Goal: Task Accomplishment & Management: Use online tool/utility

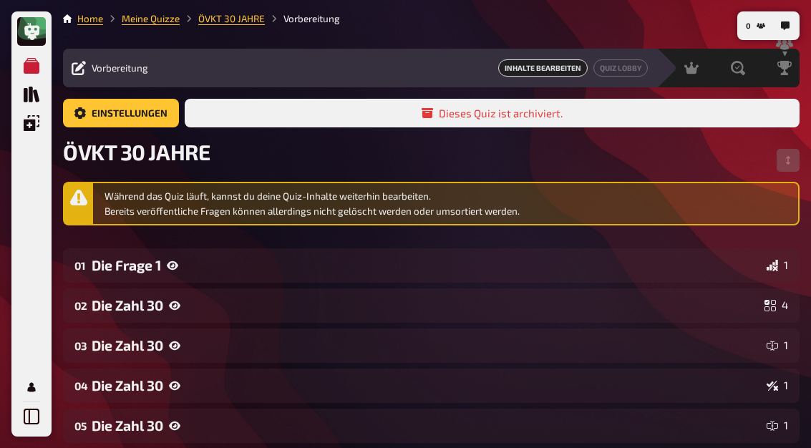
click at [28, 94] on icon "Quiz Sammlung" at bounding box center [32, 95] width 16 height 16
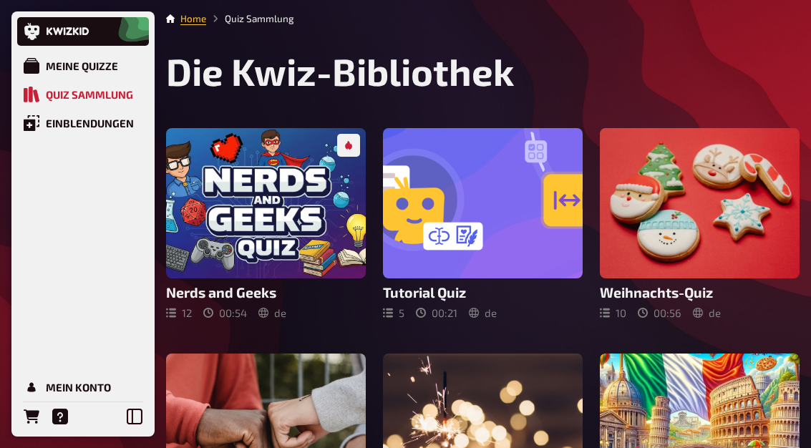
click at [58, 69] on div "Meine Quizze" at bounding box center [82, 65] width 72 height 13
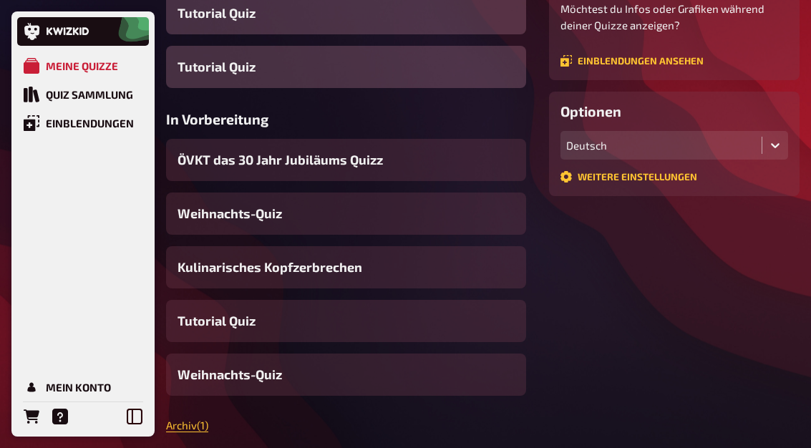
scroll to position [296, 0]
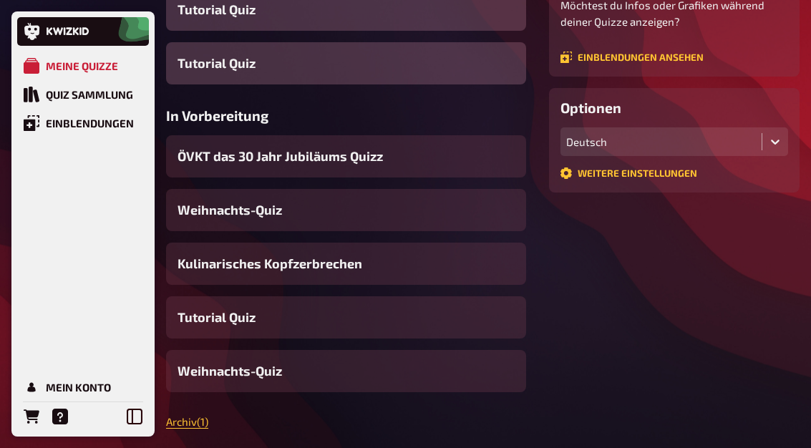
click at [222, 154] on span "ÖVKT das 30 Jahr Jubiläums Quizz" at bounding box center [279, 156] width 205 height 19
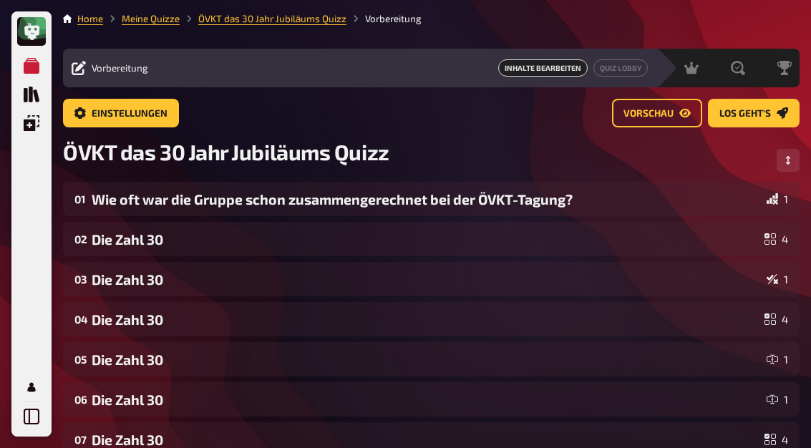
click at [624, 66] on link "Quiz Lobby" at bounding box center [620, 67] width 54 height 17
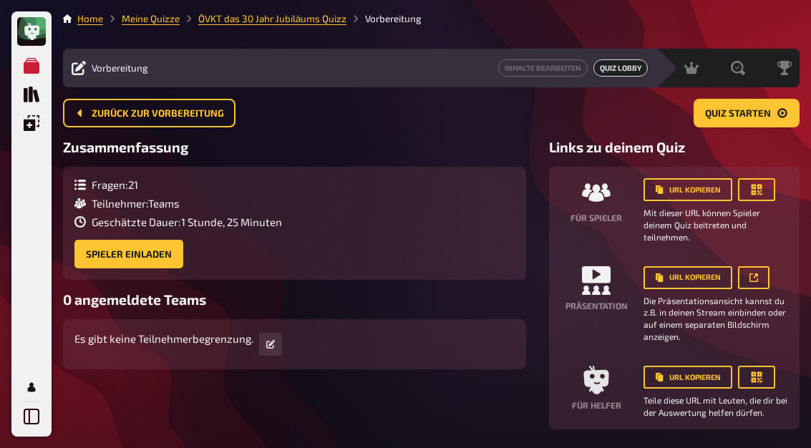
click at [759, 109] on span "Quiz starten" at bounding box center [738, 114] width 66 height 10
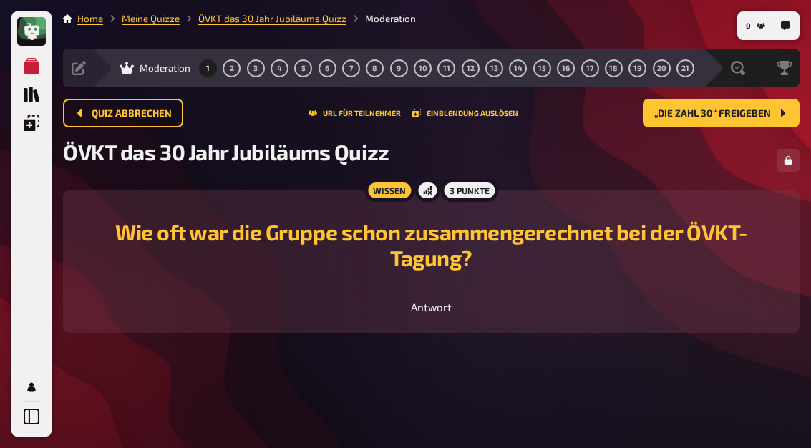
click at [119, 117] on span "Quiz abbrechen" at bounding box center [132, 114] width 80 height 10
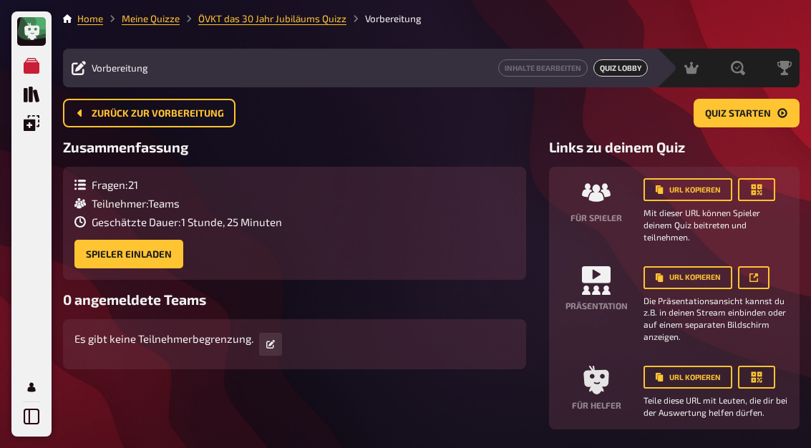
click at [763, 110] on span "Quiz starten" at bounding box center [738, 114] width 66 height 10
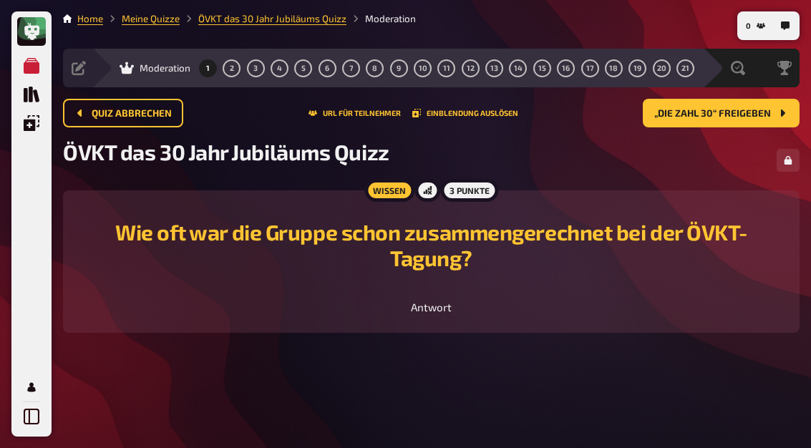
click at [122, 116] on span "Quiz abbrechen" at bounding box center [132, 114] width 80 height 10
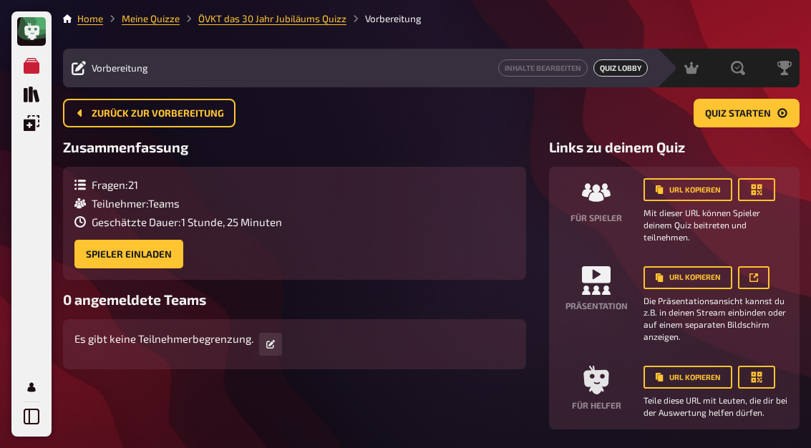
click at [127, 73] on span "Vorbereitung" at bounding box center [120, 67] width 57 height 11
click at [122, 72] on span "Vorbereitung" at bounding box center [120, 67] width 57 height 11
click at [540, 75] on link "Inhalte Bearbeiten" at bounding box center [542, 67] width 89 height 17
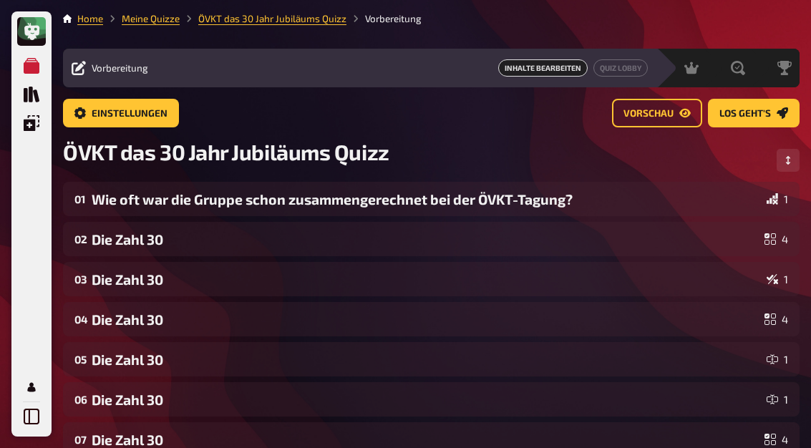
click at [788, 172] on button "Reihenfolge anpassen" at bounding box center [787, 160] width 23 height 23
click at [784, 167] on button "Fertig" at bounding box center [773, 160] width 51 height 23
click at [109, 210] on div "01 Wie oft war die Gruppe schon zusammengerechnet bei der ÖVKT-Tagung? 1" at bounding box center [431, 199] width 736 height 34
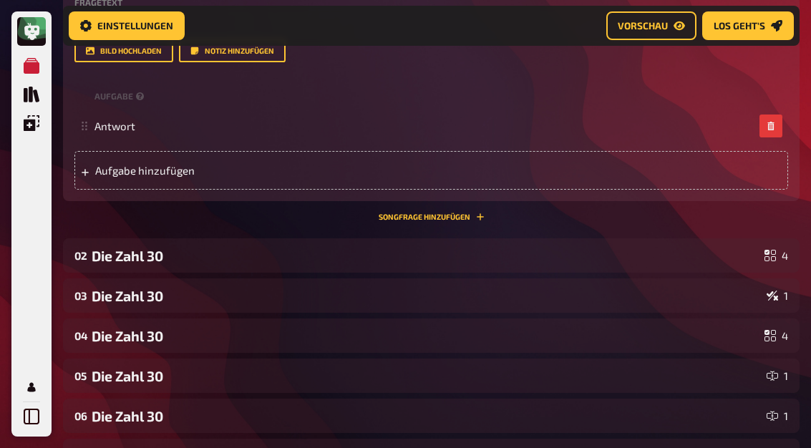
scroll to position [354, 0]
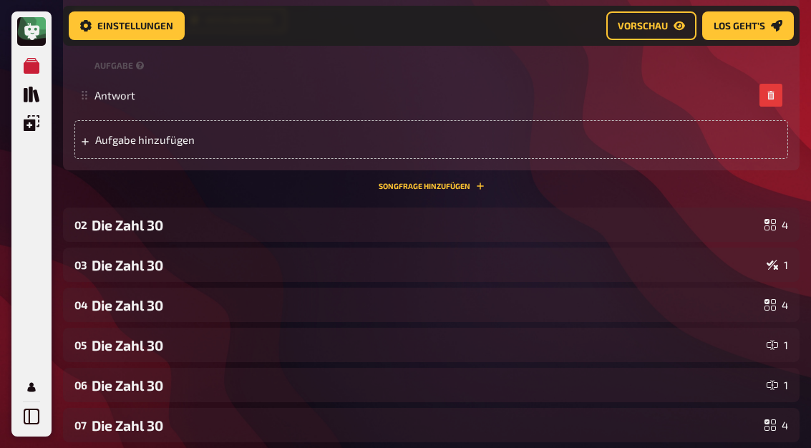
click at [95, 241] on div "02 Die Zahl 30 4" at bounding box center [431, 225] width 736 height 34
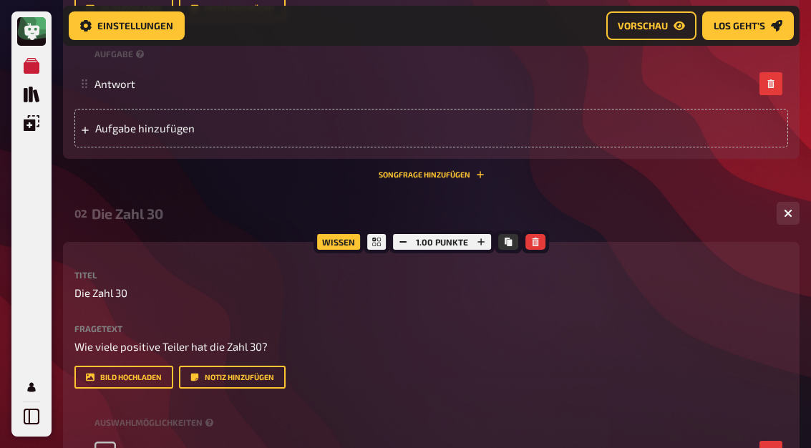
scroll to position [364, 0]
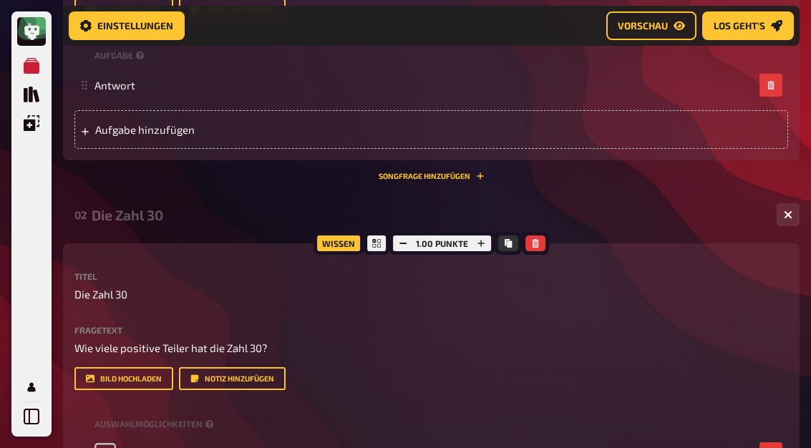
click at [474, 248] on button "button" at bounding box center [481, 243] width 20 height 16
click at [477, 248] on icon "button" at bounding box center [481, 243] width 9 height 9
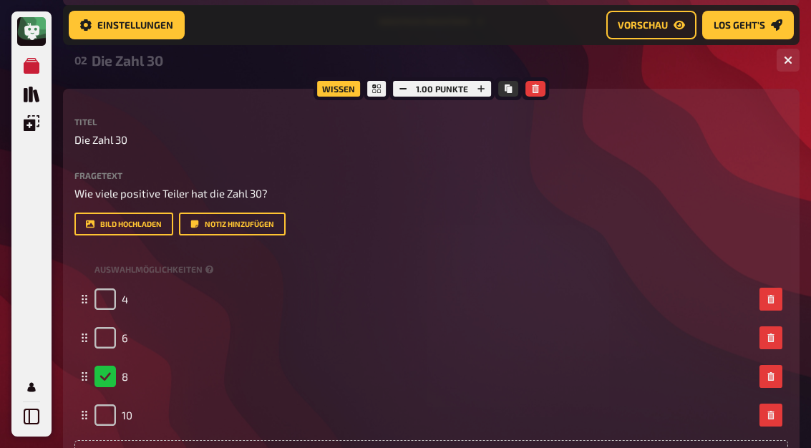
scroll to position [519, 0]
click at [489, 92] on button "button" at bounding box center [481, 89] width 20 height 16
click at [487, 92] on button "button" at bounding box center [482, 89] width 20 height 16
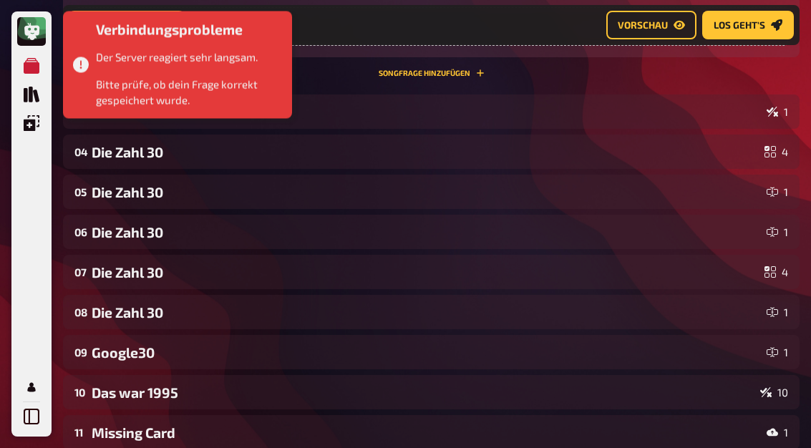
scroll to position [952, 0]
click at [33, 237] on div "Meine Quizze Quiz Sammlung Einblendungen Mein Konto" at bounding box center [31, 241] width 29 height 379
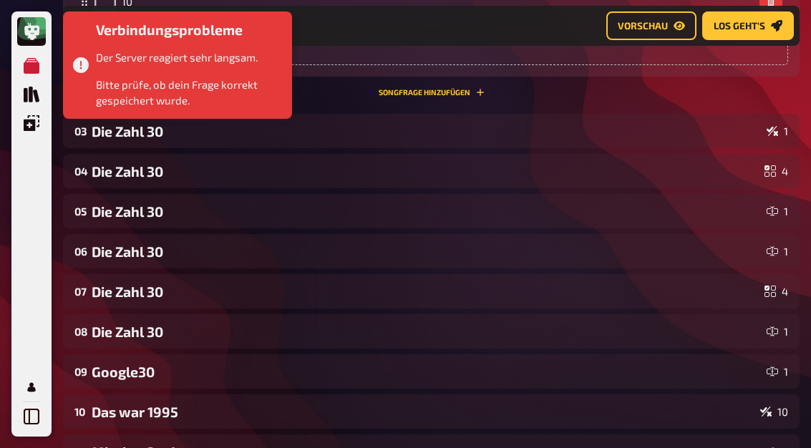
scroll to position [931, 0]
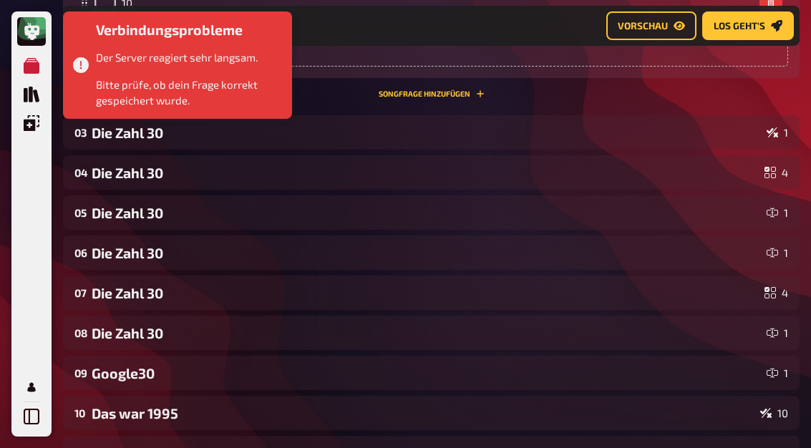
click at [112, 135] on div "Die Zahl 30" at bounding box center [426, 133] width 669 height 16
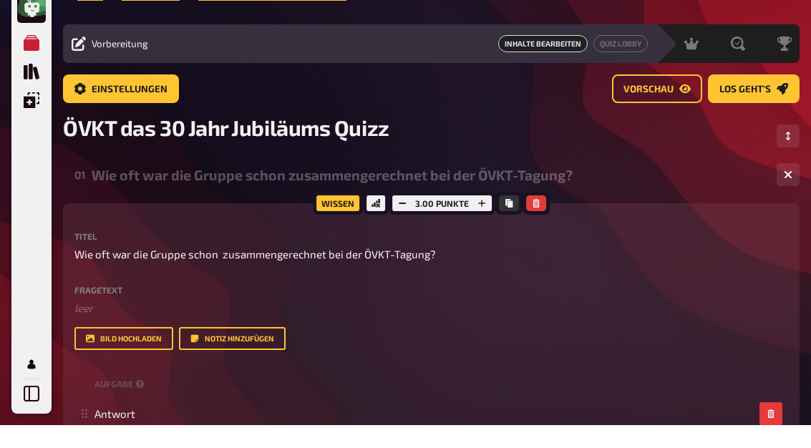
scroll to position [24, 0]
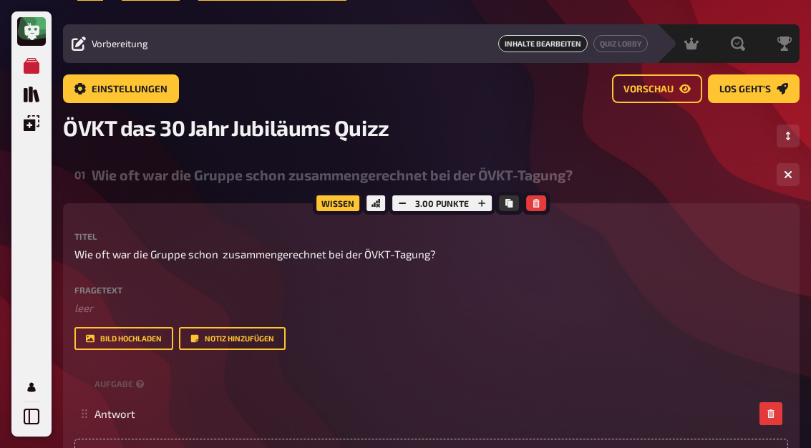
click at [784, 179] on icon "button" at bounding box center [788, 174] width 9 height 9
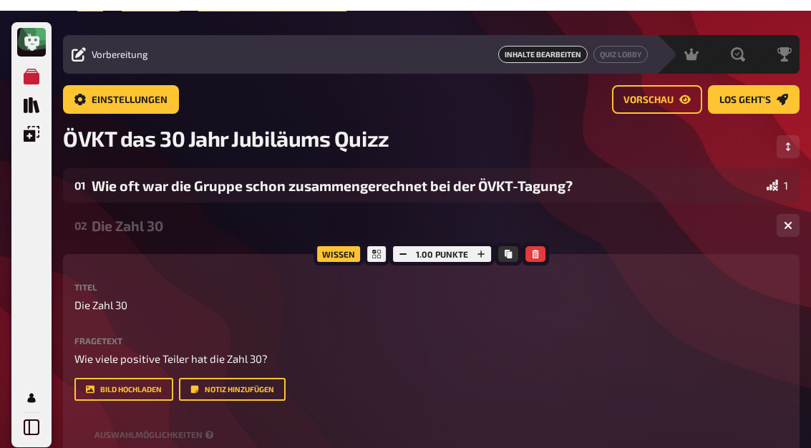
scroll to position [11, 0]
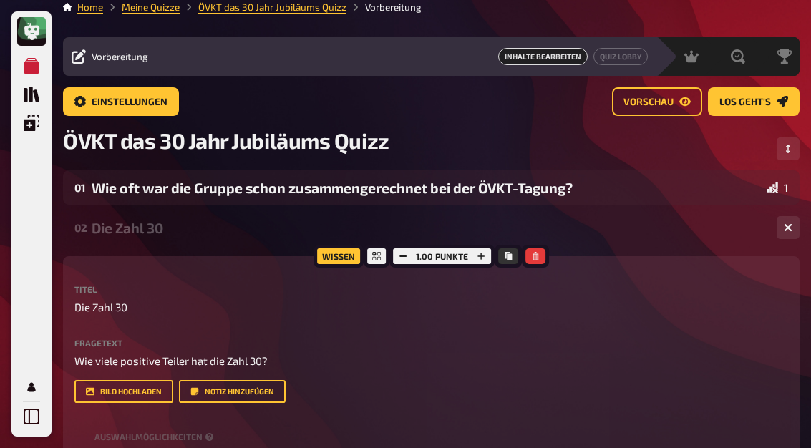
click at [484, 260] on icon "button" at bounding box center [481, 256] width 9 height 9
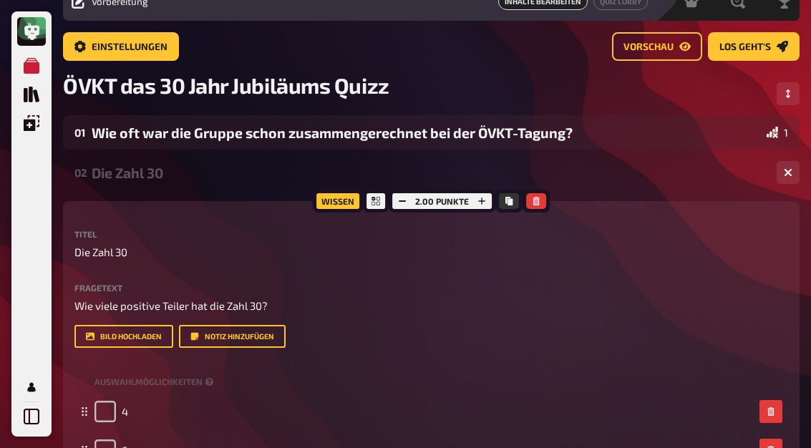
scroll to position [67, 0]
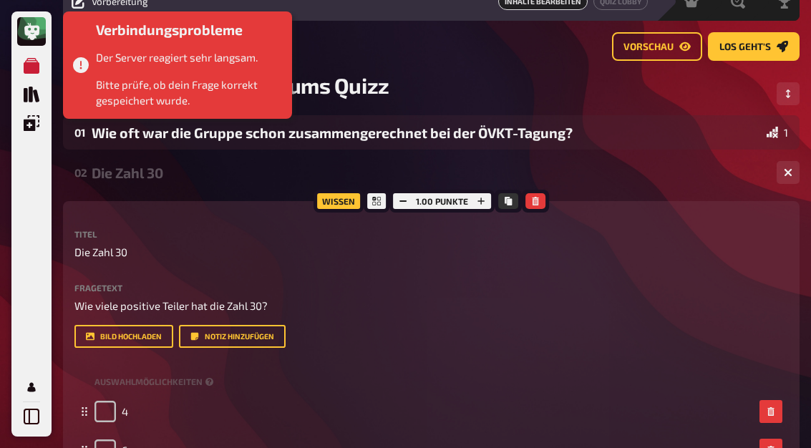
click at [481, 203] on icon "button" at bounding box center [481, 201] width 9 height 9
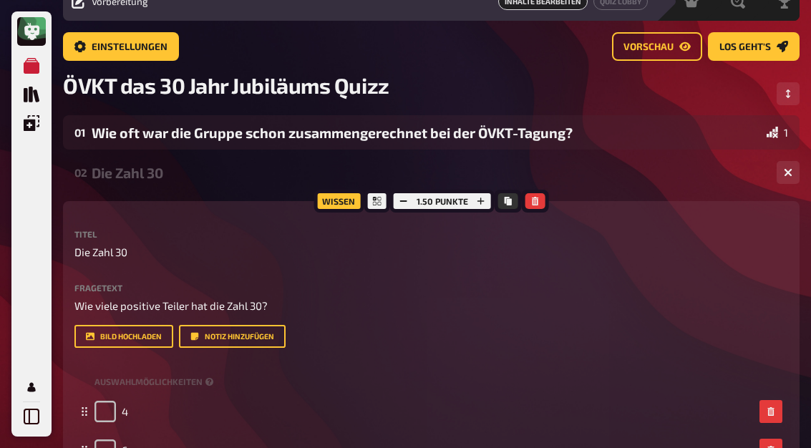
click at [484, 202] on icon "button" at bounding box center [481, 201] width 9 height 9
click at [784, 179] on button "button" at bounding box center [787, 172] width 23 height 23
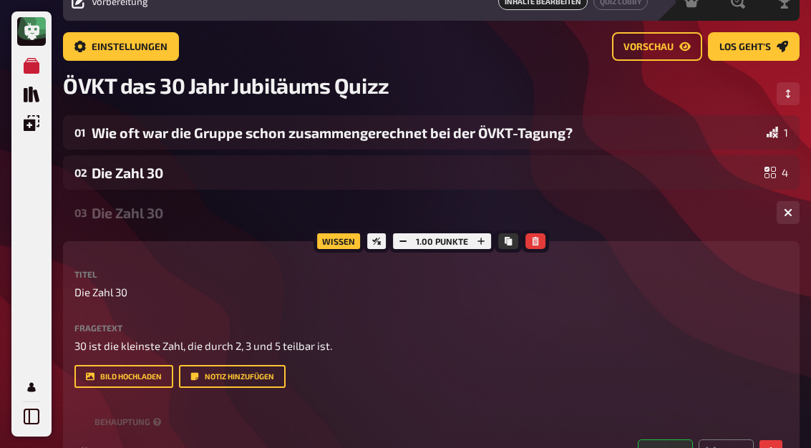
scroll to position [0, 0]
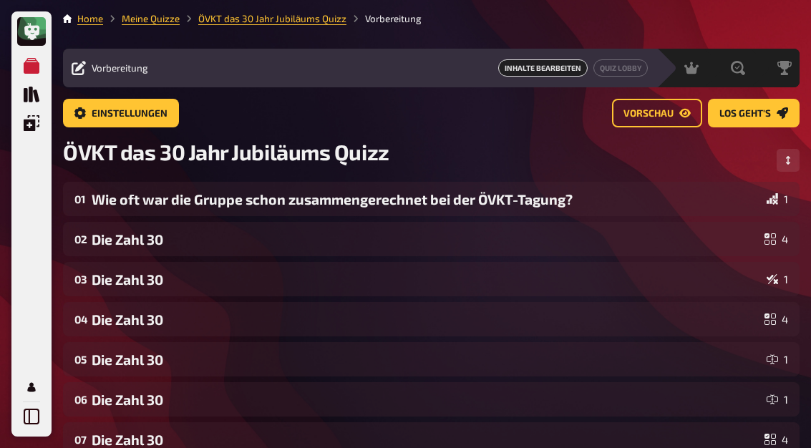
click at [778, 207] on div "01 Wie oft war die Gruppe schon zusammengerechnet bei der ÖVKT-Tagung? 1" at bounding box center [430, 199] width 713 height 16
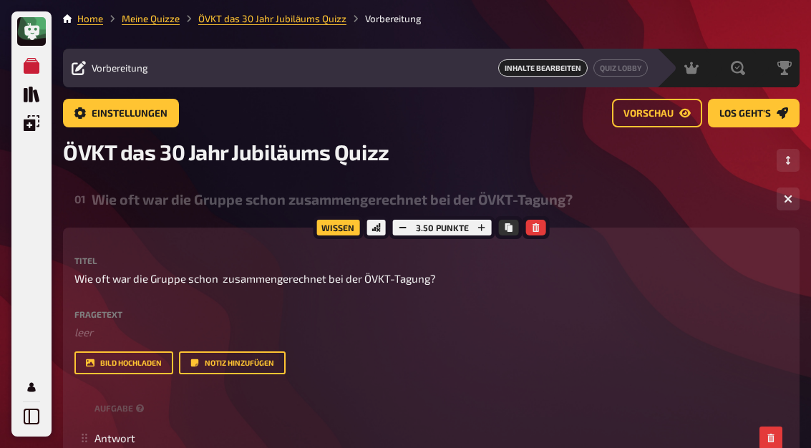
click at [799, 204] on button "button" at bounding box center [787, 198] width 23 height 23
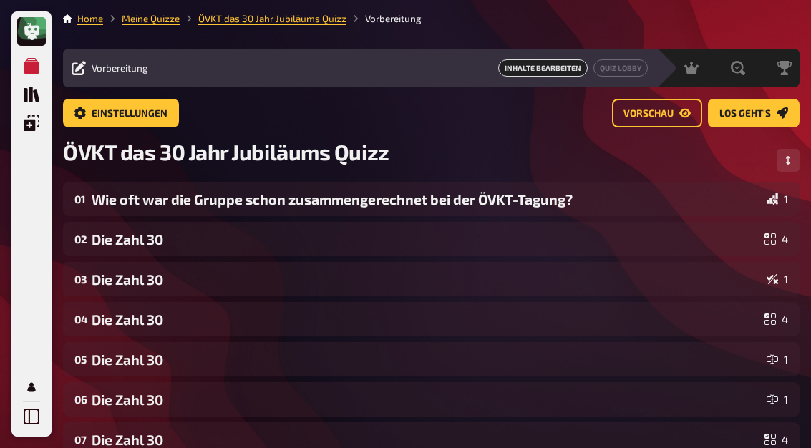
click at [784, 243] on div "4" at bounding box center [776, 238] width 24 height 11
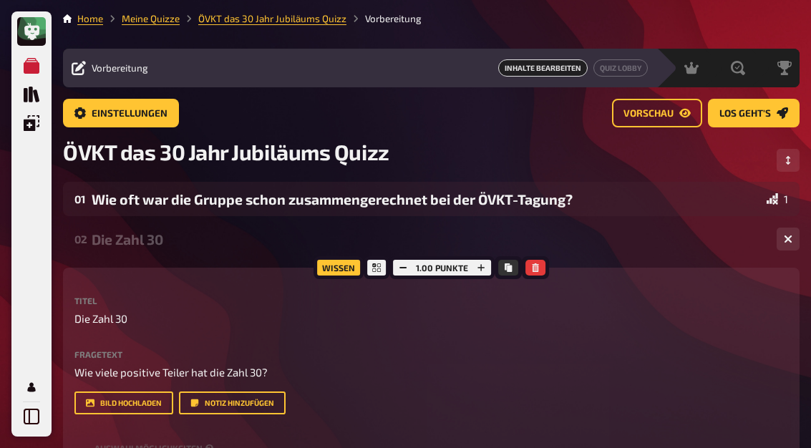
click at [487, 270] on button "button" at bounding box center [481, 268] width 20 height 16
click at [788, 238] on icon "button" at bounding box center [788, 239] width 9 height 9
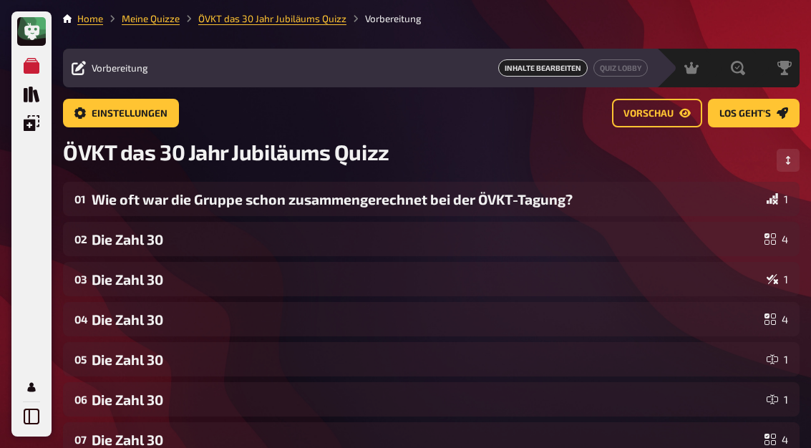
click at [639, 235] on div "Die Zahl 30" at bounding box center [425, 239] width 667 height 16
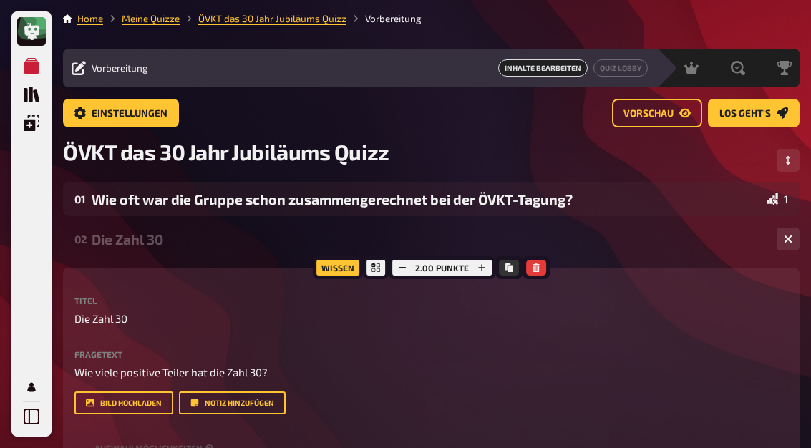
click at [795, 242] on button "button" at bounding box center [787, 239] width 23 height 23
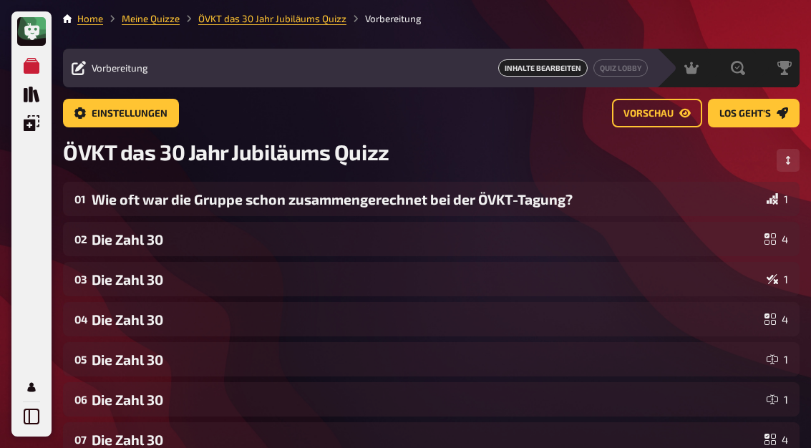
click at [783, 280] on div "1" at bounding box center [776, 278] width 21 height 11
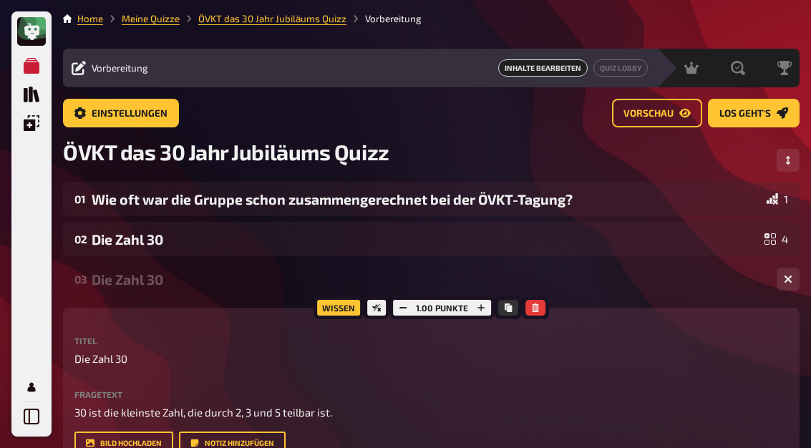
click at [484, 308] on icon "button" at bounding box center [481, 307] width 9 height 9
click at [484, 307] on icon "button" at bounding box center [481, 307] width 9 height 9
click at [487, 308] on button "button" at bounding box center [482, 308] width 20 height 16
click at [796, 281] on button "button" at bounding box center [787, 279] width 23 height 23
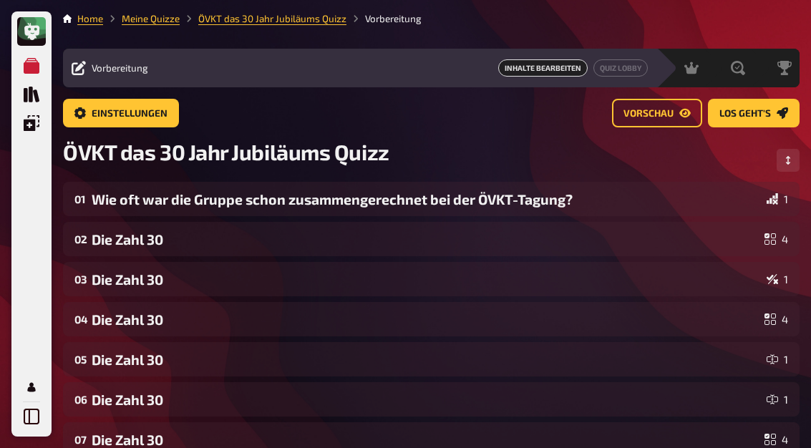
click at [788, 320] on div "04 Die Zahl 30 4" at bounding box center [431, 319] width 736 height 34
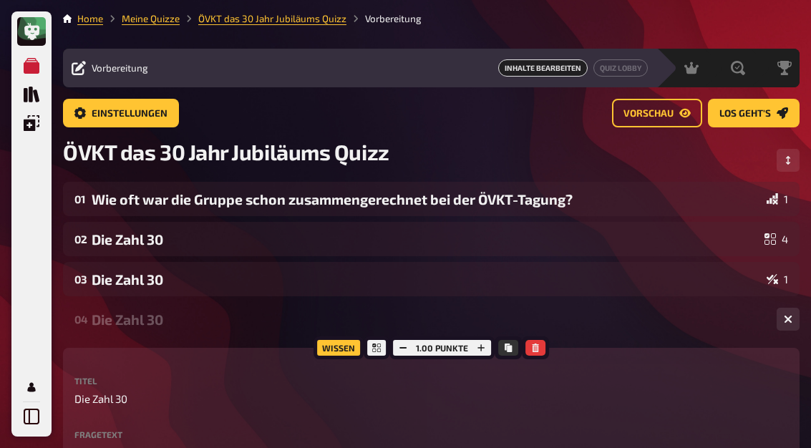
click at [488, 353] on button "button" at bounding box center [481, 348] width 20 height 16
click at [487, 352] on button "button" at bounding box center [481, 348] width 20 height 16
click at [488, 351] on button "button" at bounding box center [482, 348] width 20 height 16
click at [488, 350] on button "button" at bounding box center [482, 348] width 20 height 16
click at [488, 351] on button "button" at bounding box center [482, 348] width 20 height 16
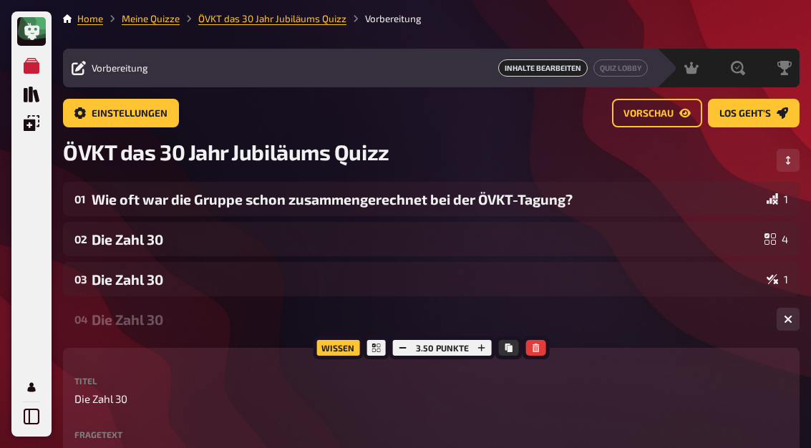
click at [796, 323] on button "button" at bounding box center [787, 319] width 23 height 23
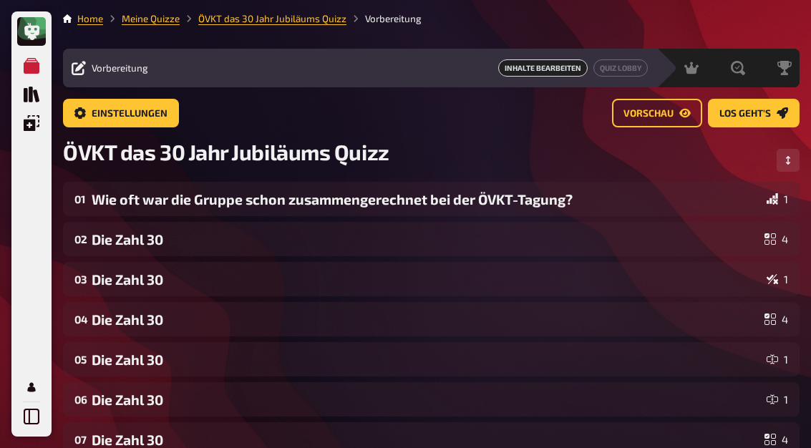
click at [122, 357] on div "Die Zahl 30" at bounding box center [426, 359] width 669 height 16
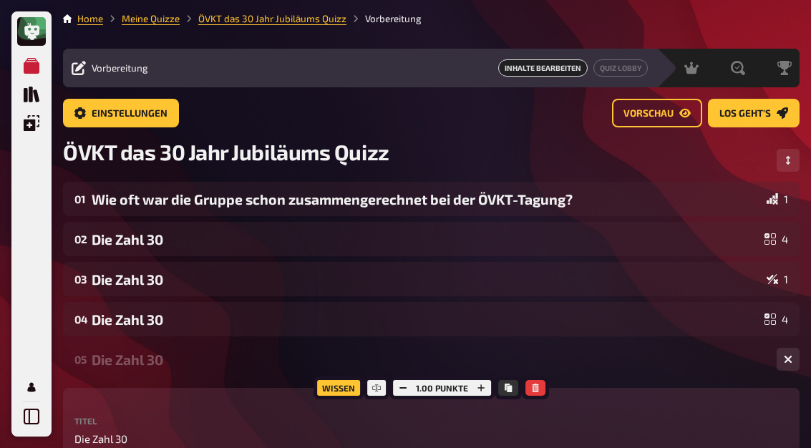
click at [487, 391] on button "button" at bounding box center [481, 388] width 20 height 16
click at [486, 390] on button "button" at bounding box center [481, 388] width 20 height 16
click at [481, 384] on button "button" at bounding box center [482, 388] width 20 height 16
click at [483, 386] on icon "button" at bounding box center [481, 388] width 9 height 9
click at [484, 384] on button "button" at bounding box center [482, 388] width 20 height 16
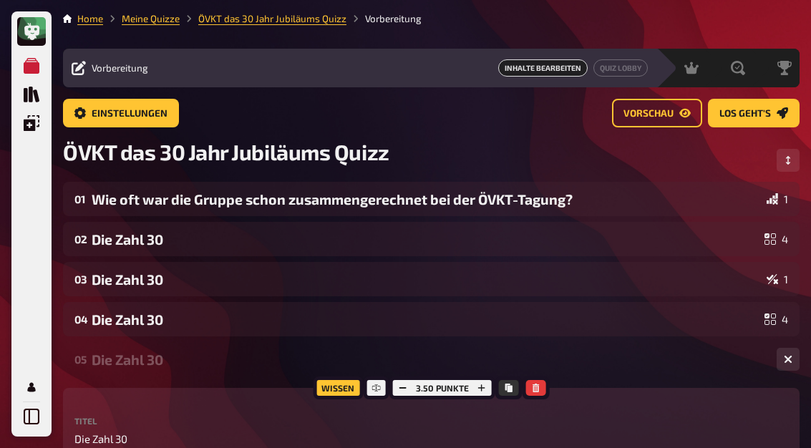
click at [792, 359] on button "button" at bounding box center [787, 359] width 23 height 23
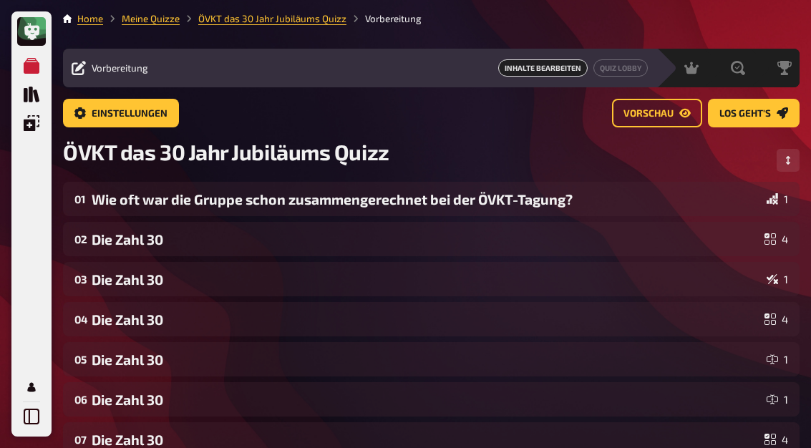
click at [126, 392] on div "Die Zahl 30" at bounding box center [426, 399] width 669 height 16
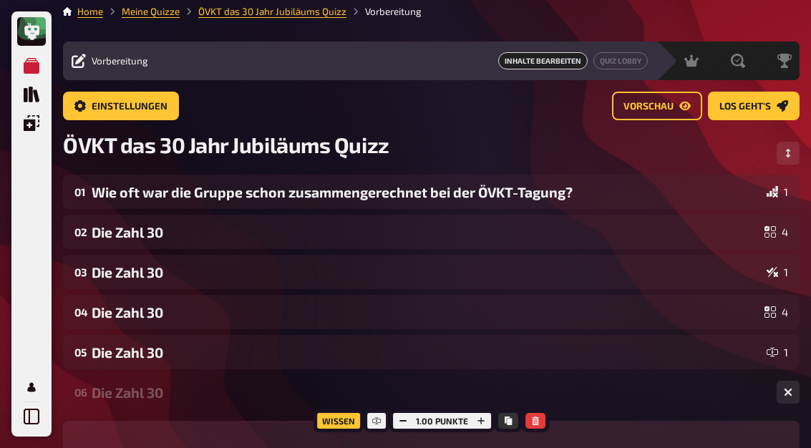
scroll to position [7, 0]
click at [486, 424] on button "button" at bounding box center [481, 421] width 20 height 16
click at [486, 423] on button "button" at bounding box center [481, 421] width 20 height 16
click at [484, 424] on icon "button" at bounding box center [481, 420] width 9 height 9
click at [484, 423] on icon "button" at bounding box center [481, 420] width 9 height 9
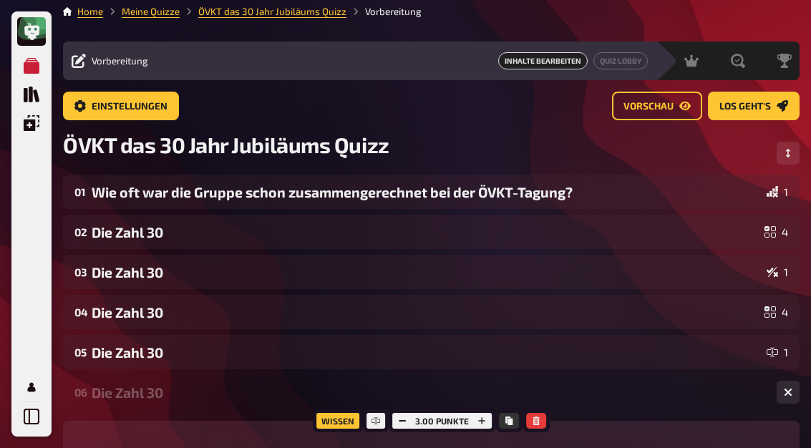
click at [788, 395] on icon "button" at bounding box center [788, 392] width 9 height 9
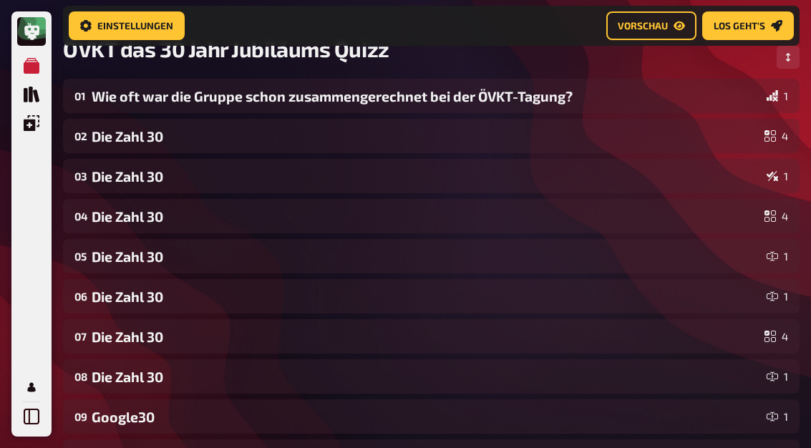
scroll to position [135, 0]
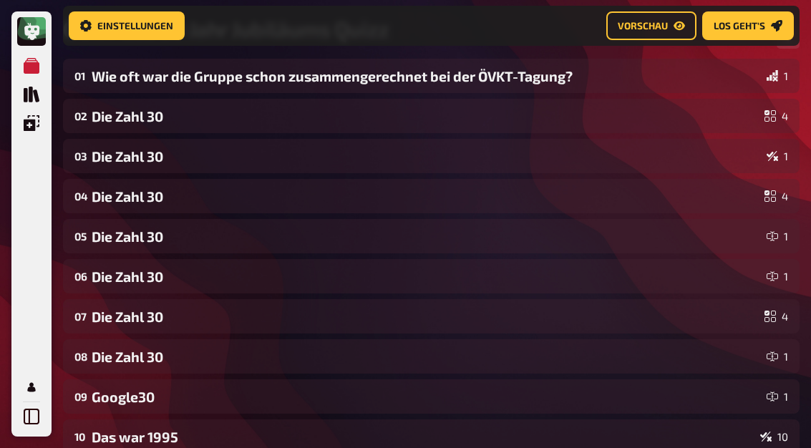
click at [114, 317] on div "Die Zahl 30" at bounding box center [425, 316] width 667 height 16
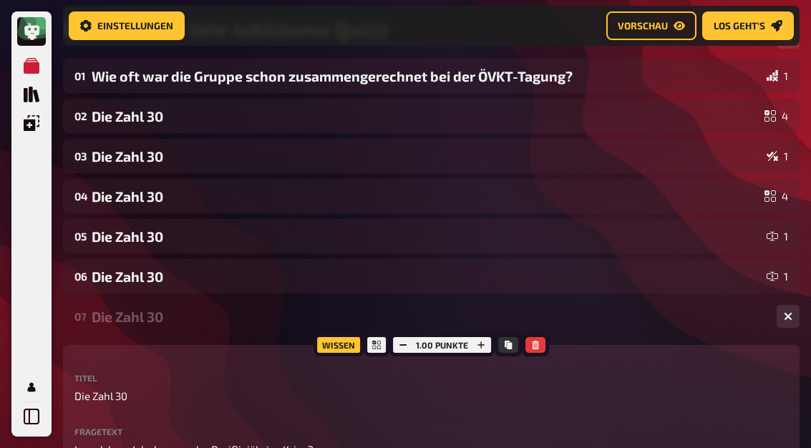
click at [489, 348] on button "button" at bounding box center [481, 345] width 20 height 16
click at [488, 347] on button "button" at bounding box center [481, 345] width 20 height 16
click at [487, 346] on button "button" at bounding box center [482, 345] width 20 height 16
click at [489, 350] on button "button" at bounding box center [482, 345] width 20 height 16
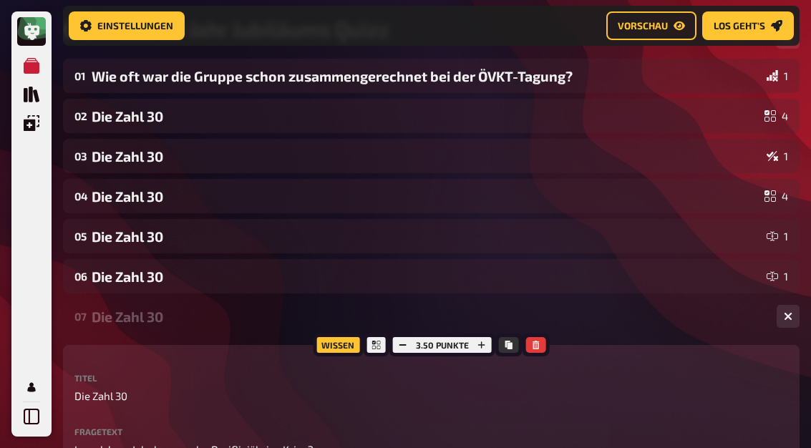
click at [491, 352] on div "3.50 Punkte" at bounding box center [442, 344] width 106 height 23
click at [489, 345] on button "button" at bounding box center [482, 345] width 20 height 16
click at [491, 352] on button "button" at bounding box center [482, 345] width 20 height 16
click at [489, 349] on button "button" at bounding box center [482, 345] width 20 height 16
click at [799, 321] on button "button" at bounding box center [787, 316] width 23 height 23
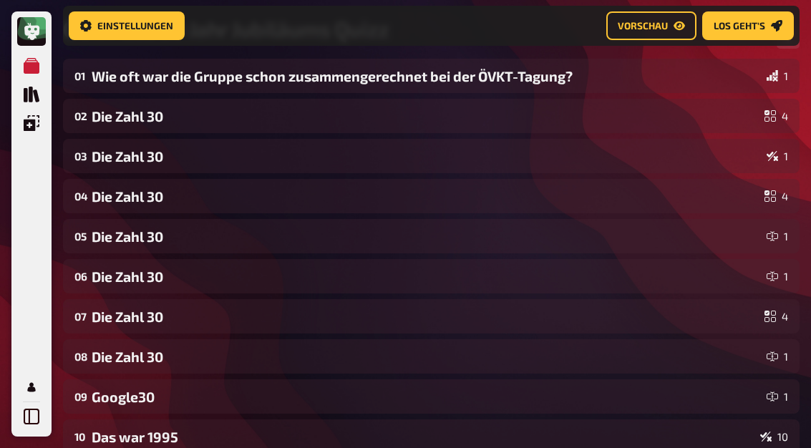
click at [199, 318] on div "Die Zahl 30" at bounding box center [425, 316] width 667 height 16
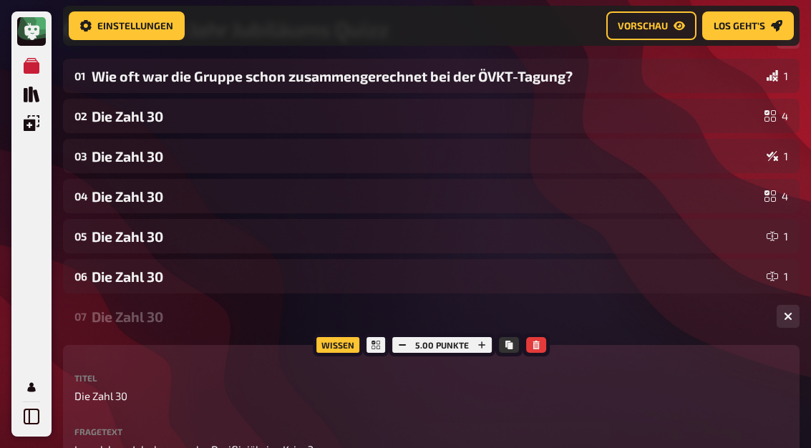
click at [790, 317] on icon "button" at bounding box center [788, 316] width 9 height 9
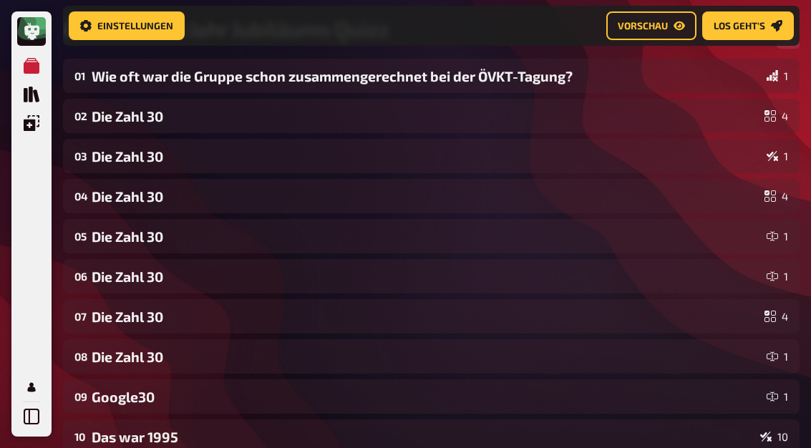
click at [120, 360] on div "Die Zahl 30" at bounding box center [426, 356] width 669 height 16
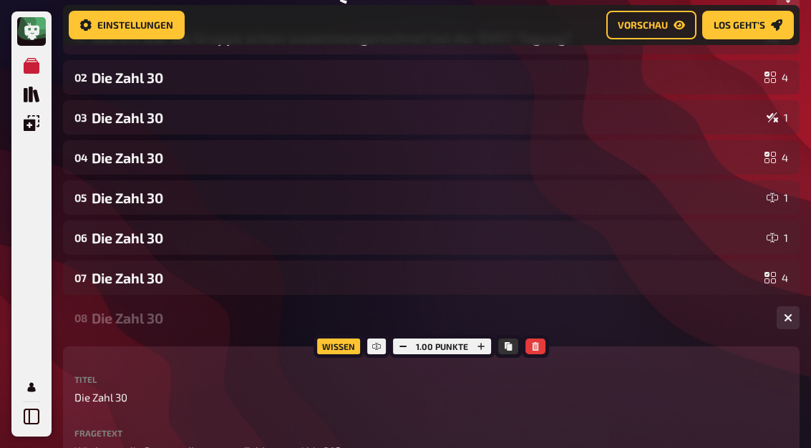
scroll to position [173, 0]
click at [482, 350] on icon "button" at bounding box center [481, 346] width 9 height 9
click at [481, 350] on icon "button" at bounding box center [481, 346] width 9 height 9
click at [482, 348] on icon "button" at bounding box center [481, 346] width 9 height 9
click at [481, 348] on icon "button" at bounding box center [482, 346] width 7 height 7
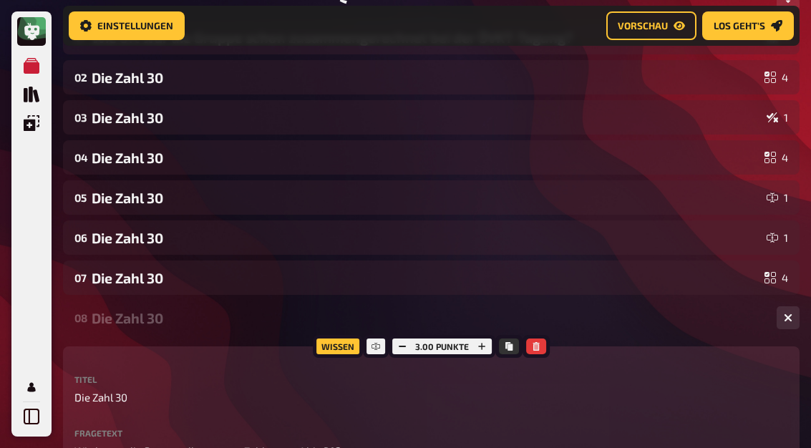
click at [482, 348] on icon "button" at bounding box center [481, 346] width 9 height 9
click at [794, 328] on button "button" at bounding box center [787, 317] width 23 height 23
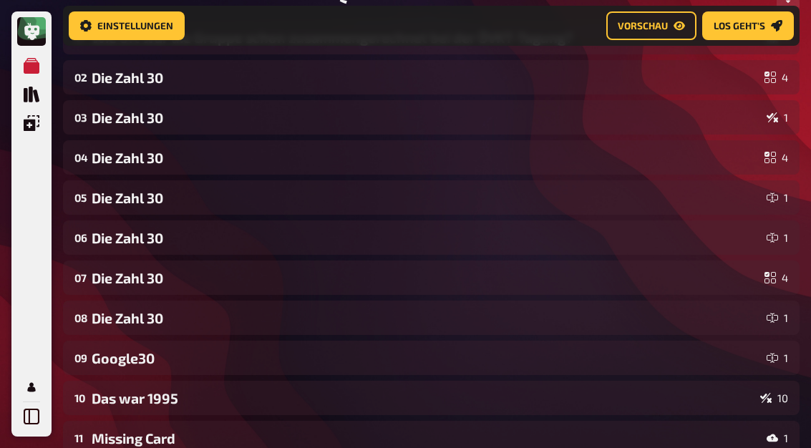
click at [114, 363] on div "Google30" at bounding box center [426, 358] width 669 height 16
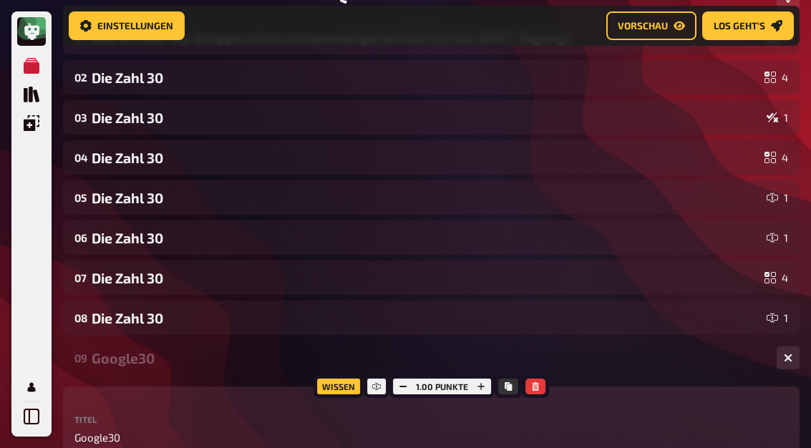
click at [110, 362] on div "Google30" at bounding box center [428, 358] width 673 height 16
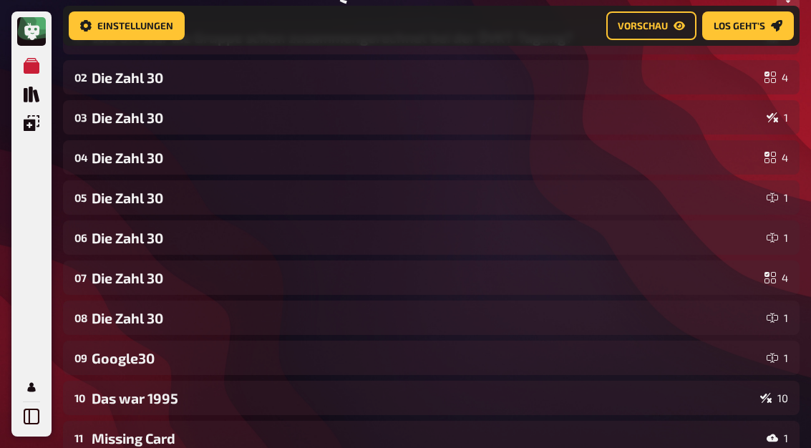
click at [105, 402] on div "Das war 1995" at bounding box center [423, 398] width 663 height 16
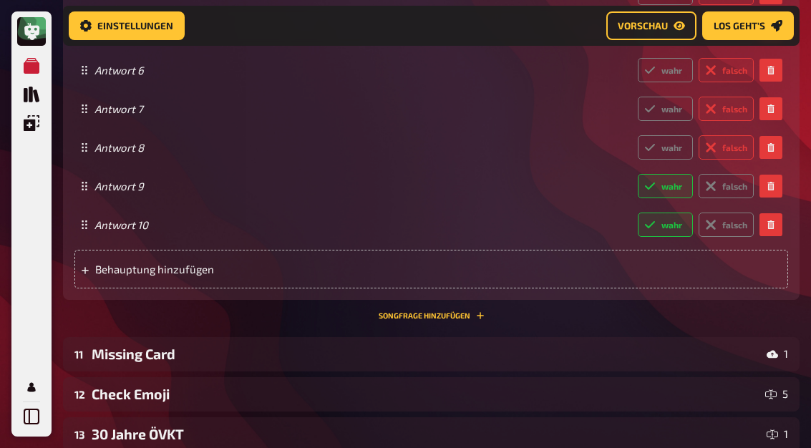
scroll to position [1307, 0]
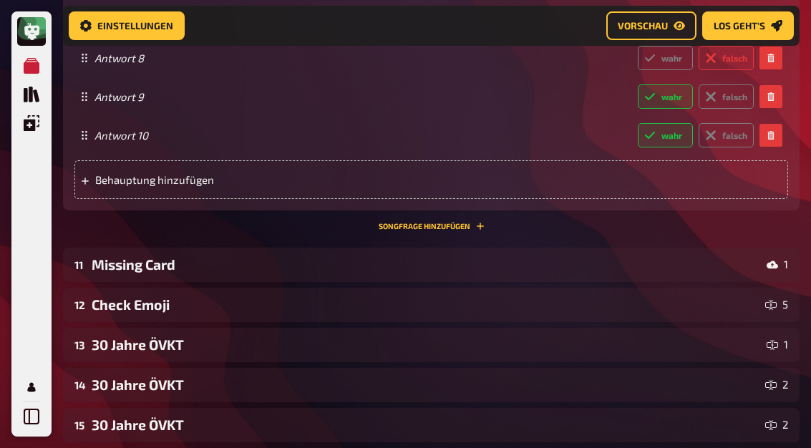
click at [117, 260] on div "Missing Card" at bounding box center [426, 264] width 669 height 16
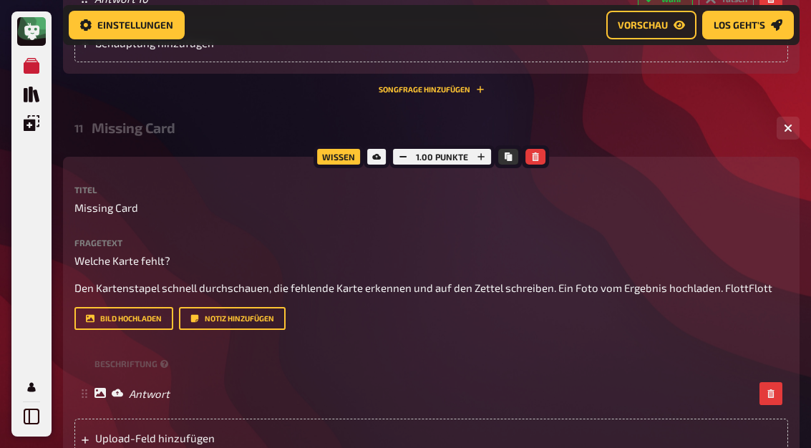
scroll to position [1444, 0]
click at [680, 358] on div "Beschriftung" at bounding box center [430, 363] width 713 height 21
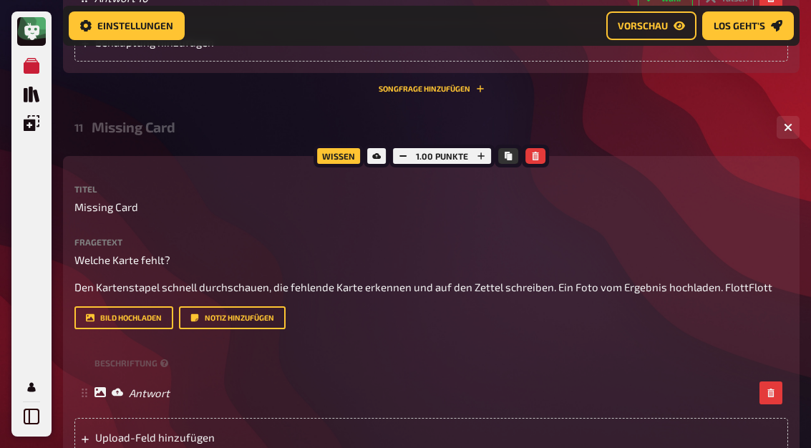
click at [791, 123] on icon "button" at bounding box center [788, 127] width 9 height 9
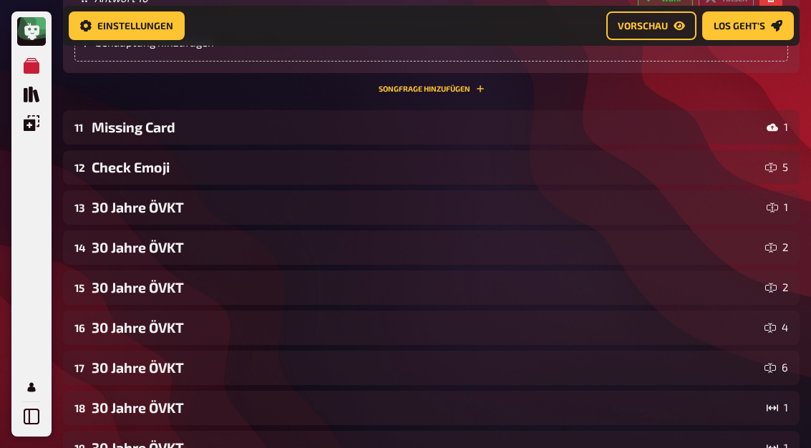
click at [112, 161] on div "Check Emoji" at bounding box center [426, 167] width 668 height 16
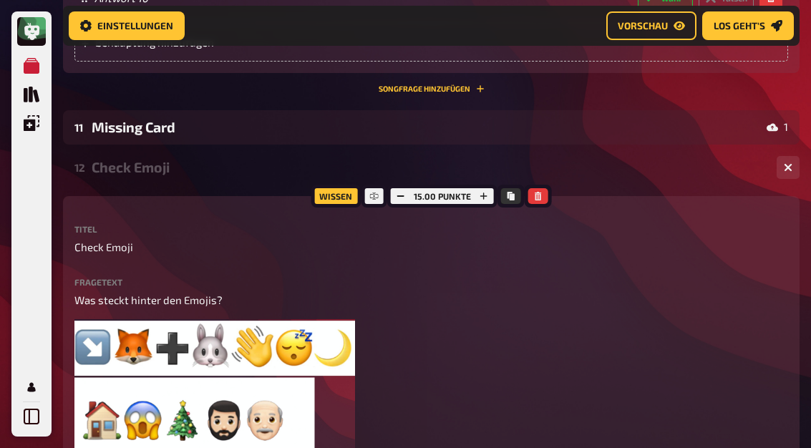
click at [786, 164] on icon "button" at bounding box center [788, 167] width 9 height 9
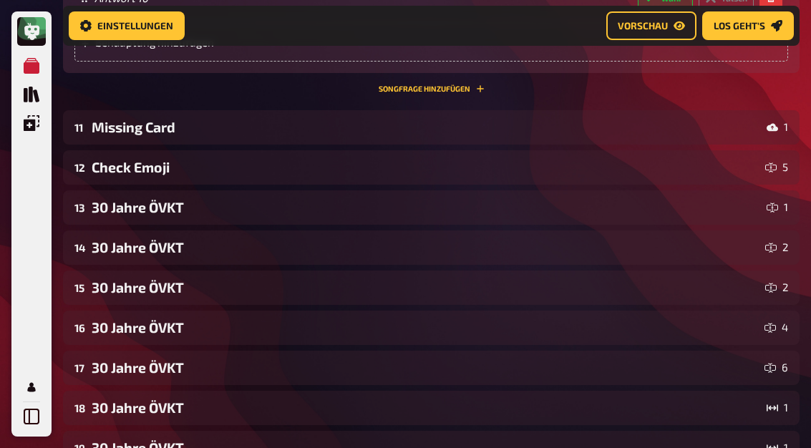
click at [114, 205] on div "30 Jahre ÖVKT" at bounding box center [426, 207] width 669 height 16
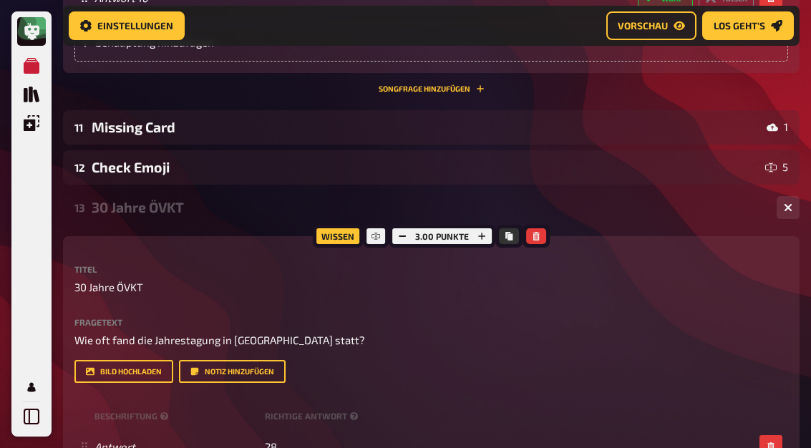
click at [483, 238] on button "button" at bounding box center [482, 236] width 20 height 16
click at [783, 210] on button "button" at bounding box center [787, 207] width 23 height 23
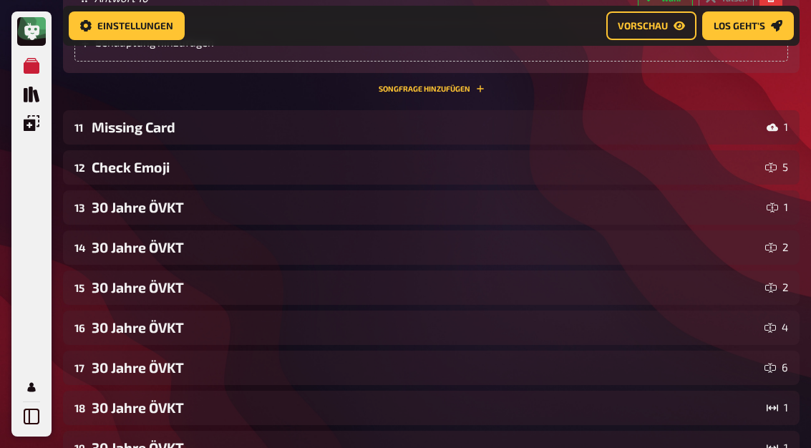
click at [105, 239] on div "30 Jahre ÖVKT" at bounding box center [426, 247] width 668 height 16
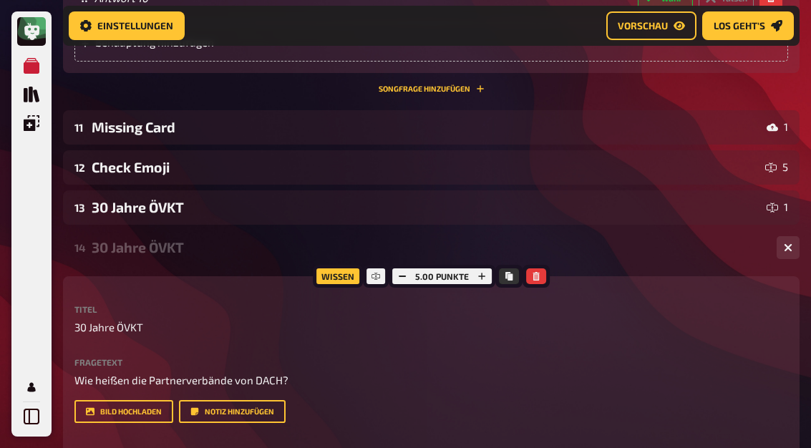
click at [790, 247] on icon "button" at bounding box center [788, 247] width 14 height 14
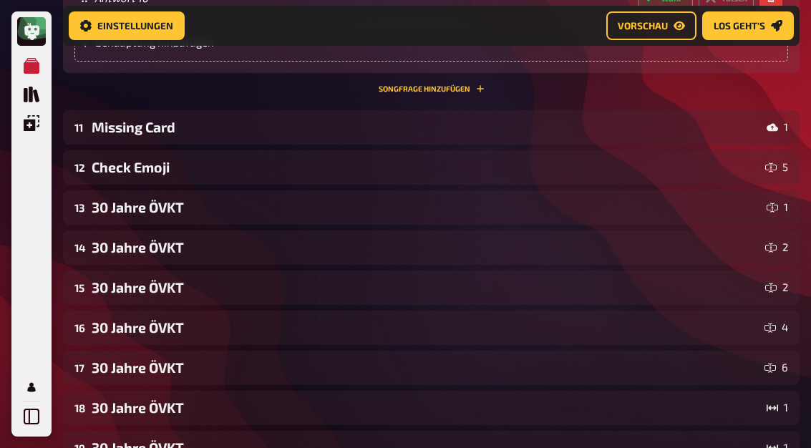
click at [106, 285] on div "30 Jahre ÖVKT" at bounding box center [426, 287] width 668 height 16
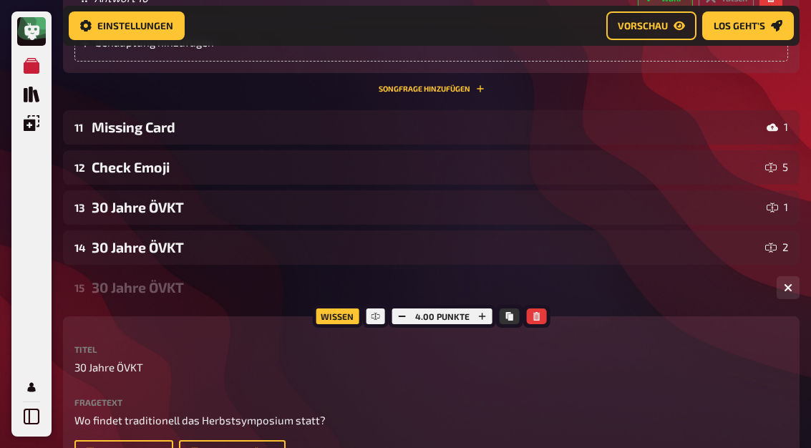
click at [793, 288] on button "button" at bounding box center [787, 287] width 23 height 23
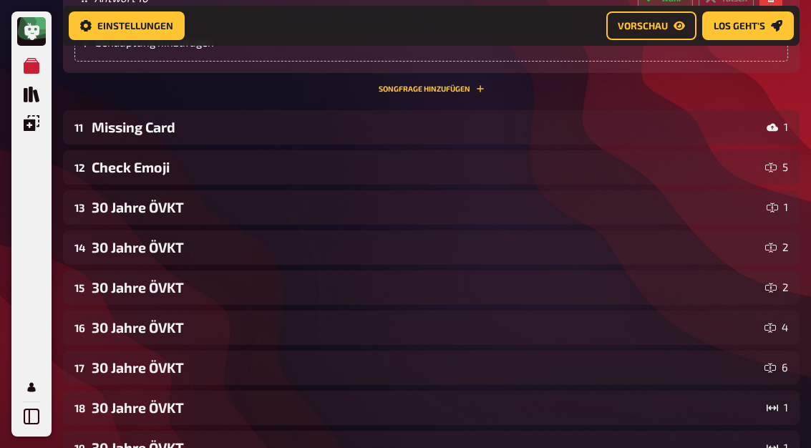
click at [107, 319] on div "30 Jahre ÖVKT" at bounding box center [425, 327] width 667 height 16
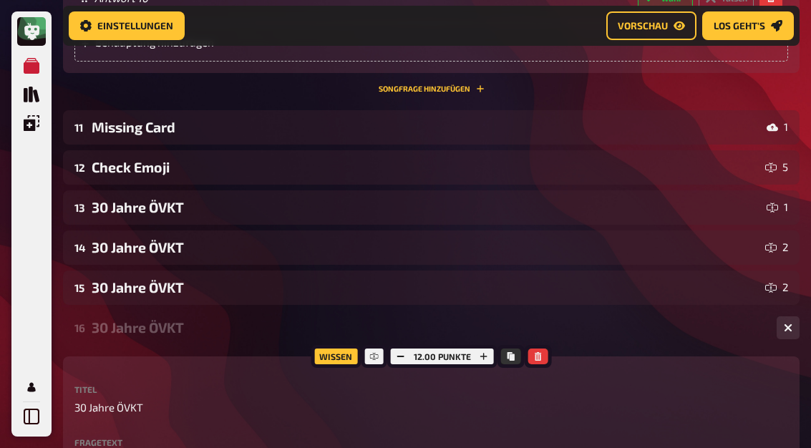
click at [789, 327] on icon "button" at bounding box center [788, 327] width 9 height 9
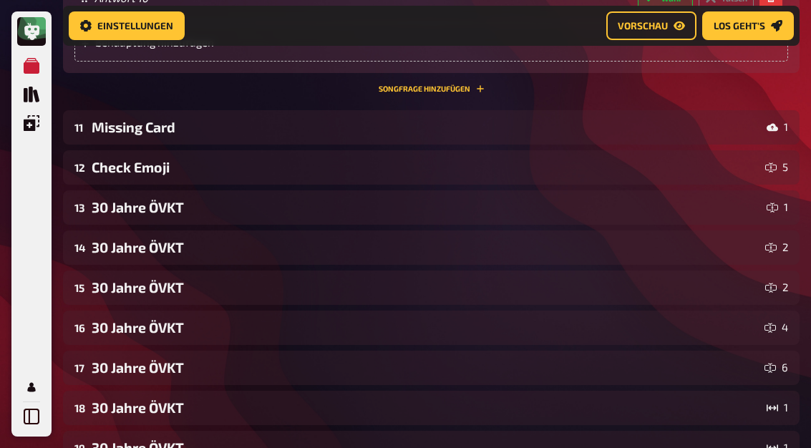
click at [114, 364] on div "30 Jahre ÖVKT" at bounding box center [425, 367] width 667 height 16
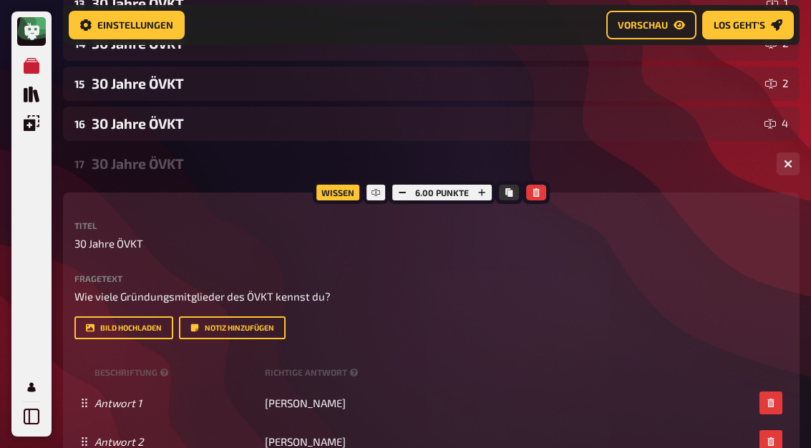
scroll to position [1649, 0]
click at [480, 190] on icon "button" at bounding box center [481, 192] width 9 height 9
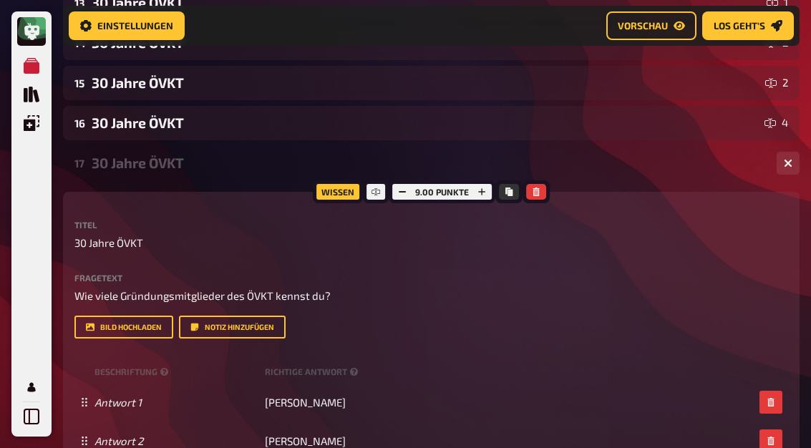
click at [479, 190] on icon "button" at bounding box center [481, 191] width 9 height 9
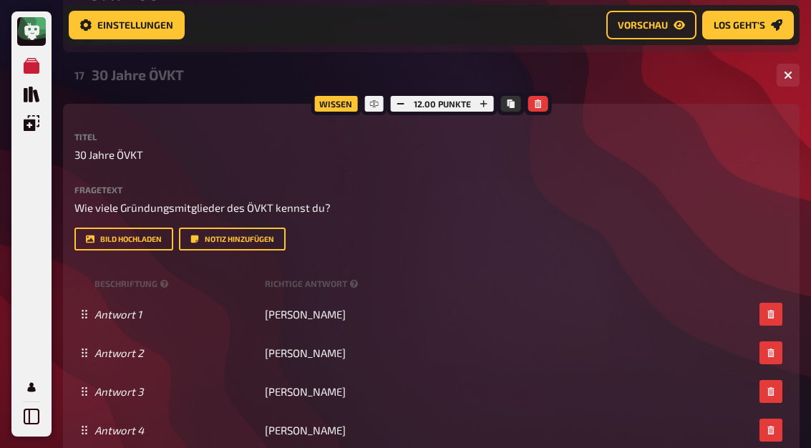
scroll to position [1741, 0]
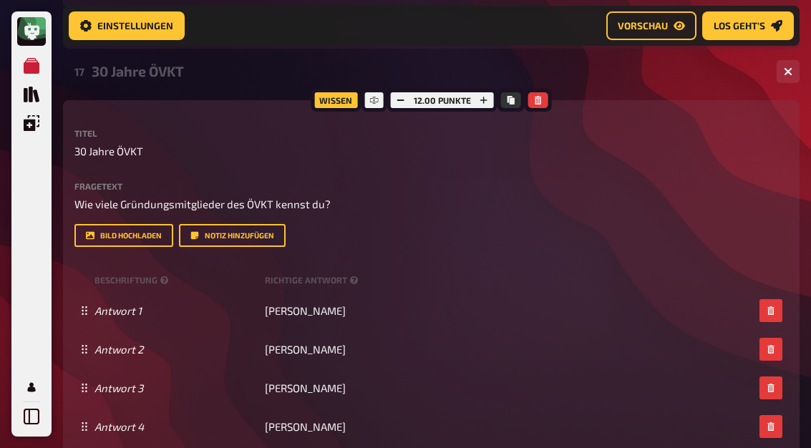
click at [799, 64] on button "button" at bounding box center [787, 71] width 23 height 23
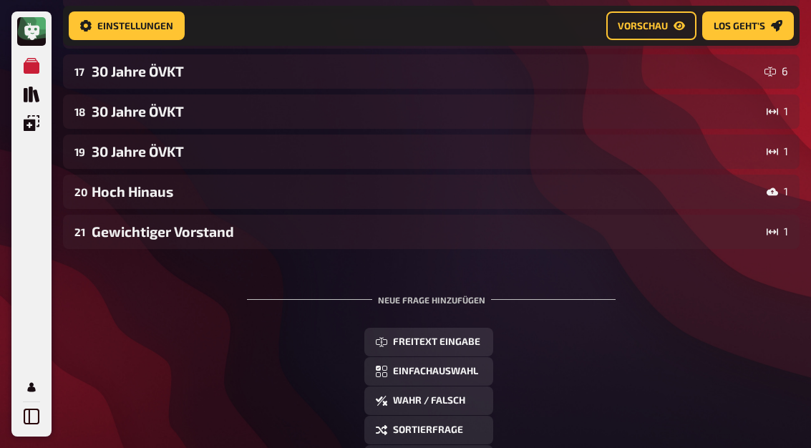
click at [126, 69] on div "30 Jahre ÖVKT" at bounding box center [425, 71] width 667 height 16
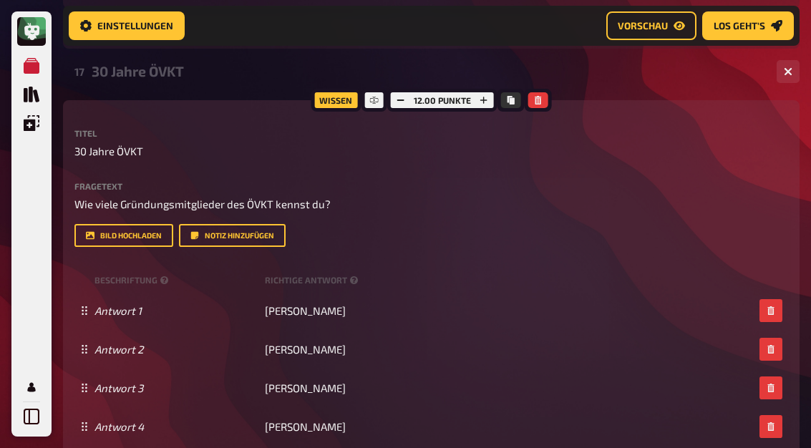
click at [788, 63] on button "button" at bounding box center [787, 71] width 23 height 23
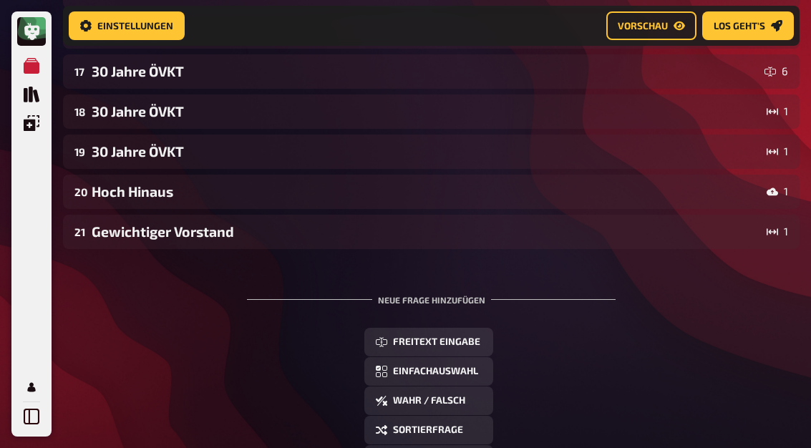
click at [113, 112] on div "30 Jahre ÖVKT" at bounding box center [426, 111] width 669 height 16
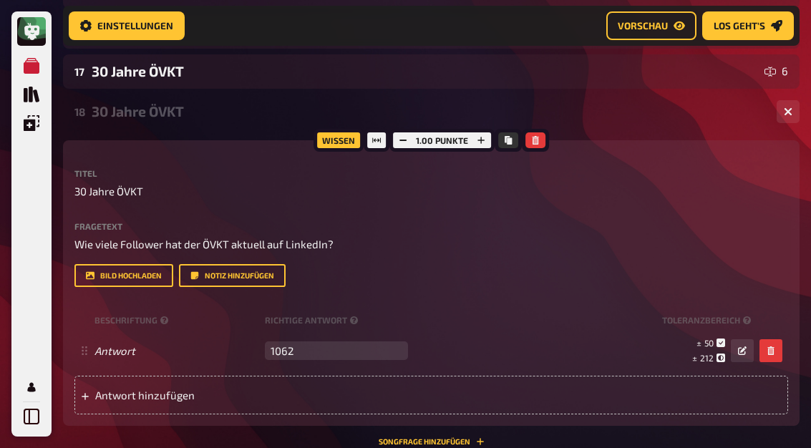
click at [489, 135] on button "button" at bounding box center [481, 140] width 20 height 16
click at [480, 137] on icon "button" at bounding box center [480, 140] width 7 height 7
click at [483, 139] on icon "button" at bounding box center [481, 140] width 9 height 9
click at [482, 136] on icon "button" at bounding box center [481, 140] width 9 height 9
click at [481, 142] on button "button" at bounding box center [482, 140] width 20 height 16
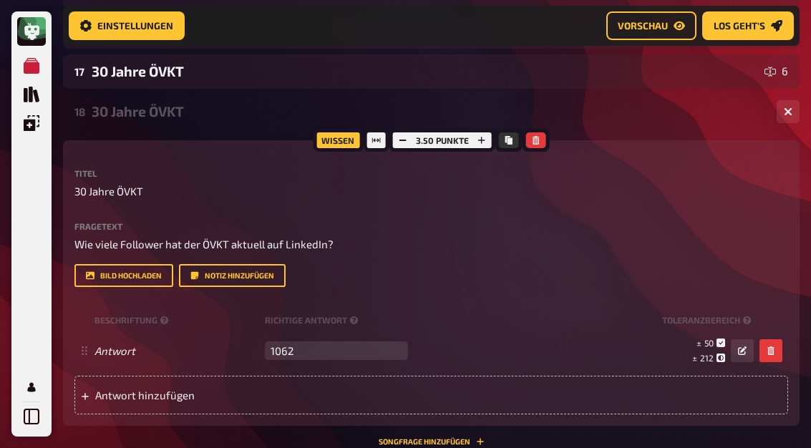
click at [490, 135] on button "button" at bounding box center [482, 140] width 20 height 16
click at [782, 114] on button "button" at bounding box center [787, 111] width 23 height 23
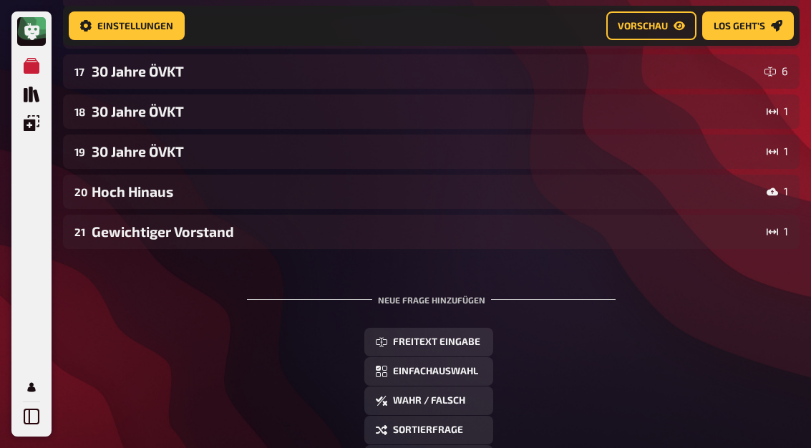
click at [115, 152] on div "30 Jahre ÖVKT" at bounding box center [426, 151] width 669 height 16
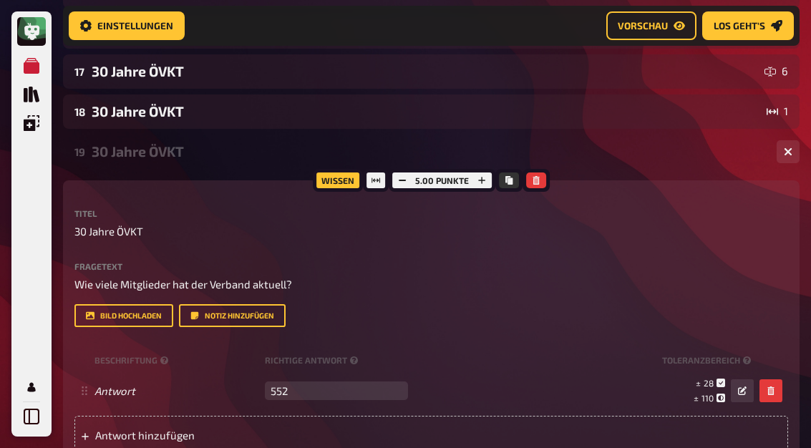
click at [784, 152] on icon "button" at bounding box center [788, 151] width 9 height 9
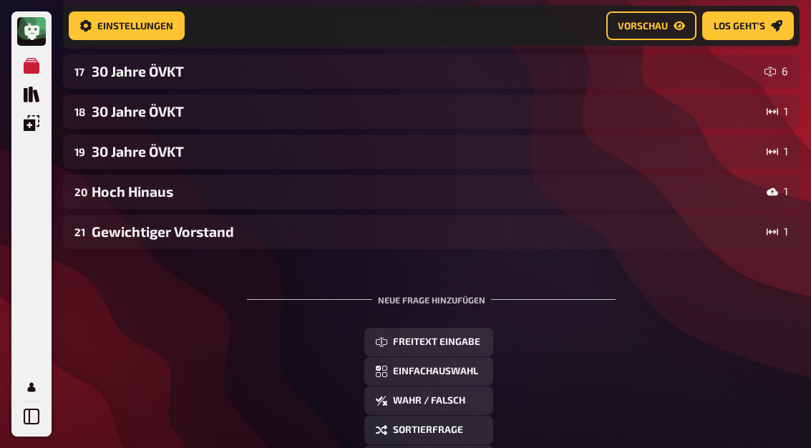
click at [109, 188] on div "[PERSON_NAME] Hinaus" at bounding box center [426, 191] width 669 height 16
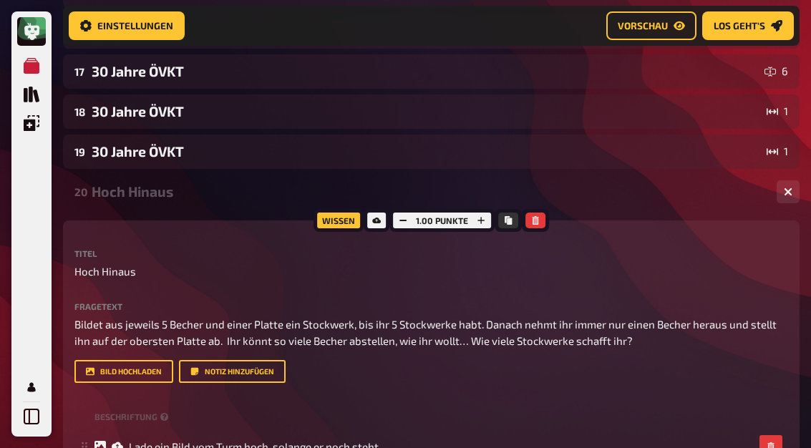
click at [794, 192] on button "button" at bounding box center [787, 191] width 23 height 23
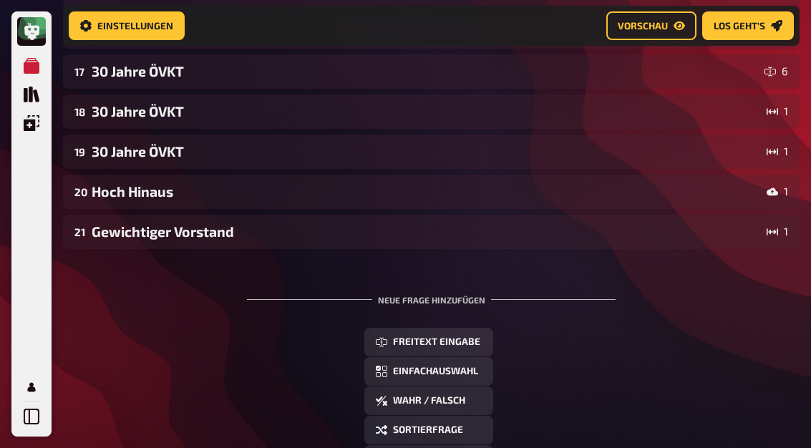
click at [107, 233] on div "Gewichtiger Vorstand" at bounding box center [426, 231] width 669 height 16
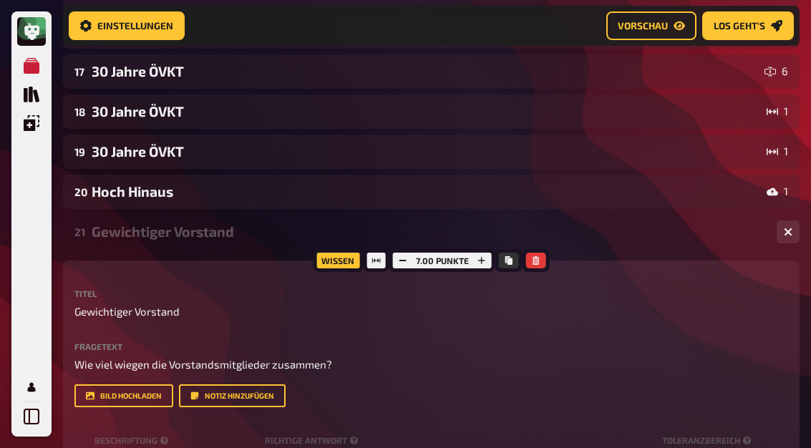
click at [484, 259] on icon "button" at bounding box center [481, 260] width 9 height 9
click at [484, 257] on icon "button" at bounding box center [481, 260] width 7 height 7
click at [796, 228] on button "button" at bounding box center [787, 231] width 23 height 23
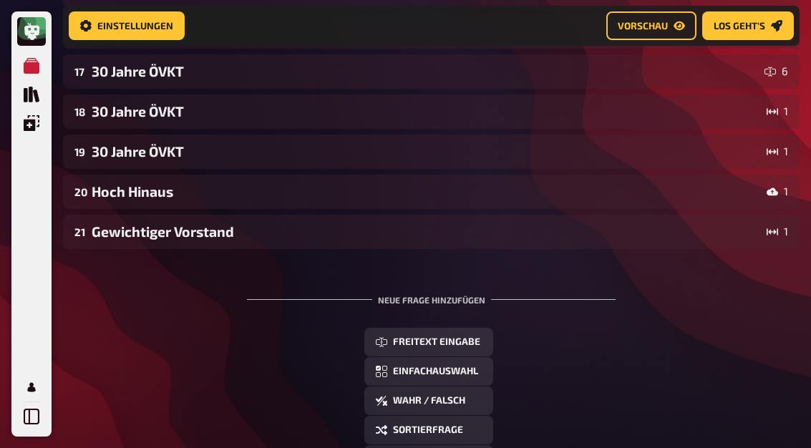
click at [761, 22] on span "Los geht's" at bounding box center [739, 26] width 52 height 10
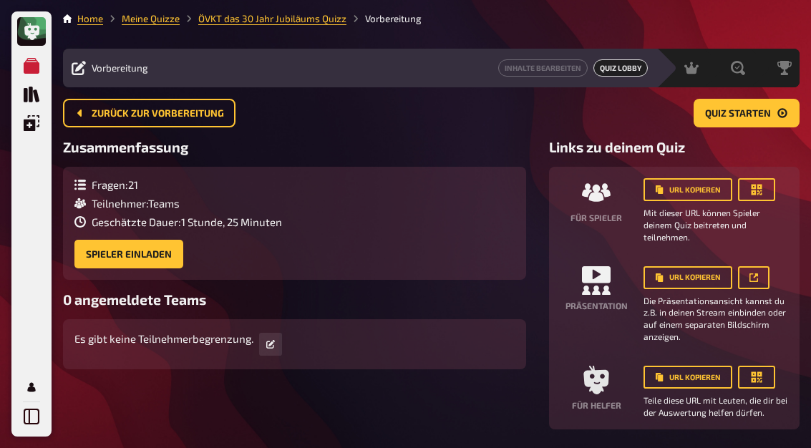
click at [763, 114] on span "Quiz starten" at bounding box center [738, 114] width 66 height 10
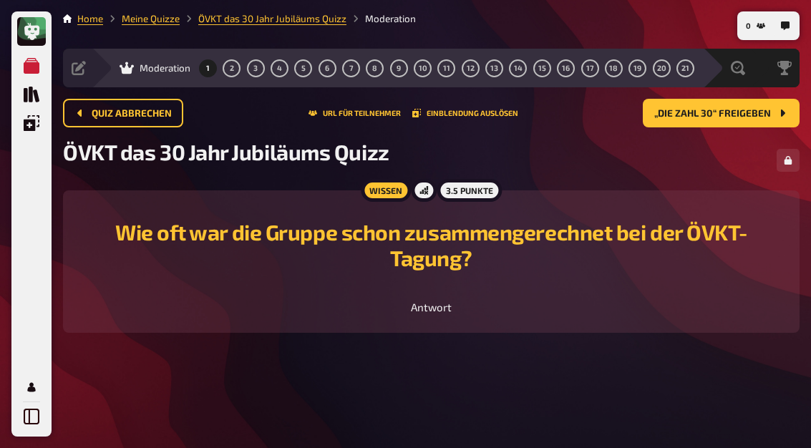
click at [102, 109] on span "Quiz abbrechen" at bounding box center [132, 114] width 80 height 10
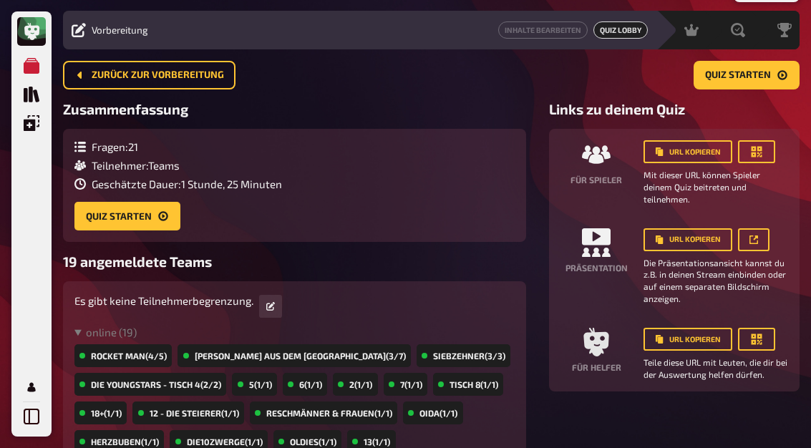
scroll to position [34, 0]
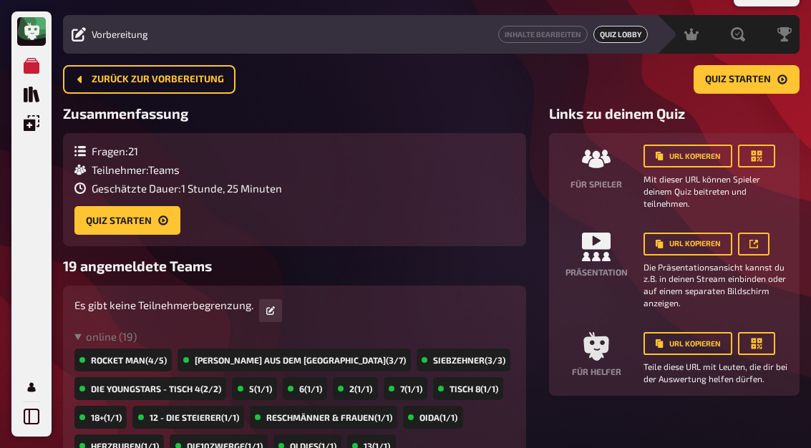
click at [766, 83] on span "Quiz starten" at bounding box center [738, 80] width 66 height 10
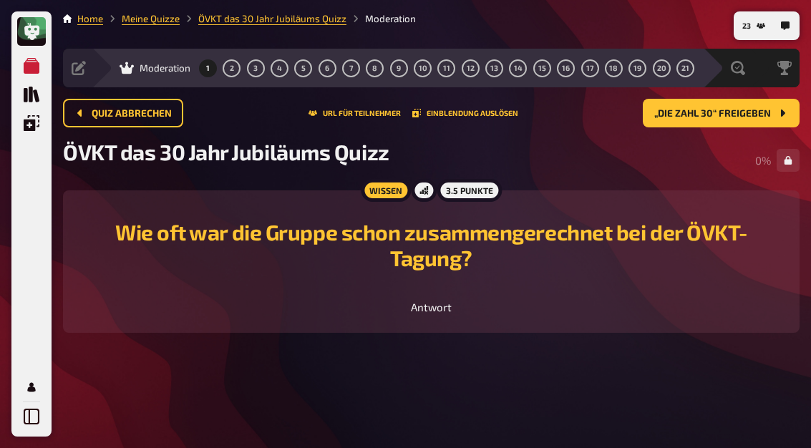
click at [737, 125] on button "„Die Zahl 30“ freigeben" at bounding box center [721, 113] width 157 height 29
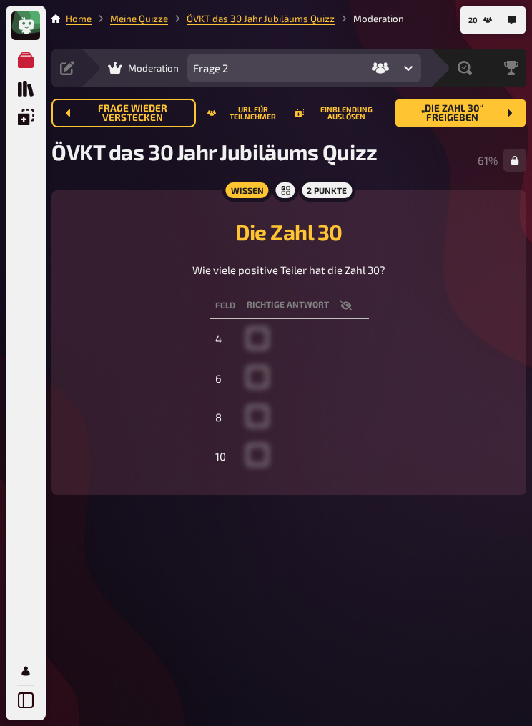
click at [473, 109] on span "„Die Zahl 30“ freigeben" at bounding box center [452, 113] width 92 height 19
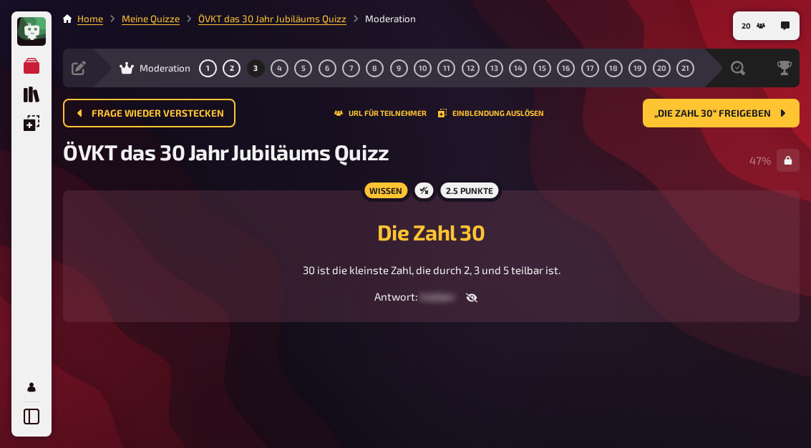
click at [776, 121] on button "„Die Zahl 30“ freigeben" at bounding box center [721, 113] width 157 height 29
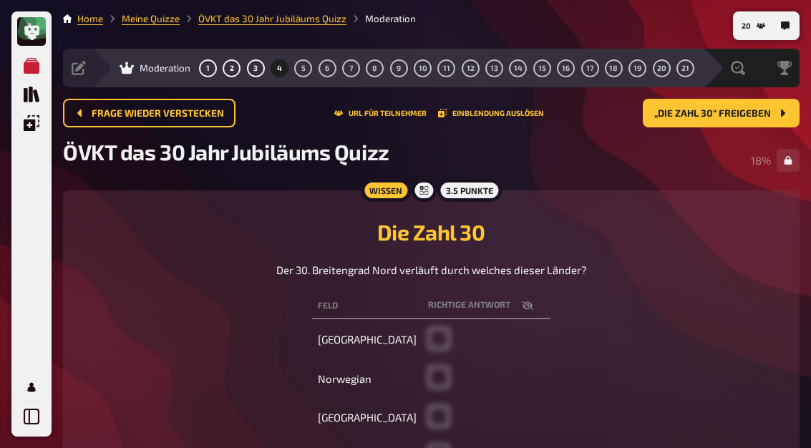
click at [736, 115] on span "„Die Zahl 30“ freigeben" at bounding box center [712, 114] width 117 height 10
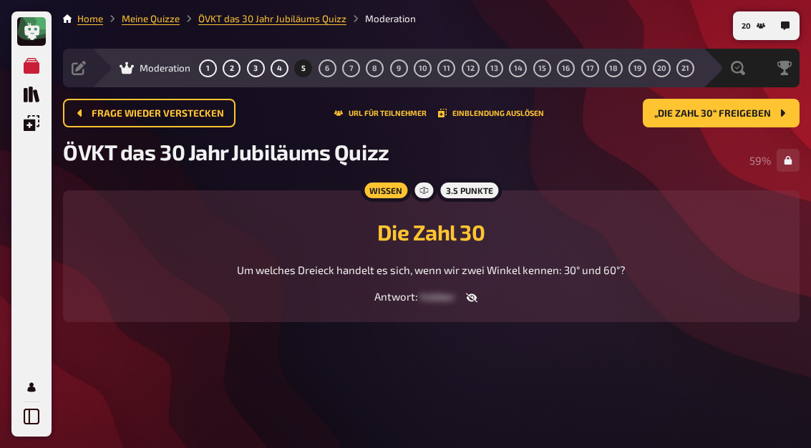
click at [740, 114] on span "„Die Zahl 30“ freigeben" at bounding box center [712, 114] width 117 height 10
click at [752, 111] on span "„Die Zahl 30“ freigeben" at bounding box center [712, 114] width 117 height 10
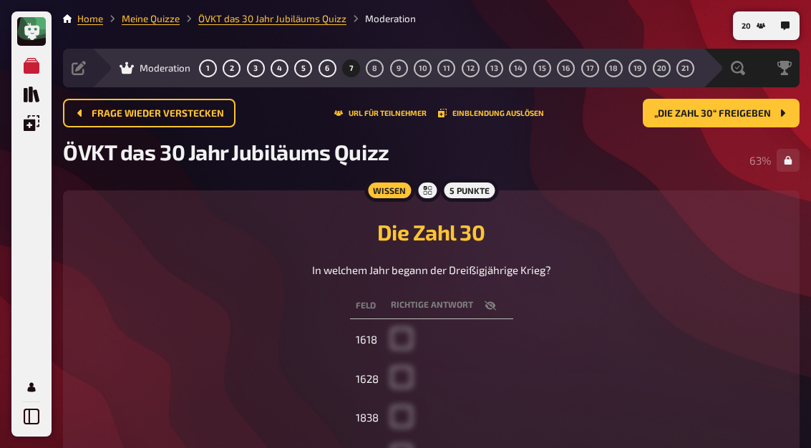
click at [761, 112] on span "„Die Zahl 30“ freigeben" at bounding box center [712, 114] width 117 height 10
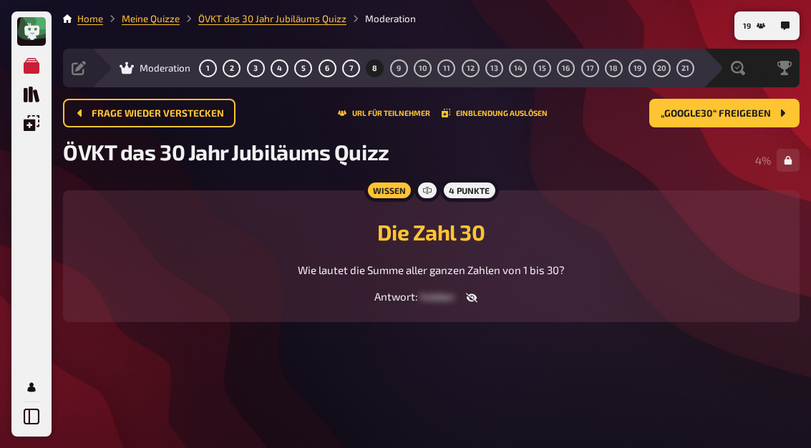
click at [726, 112] on span "„Google30“ freigeben" at bounding box center [715, 114] width 110 height 10
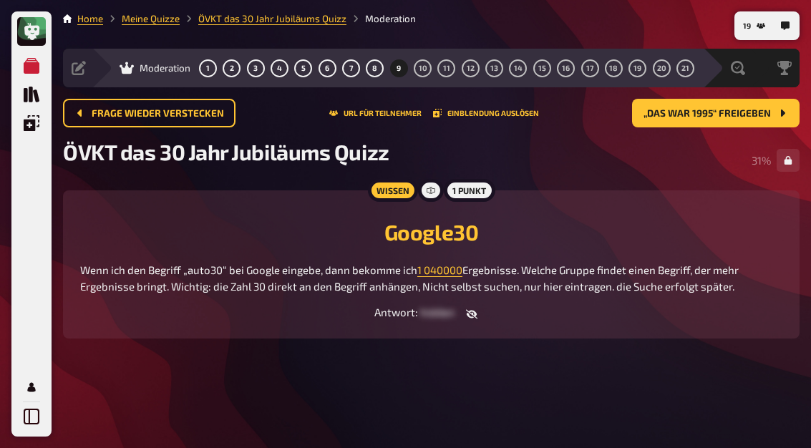
click at [743, 109] on span "„Das war 1995“ freigeben" at bounding box center [706, 114] width 127 height 10
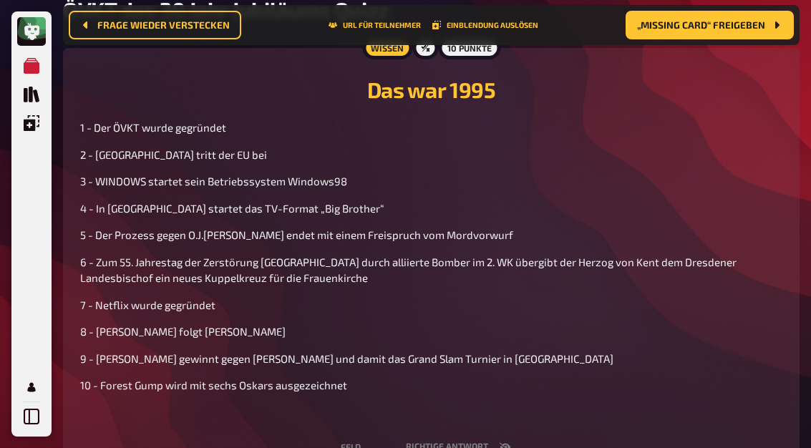
scroll to position [154, 0]
click at [743, 35] on button "„Missing Card“ freigeben" at bounding box center [709, 25] width 168 height 29
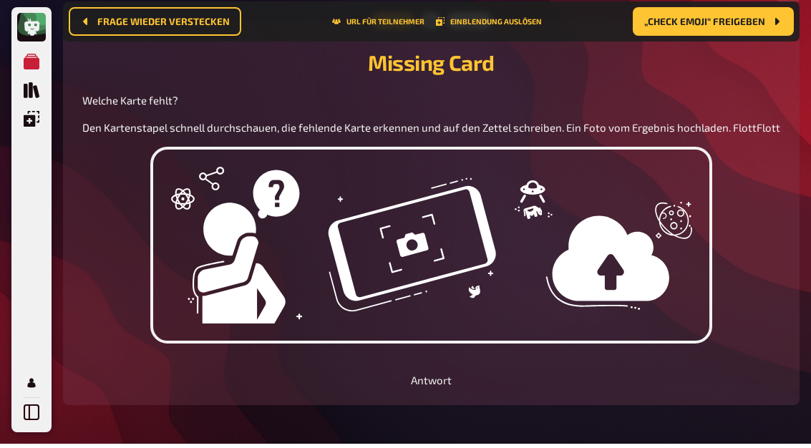
scroll to position [177, 0]
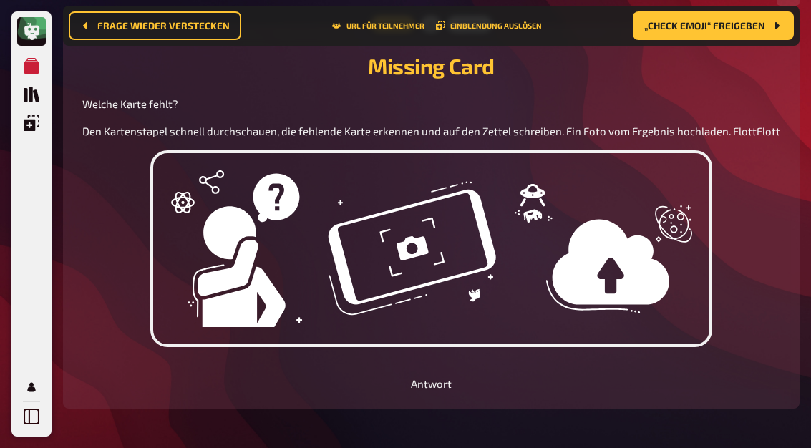
click at [734, 29] on span "„Check Emoji“ freigeben" at bounding box center [704, 26] width 121 height 10
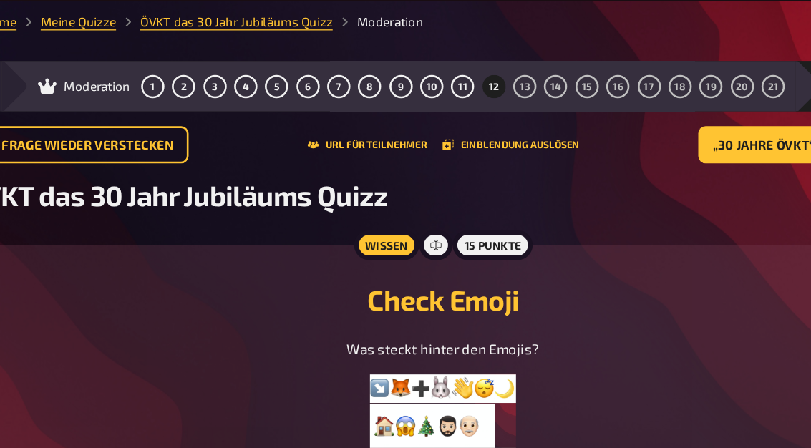
scroll to position [2, 0]
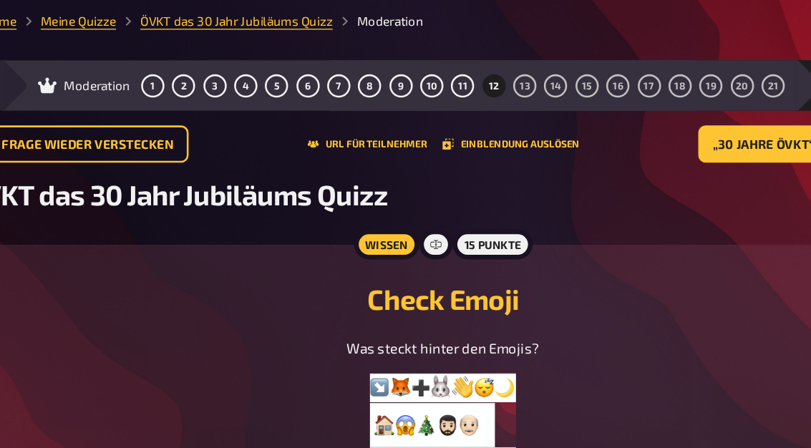
click at [639, 110] on span "„30 Jahre ÖVKT“ freigeben" at bounding box center [705, 112] width 132 height 10
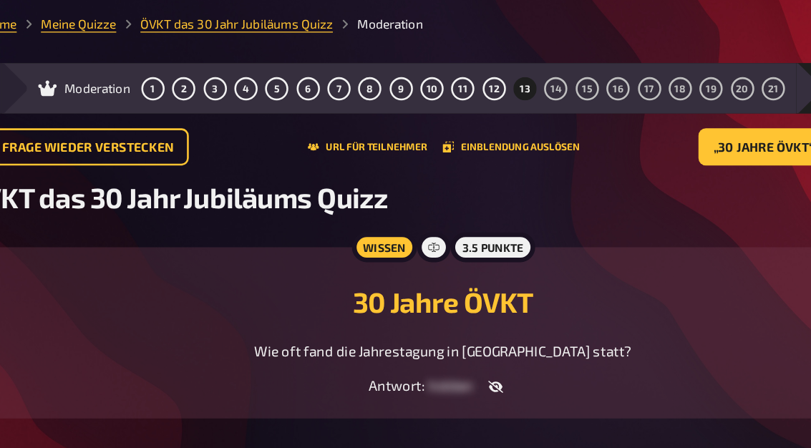
click at [628, 122] on button "„30 Jahre ÖVKT“ freigeben" at bounding box center [714, 113] width 172 height 29
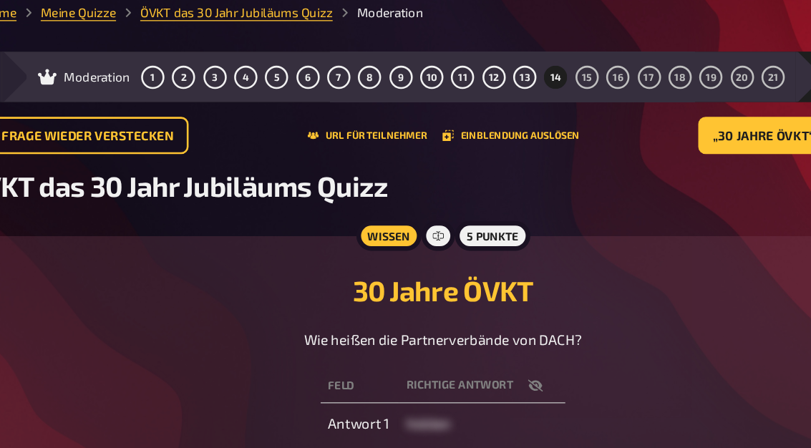
click at [639, 109] on span "„30 Jahre ÖVKT“ freigeben" at bounding box center [705, 114] width 132 height 10
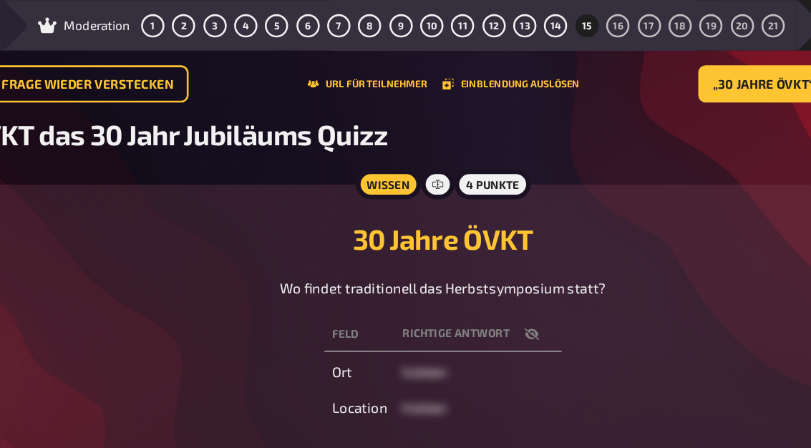
click at [639, 109] on span "„30 Jahre ÖVKT“ freigeben" at bounding box center [705, 114] width 132 height 10
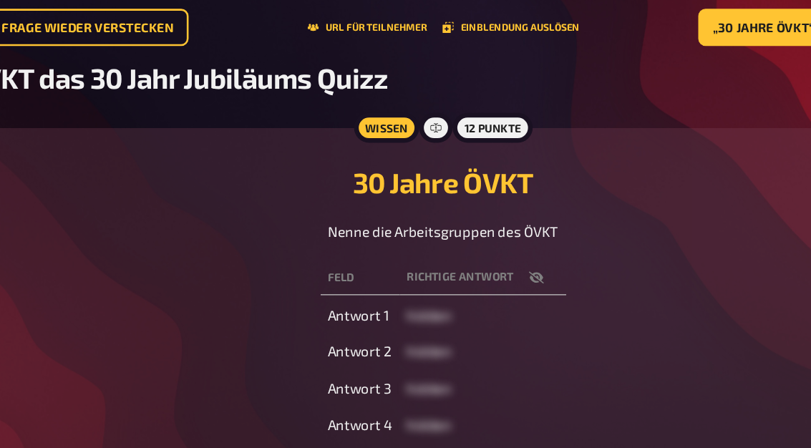
scroll to position [31, 0]
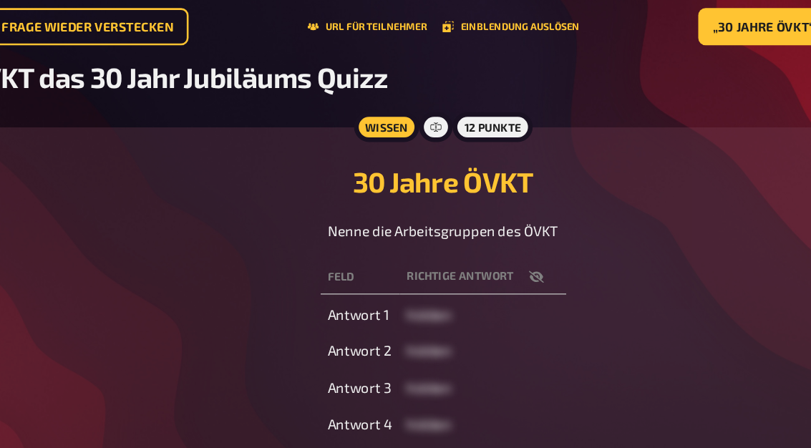
click at [639, 78] on span "„30 Jahre ÖVKT“ freigeben" at bounding box center [705, 83] width 132 height 10
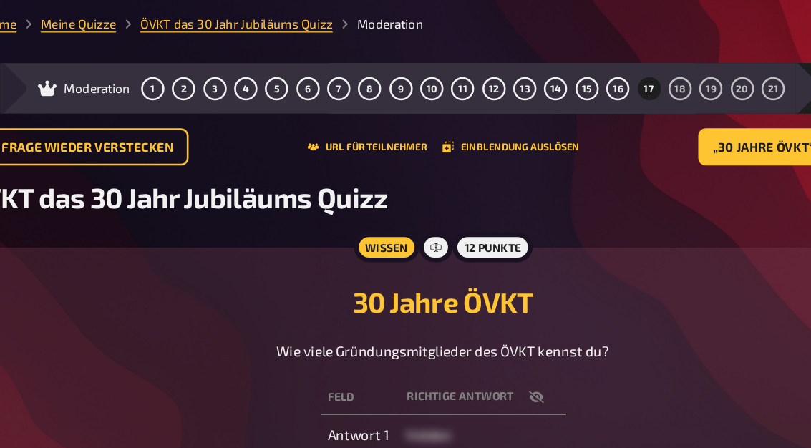
click at [639, 113] on span "„30 Jahre ÖVKT“ freigeben" at bounding box center [705, 114] width 132 height 10
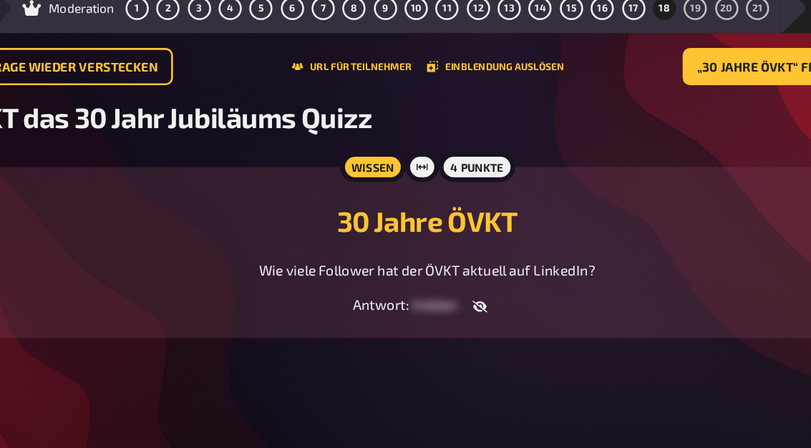
scroll to position [10, 0]
click at [639, 109] on span "„30 Jahre ÖVKT“ freigeben" at bounding box center [705, 114] width 132 height 10
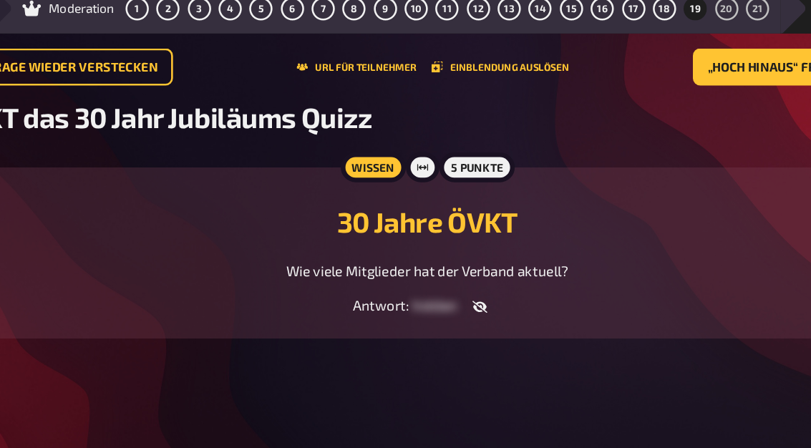
scroll to position [9, 0]
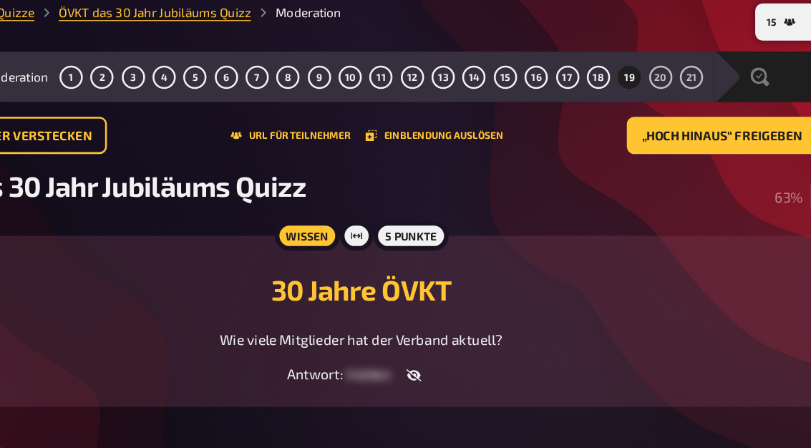
click at [647, 109] on span "„Hoch Hinaus“ freigeben" at bounding box center [709, 114] width 124 height 10
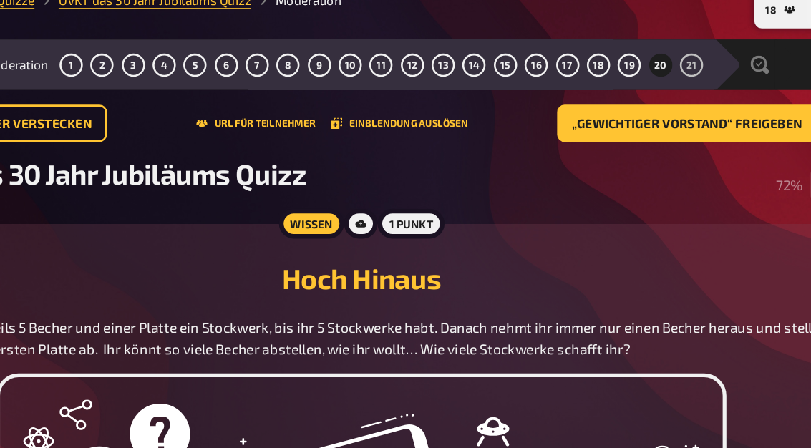
click at [593, 99] on span "„Gewichtiger Vorstand“ freigeben" at bounding box center [681, 104] width 177 height 10
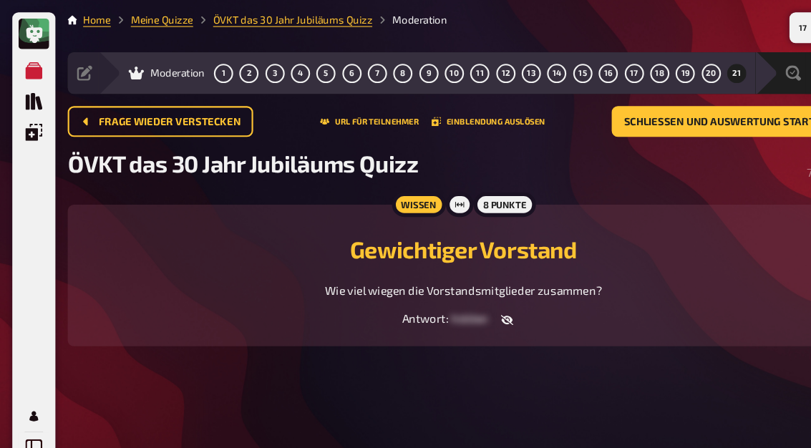
scroll to position [54, 0]
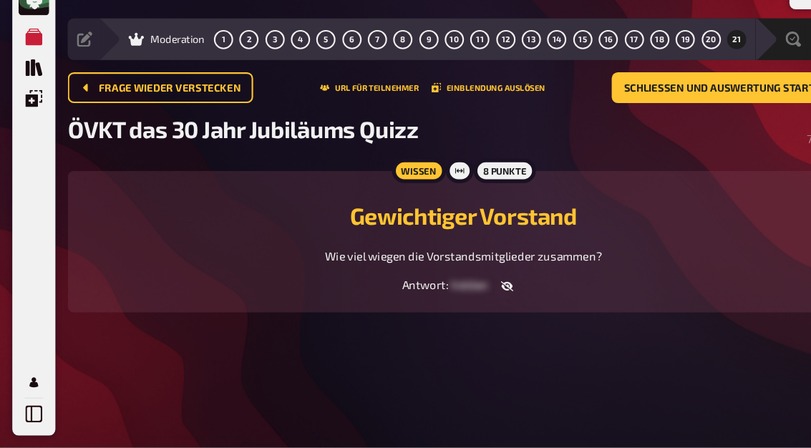
click at [686, 99] on button "Schließen und Auswertung starten" at bounding box center [684, 113] width 230 height 29
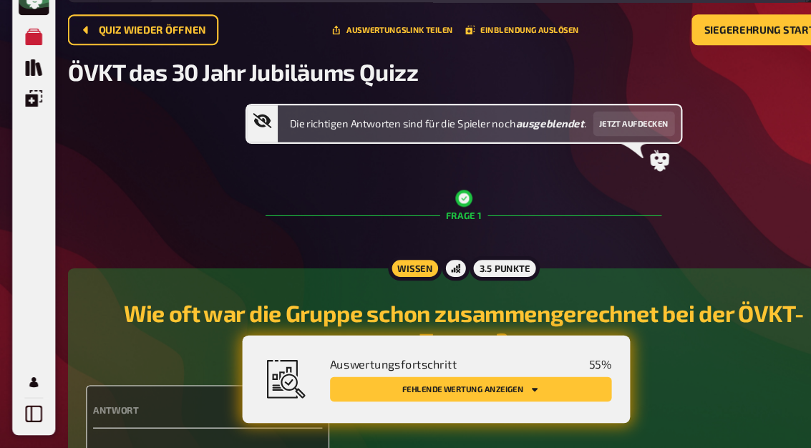
click at [493, 55] on button "Einblendung auslösen" at bounding box center [486, 59] width 106 height 9
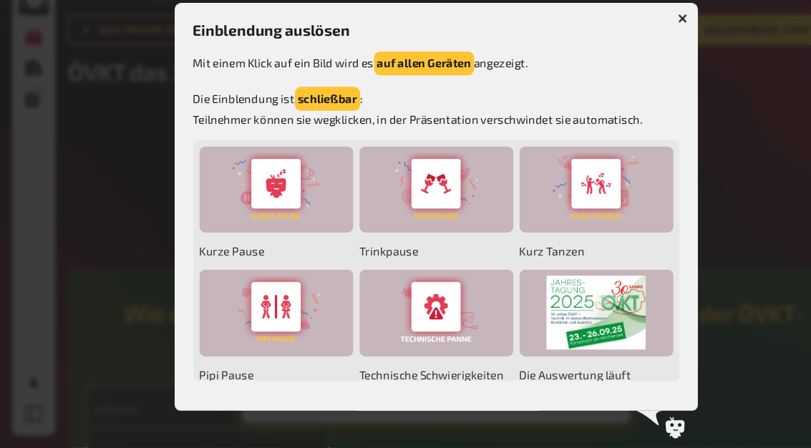
click at [414, 182] on div at bounding box center [405, 207] width 143 height 81
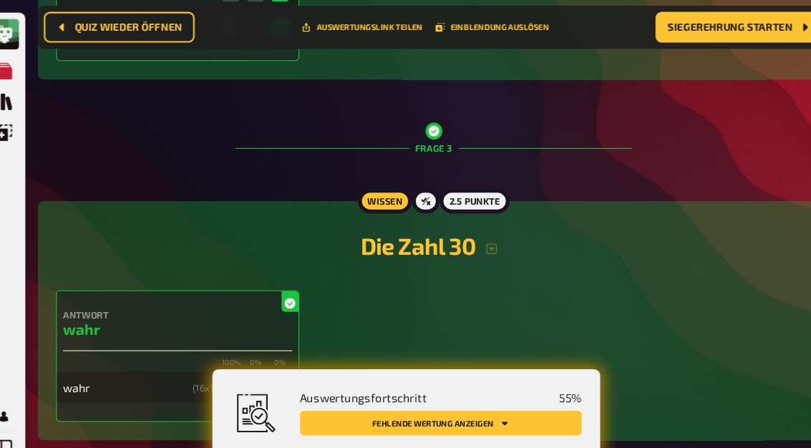
scroll to position [1598, 0]
click at [479, 238] on icon "button" at bounding box center [484, 231] width 11 height 11
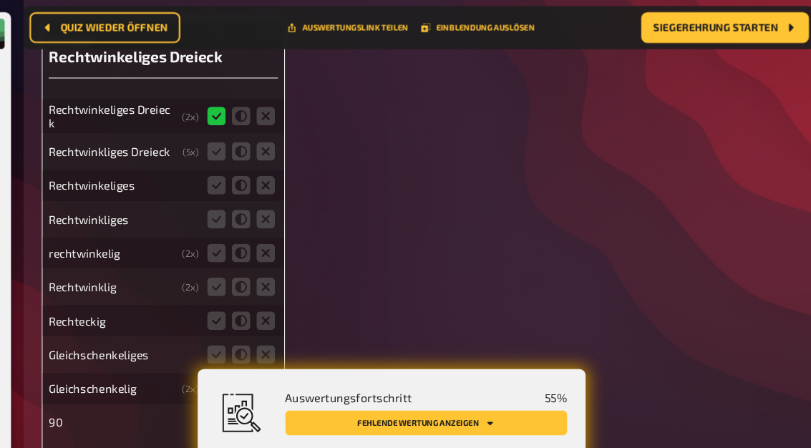
scroll to position [2630, 0]
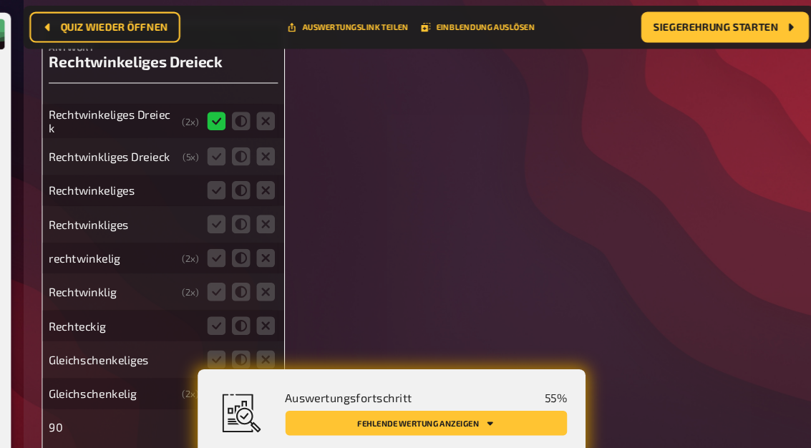
click at [234, 154] on icon at bounding box center [242, 145] width 17 height 17
click at [0, 0] on input "radio" at bounding box center [0, 0] width 0 height 0
click at [234, 185] on icon at bounding box center [242, 176] width 17 height 17
click at [0, 0] on input "radio" at bounding box center [0, 0] width 0 height 0
click at [234, 217] on icon at bounding box center [242, 208] width 17 height 17
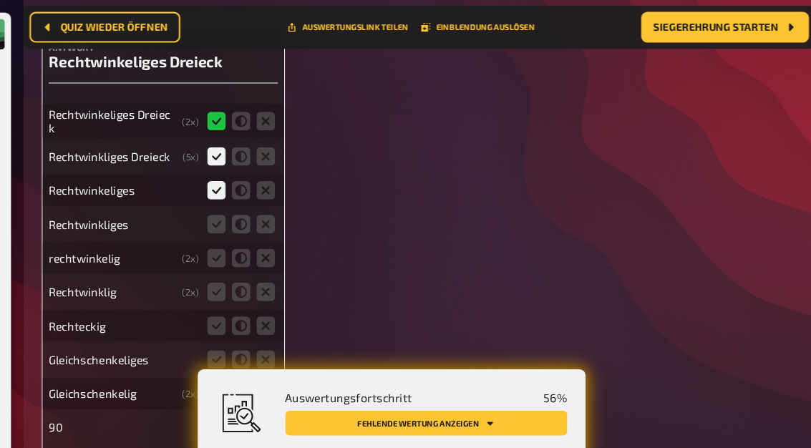
click at [0, 0] on input "radio" at bounding box center [0, 0] width 0 height 0
click at [234, 248] on icon at bounding box center [242, 239] width 17 height 17
click at [0, 0] on input "radio" at bounding box center [0, 0] width 0 height 0
click at [234, 280] on icon at bounding box center [242, 271] width 17 height 17
click at [0, 0] on input "radio" at bounding box center [0, 0] width 0 height 0
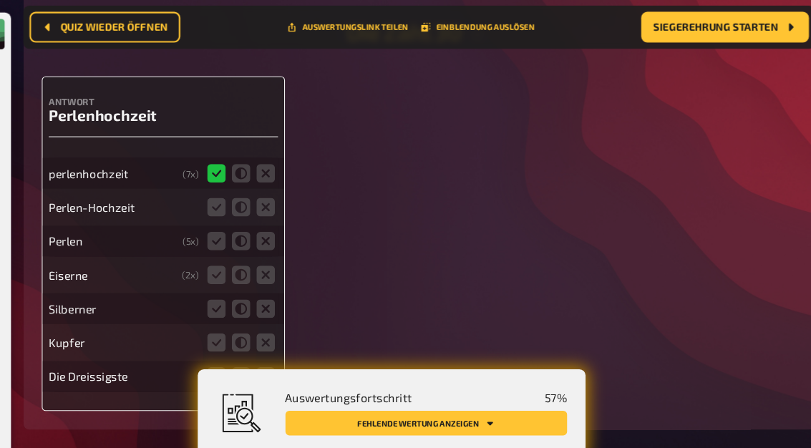
scroll to position [3202, 0]
click at [234, 200] on icon at bounding box center [242, 191] width 17 height 17
click at [0, 0] on input "radio" at bounding box center [0, 0] width 0 height 0
click at [234, 232] on icon at bounding box center [242, 223] width 17 height 17
click at [0, 0] on input "radio" at bounding box center [0, 0] width 0 height 0
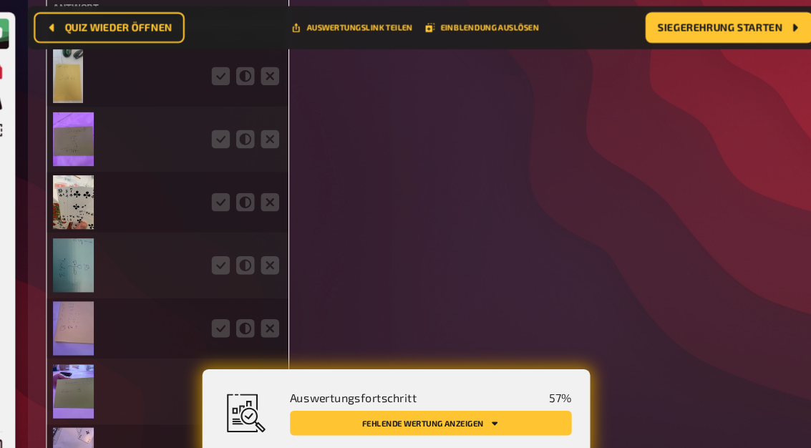
scroll to position [6280, 0]
click at [87, 97] on img at bounding box center [101, 72] width 28 height 50
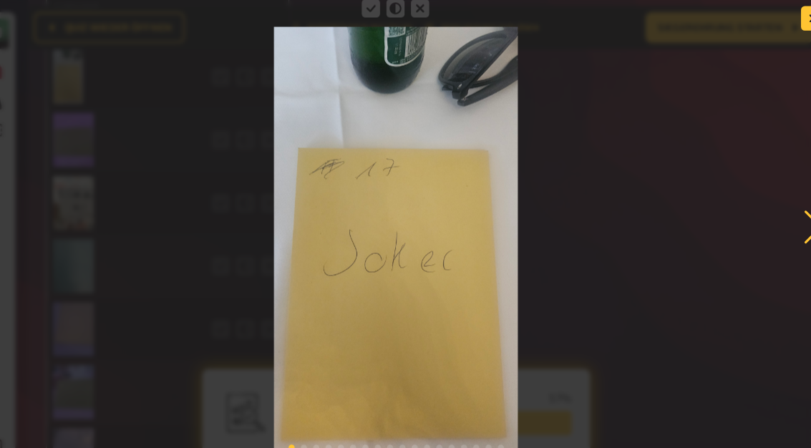
click at [614, 262] on div at bounding box center [405, 211] width 811 height 431
click at [605, 240] on div at bounding box center [405, 211] width 811 height 431
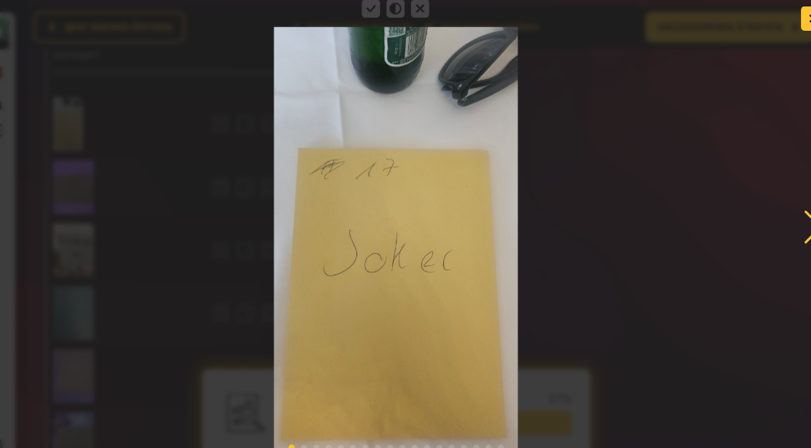
scroll to position [6235, 0]
click at [782, 21] on button "button" at bounding box center [793, 17] width 23 height 23
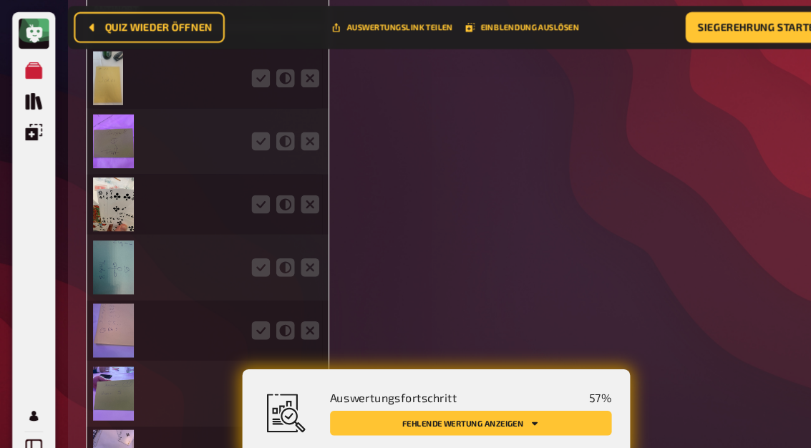
scroll to position [6279, 0]
click at [274, 82] on icon at bounding box center [265, 72] width 17 height 17
click at [0, 0] on input "radio" at bounding box center [0, 0] width 0 height 0
click at [286, 82] on icon at bounding box center [288, 72] width 17 height 17
click at [0, 0] on input "radio" at bounding box center [0, 0] width 0 height 0
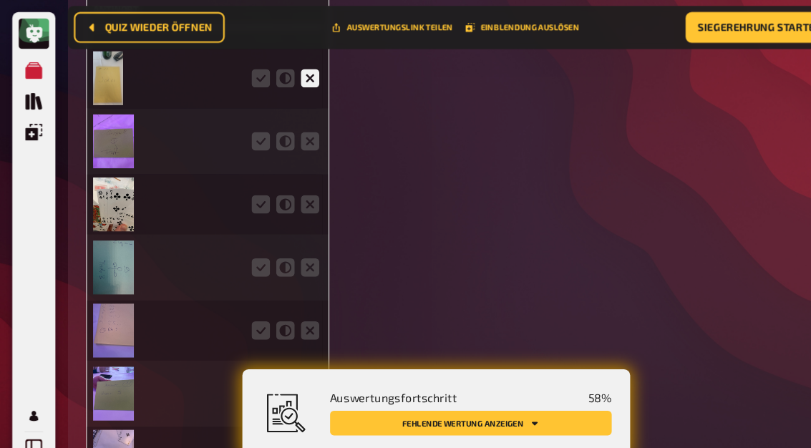
click at [99, 157] on img at bounding box center [106, 132] width 38 height 50
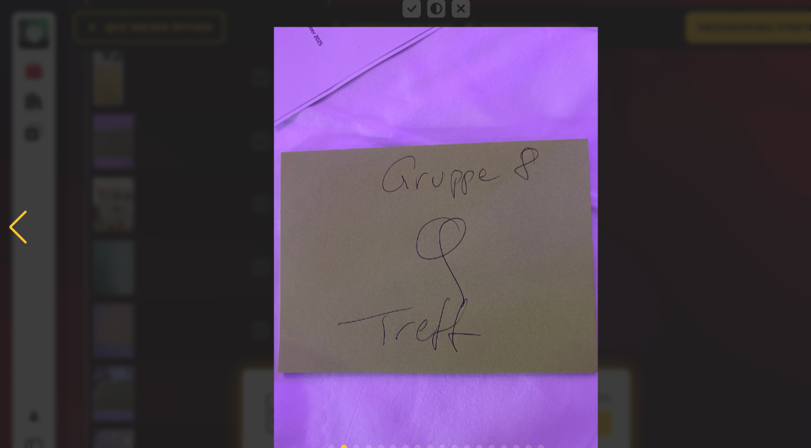
click at [663, 192] on div at bounding box center [405, 211] width 811 height 431
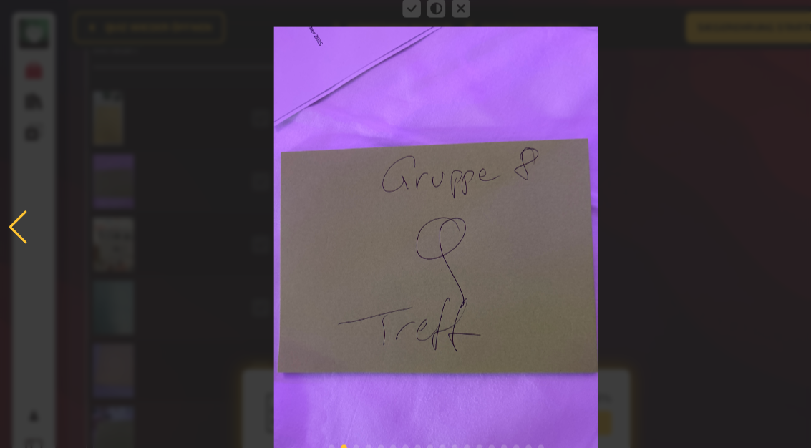
scroll to position [6242, 0]
click at [709, 34] on div at bounding box center [405, 211] width 811 height 431
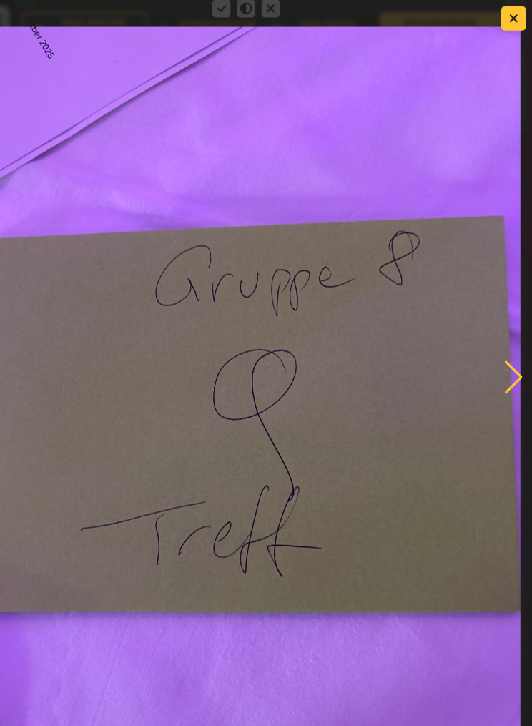
scroll to position [6112, 0]
click at [504, 10] on button "button" at bounding box center [515, 17] width 23 height 23
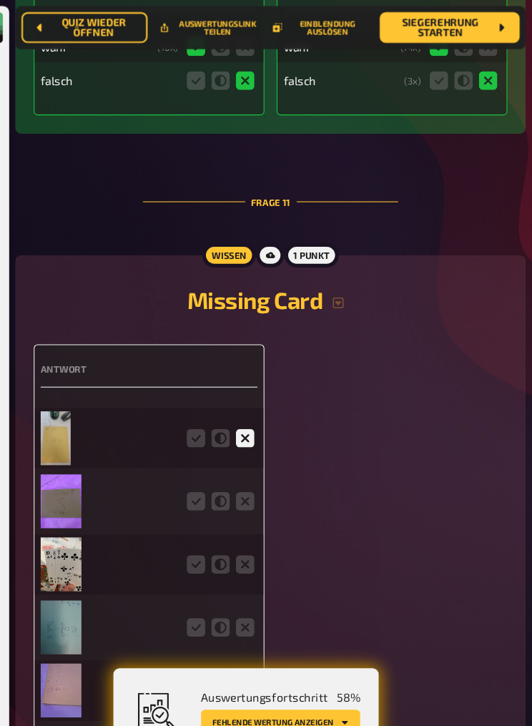
click at [489, 18] on nav "Quiz wieder öffnen Auswertungslink teilen Einblendung auslösen Siegerehrung sta…" at bounding box center [289, 26] width 475 height 40
click at [211, 447] on icon at bounding box center [219, 466] width 17 height 17
click at [0, 0] on input "radio" at bounding box center [0, 0] width 0 height 0
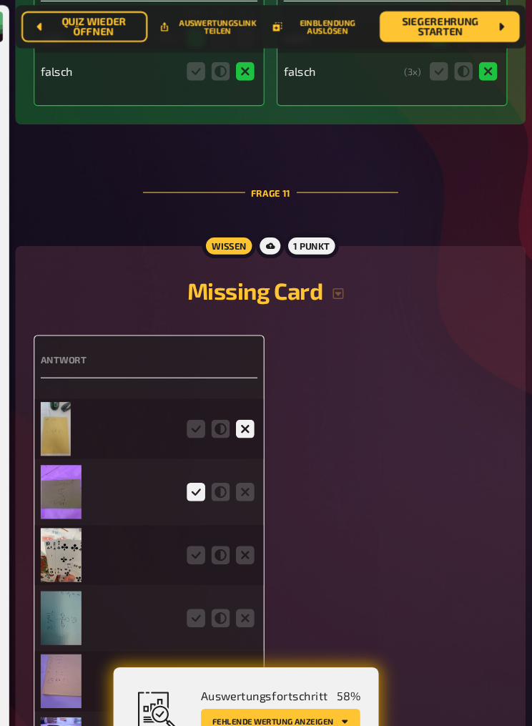
scroll to position [6146, 0]
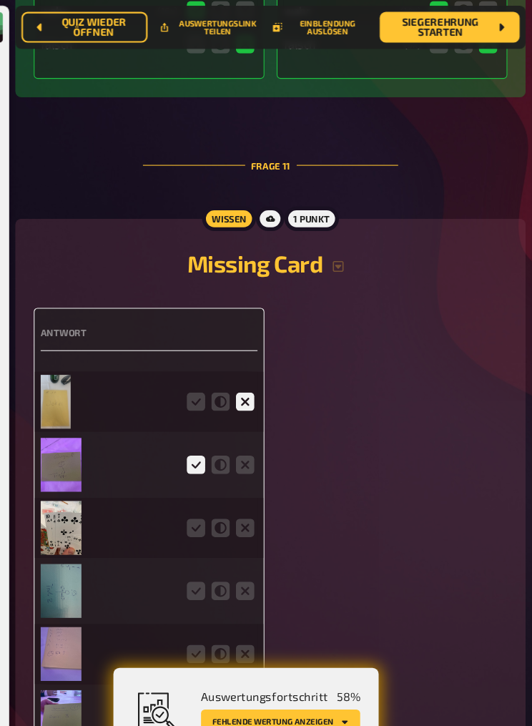
click at [75, 447] on img at bounding box center [94, 492] width 38 height 50
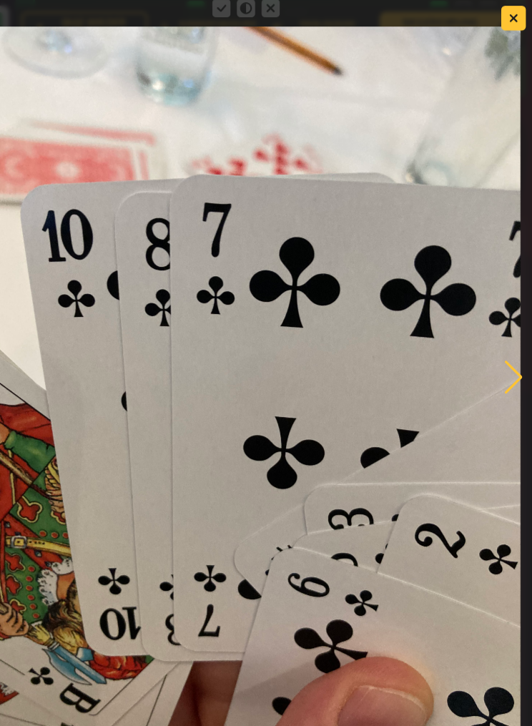
click at [511, 16] on icon "button" at bounding box center [515, 17] width 9 height 9
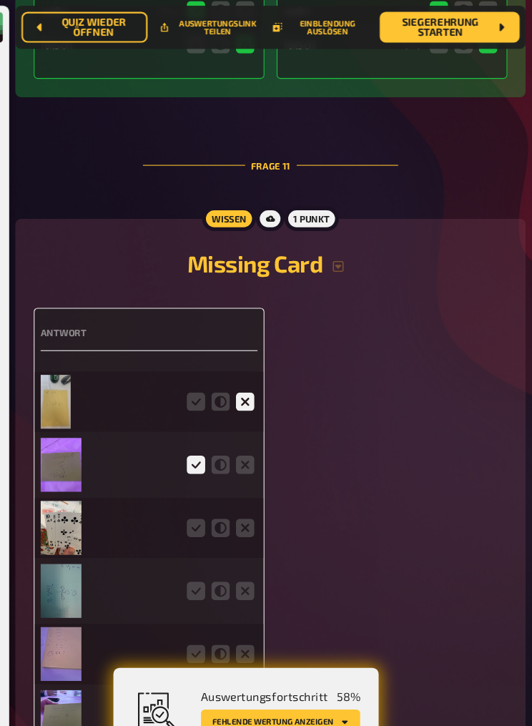
click at [211, 447] on icon at bounding box center [219, 491] width 17 height 17
click at [0, 0] on input "radio" at bounding box center [0, 0] width 0 height 0
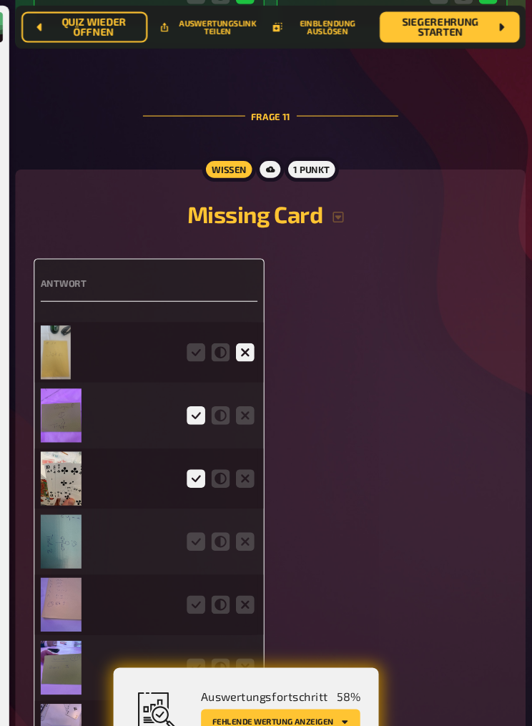
scroll to position [6194, 0]
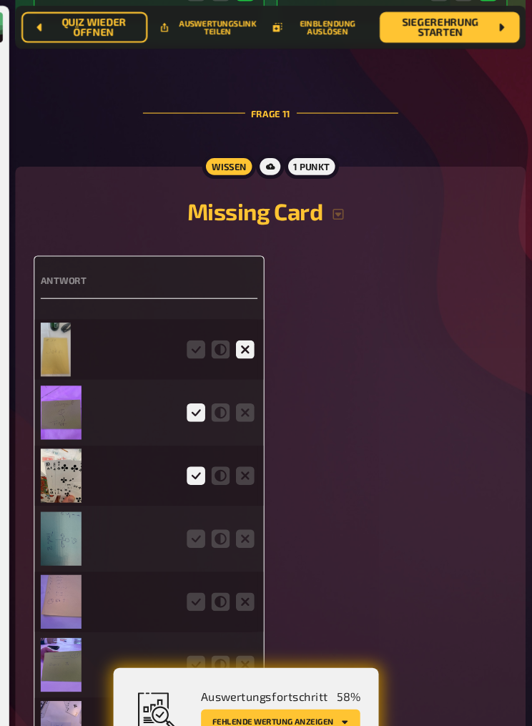
click at [75, 447] on img at bounding box center [94, 502] width 38 height 50
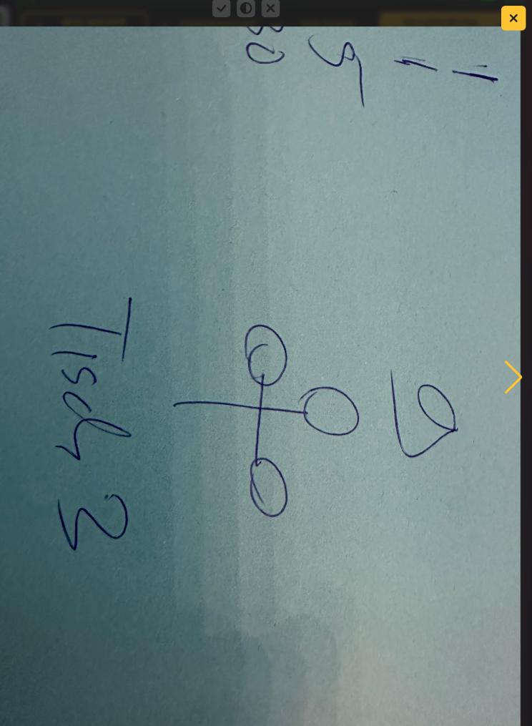
click at [511, 14] on icon "button" at bounding box center [515, 17] width 9 height 9
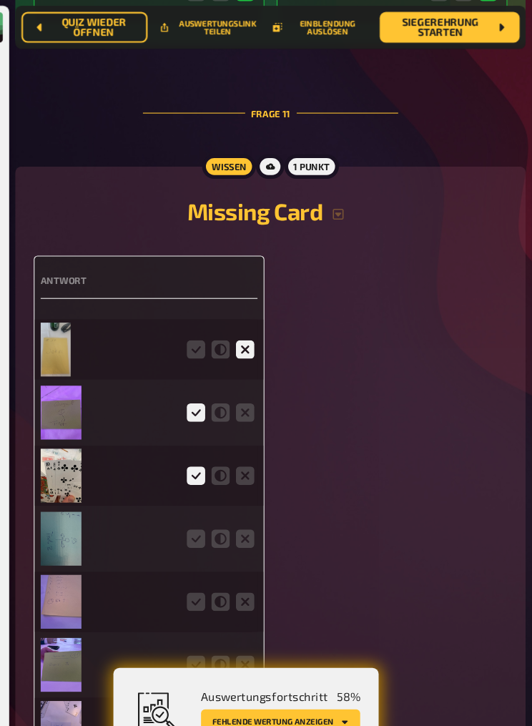
click at [211, 447] on icon at bounding box center [219, 501] width 17 height 17
click at [0, 0] on input "radio" at bounding box center [0, 0] width 0 height 0
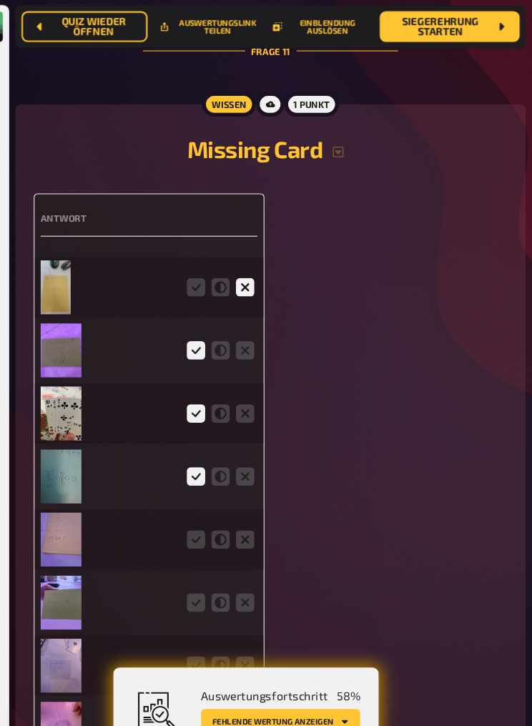
scroll to position [6252, 0]
click at [75, 447] on img at bounding box center [94, 502] width 38 height 50
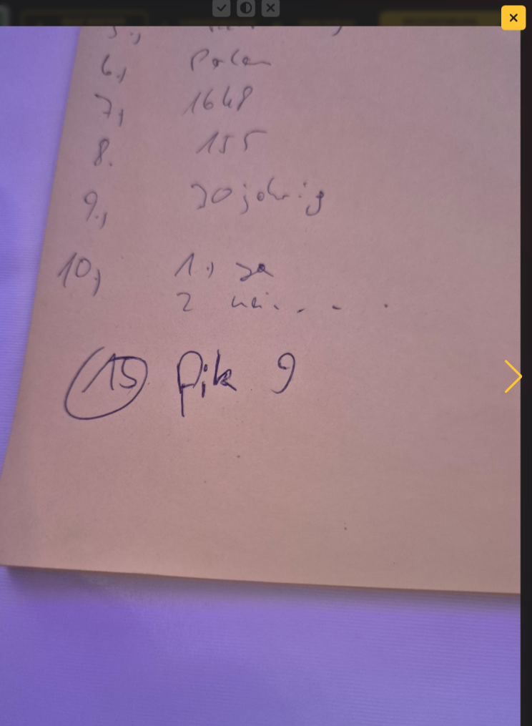
click at [504, 21] on button "button" at bounding box center [515, 17] width 23 height 23
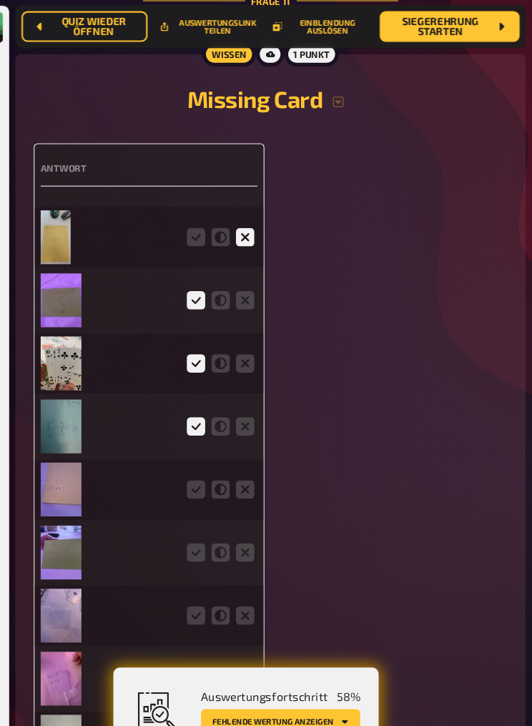
scroll to position [6299, 0]
click at [257, 447] on icon at bounding box center [265, 455] width 17 height 17
click at [0, 0] on input "radio" at bounding box center [0, 0] width 0 height 0
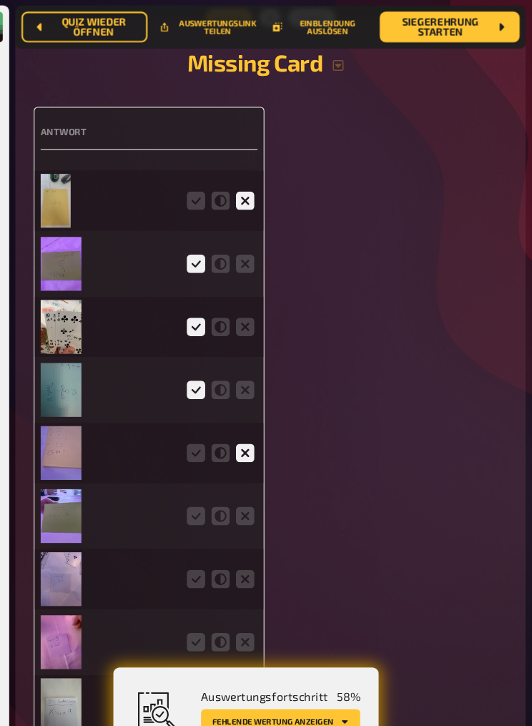
scroll to position [6337, 0]
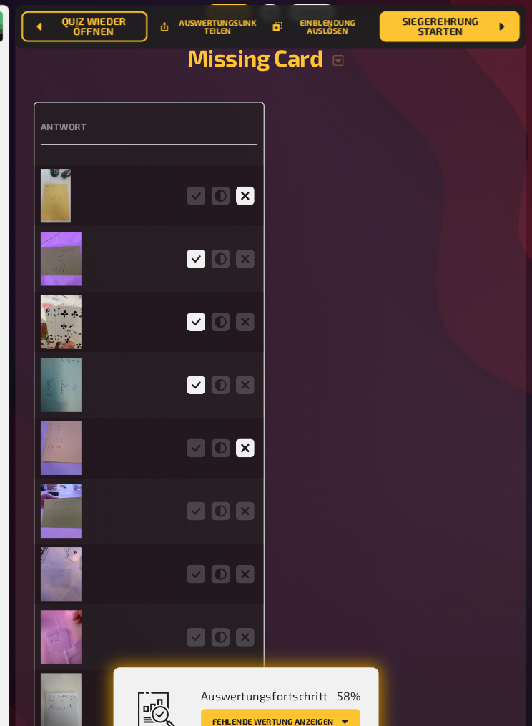
click at [75, 447] on img at bounding box center [94, 477] width 38 height 50
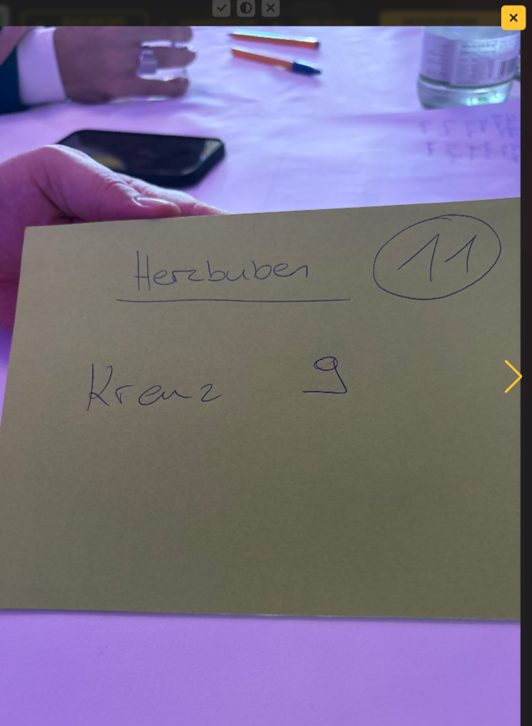
click at [504, 16] on button "button" at bounding box center [515, 17] width 23 height 23
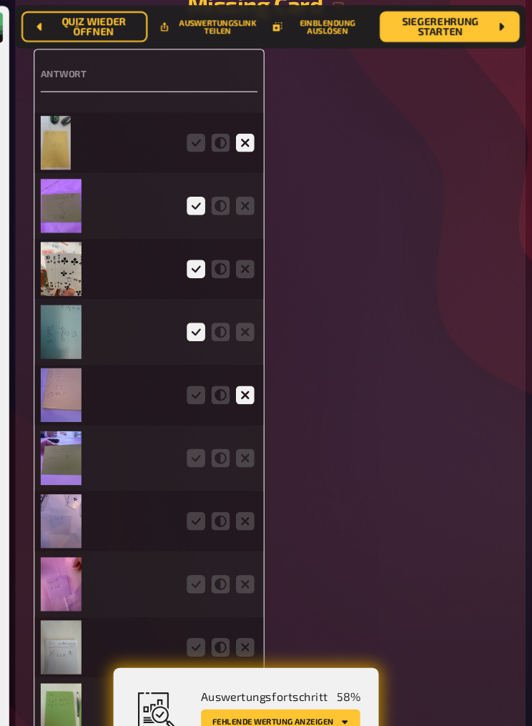
scroll to position [6388, 0]
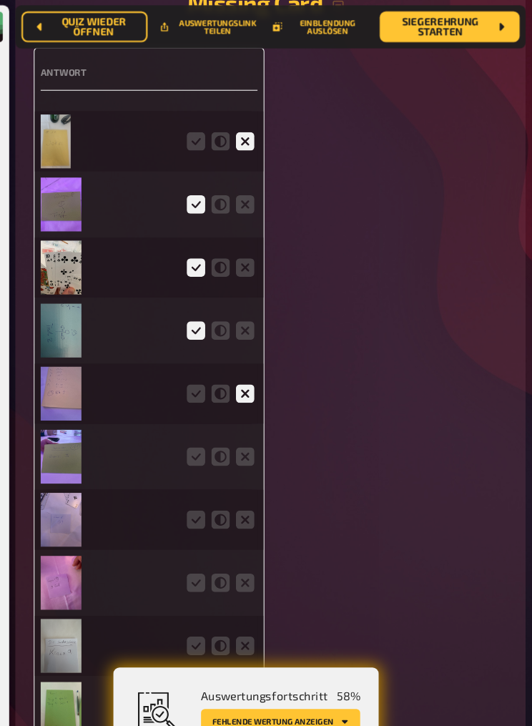
click at [211, 434] on icon at bounding box center [219, 425] width 17 height 17
click at [0, 0] on input "radio" at bounding box center [0, 0] width 0 height 0
click at [257, 434] on icon at bounding box center [265, 425] width 17 height 17
click at [0, 0] on input "radio" at bounding box center [0, 0] width 0 height 0
click at [75, 447] on img at bounding box center [94, 484] width 38 height 50
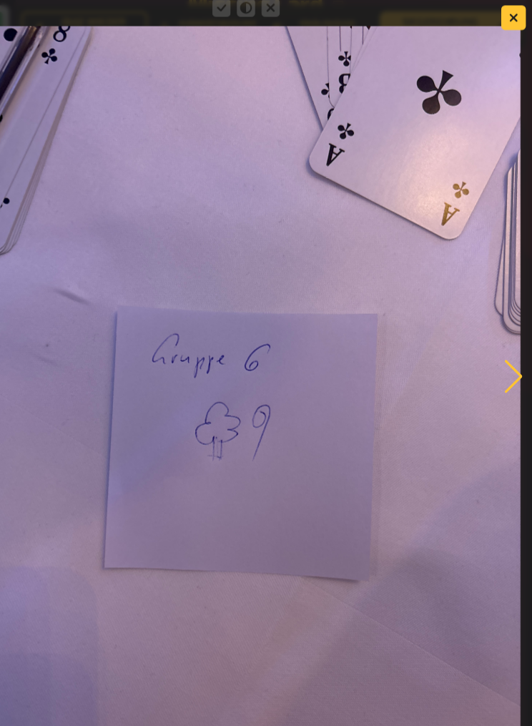
click at [504, 14] on button "button" at bounding box center [515, 17] width 23 height 23
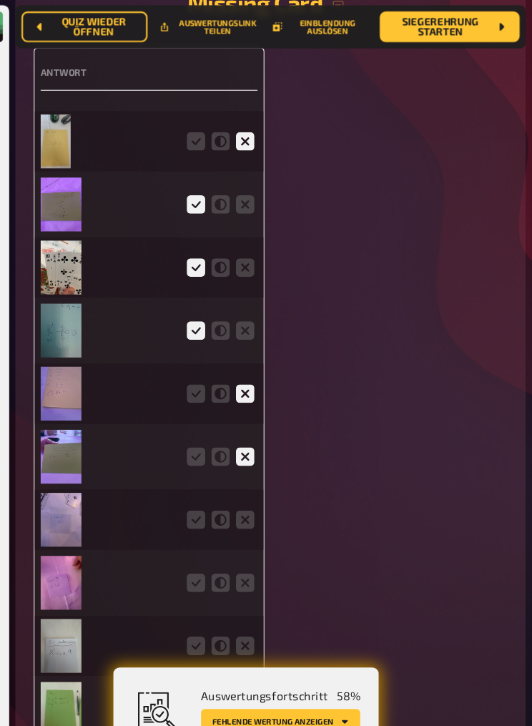
click at [211, 447] on icon at bounding box center [219, 484] width 17 height 17
click at [0, 0] on input "radio" at bounding box center [0, 0] width 0 height 0
click at [75, 447] on img at bounding box center [94, 426] width 38 height 50
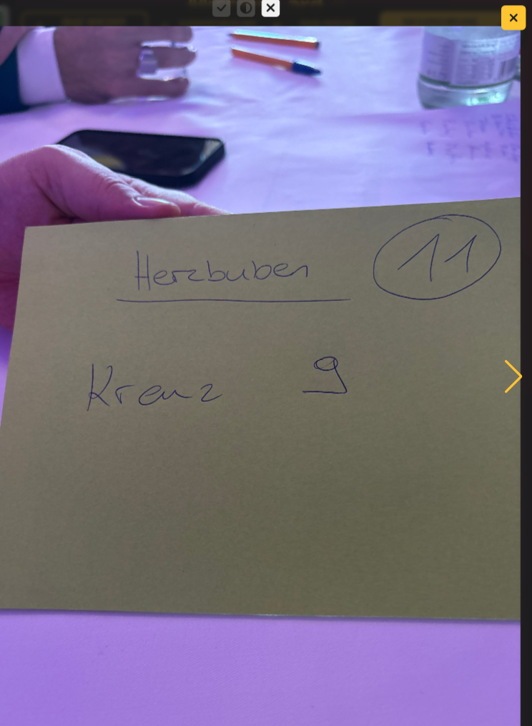
click at [504, 7] on button "button" at bounding box center [515, 17] width 23 height 23
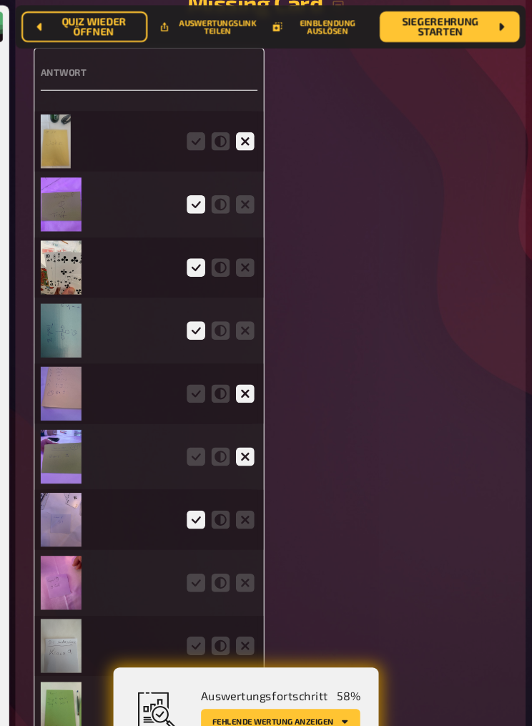
click at [211, 434] on icon at bounding box center [219, 425] width 17 height 17
click at [0, 0] on input "radio" at bounding box center [0, 0] width 0 height 0
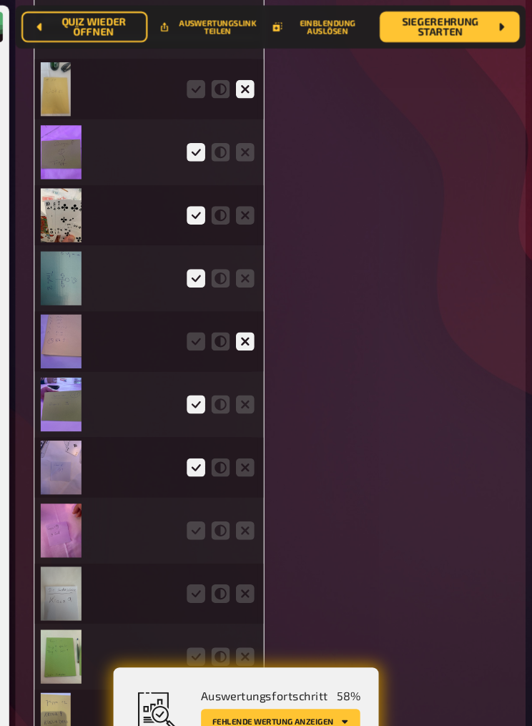
scroll to position [6436, 0]
click at [75, 447] on img at bounding box center [94, 494] width 38 height 50
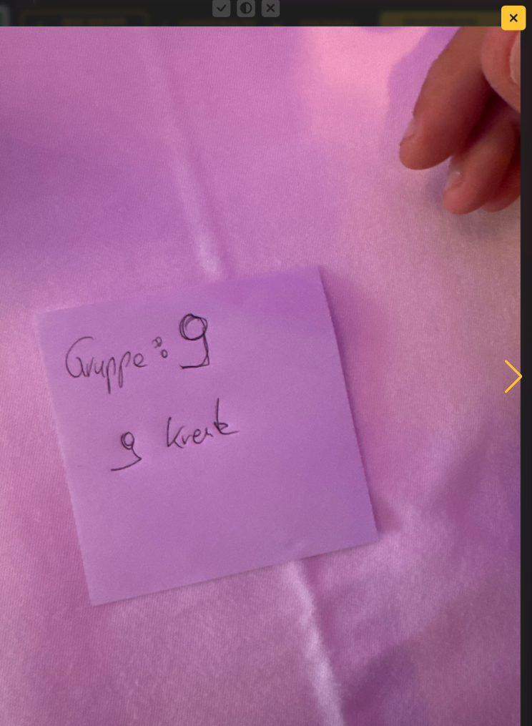
click at [504, 15] on button "button" at bounding box center [515, 17] width 23 height 23
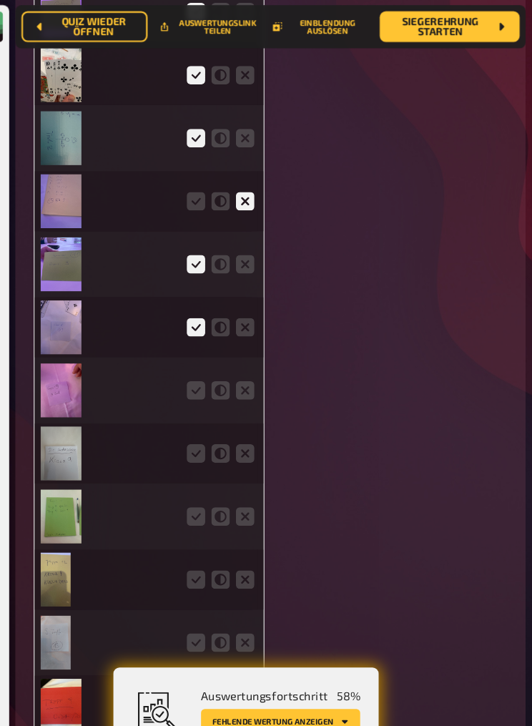
scroll to position [6569, 0]
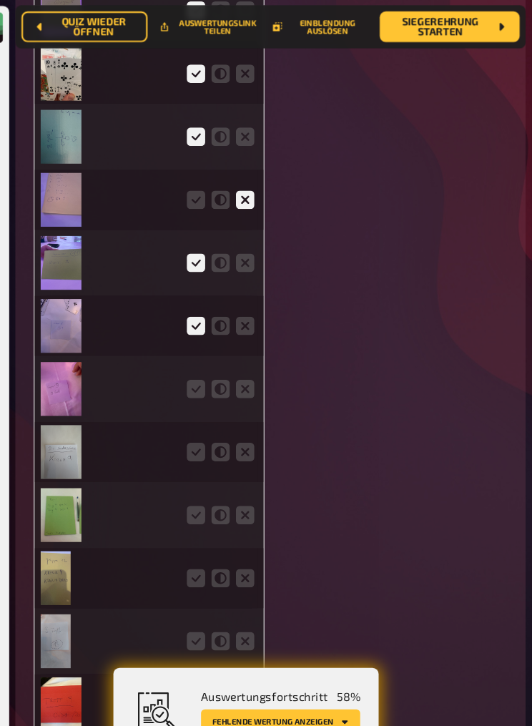
click at [211, 371] on icon at bounding box center [219, 361] width 17 height 17
click at [0, 0] on input "radio" at bounding box center [0, 0] width 0 height 0
click at [75, 446] on img at bounding box center [94, 421] width 38 height 50
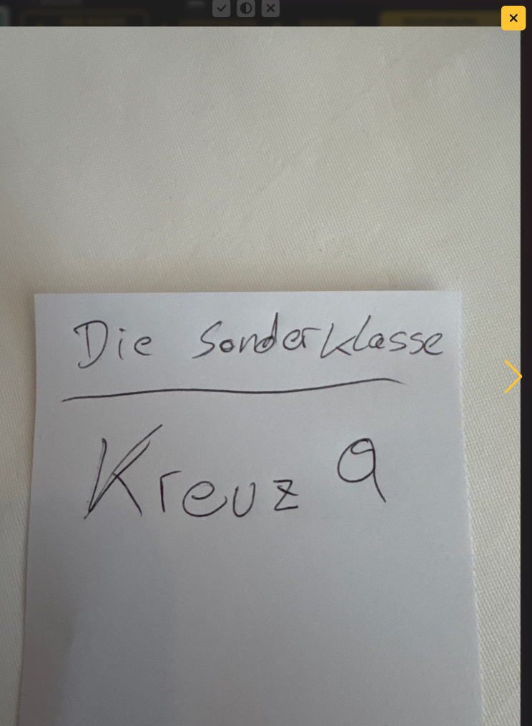
click at [504, 19] on button "button" at bounding box center [515, 17] width 23 height 23
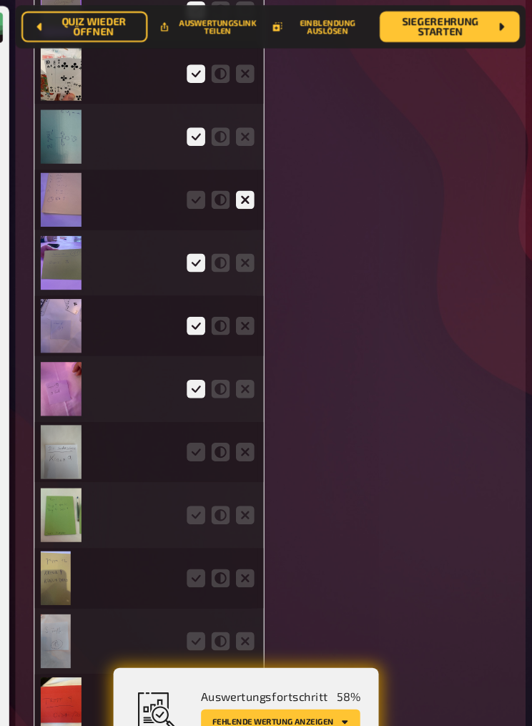
click at [211, 429] on icon at bounding box center [219, 420] width 17 height 17
click at [0, 0] on input "radio" at bounding box center [0, 0] width 0 height 0
click at [75, 447] on img at bounding box center [94, 479] width 38 height 50
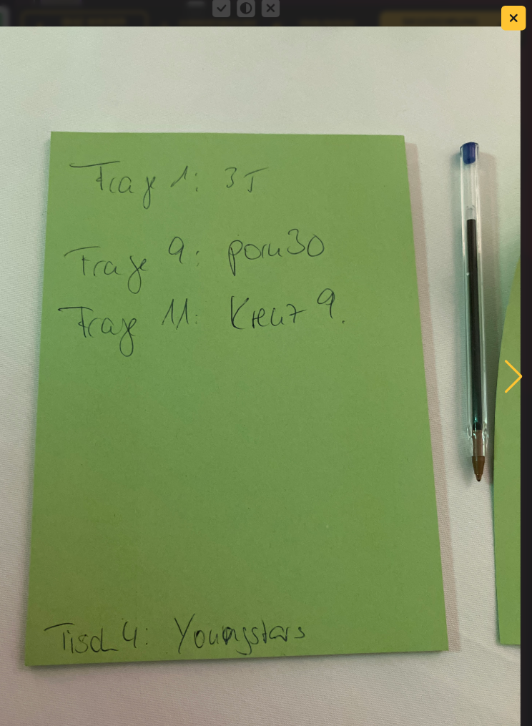
click at [504, 9] on button "button" at bounding box center [515, 17] width 23 height 23
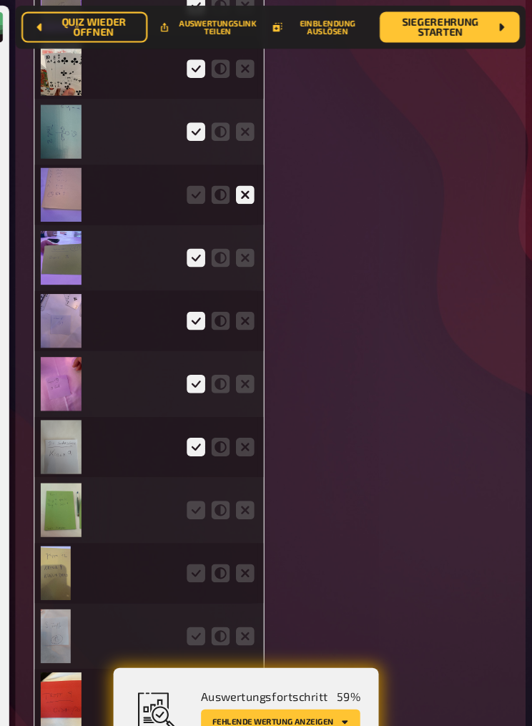
scroll to position [6600, 0]
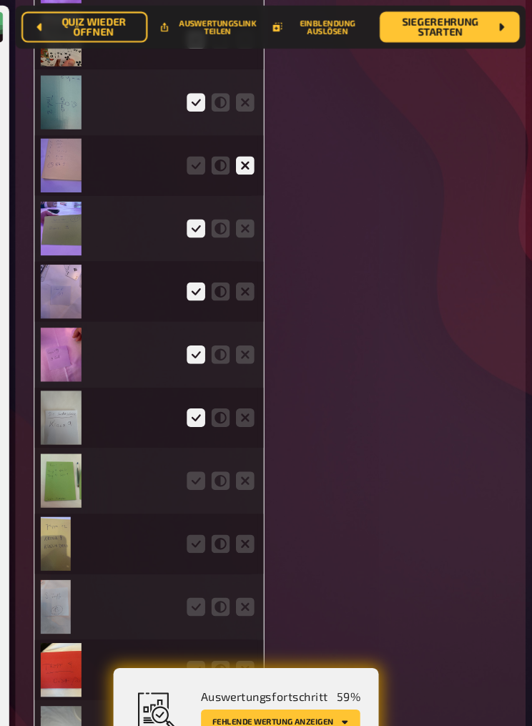
click at [211, 447] on icon at bounding box center [219, 447] width 17 height 17
click at [0, 0] on input "radio" at bounding box center [0, 0] width 0 height 0
click at [75, 447] on img at bounding box center [89, 507] width 28 height 50
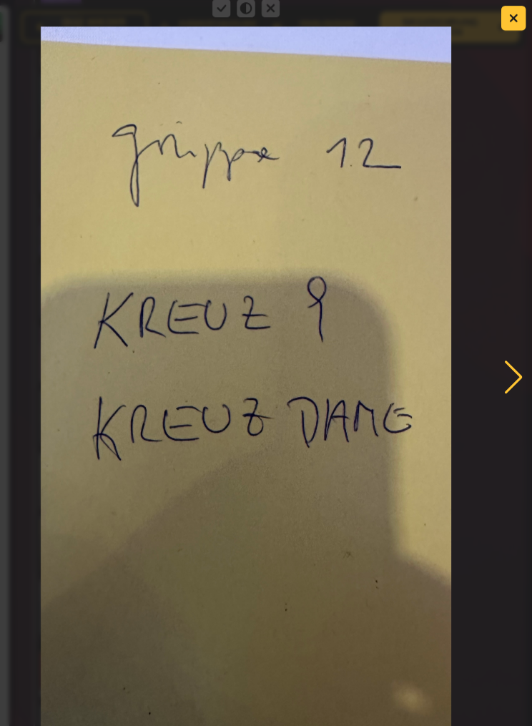
click at [504, 11] on button "button" at bounding box center [515, 17] width 23 height 23
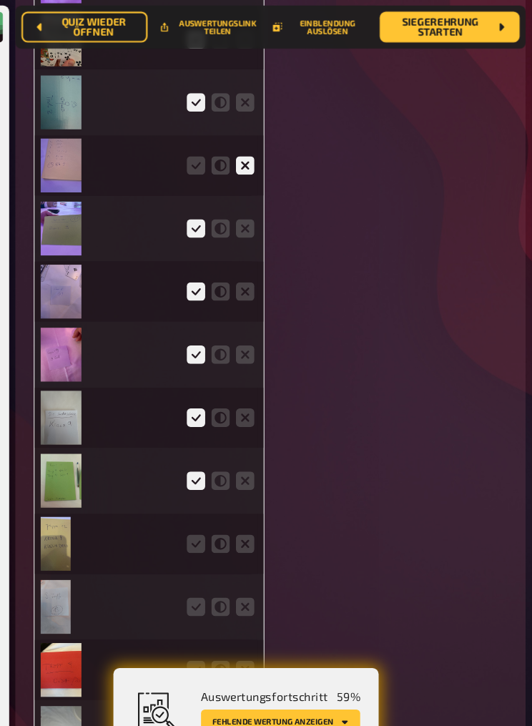
click at [234, 447] on icon at bounding box center [242, 506] width 17 height 17
click at [0, 0] on input "radio" at bounding box center [0, 0] width 0 height 0
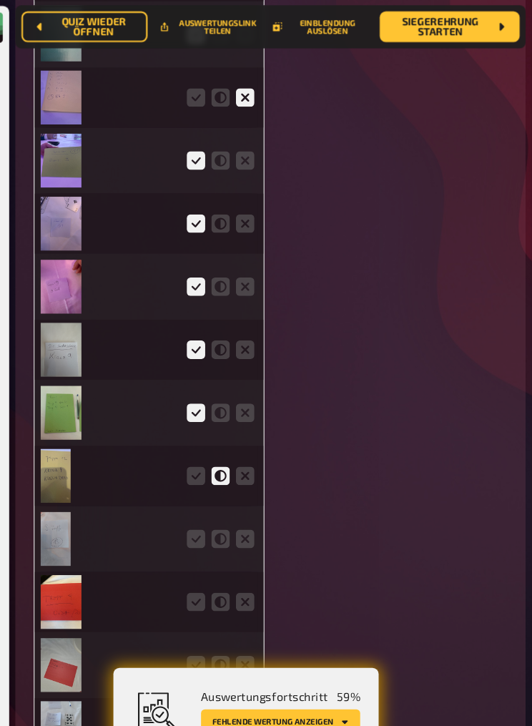
scroll to position [6670, 0]
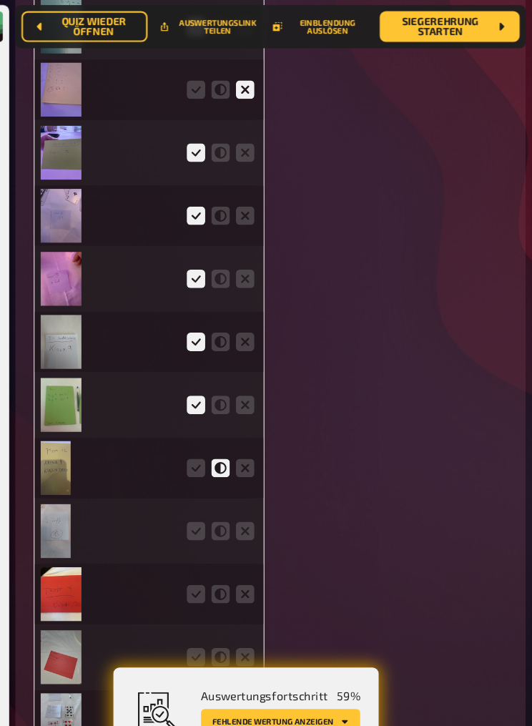
click at [75, 447] on img at bounding box center [89, 495] width 28 height 50
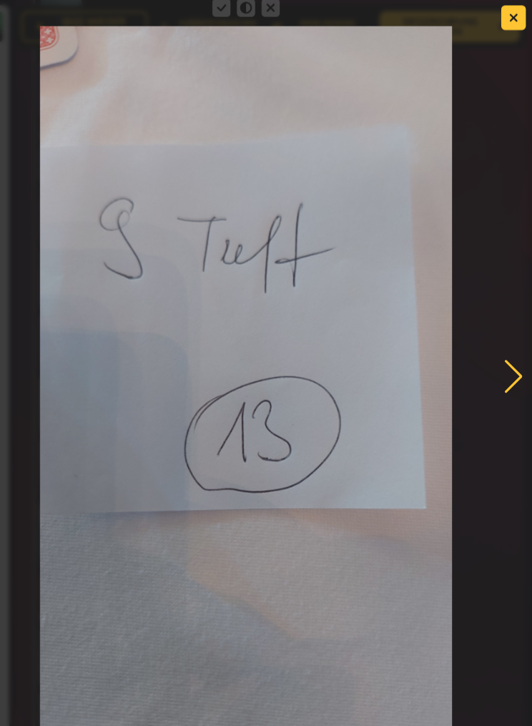
click at [504, 16] on button "button" at bounding box center [515, 17] width 23 height 23
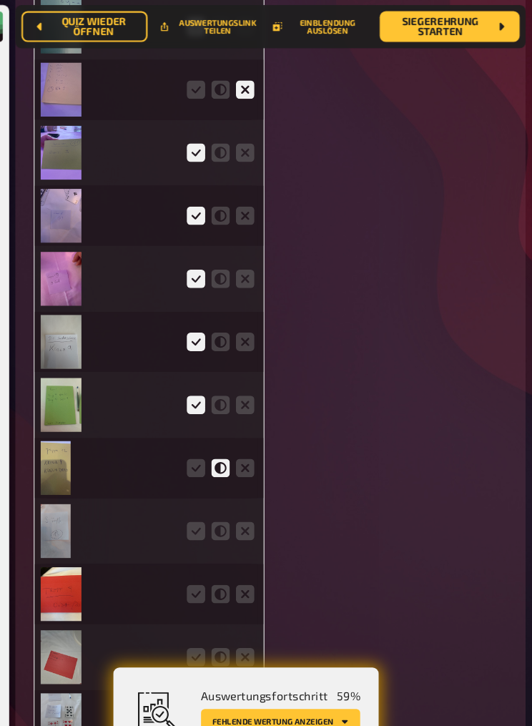
click at [211, 447] on icon at bounding box center [219, 495] width 17 height 17
click at [0, 0] on input "radio" at bounding box center [0, 0] width 0 height 0
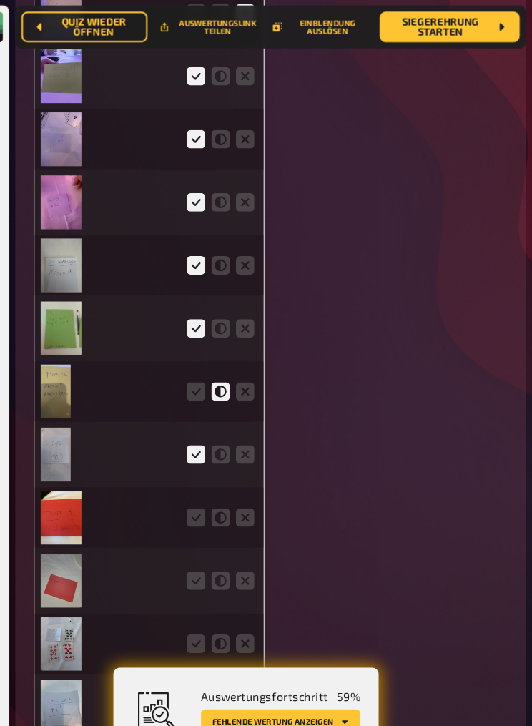
scroll to position [6753, 0]
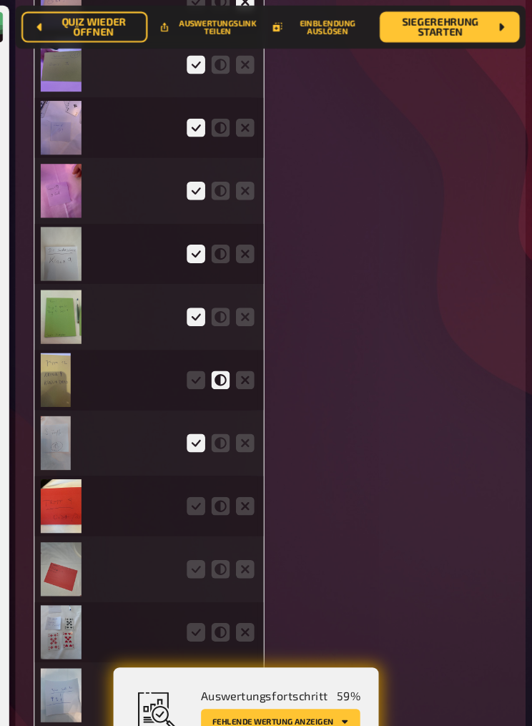
click at [75, 447] on img at bounding box center [94, 471] width 38 height 50
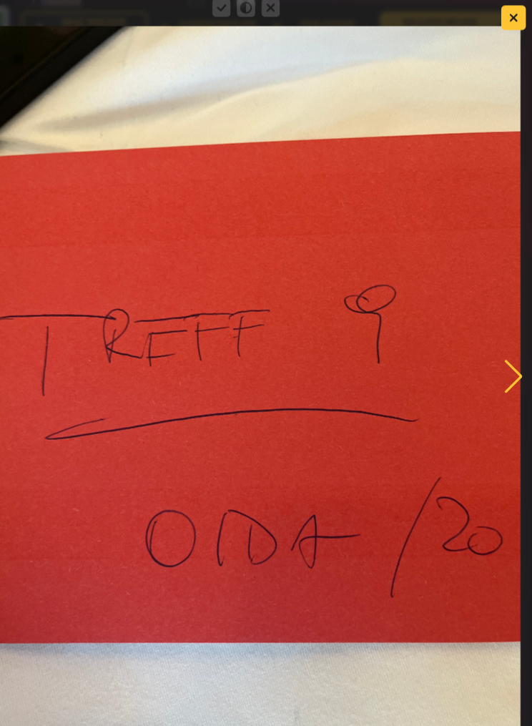
click at [504, 17] on button "button" at bounding box center [515, 17] width 23 height 23
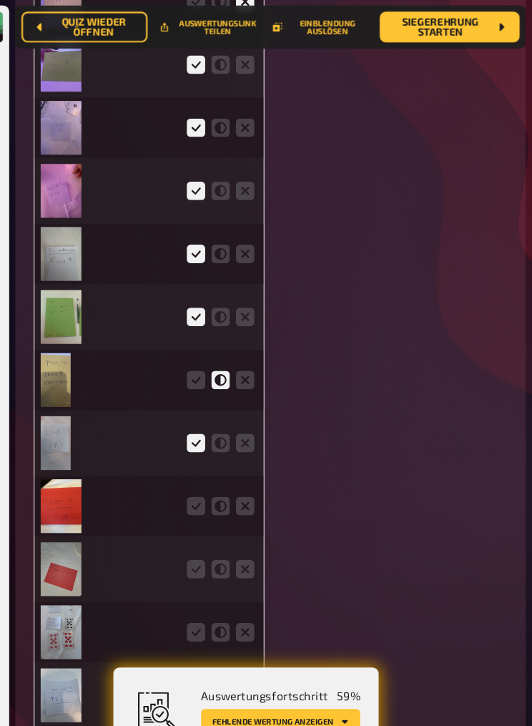
click at [211, 447] on icon at bounding box center [219, 471] width 17 height 17
click at [0, 0] on input "radio" at bounding box center [0, 0] width 0 height 0
click at [75, 447] on img at bounding box center [94, 530] width 38 height 50
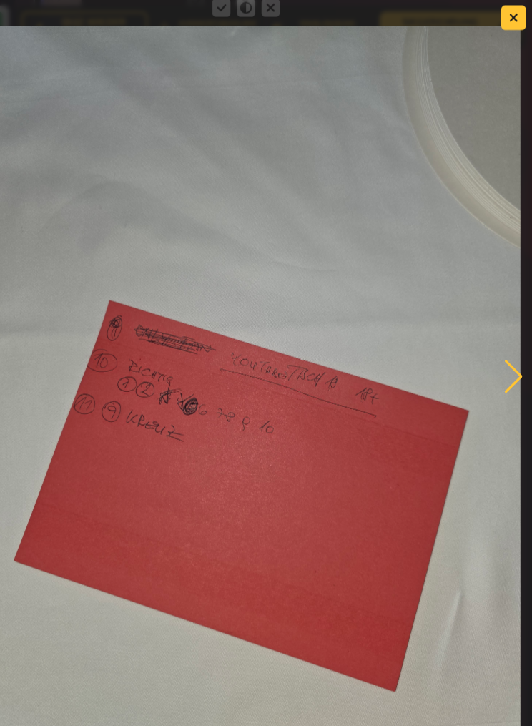
click at [504, 15] on button "button" at bounding box center [515, 17] width 23 height 23
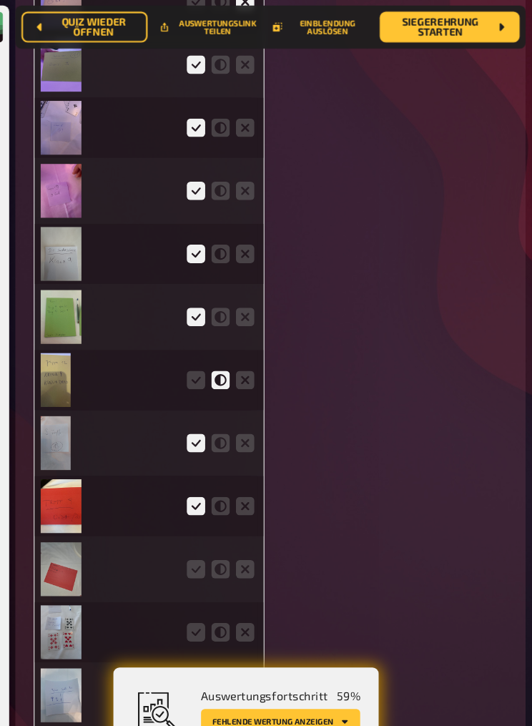
click at [211, 447] on icon at bounding box center [219, 530] width 17 height 17
click at [0, 0] on input "radio" at bounding box center [0, 0] width 0 height 0
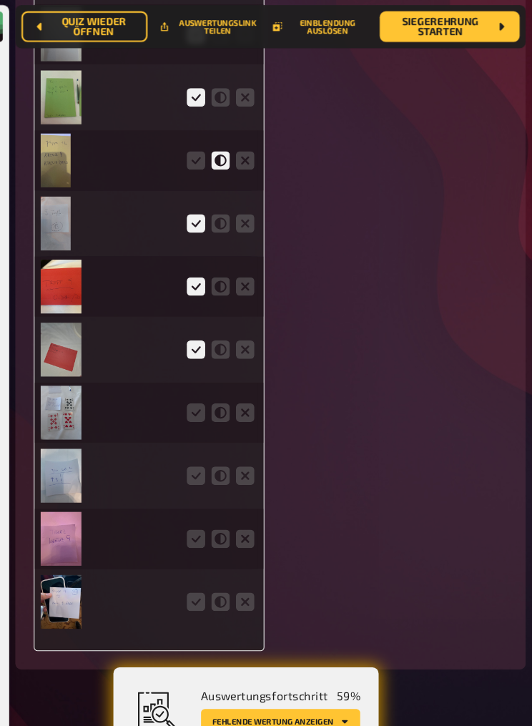
scroll to position [6960, 0]
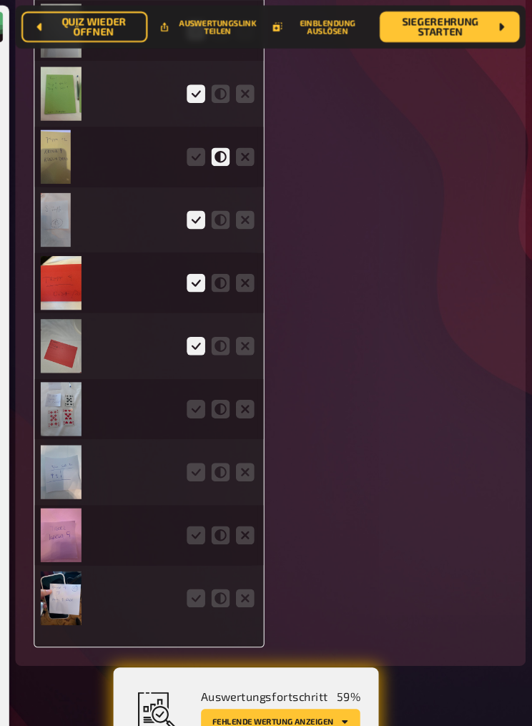
click at [75, 406] on img at bounding box center [94, 381] width 38 height 50
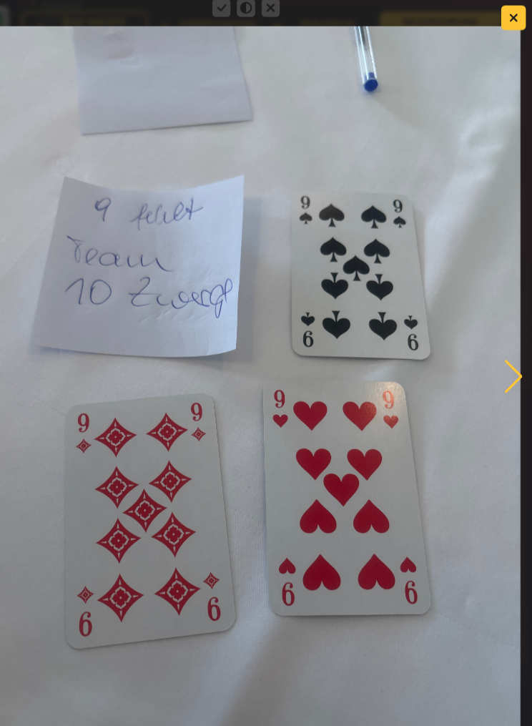
click at [511, 17] on icon "button" at bounding box center [515, 17] width 9 height 9
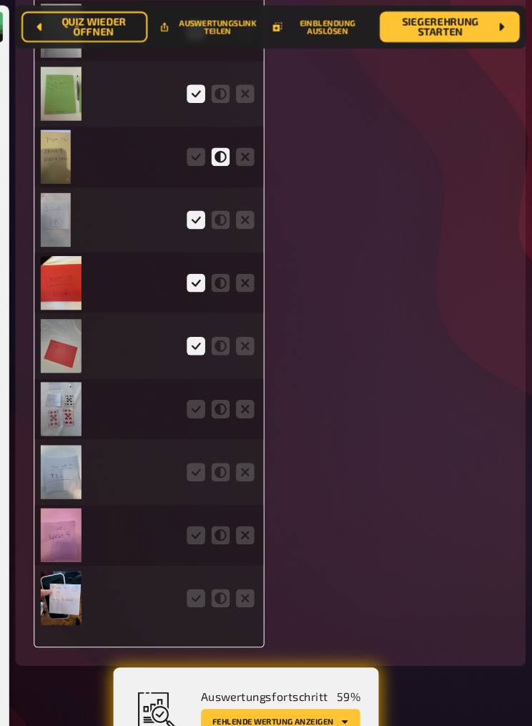
click at [211, 390] on icon at bounding box center [219, 381] width 17 height 17
click at [0, 0] on input "radio" at bounding box center [0, 0] width 0 height 0
click at [75, 447] on img at bounding box center [94, 440] width 38 height 50
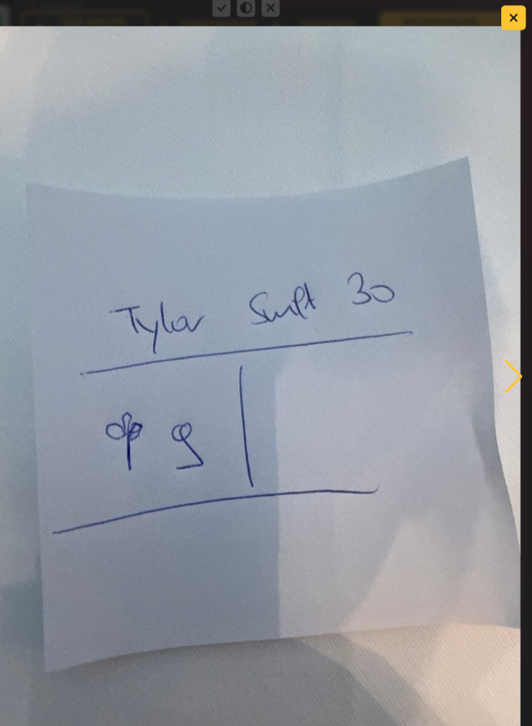
click at [504, 11] on button "button" at bounding box center [515, 17] width 23 height 23
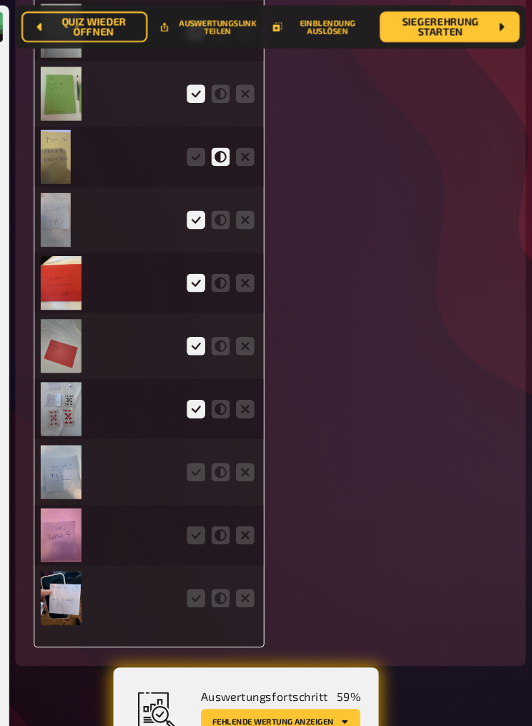
click at [211, 447] on icon at bounding box center [219, 439] width 17 height 17
click at [0, 0] on input "radio" at bounding box center [0, 0] width 0 height 0
click at [75, 447] on img at bounding box center [94, 499] width 38 height 50
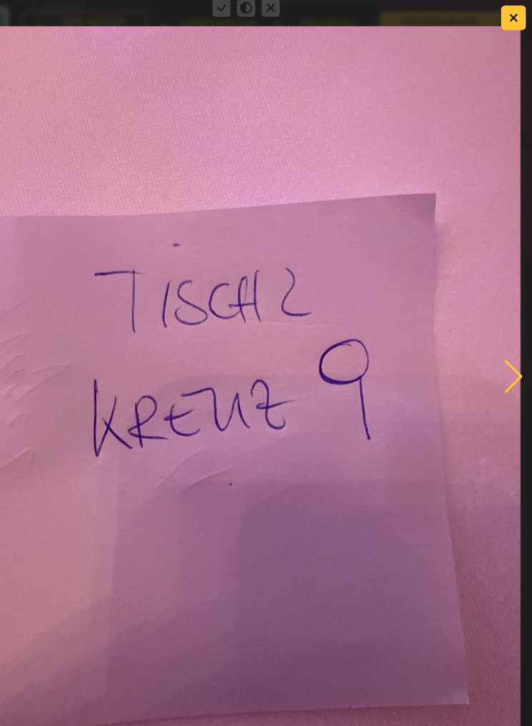
click at [504, 13] on button "button" at bounding box center [515, 17] width 23 height 23
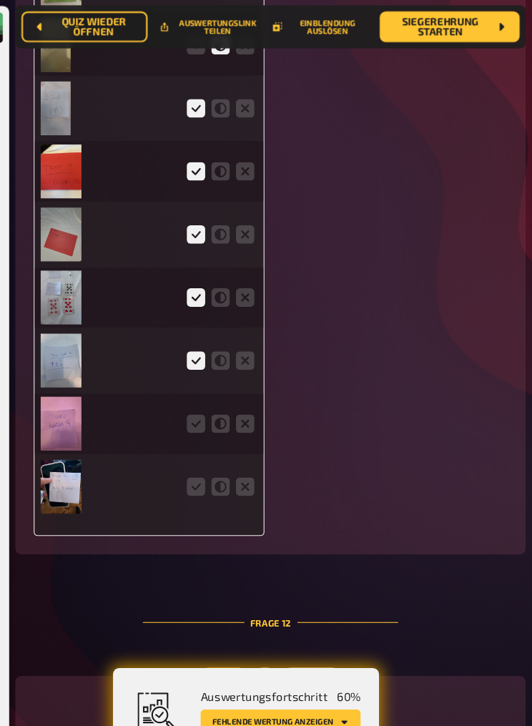
scroll to position [7115, 0]
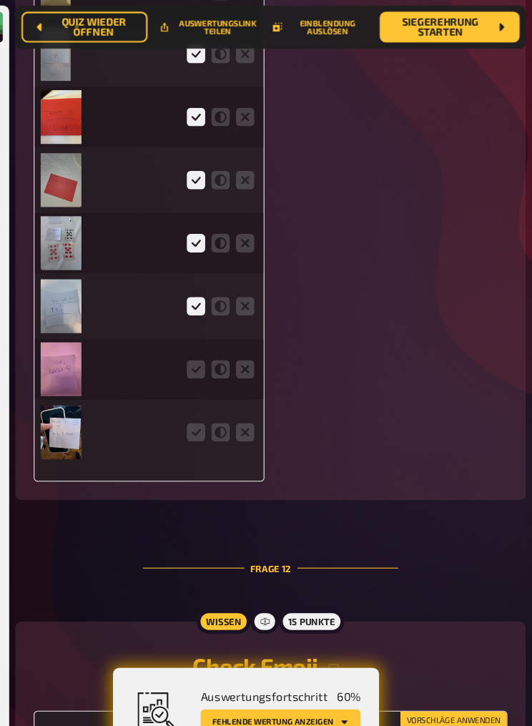
click at [75, 428] on img at bounding box center [94, 403] width 38 height 50
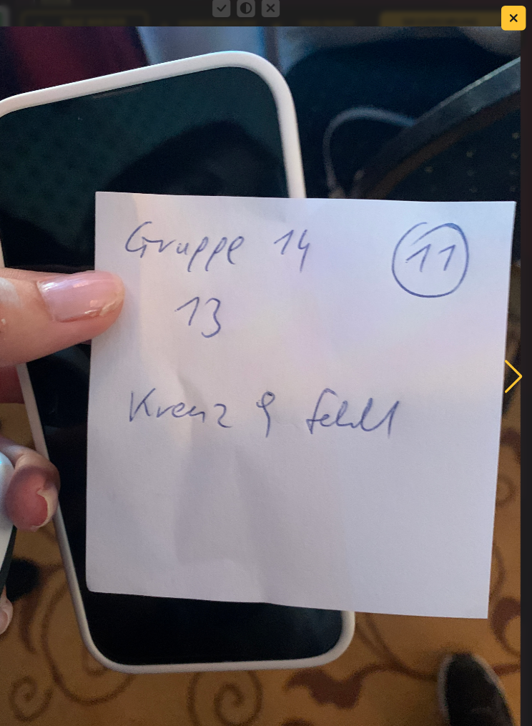
click at [504, 8] on button "button" at bounding box center [515, 17] width 23 height 23
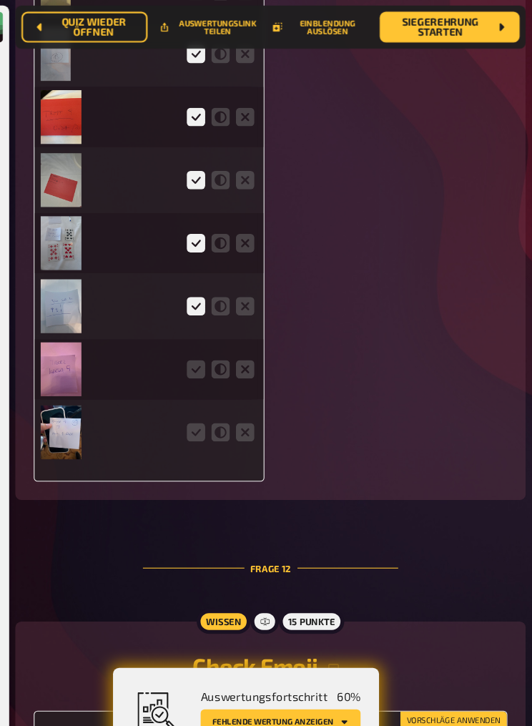
click at [211, 353] on icon at bounding box center [219, 344] width 17 height 17
click at [0, 0] on input "radio" at bounding box center [0, 0] width 0 height 0
click at [211, 411] on icon at bounding box center [219, 402] width 17 height 17
click at [0, 0] on input "radio" at bounding box center [0, 0] width 0 height 0
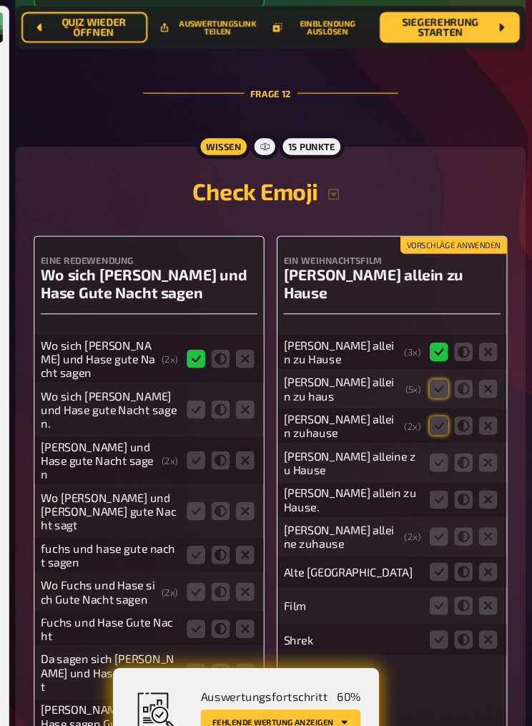
scroll to position [7558, 0]
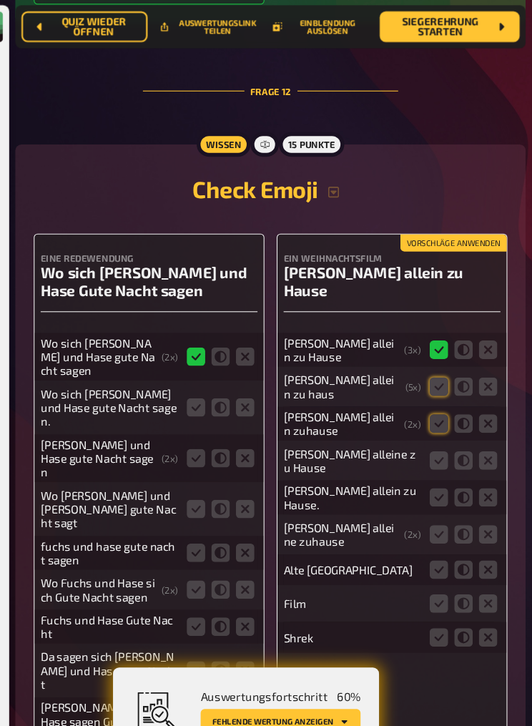
click at [211, 389] on icon at bounding box center [219, 379] width 17 height 17
click at [0, 0] on input "radio" at bounding box center [0, 0] width 0 height 0
click at [211, 436] on icon at bounding box center [219, 427] width 17 height 17
click at [0, 0] on input "radio" at bounding box center [0, 0] width 0 height 0
click at [211, 447] on icon at bounding box center [219, 474] width 17 height 17
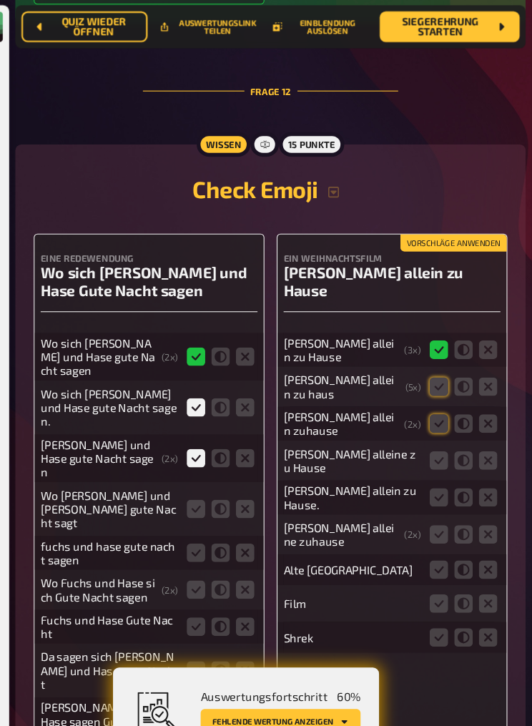
click at [0, 0] on input "radio" at bounding box center [0, 0] width 0 height 0
click at [211, 447] on icon at bounding box center [219, 515] width 17 height 17
click at [0, 0] on input "radio" at bounding box center [0, 0] width 0 height 0
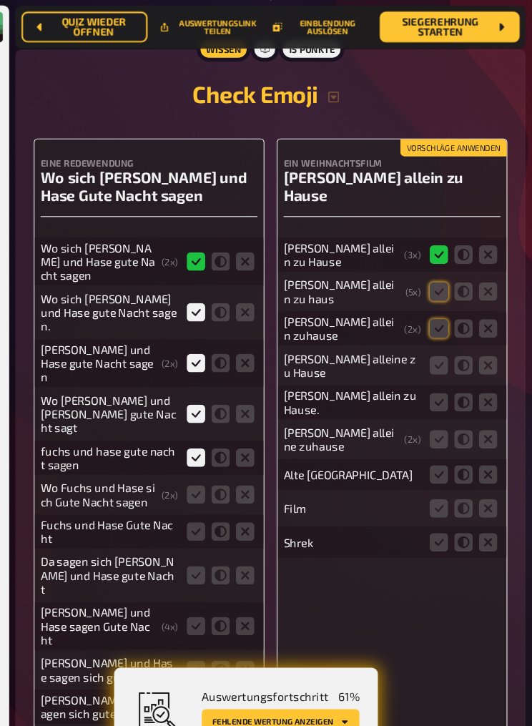
scroll to position [7646, 0]
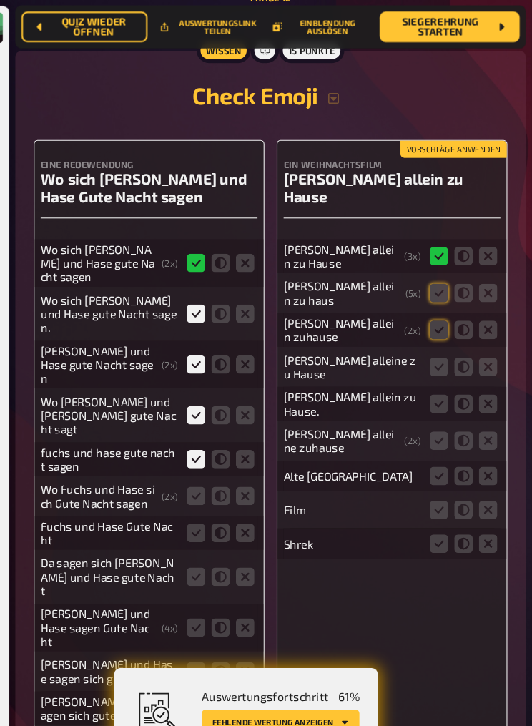
click at [211, 447] on icon at bounding box center [219, 495] width 17 height 17
click at [0, 0] on input "radio" at bounding box center [0, 0] width 0 height 0
click at [211, 447] on icon at bounding box center [219, 461] width 17 height 17
click at [0, 0] on input "radio" at bounding box center [0, 0] width 0 height 0
click at [211, 447] on icon at bounding box center [219, 536] width 17 height 17
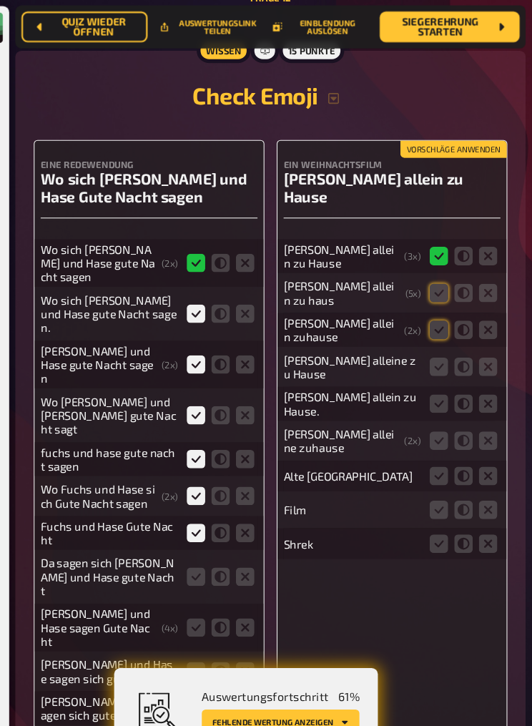
click at [0, 0] on input "radio" at bounding box center [0, 0] width 0 height 0
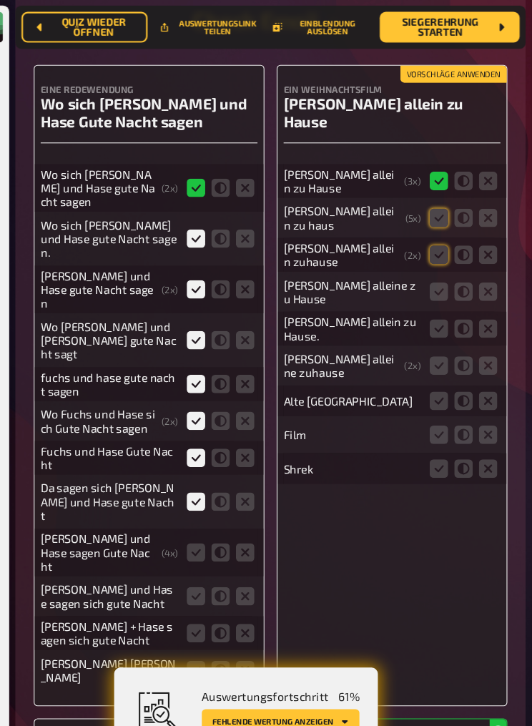
scroll to position [7716, 0]
click at [211, 447] on icon at bounding box center [219, 514] width 17 height 17
click at [0, 0] on input "radio" at bounding box center [0, 0] width 0 height 0
click at [211, 447] on icon at bounding box center [219, 589] width 17 height 17
click at [0, 0] on input "radio" at bounding box center [0, 0] width 0 height 0
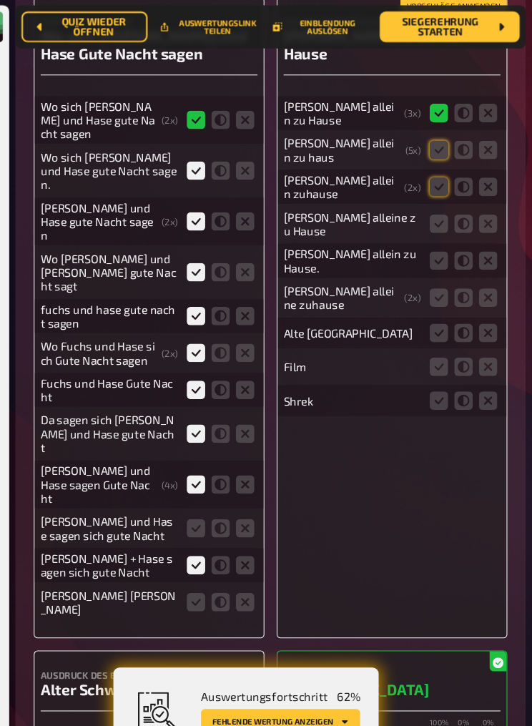
scroll to position [7779, 0]
click at [211, 447] on icon at bounding box center [219, 491] width 17 height 17
click at [0, 0] on input "radio" at bounding box center [0, 0] width 0 height 0
click at [437, 217] on icon at bounding box center [445, 208] width 17 height 17
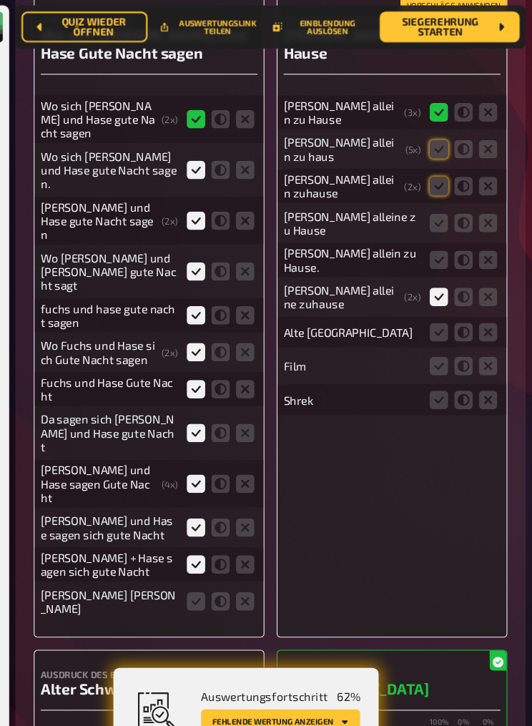
click at [0, 0] on input "radio" at bounding box center [0, 0] width 0 height 0
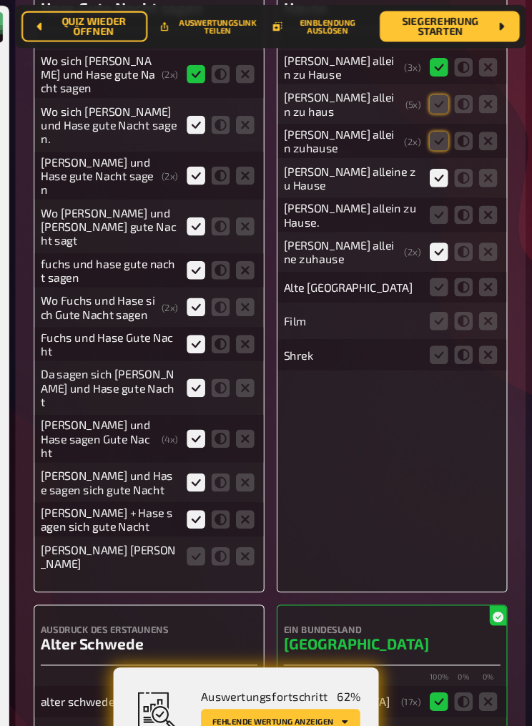
scroll to position [7822, 0]
click at [434, 212] on fieldset at bounding box center [468, 200] width 69 height 23
click at [437, 209] on icon at bounding box center [445, 200] width 17 height 17
click at [0, 0] on input "radio" at bounding box center [0, 0] width 0 height 0
click at [437, 140] on icon at bounding box center [445, 131] width 17 height 17
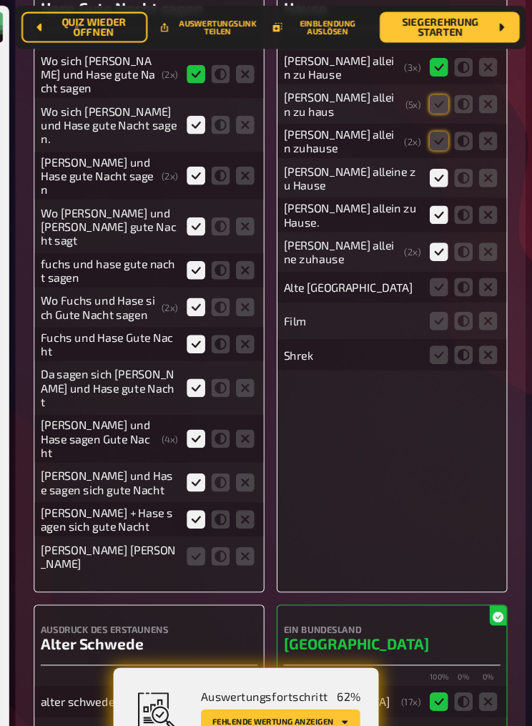
click at [0, 0] on input "radio" at bounding box center [0, 0] width 0 height 0
click at [437, 106] on icon at bounding box center [445, 97] width 17 height 17
click at [0, 0] on input "radio" at bounding box center [0, 0] width 0 height 0
click at [483, 276] on icon at bounding box center [491, 267] width 17 height 17
click at [0, 0] on input "radio" at bounding box center [0, 0] width 0 height 0
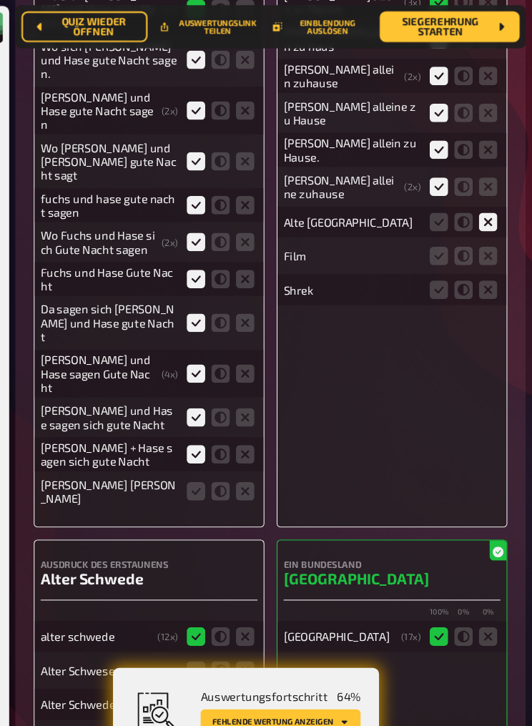
scroll to position [7882, 0]
click at [483, 247] on icon at bounding box center [491, 238] width 17 height 17
click at [0, 0] on input "radio" at bounding box center [0, 0] width 0 height 0
click at [483, 278] on icon at bounding box center [491, 269] width 17 height 17
click at [0, 0] on input "radio" at bounding box center [0, 0] width 0 height 0
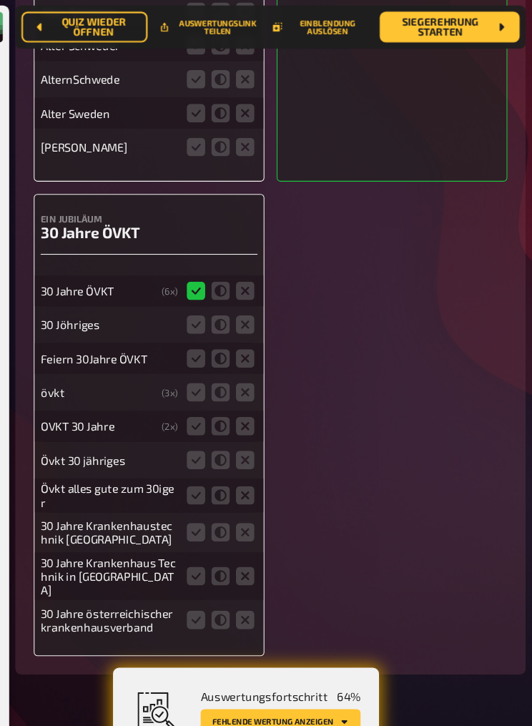
scroll to position [8495, 0]
click at [211, 447] on icon at bounding box center [219, 577] width 17 height 17
click at [0, 0] on input "radio" at bounding box center [0, 0] width 0 height 0
click at [211, 447] on icon at bounding box center [219, 536] width 17 height 17
click at [0, 0] on input "radio" at bounding box center [0, 0] width 0 height 0
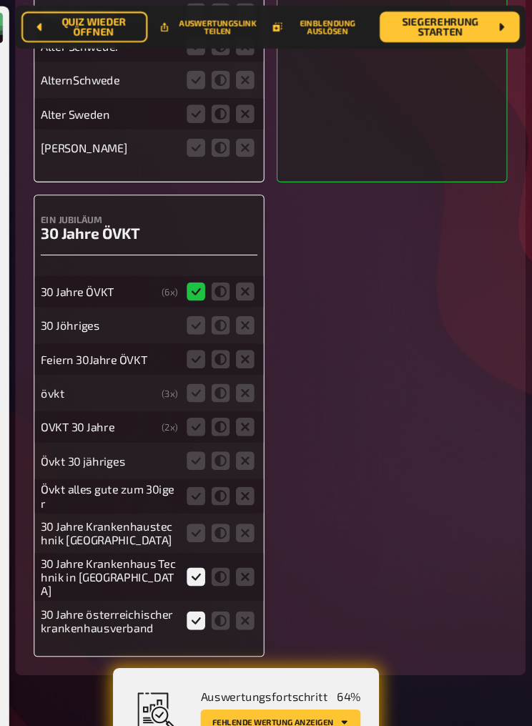
click at [208, 447] on fieldset at bounding box center [242, 461] width 69 height 23
click at [211, 420] on icon at bounding box center [219, 428] width 17 height 17
click at [0, 0] on input "radio" at bounding box center [0, 0] width 0 height 0
click at [208, 354] on fieldset at bounding box center [242, 365] width 69 height 23
click at [211, 294] on icon at bounding box center [219, 302] width 17 height 17
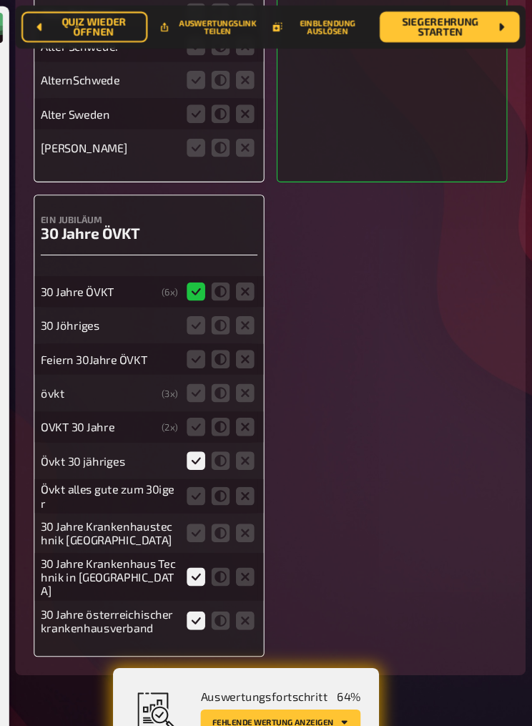
click at [0, 0] on input "radio" at bounding box center [0, 0] width 0 height 0
click at [211, 447] on icon at bounding box center [219, 461] width 17 height 17
click at [0, 0] on input "radio" at bounding box center [0, 0] width 0 height 0
click at [211, 447] on icon at bounding box center [219, 495] width 17 height 17
click at [0, 0] on input "radio" at bounding box center [0, 0] width 0 height 0
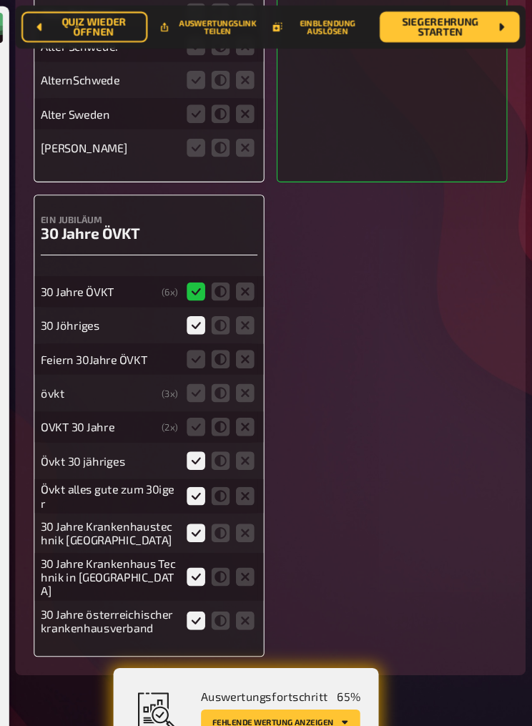
click at [0, 0] on input "radio" at bounding box center [0, 0] width 0 height 0
click at [211, 359] on icon at bounding box center [219, 365] width 17 height 17
click at [0, 0] on input "radio" at bounding box center [0, 0] width 0 height 0
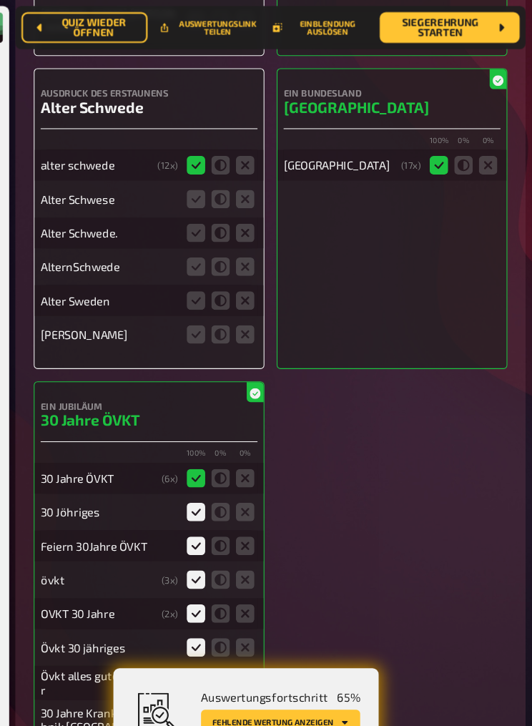
scroll to position [8317, 0]
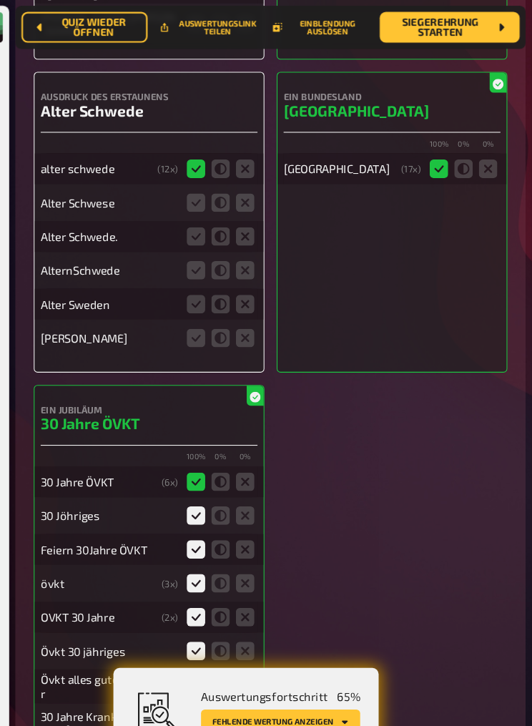
click at [211, 180] on icon at bounding box center [219, 188] width 17 height 17
click at [0, 0] on input "radio" at bounding box center [0, 0] width 0 height 0
click at [211, 215] on icon at bounding box center [219, 220] width 17 height 17
click at [0, 0] on input "radio" at bounding box center [0, 0] width 0 height 0
click at [211, 245] on icon at bounding box center [219, 251] width 17 height 17
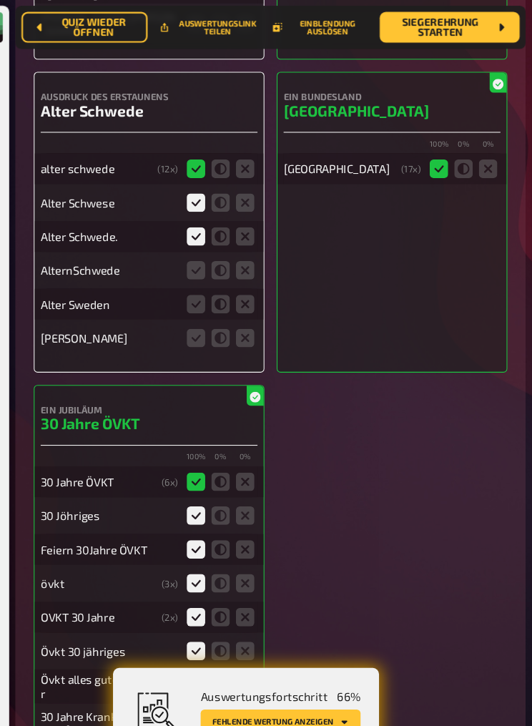
click at [0, 0] on input "radio" at bounding box center [0, 0] width 0 height 0
click at [211, 275] on icon at bounding box center [219, 283] width 17 height 17
click at [0, 0] on input "radio" at bounding box center [0, 0] width 0 height 0
click at [211, 310] on icon at bounding box center [219, 314] width 17 height 17
click at [0, 0] on input "radio" at bounding box center [0, 0] width 0 height 0
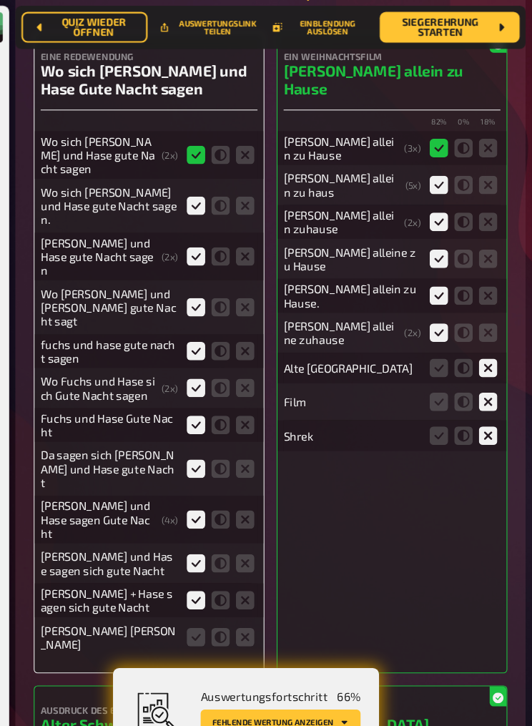
scroll to position [7746, 0]
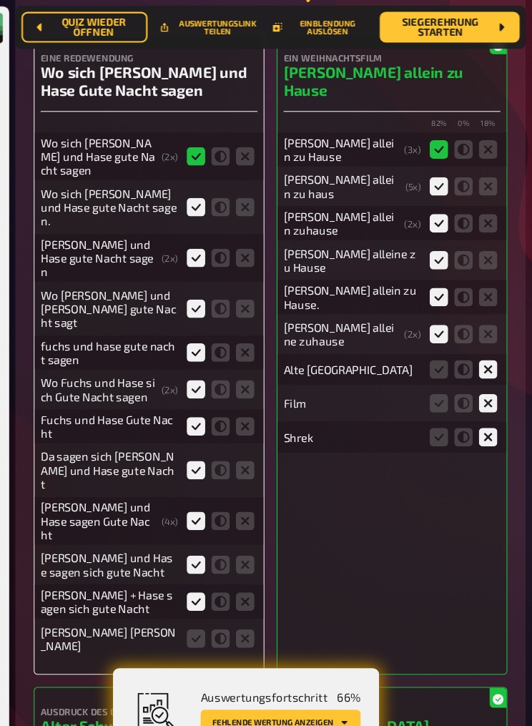
click at [234, 447] on icon at bounding box center [242, 593] width 17 height 17
click at [0, 0] on input "radio" at bounding box center [0, 0] width 0 height 0
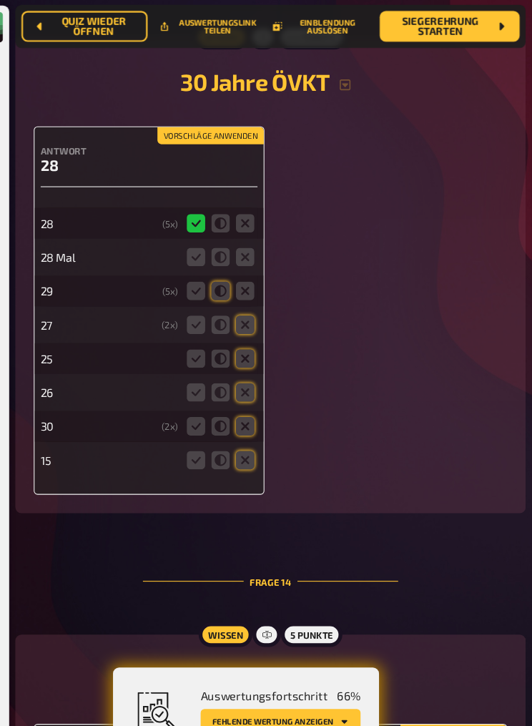
scroll to position [9203, 0]
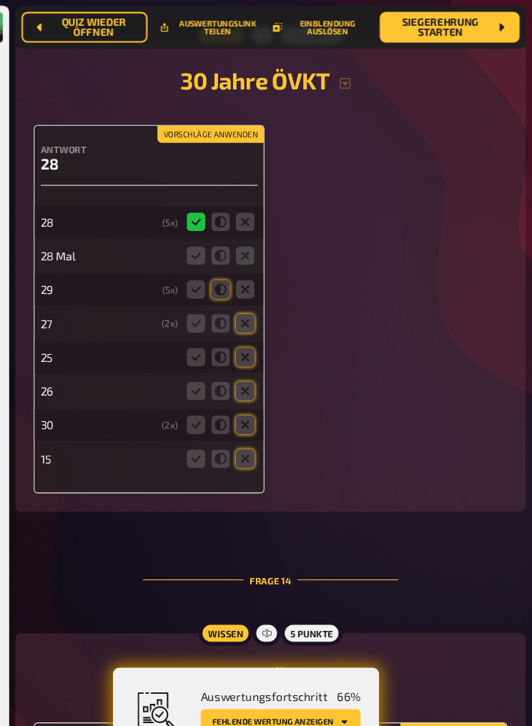
click at [211, 230] on icon at bounding box center [219, 238] width 17 height 17
click at [0, 0] on input "radio" at bounding box center [0, 0] width 0 height 0
click at [257, 262] on icon at bounding box center [265, 269] width 17 height 17
click at [0, 0] on input "radio" at bounding box center [0, 0] width 0 height 0
click at [257, 360] on icon at bounding box center [265, 364] width 17 height 17
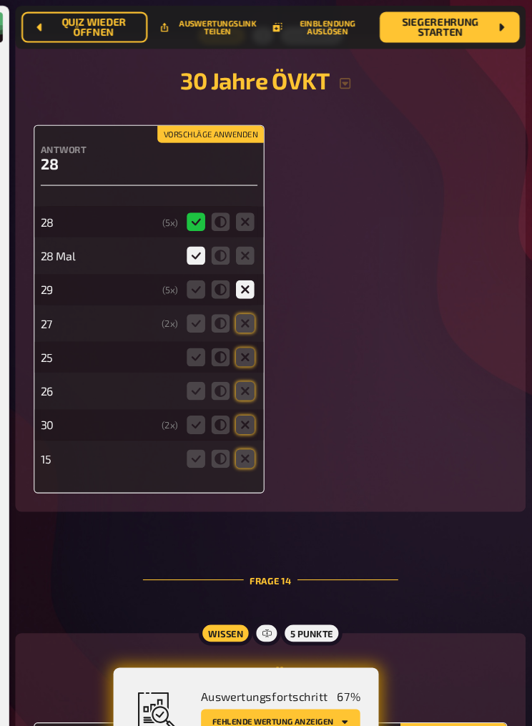
click at [0, 0] on input "radio" at bounding box center [0, 0] width 0 height 0
click at [257, 391] on icon at bounding box center [265, 395] width 17 height 17
click at [0, 0] on input "radio" at bounding box center [0, 0] width 0 height 0
click at [257, 426] on icon at bounding box center [265, 427] width 17 height 17
click at [0, 0] on input "radio" at bounding box center [0, 0] width 0 height 0
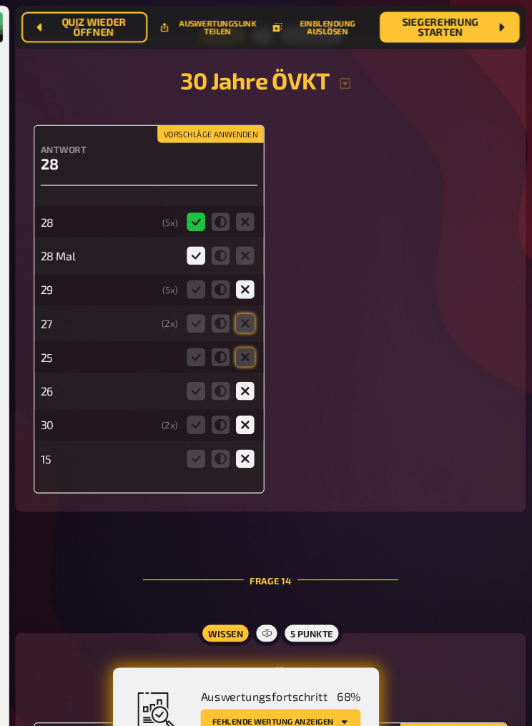
click at [257, 325] on icon at bounding box center [265, 332] width 17 height 17
click at [0, 0] on input "radio" at bounding box center [0, 0] width 0 height 0
click at [257, 293] on icon at bounding box center [265, 301] width 17 height 17
click at [0, 0] on input "radio" at bounding box center [0, 0] width 0 height 0
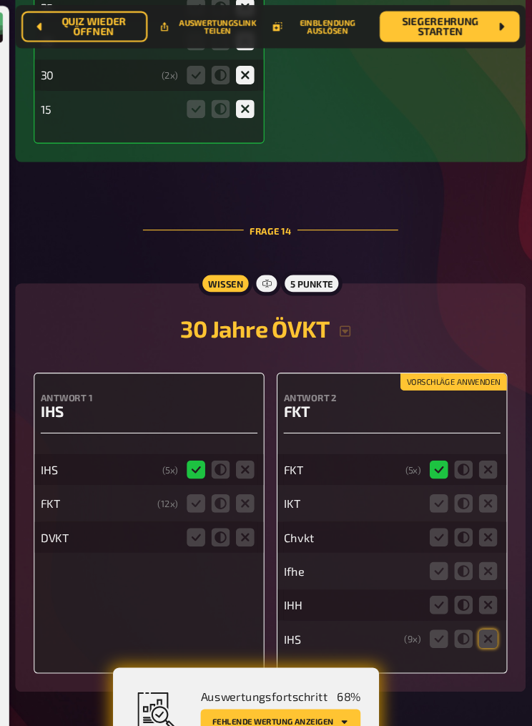
scroll to position [9529, 0]
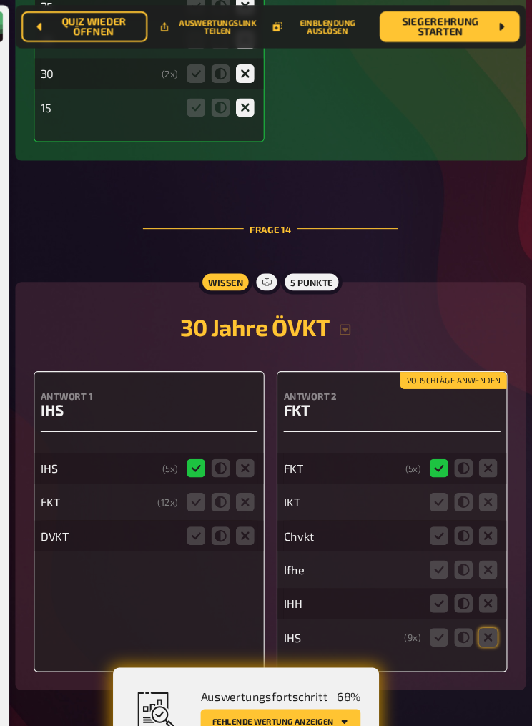
click at [211, 447] on icon at bounding box center [219, 467] width 17 height 17
click at [0, 0] on input "radio" at bounding box center [0, 0] width 0 height 0
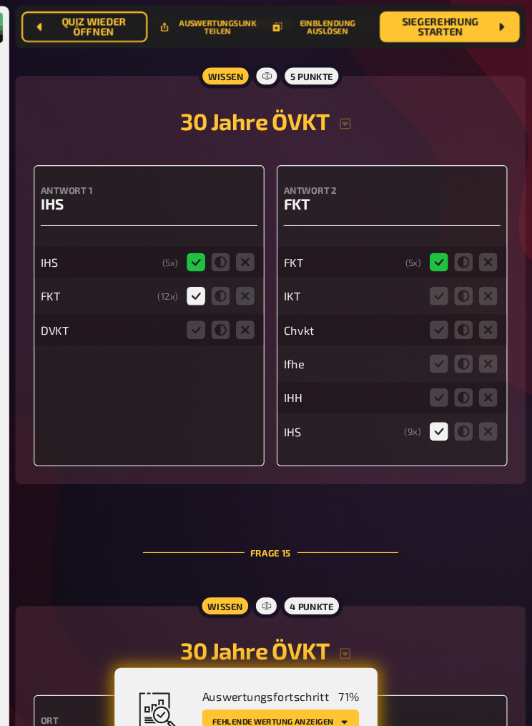
scroll to position [9722, 0]
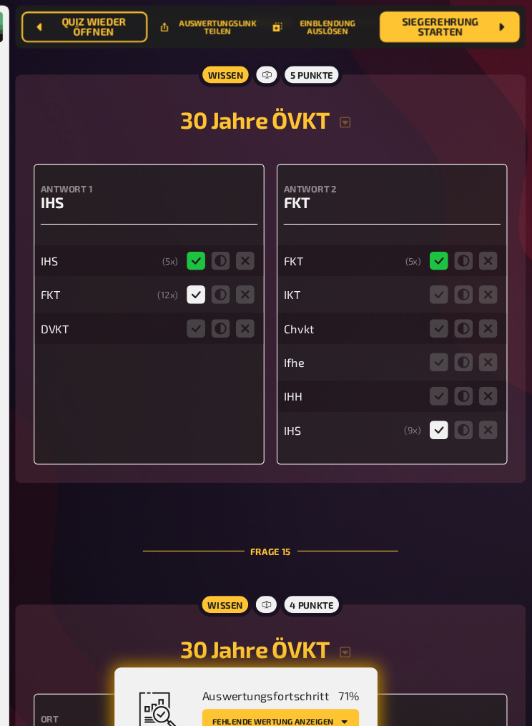
click at [483, 361] on icon at bounding box center [491, 369] width 17 height 17
click at [0, 0] on input "radio" at bounding box center [0, 0] width 0 height 0
click at [483, 337] on icon at bounding box center [491, 337] width 17 height 17
click at [0, 0] on input "radio" at bounding box center [0, 0] width 0 height 0
click at [483, 301] on icon at bounding box center [491, 306] width 17 height 17
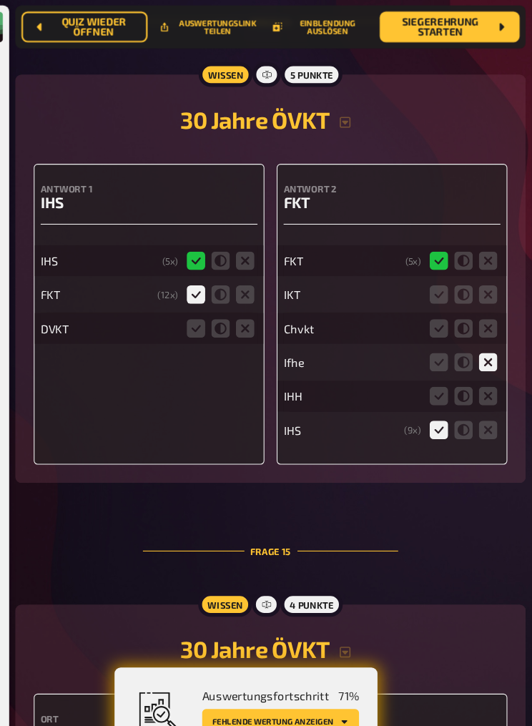
click at [0, 0] on input "radio" at bounding box center [0, 0] width 0 height 0
click at [483, 268] on icon at bounding box center [491, 274] width 17 height 17
click at [0, 0] on input "radio" at bounding box center [0, 0] width 0 height 0
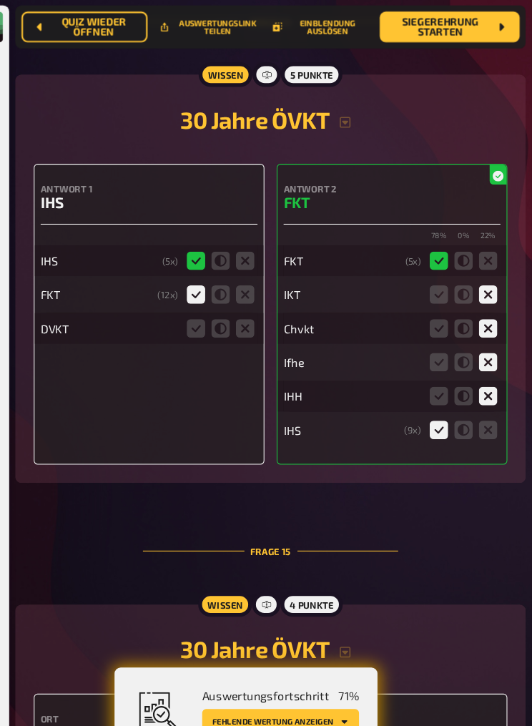
click at [257, 302] on icon at bounding box center [265, 306] width 17 height 17
click at [0, 0] on input "radio" at bounding box center [0, 0] width 0 height 0
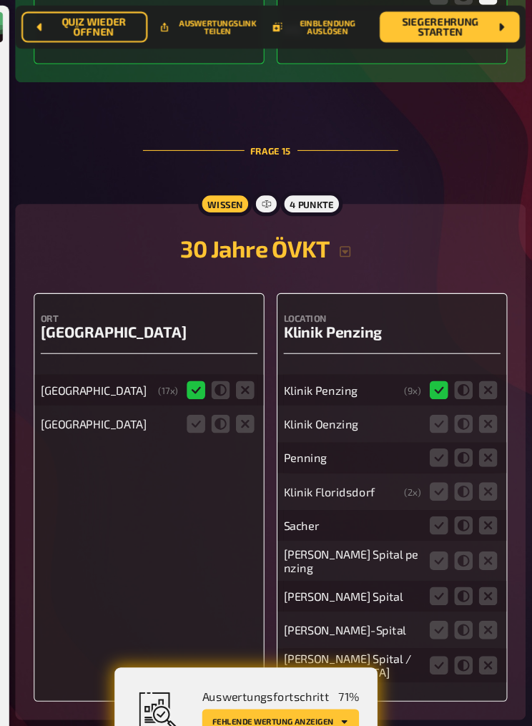
scroll to position [10095, 0]
click at [257, 391] on icon at bounding box center [265, 394] width 17 height 17
click at [0, 0] on input "radio" at bounding box center [0, 0] width 0 height 0
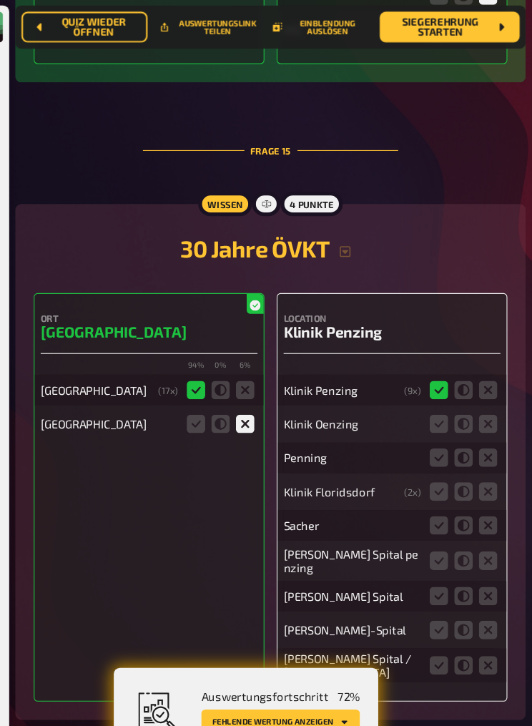
click at [483, 393] on icon at bounding box center [491, 394] width 17 height 17
click at [0, 0] on input "radio" at bounding box center [0, 0] width 0 height 0
click at [483, 424] on icon at bounding box center [491, 426] width 17 height 17
click at [0, 0] on input "radio" at bounding box center [0, 0] width 0 height 0
click at [483, 447] on icon at bounding box center [491, 457] width 17 height 17
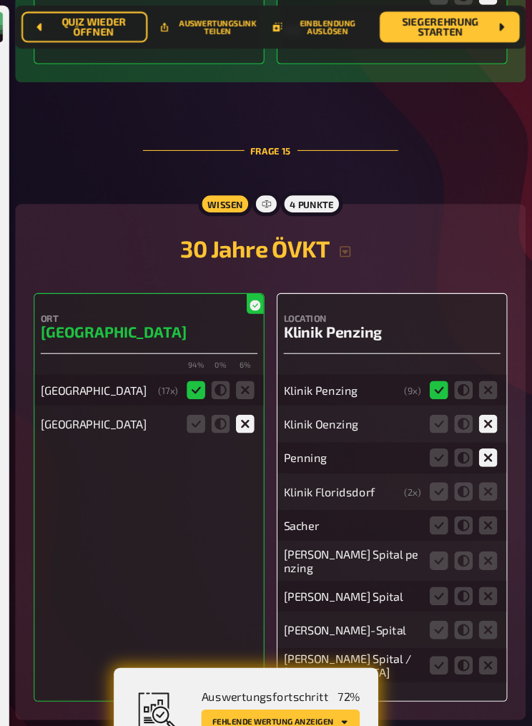
click at [0, 0] on input "radio" at bounding box center [0, 0] width 0 height 0
click at [483, 447] on icon at bounding box center [491, 489] width 17 height 17
click at [0, 0] on input "radio" at bounding box center [0, 0] width 0 height 0
click at [483, 447] on icon at bounding box center [491, 522] width 17 height 17
click at [0, 0] on input "radio" at bounding box center [0, 0] width 0 height 0
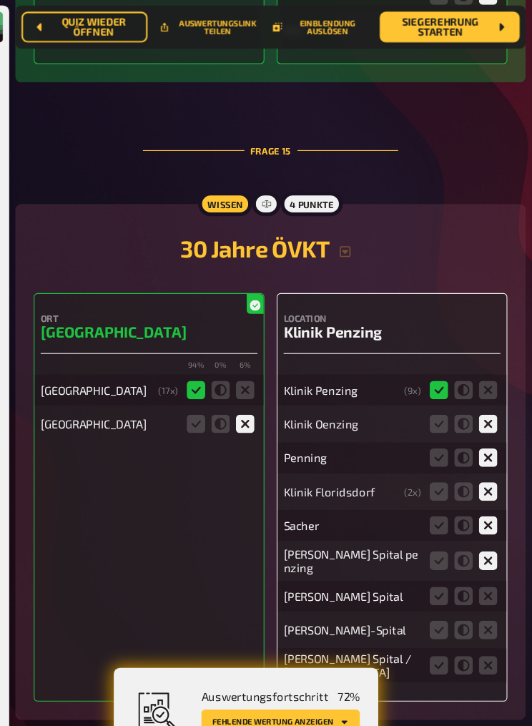
click at [483, 447] on icon at bounding box center [491, 555] width 17 height 17
click at [0, 0] on input "radio" at bounding box center [0, 0] width 0 height 0
click at [466, 447] on div "Location Klinik Penzing Klinik Penzing ( 9 x) Klinik Oenzing Penning Klinik Flo…" at bounding box center [402, 463] width 215 height 380
click at [483, 447] on icon at bounding box center [491, 586] width 17 height 17
click at [0, 0] on input "radio" at bounding box center [0, 0] width 0 height 0
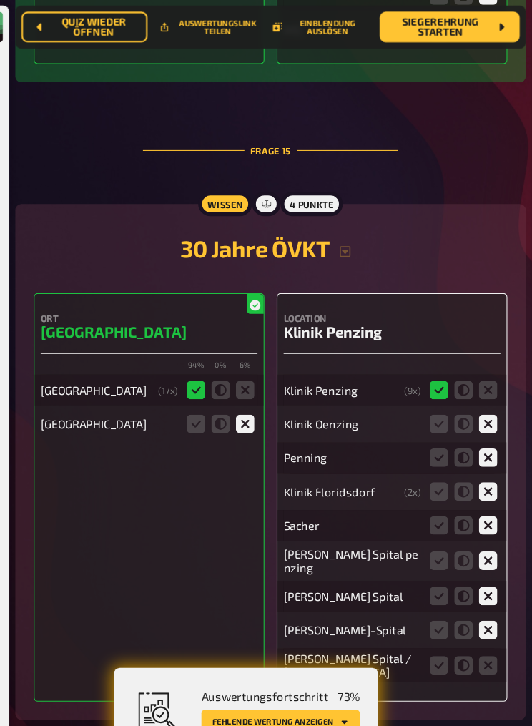
click at [483, 447] on icon at bounding box center [491, 619] width 17 height 17
click at [0, 0] on input "radio" at bounding box center [0, 0] width 0 height 0
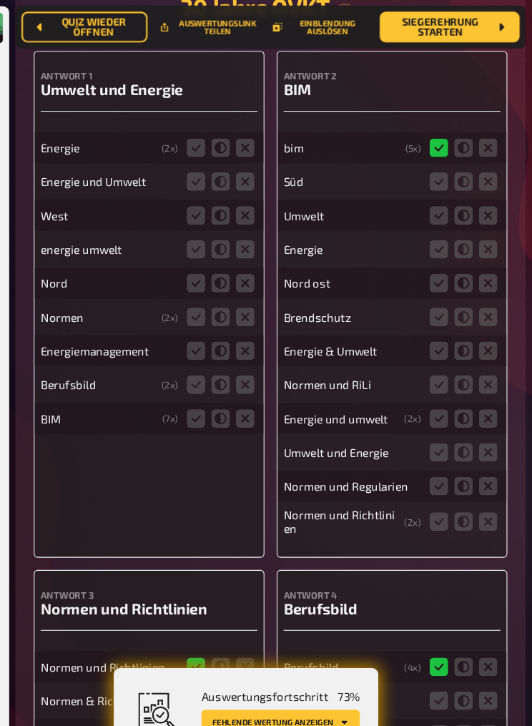
scroll to position [10908, 0]
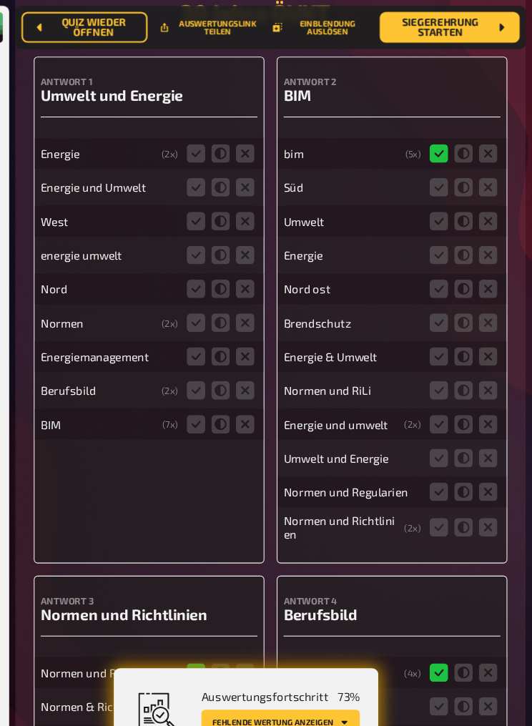
click at [211, 369] on icon at bounding box center [219, 363] width 17 height 17
click at [0, 0] on input "radio" at bounding box center [0, 0] width 0 height 0
click at [211, 402] on icon at bounding box center [219, 394] width 17 height 17
click at [0, 0] on input "radio" at bounding box center [0, 0] width 0 height 0
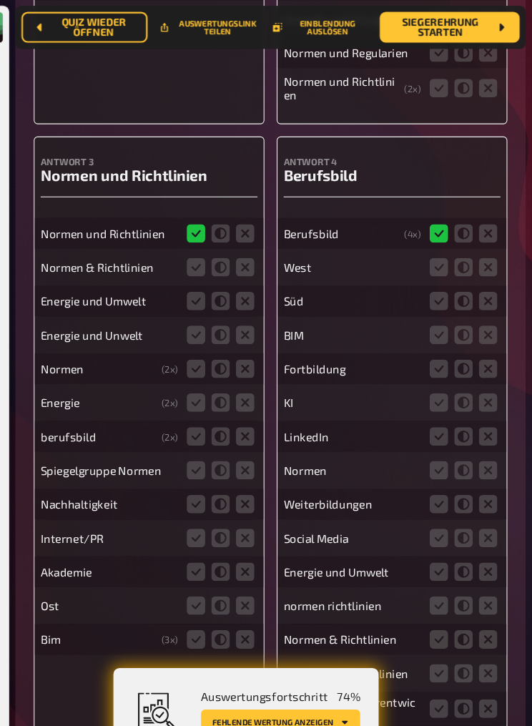
scroll to position [11307, 0]
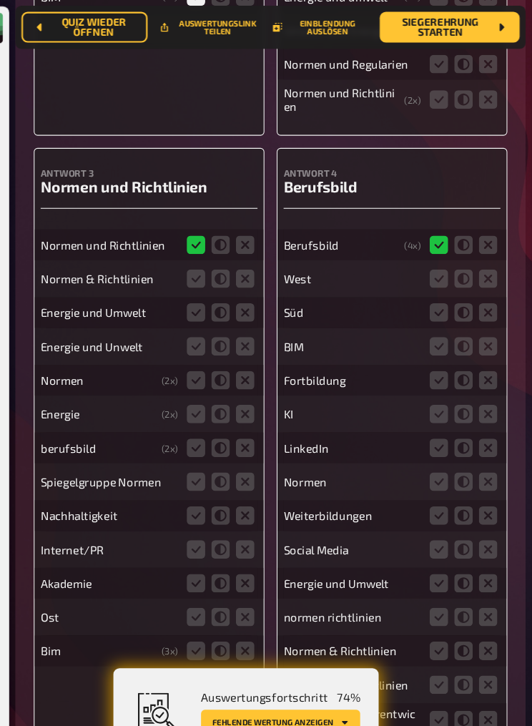
click at [211, 268] on icon at bounding box center [219, 258] width 17 height 17
click at [0, 0] on input "radio" at bounding box center [0, 0] width 0 height 0
click at [211, 425] on icon at bounding box center [219, 416] width 17 height 17
click at [0, 0] on input "radio" at bounding box center [0, 0] width 0 height 0
click at [211, 329] on icon at bounding box center [219, 321] width 17 height 17
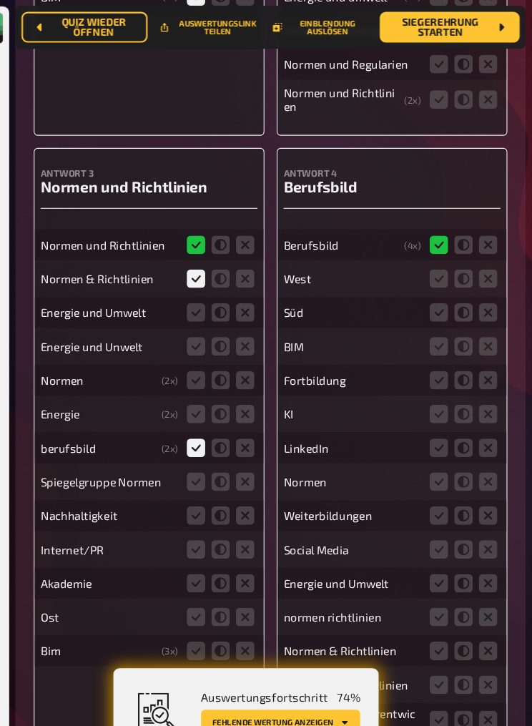
click at [0, 0] on input "radio" at bounding box center [0, 0] width 0 height 0
click at [211, 295] on icon at bounding box center [219, 290] width 17 height 17
click at [0, 0] on input "radio" at bounding box center [0, 0] width 0 height 0
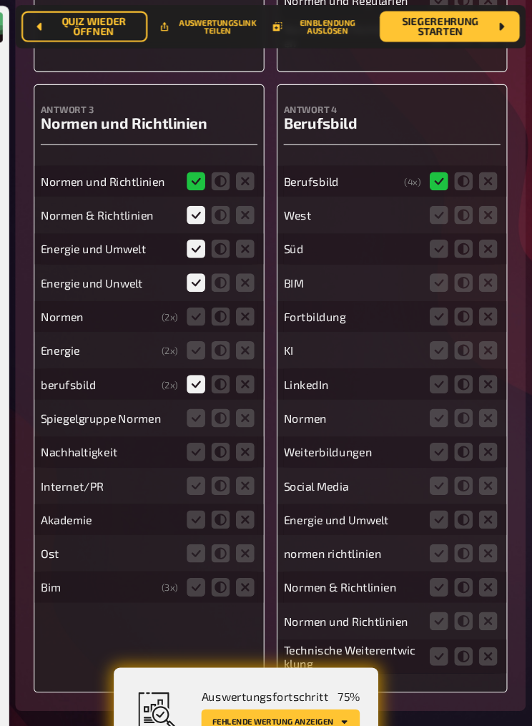
scroll to position [11366, 0]
click at [211, 447] on icon at bounding box center [219, 546] width 17 height 17
click at [0, 0] on input "radio" at bounding box center [0, 0] width 0 height 0
click at [437, 447] on icon at bounding box center [445, 546] width 17 height 17
click at [0, 0] on input "radio" at bounding box center [0, 0] width 0 height 0
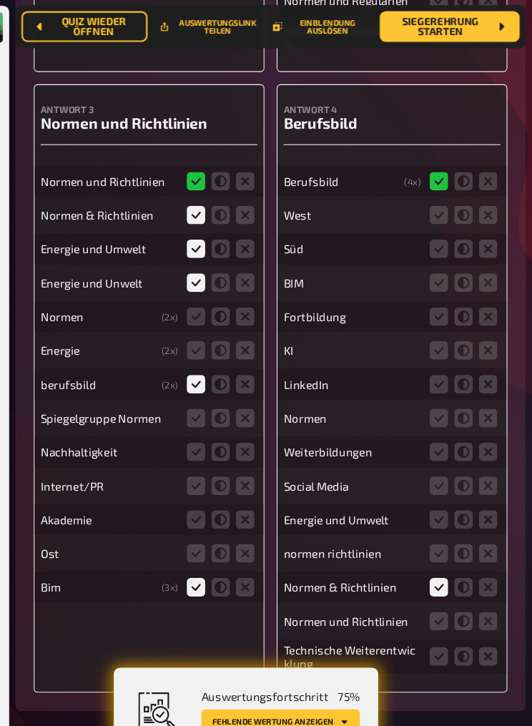
click at [437, 447] on icon at bounding box center [445, 578] width 17 height 17
click at [0, 0] on input "radio" at bounding box center [0, 0] width 0 height 0
click at [437, 447] on icon at bounding box center [445, 483] width 17 height 17
click at [0, 0] on input "radio" at bounding box center [0, 0] width 0 height 0
click at [437, 394] on icon at bounding box center [445, 389] width 17 height 17
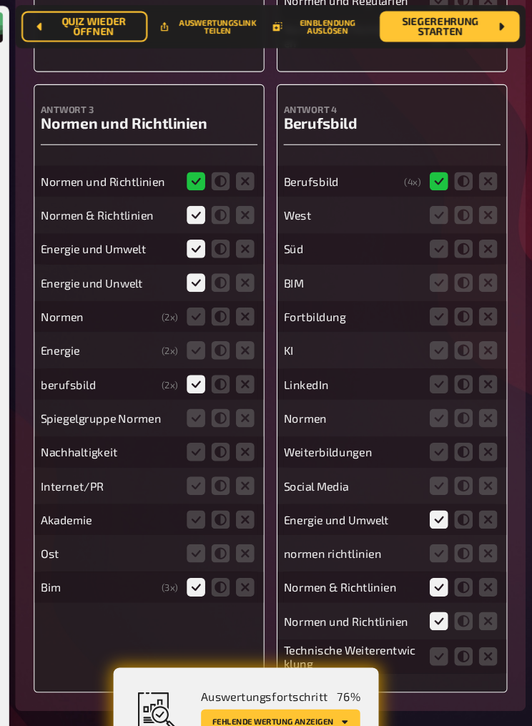
click at [0, 0] on input "radio" at bounding box center [0, 0] width 0 height 0
click at [437, 272] on icon at bounding box center [445, 263] width 17 height 17
click at [0, 0] on input "radio" at bounding box center [0, 0] width 0 height 0
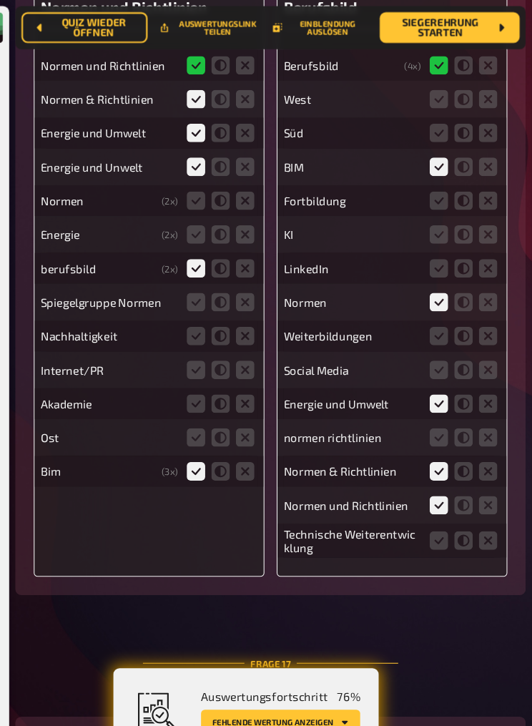
scroll to position [11469, 0]
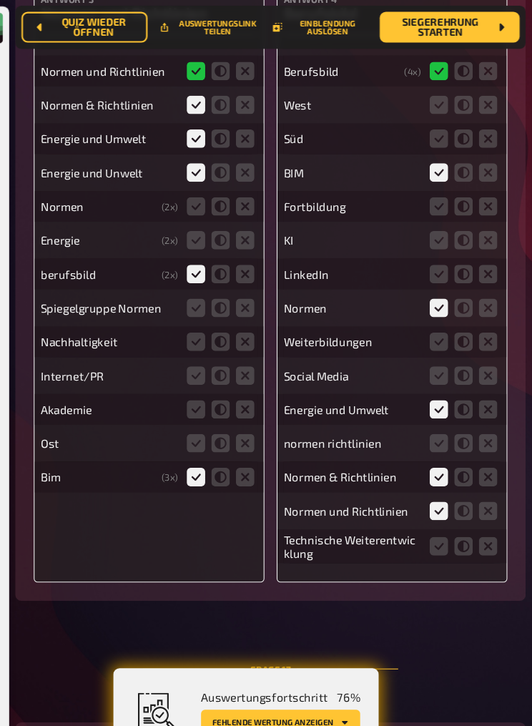
click at [211, 232] on icon at bounding box center [219, 223] width 17 height 17
click at [0, 0] on input "radio" at bounding box center [0, 0] width 0 height 0
click at [211, 200] on icon at bounding box center [219, 191] width 17 height 17
click at [0, 0] on input "radio" at bounding box center [0, 0] width 0 height 0
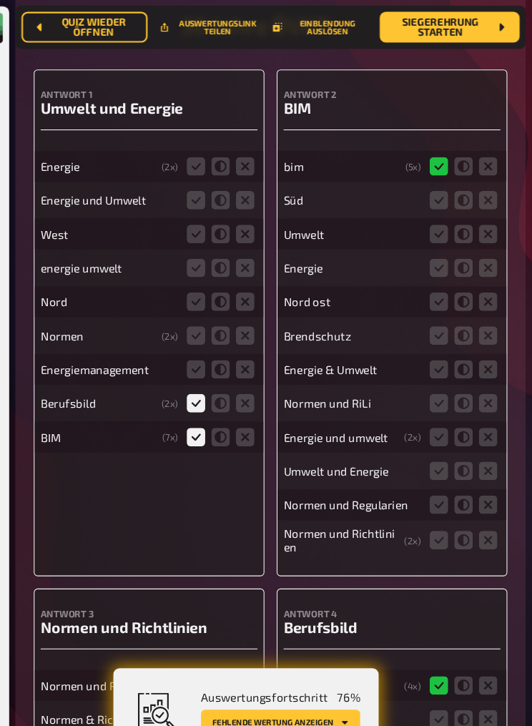
scroll to position [10895, 0]
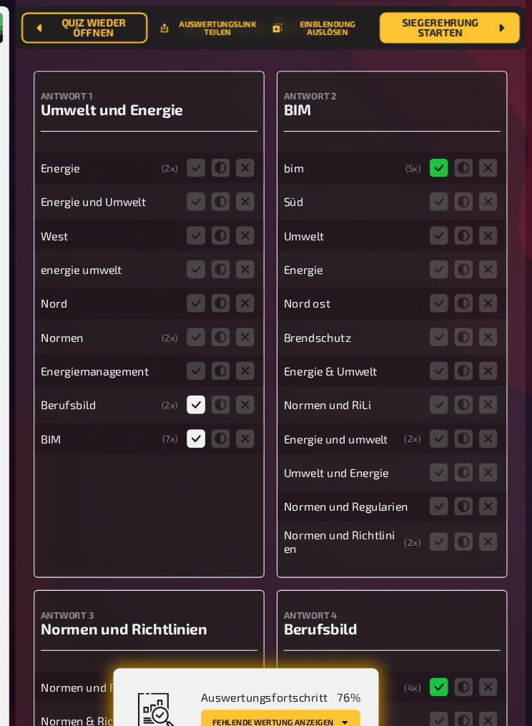
click at [0, 0] on input "radio" at bounding box center [0, 0] width 0 height 0
click at [437, 257] on icon at bounding box center [445, 250] width 17 height 17
click at [0, 0] on input "radio" at bounding box center [0, 0] width 0 height 0
click at [437, 219] on icon at bounding box center [445, 218] width 17 height 17
click at [0, 0] on input "radio" at bounding box center [0, 0] width 0 height 0
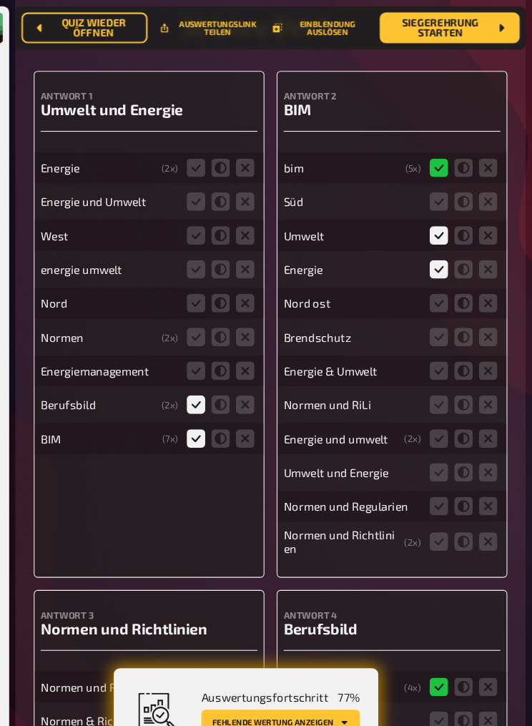
click at [437, 350] on icon at bounding box center [445, 344] width 17 height 17
click at [0, 0] on input "radio" at bounding box center [0, 0] width 0 height 0
click at [437, 385] on icon at bounding box center [445, 376] width 17 height 17
click at [0, 0] on input "radio" at bounding box center [0, 0] width 0 height 0
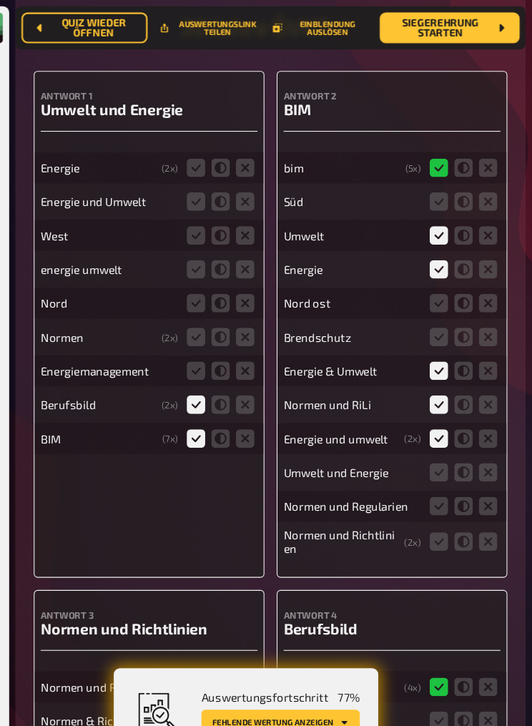
click at [437, 444] on icon at bounding box center [445, 439] width 17 height 17
click at [0, 0] on input "radio" at bounding box center [0, 0] width 0 height 0
click at [437, 447] on icon at bounding box center [445, 470] width 17 height 17
click at [0, 0] on input "radio" at bounding box center [0, 0] width 0 height 0
click at [437, 447] on icon at bounding box center [445, 503] width 17 height 17
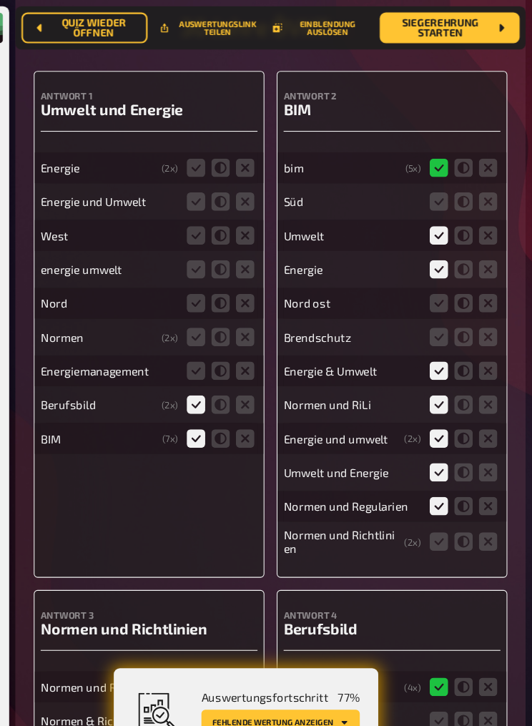
click at [0, 0] on input "radio" at bounding box center [0, 0] width 0 height 0
click at [211, 316] on icon at bounding box center [219, 313] width 17 height 17
click at [0, 0] on input "radio" at bounding box center [0, 0] width 0 height 0
click at [211, 259] on icon at bounding box center [219, 250] width 17 height 17
click at [0, 0] on input "radio" at bounding box center [0, 0] width 0 height 0
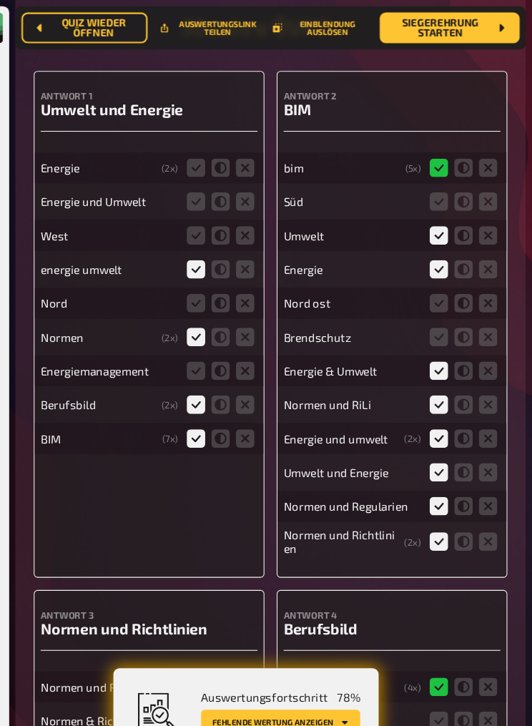
click at [211, 192] on icon at bounding box center [219, 187] width 17 height 17
click at [0, 0] on input "radio" at bounding box center [0, 0] width 0 height 0
click at [211, 157] on icon at bounding box center [219, 155] width 17 height 17
click at [0, 0] on input "radio" at bounding box center [0, 0] width 0 height 0
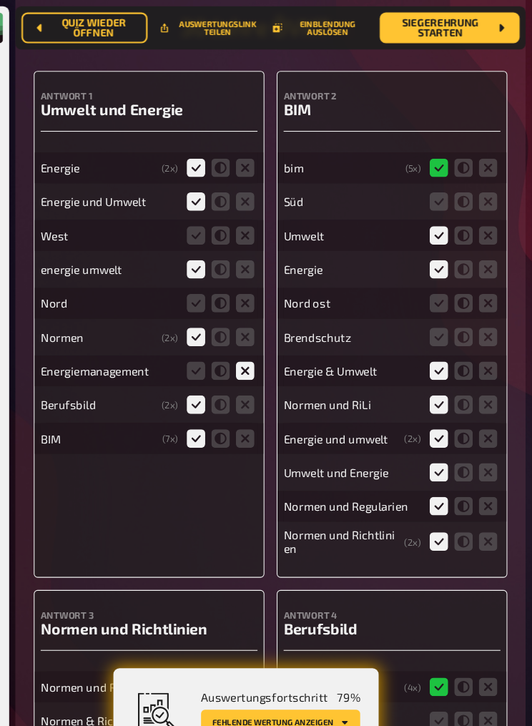
click at [257, 287] on icon at bounding box center [265, 281] width 17 height 17
click at [0, 0] on input "radio" at bounding box center [0, 0] width 0 height 0
click at [257, 223] on icon at bounding box center [265, 218] width 17 height 17
click at [0, 0] on input "radio" at bounding box center [0, 0] width 0 height 0
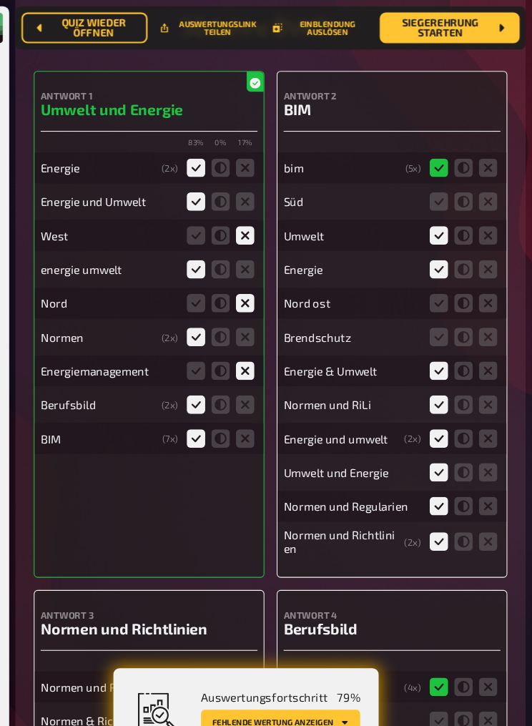
click at [483, 193] on icon at bounding box center [491, 187] width 17 height 17
click at [0, 0] on input "radio" at bounding box center [0, 0] width 0 height 0
click at [483, 285] on icon at bounding box center [491, 281] width 17 height 17
click at [0, 0] on input "radio" at bounding box center [0, 0] width 0 height 0
click at [483, 318] on icon at bounding box center [491, 313] width 17 height 17
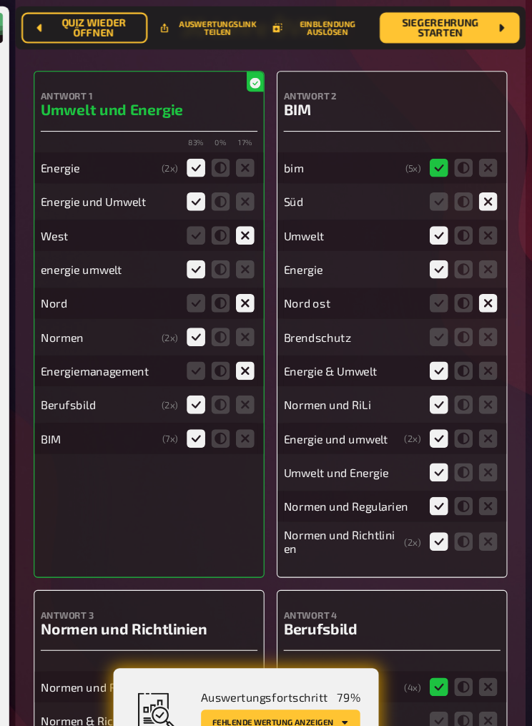
click at [0, 0] on input "radio" at bounding box center [0, 0] width 0 height 0
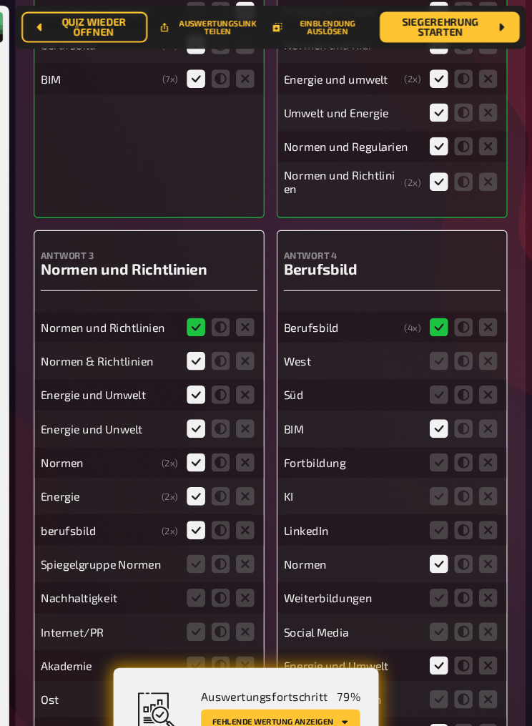
scroll to position [11240, 0]
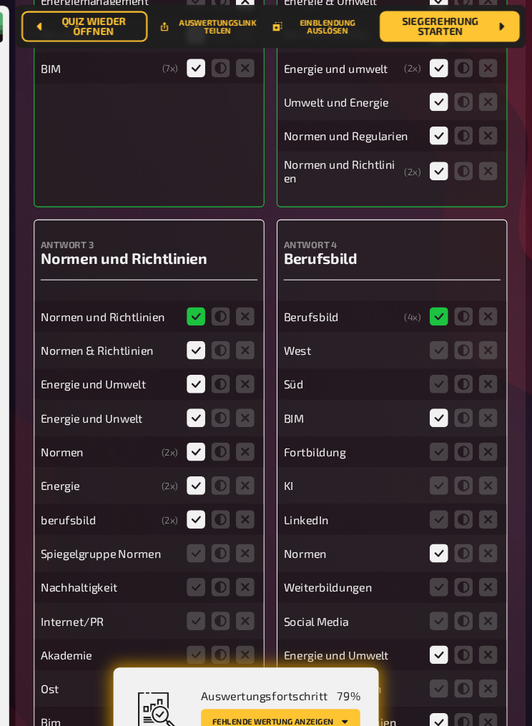
click at [483, 334] on icon at bounding box center [491, 326] width 17 height 17
click at [0, 0] on input "radio" at bounding box center [0, 0] width 0 height 0
click at [483, 365] on icon at bounding box center [491, 357] width 17 height 17
click at [0, 0] on input "radio" at bounding box center [0, 0] width 0 height 0
click at [483, 429] on icon at bounding box center [491, 420] width 17 height 17
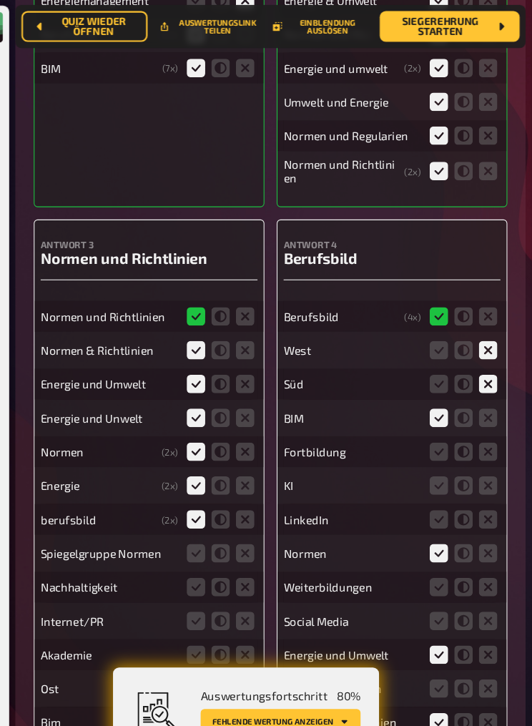
click at [0, 0] on input "radio" at bounding box center [0, 0] width 0 height 0
click at [483, 447] on icon at bounding box center [491, 452] width 17 height 17
click at [0, 0] on input "radio" at bounding box center [0, 0] width 0 height 0
click at [483, 447] on icon at bounding box center [491, 546] width 17 height 17
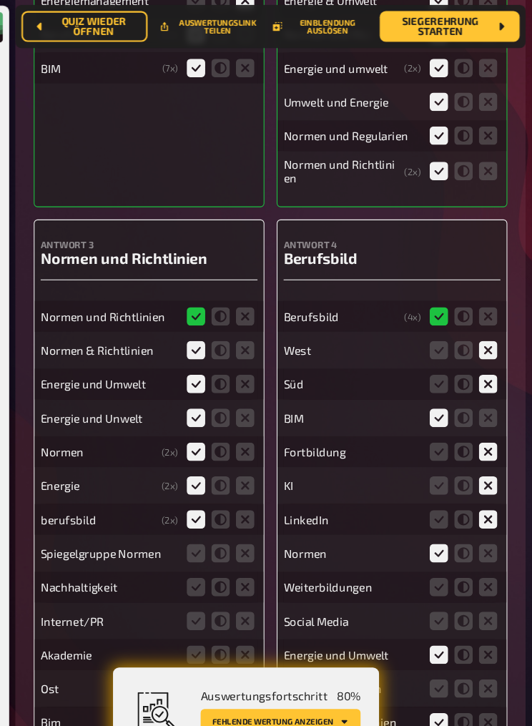
click at [0, 0] on input "radio" at bounding box center [0, 0] width 0 height 0
click at [483, 447] on icon at bounding box center [491, 578] width 17 height 17
click at [0, 0] on input "radio" at bounding box center [0, 0] width 0 height 0
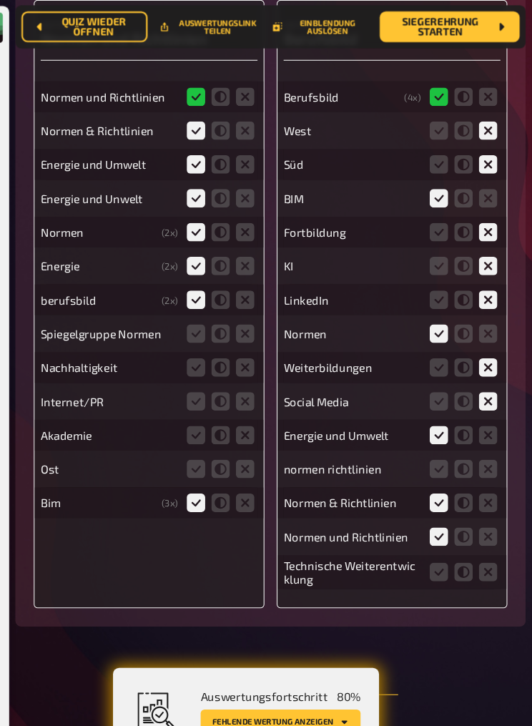
scroll to position [11449, 0]
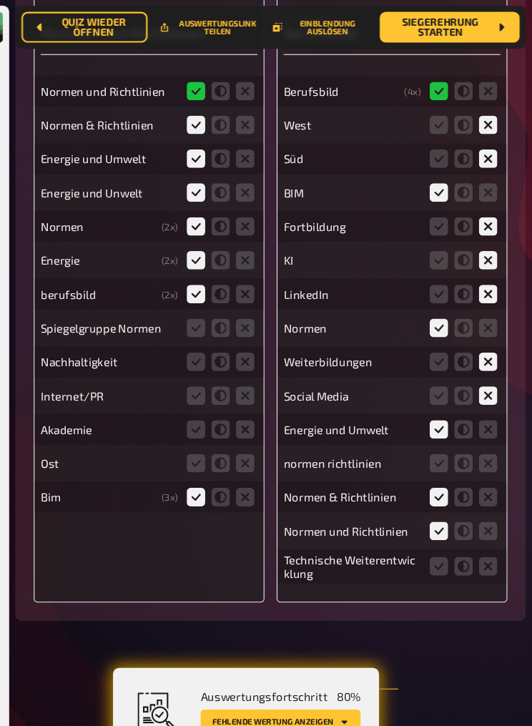
click at [483, 447] on icon at bounding box center [491, 527] width 17 height 17
click at [0, 0] on input "radio" at bounding box center [0, 0] width 0 height 0
click at [483, 440] on icon at bounding box center [491, 431] width 17 height 17
click at [0, 0] on input "radio" at bounding box center [0, 0] width 0 height 0
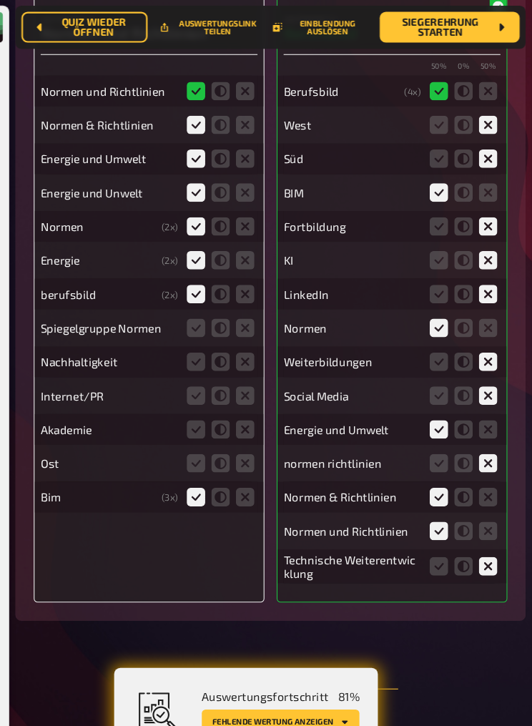
click at [257, 440] on icon at bounding box center [265, 431] width 17 height 17
click at [0, 0] on input "radio" at bounding box center [0, 0] width 0 height 0
click at [257, 409] on icon at bounding box center [265, 399] width 17 height 17
click at [0, 0] on input "radio" at bounding box center [0, 0] width 0 height 0
click at [257, 377] on icon at bounding box center [265, 368] width 17 height 17
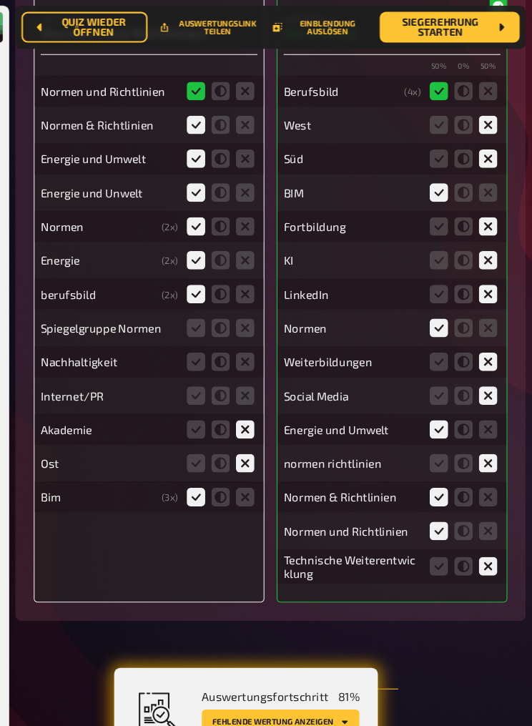
click at [0, 0] on input "radio" at bounding box center [0, 0] width 0 height 0
click at [257, 343] on icon at bounding box center [265, 336] width 17 height 17
click at [0, 0] on input "radio" at bounding box center [0, 0] width 0 height 0
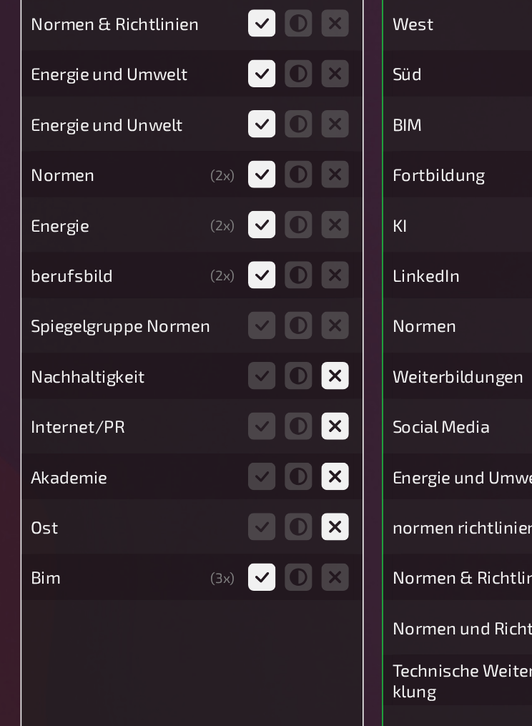
click at [257, 297] on icon at bounding box center [265, 305] width 17 height 17
click at [0, 0] on input "radio" at bounding box center [0, 0] width 0 height 0
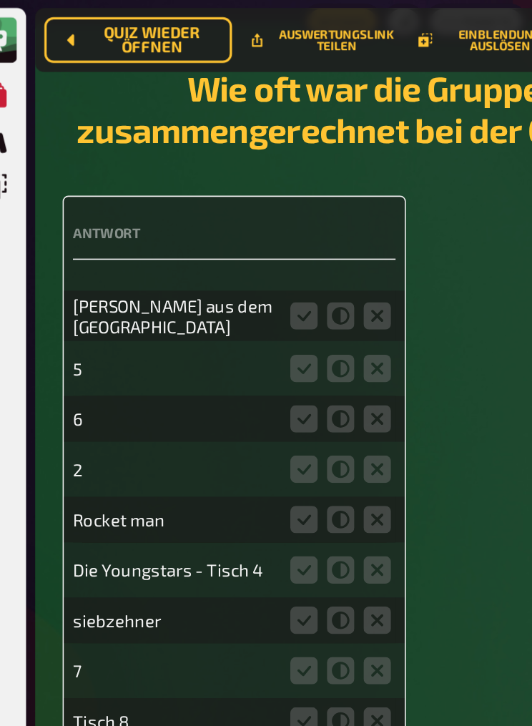
scroll to position [332, 0]
click at [211, 200] on icon at bounding box center [219, 198] width 17 height 17
click at [0, 0] on input "radio" at bounding box center [0, 0] width 0 height 0
click at [211, 238] on icon at bounding box center [219, 231] width 17 height 17
click at [0, 0] on input "radio" at bounding box center [0, 0] width 0 height 0
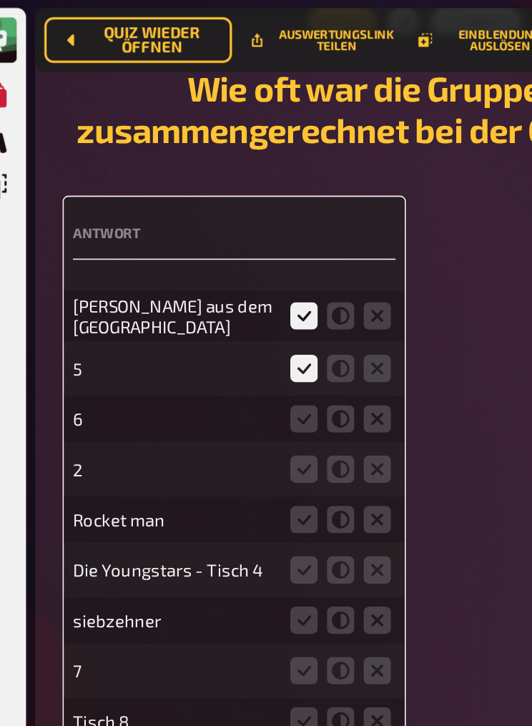
click at [211, 271] on icon at bounding box center [219, 262] width 17 height 17
click at [0, 0] on input "radio" at bounding box center [0, 0] width 0 height 0
click at [211, 302] on icon at bounding box center [219, 293] width 17 height 17
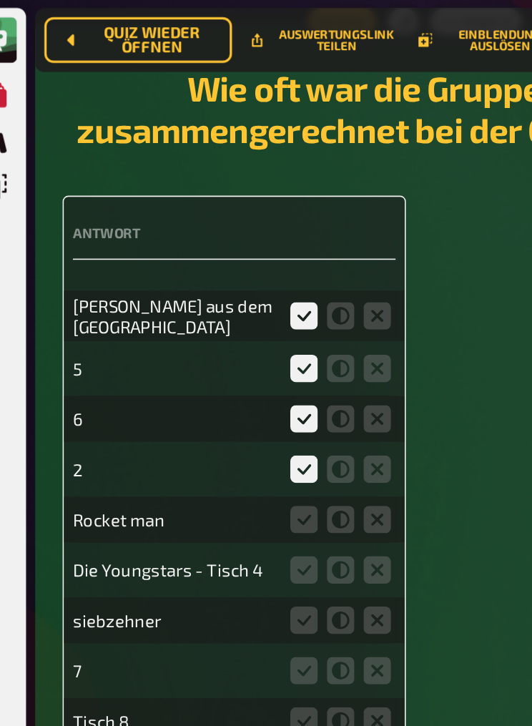
click at [211, 328] on icon at bounding box center [219, 325] width 17 height 17
click at [0, 0] on input "radio" at bounding box center [0, 0] width 0 height 0
click at [211, 360] on icon at bounding box center [219, 356] width 17 height 17
click at [0, 0] on input "radio" at bounding box center [0, 0] width 0 height 0
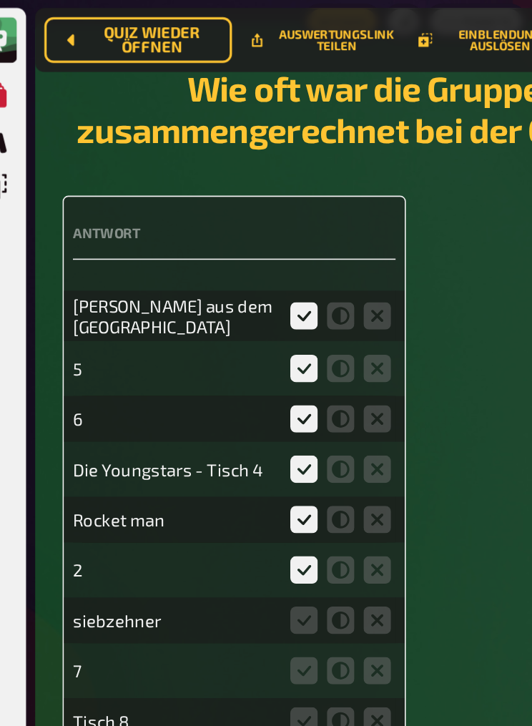
click at [211, 396] on icon at bounding box center [219, 388] width 17 height 17
click at [0, 0] on input "radio" at bounding box center [0, 0] width 0 height 0
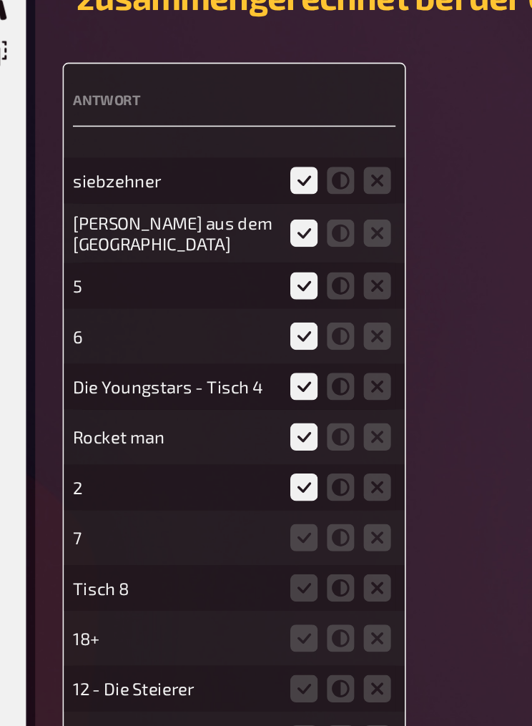
click at [211, 411] on icon at bounding box center [219, 419] width 17 height 17
click at [0, 0] on input "radio" at bounding box center [0, 0] width 0 height 0
click at [211, 443] on icon at bounding box center [219, 451] width 17 height 17
click at [0, 0] on input "radio" at bounding box center [0, 0] width 0 height 0
click at [211, 447] on icon at bounding box center [219, 482] width 17 height 17
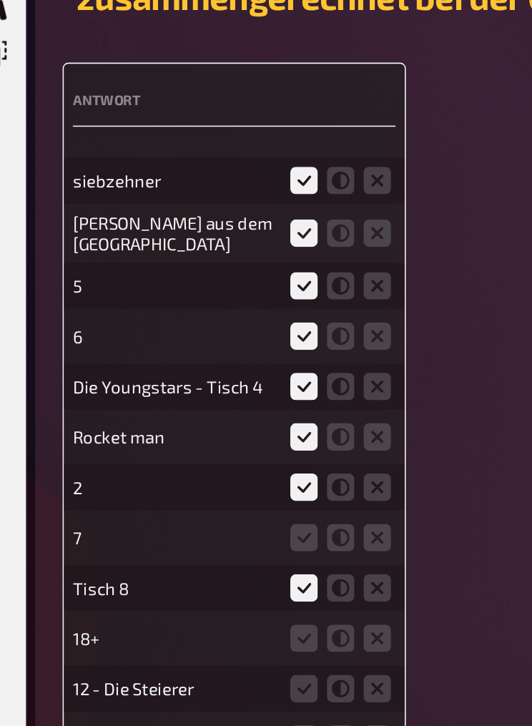
click at [0, 0] on input "radio" at bounding box center [0, 0] width 0 height 0
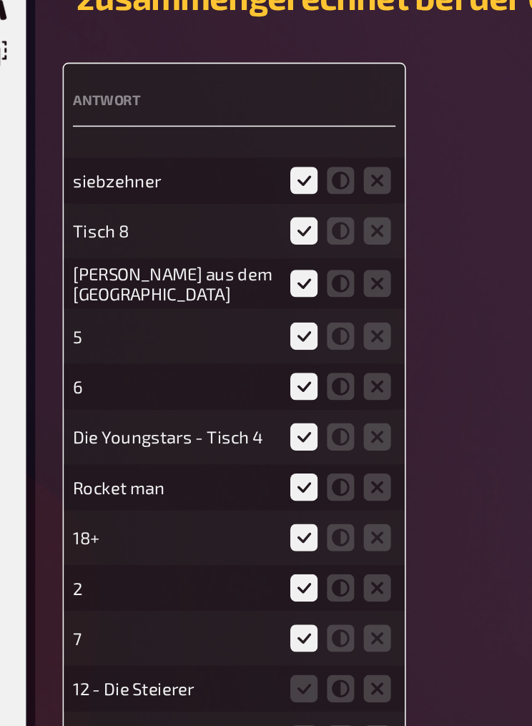
click at [211, 411] on icon at bounding box center [219, 419] width 17 height 17
click at [0, 0] on input "radio" at bounding box center [0, 0] width 0 height 0
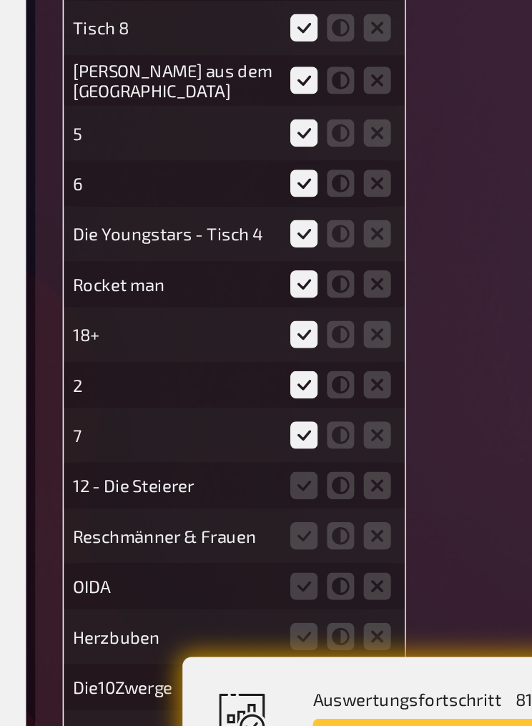
click at [211, 447] on icon at bounding box center [219, 514] width 17 height 17
click at [0, 0] on input "radio" at bounding box center [0, 0] width 0 height 0
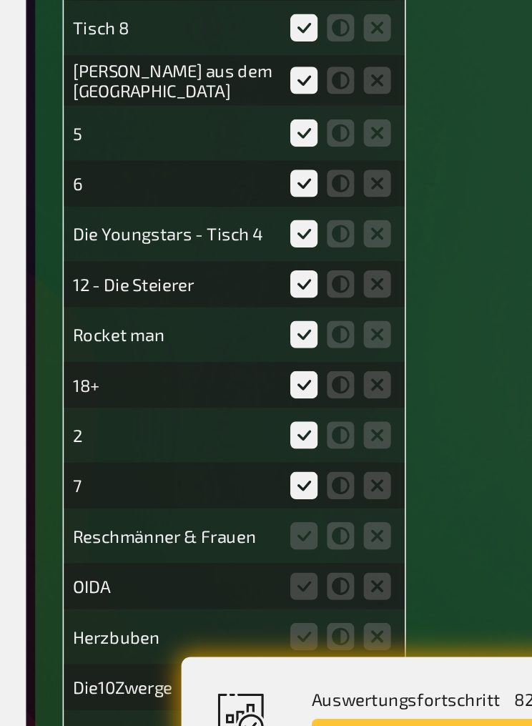
click at [211, 447] on icon at bounding box center [219, 545] width 17 height 17
click at [0, 0] on input "radio" at bounding box center [0, 0] width 0 height 0
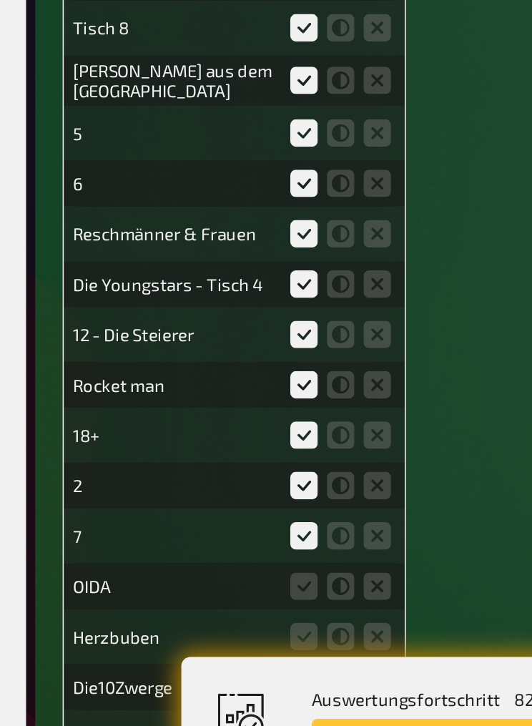
click at [211, 447] on icon at bounding box center [219, 577] width 17 height 17
click at [0, 0] on input "radio" at bounding box center [0, 0] width 0 height 0
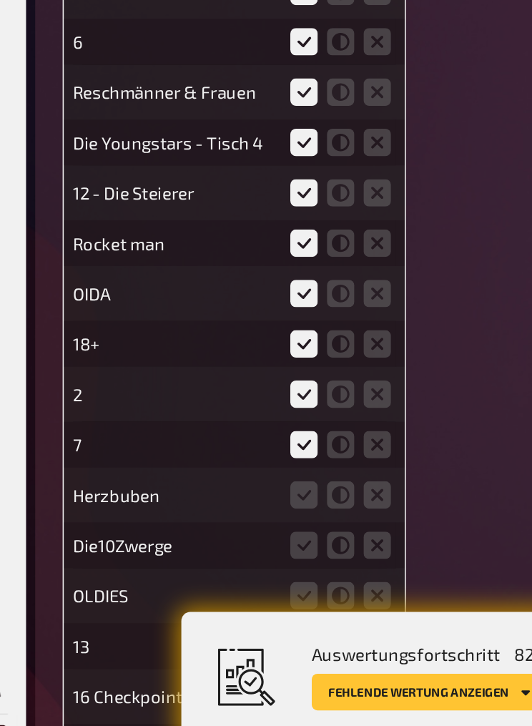
scroll to position [407, 0]
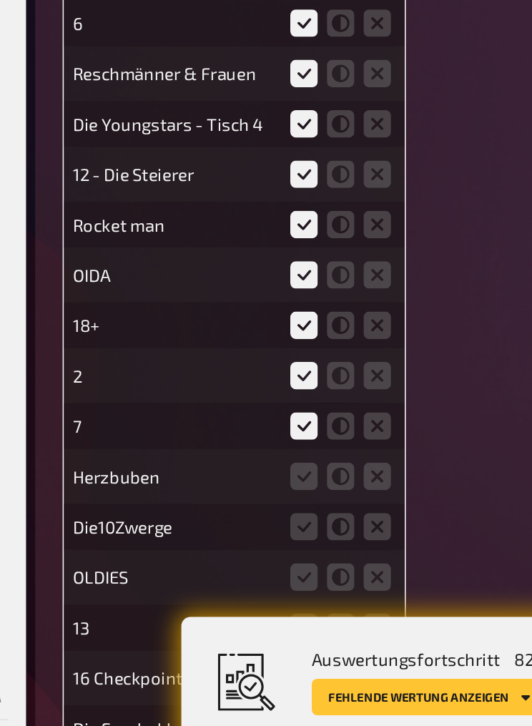
click at [211, 447] on icon at bounding box center [219, 533] width 17 height 17
click at [0, 0] on input "radio" at bounding box center [0, 0] width 0 height 0
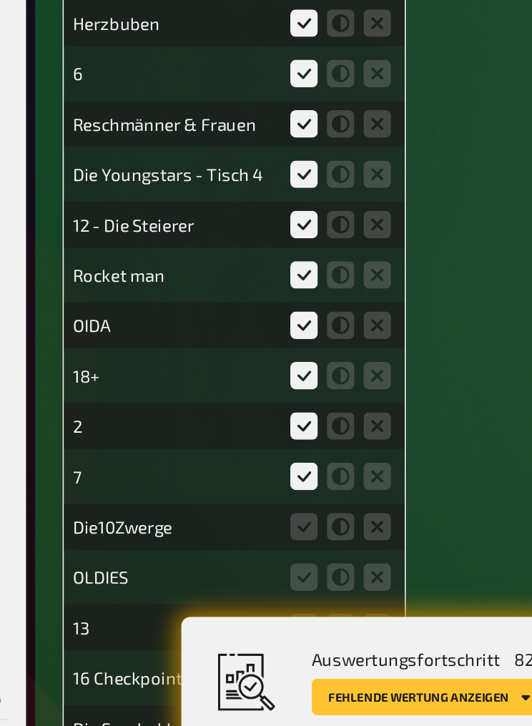
click at [211, 447] on icon at bounding box center [219, 565] width 17 height 17
click at [0, 0] on input "radio" at bounding box center [0, 0] width 0 height 0
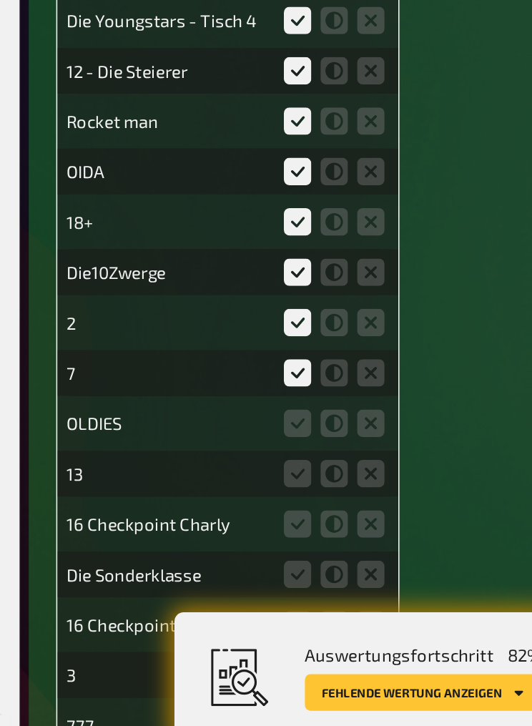
scroll to position [501, 0]
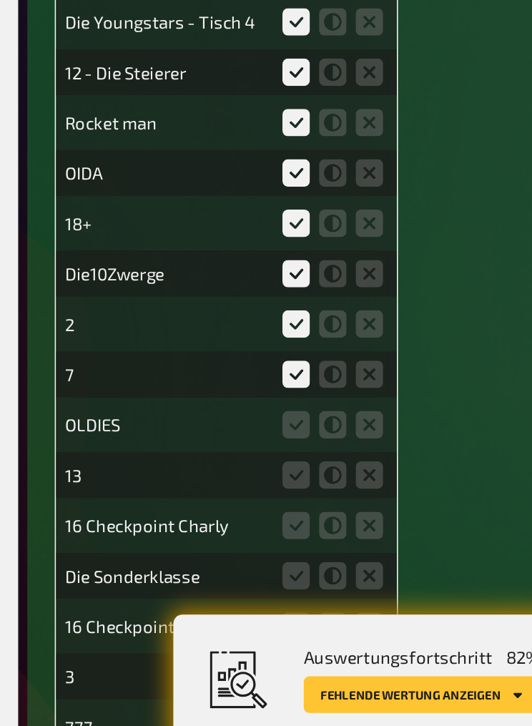
click at [211, 447] on icon at bounding box center [219, 502] width 17 height 17
click at [0, 0] on input "radio" at bounding box center [0, 0] width 0 height 0
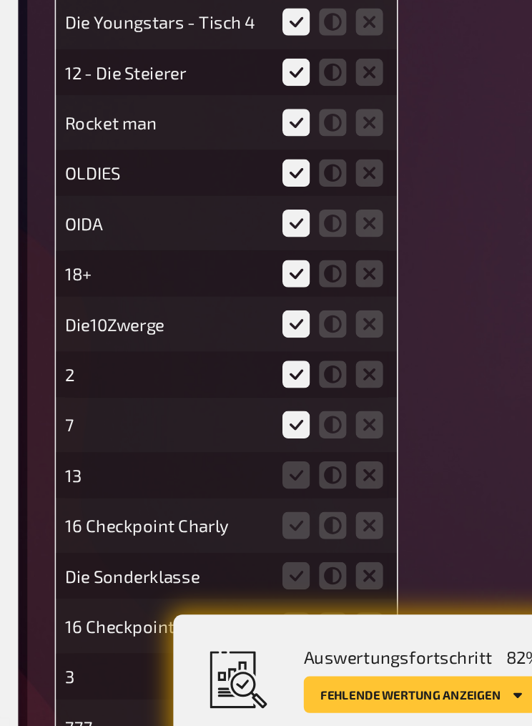
click at [211, 447] on icon at bounding box center [219, 534] width 17 height 17
click at [0, 0] on input "radio" at bounding box center [0, 0] width 0 height 0
click at [211, 447] on icon at bounding box center [219, 565] width 17 height 17
click at [0, 0] on input "radio" at bounding box center [0, 0] width 0 height 0
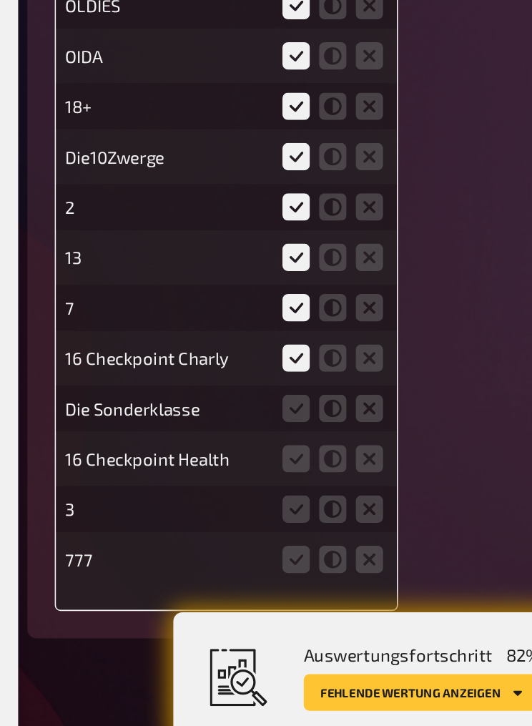
scroll to position [605, 0]
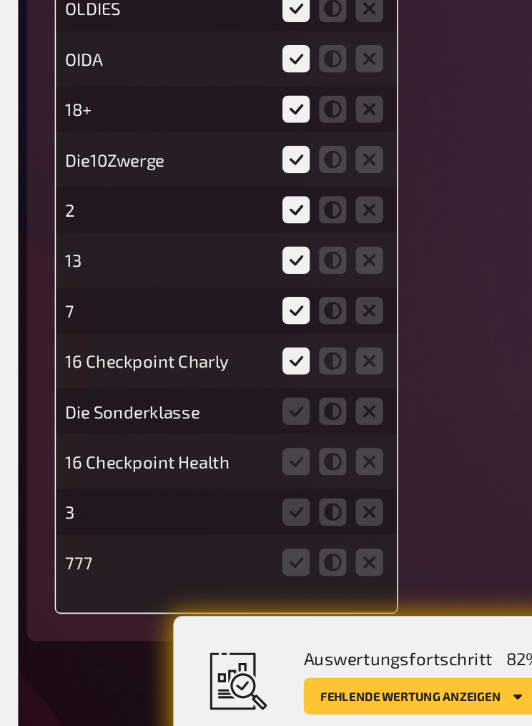
click at [211, 447] on icon at bounding box center [219, 493] width 17 height 17
click at [0, 0] on input "radio" at bounding box center [0, 0] width 0 height 0
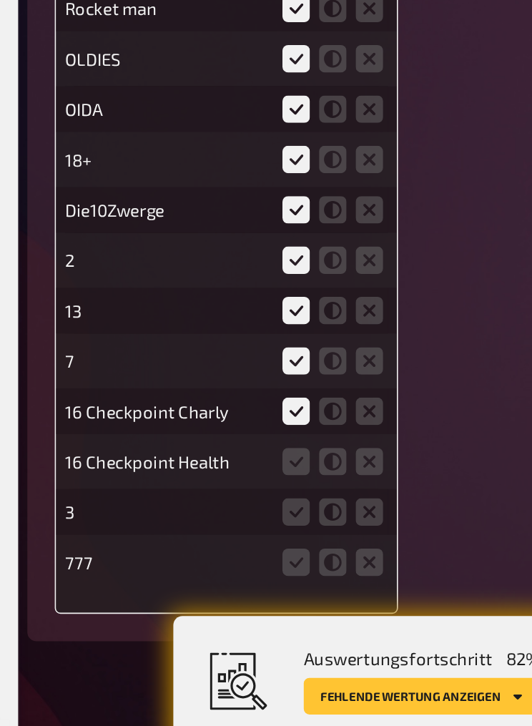
click at [211, 447] on icon at bounding box center [219, 525] width 17 height 17
click at [0, 0] on input "radio" at bounding box center [0, 0] width 0 height 0
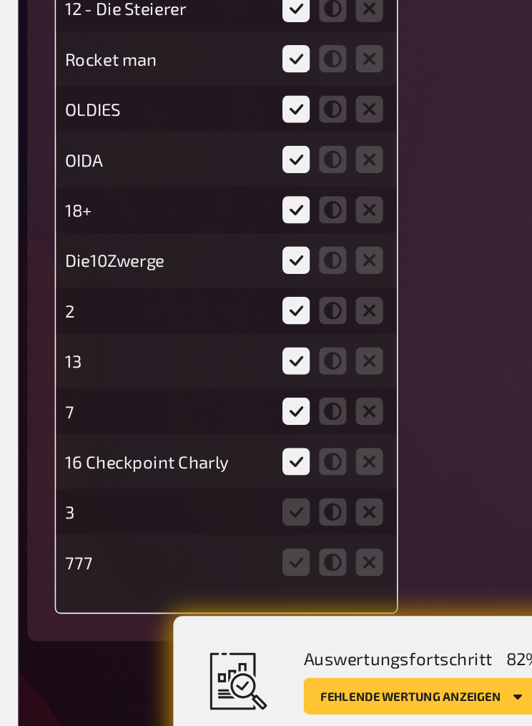
click at [211, 447] on icon at bounding box center [219, 556] width 17 height 17
click at [0, 0] on input "radio" at bounding box center [0, 0] width 0 height 0
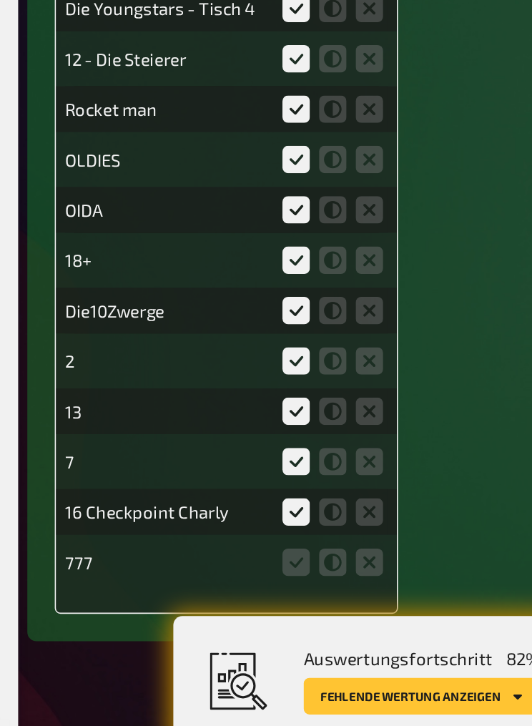
click at [211, 447] on icon at bounding box center [219, 588] width 17 height 17
click at [0, 0] on input "radio" at bounding box center [0, 0] width 0 height 0
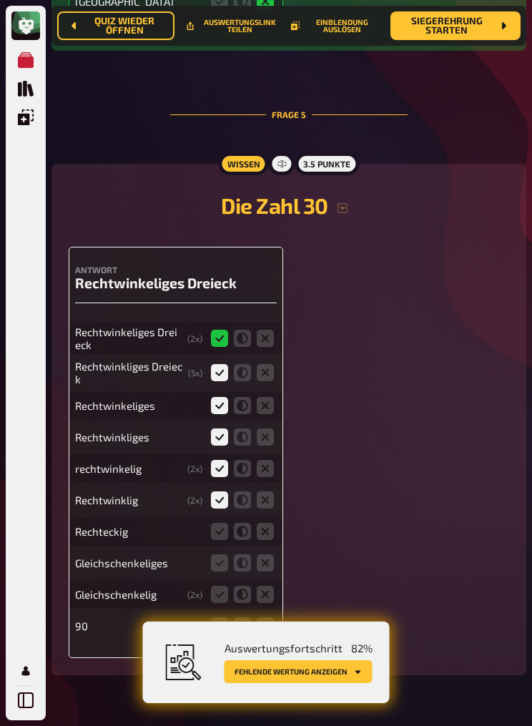
scroll to position [2390, 0]
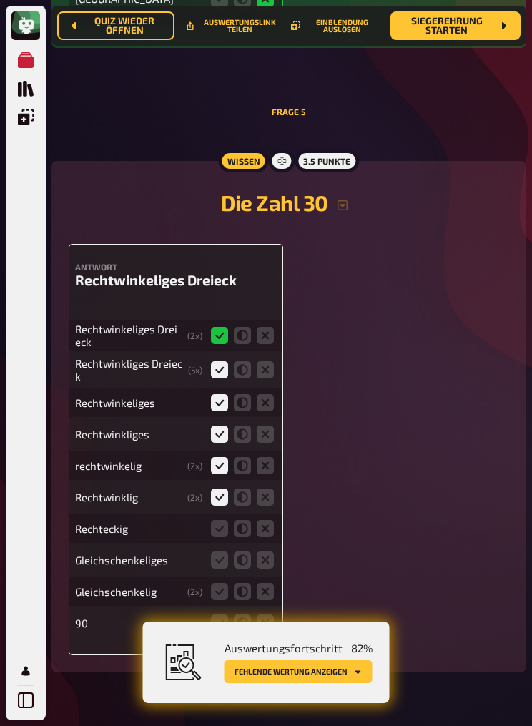
click at [271, 447] on icon at bounding box center [265, 623] width 17 height 17
click at [0, 0] on input "radio" at bounding box center [0, 0] width 0 height 0
click at [273, 447] on icon at bounding box center [265, 591] width 17 height 17
click at [0, 0] on input "radio" at bounding box center [0, 0] width 0 height 0
click at [268, 447] on icon at bounding box center [265, 560] width 17 height 17
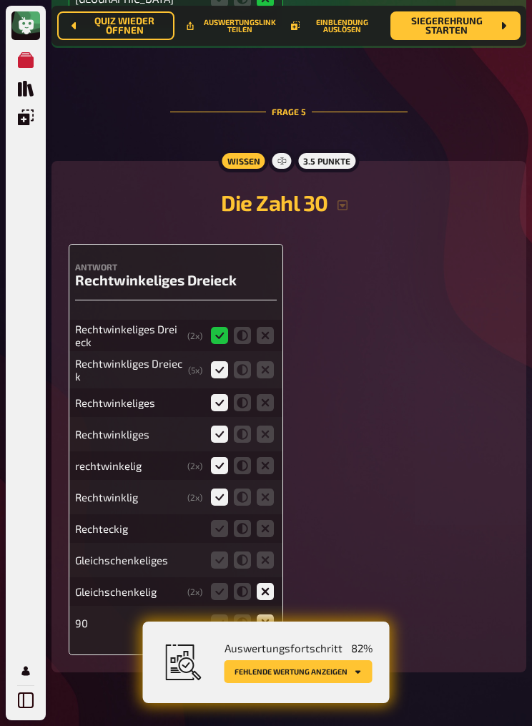
click at [0, 0] on input "radio" at bounding box center [0, 0] width 0 height 0
click at [269, 447] on icon at bounding box center [265, 528] width 17 height 17
click at [0, 0] on input "radio" at bounding box center [0, 0] width 0 height 0
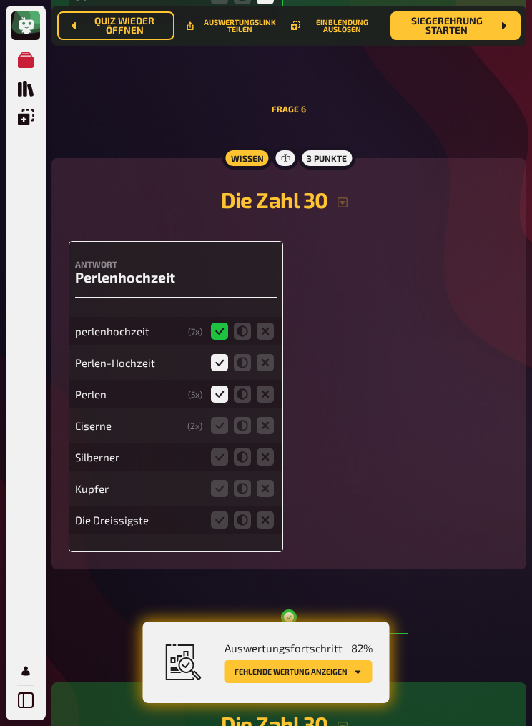
scroll to position [3021, 0]
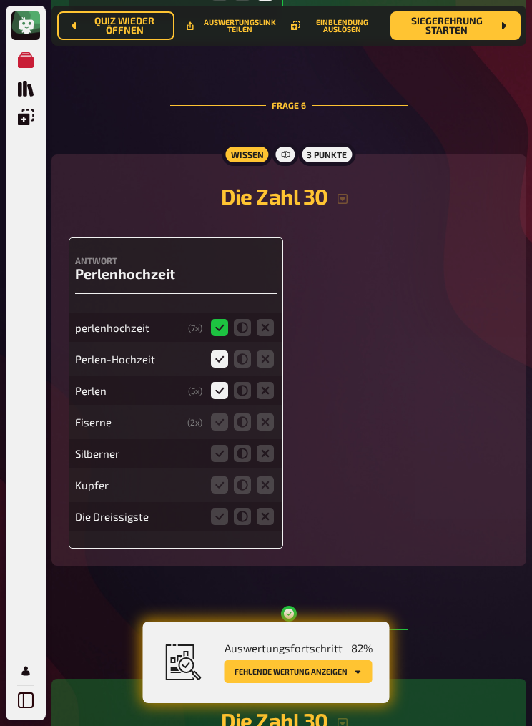
click at [265, 431] on icon at bounding box center [265, 422] width 17 height 17
click at [0, 0] on input "radio" at bounding box center [0, 0] width 0 height 0
click at [269, 447] on icon at bounding box center [265, 453] width 17 height 17
click at [0, 0] on input "radio" at bounding box center [0, 0] width 0 height 0
click at [268, 447] on icon at bounding box center [265, 485] width 17 height 17
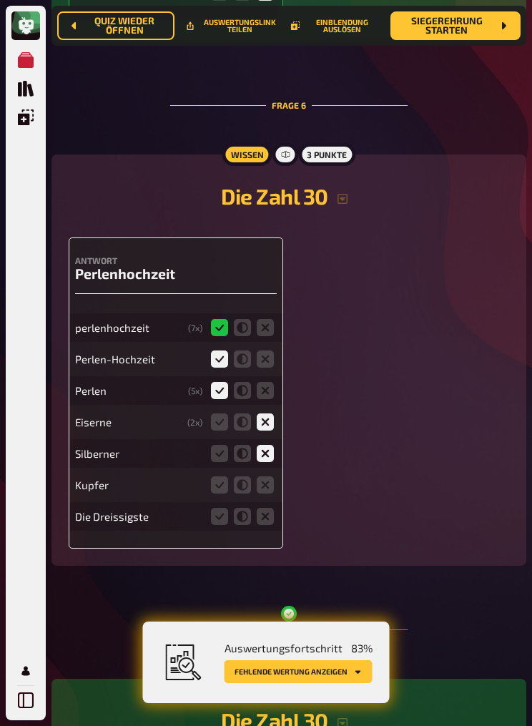
click at [0, 0] on input "radio" at bounding box center [0, 0] width 0 height 0
click at [270, 447] on icon at bounding box center [265, 516] width 17 height 17
click at [0, 0] on input "radio" at bounding box center [0, 0] width 0 height 0
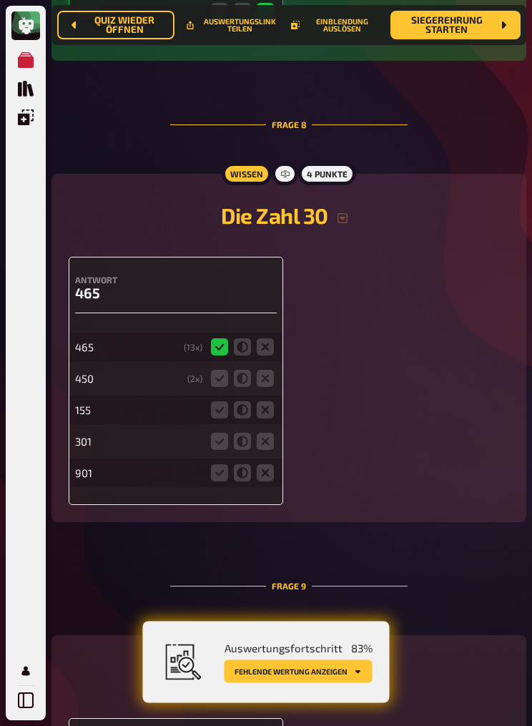
scroll to position [3933, 0]
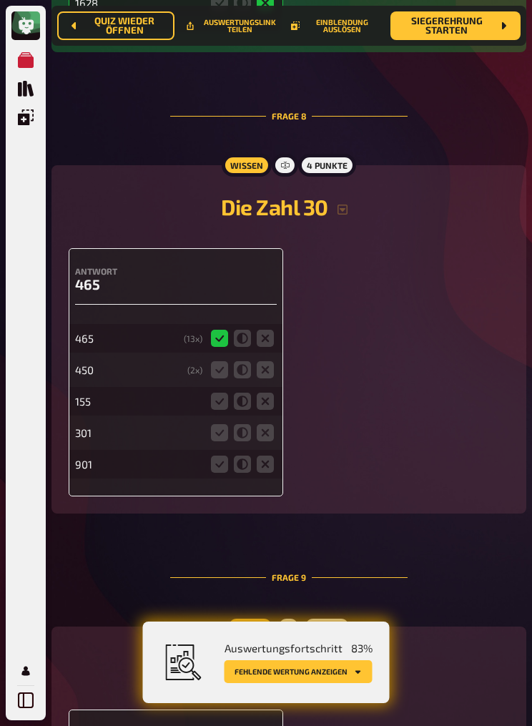
click at [265, 379] on icon at bounding box center [265, 369] width 17 height 17
click at [0, 0] on input "radio" at bounding box center [0, 0] width 0 height 0
click at [270, 410] on icon at bounding box center [265, 401] width 17 height 17
click at [0, 0] on input "radio" at bounding box center [0, 0] width 0 height 0
click at [266, 441] on icon at bounding box center [265, 432] width 17 height 17
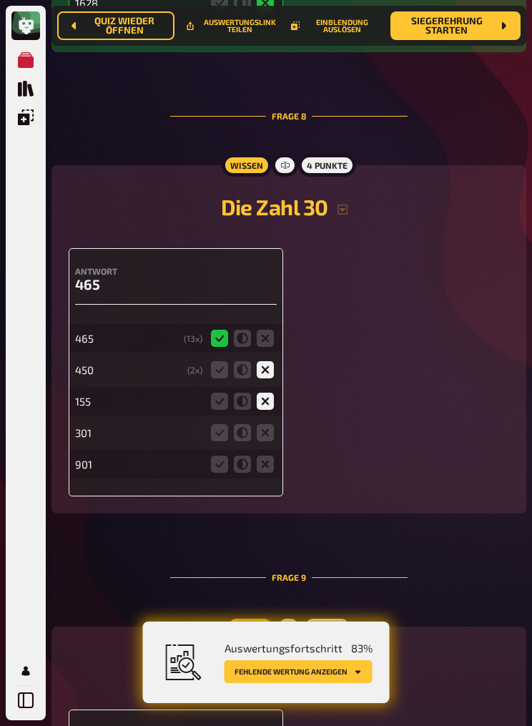
click at [0, 0] on input "radio" at bounding box center [0, 0] width 0 height 0
click at [268, 447] on icon at bounding box center [265, 464] width 17 height 17
click at [0, 0] on input "radio" at bounding box center [0, 0] width 0 height 0
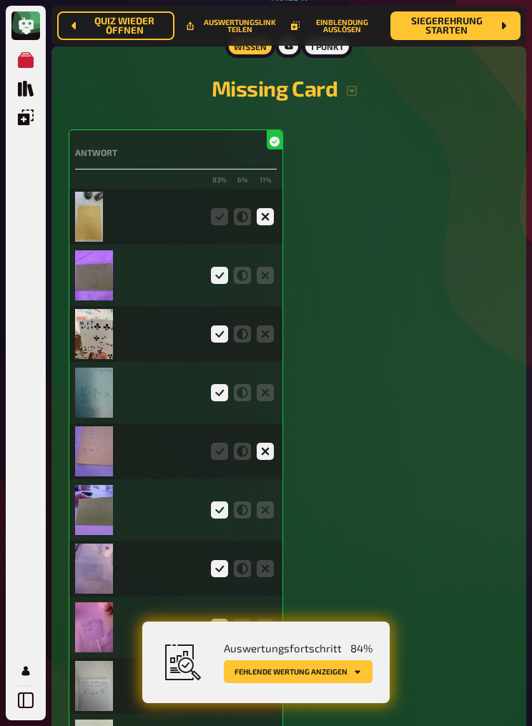
scroll to position [6378, 0]
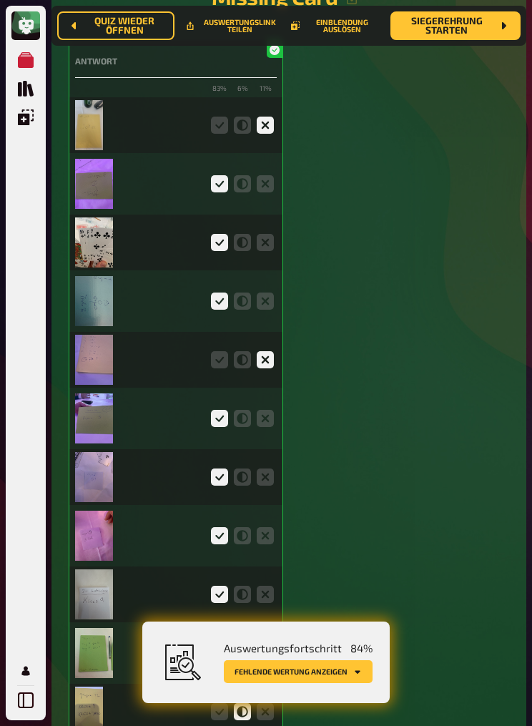
click at [92, 268] on img at bounding box center [94, 243] width 38 height 50
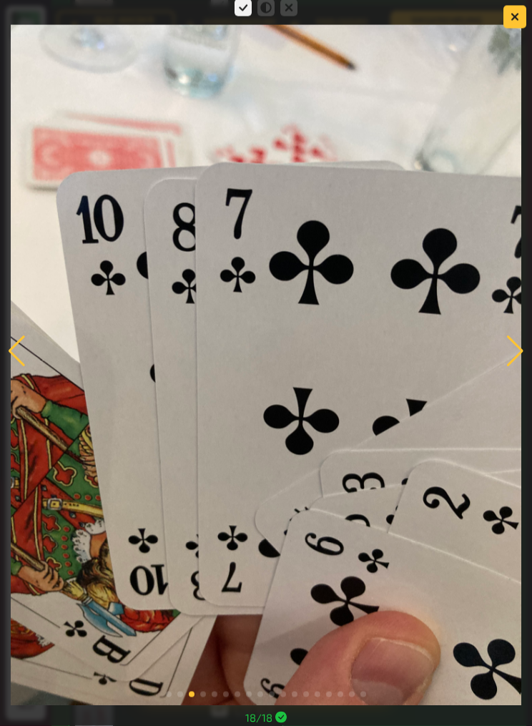
scroll to position [6651, 0]
click at [519, 14] on icon "button" at bounding box center [515, 17] width 9 height 9
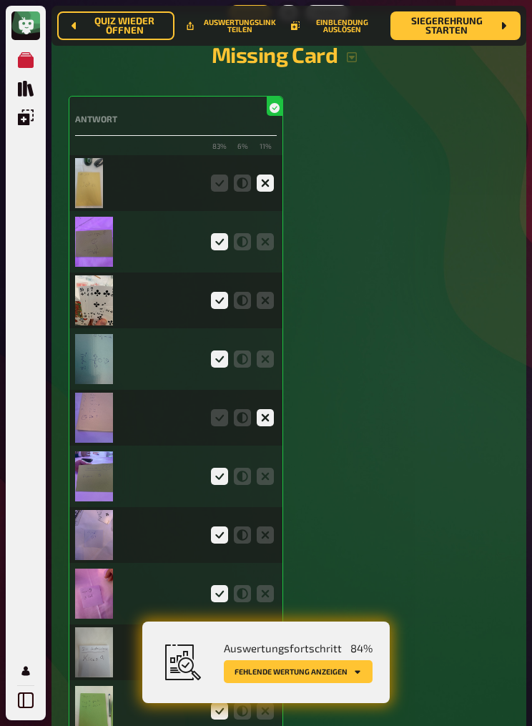
scroll to position [6316, 0]
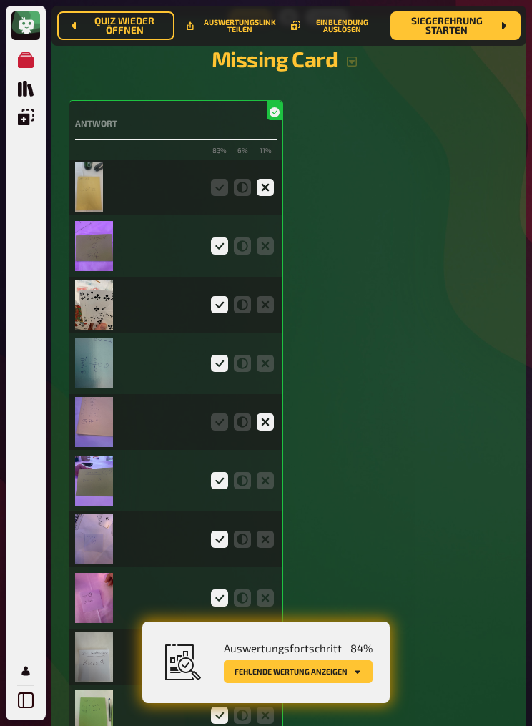
click at [106, 271] on img at bounding box center [94, 246] width 38 height 50
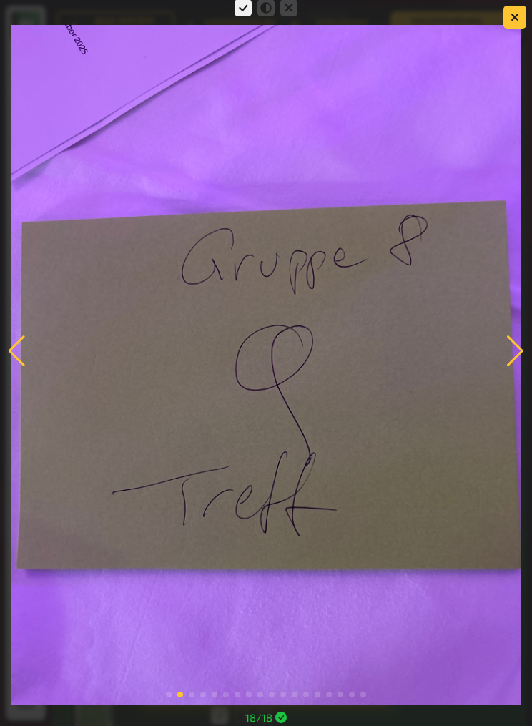
click at [524, 7] on button "button" at bounding box center [515, 17] width 23 height 23
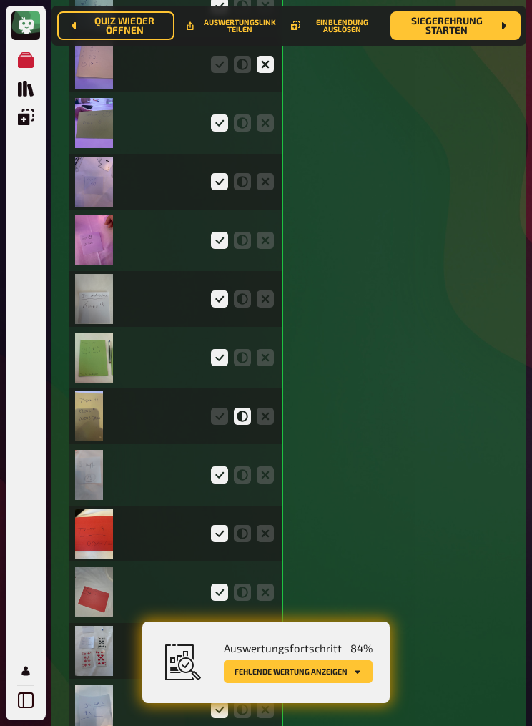
scroll to position [6677, 0]
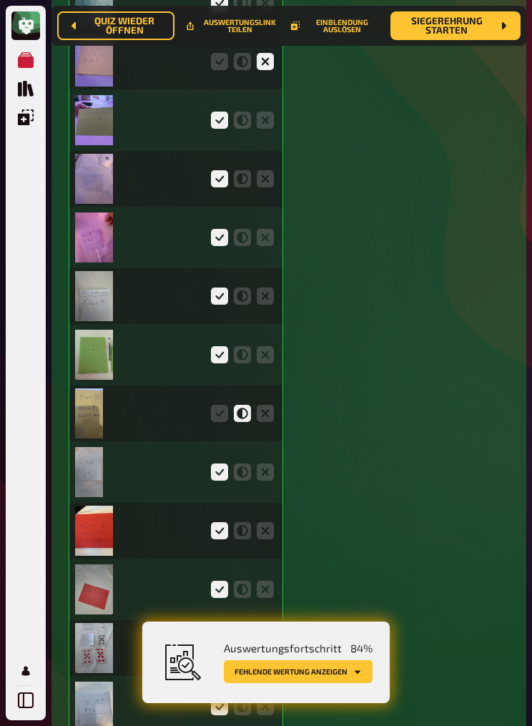
click at [91, 447] on img at bounding box center [94, 531] width 38 height 50
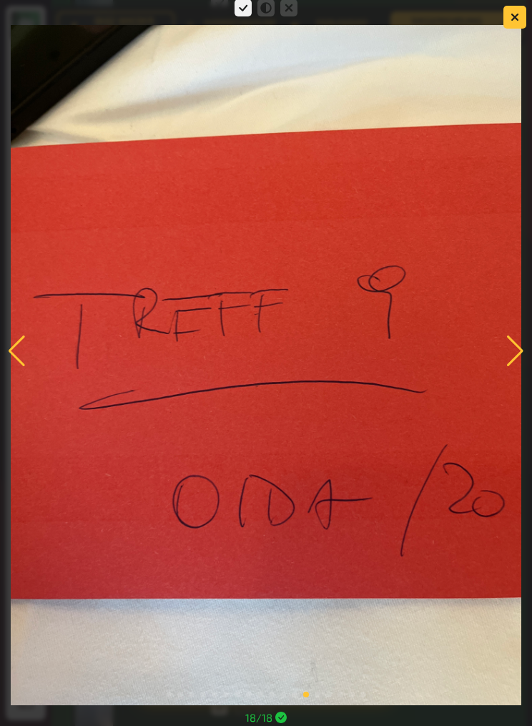
click at [521, 17] on div at bounding box center [266, 350] width 510 height 709
click at [519, 16] on button "button" at bounding box center [515, 17] width 23 height 23
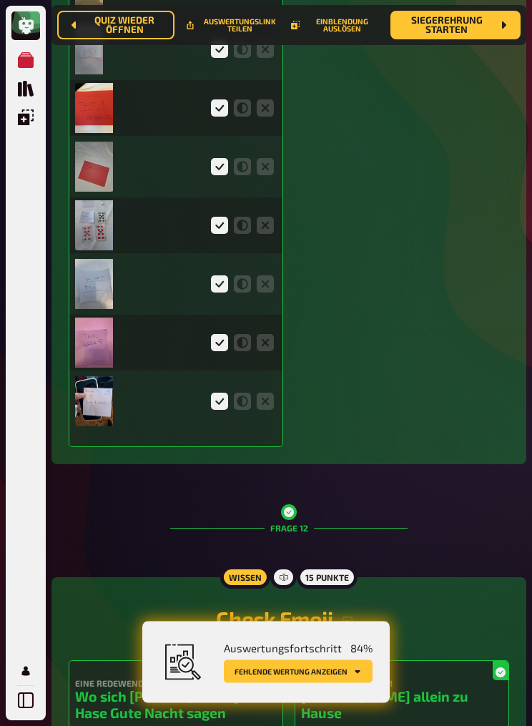
scroll to position [7099, 0]
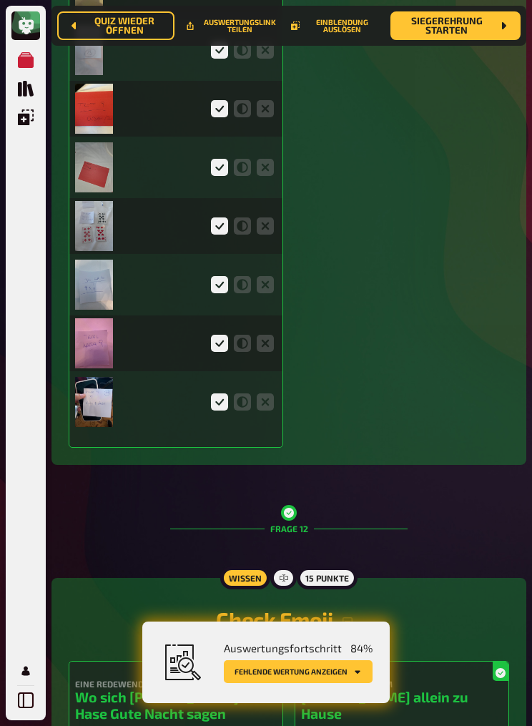
click at [93, 427] on img at bounding box center [94, 402] width 38 height 50
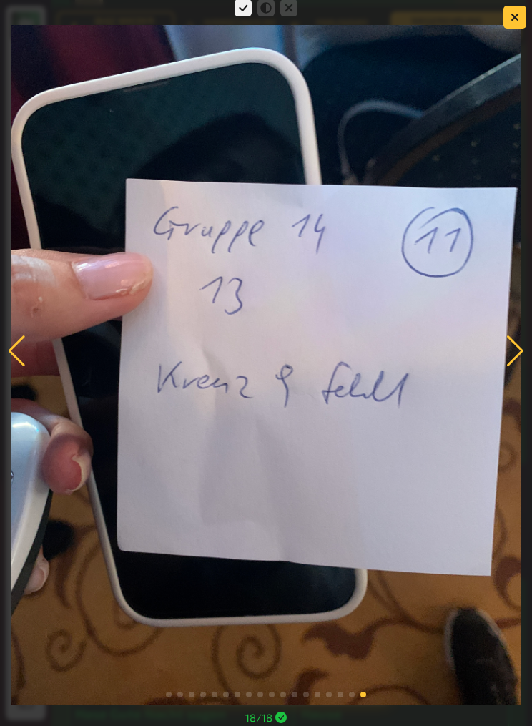
click at [519, 14] on icon "button" at bounding box center [515, 17] width 9 height 9
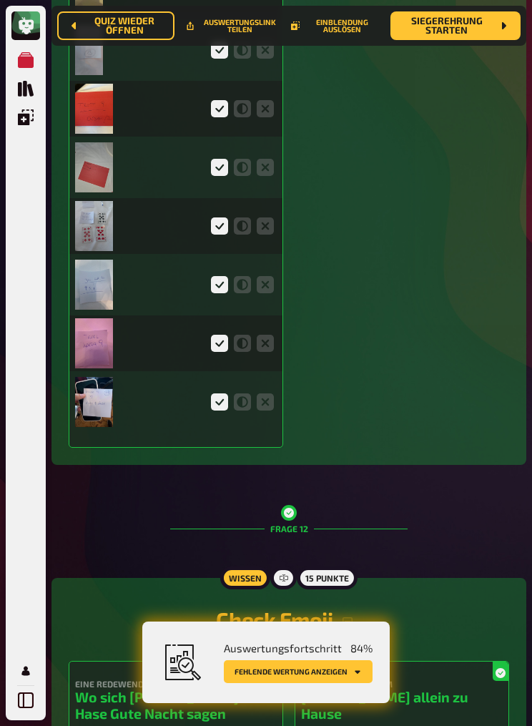
click at [94, 369] on img at bounding box center [94, 343] width 38 height 50
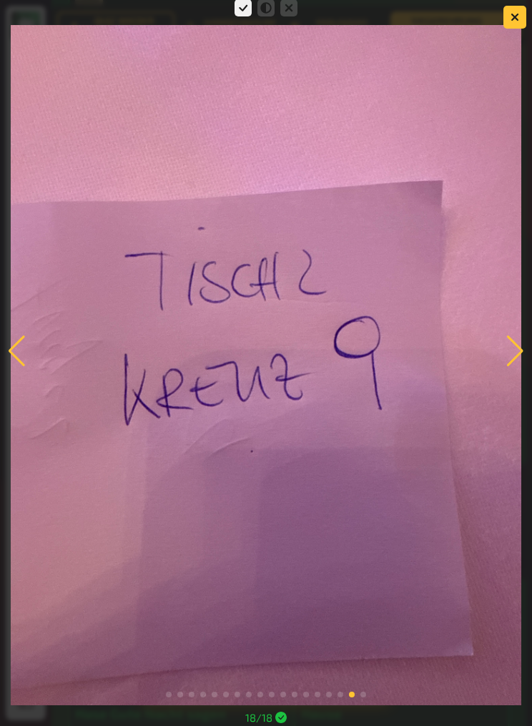
click at [519, 21] on button "button" at bounding box center [515, 17] width 23 height 23
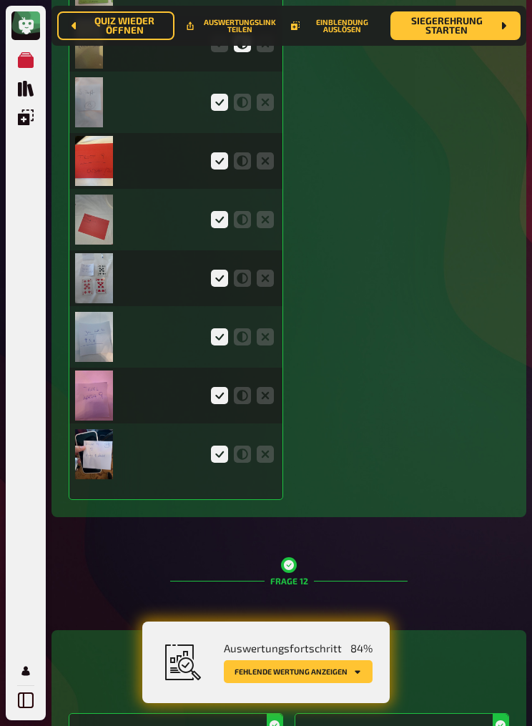
scroll to position [7042, 0]
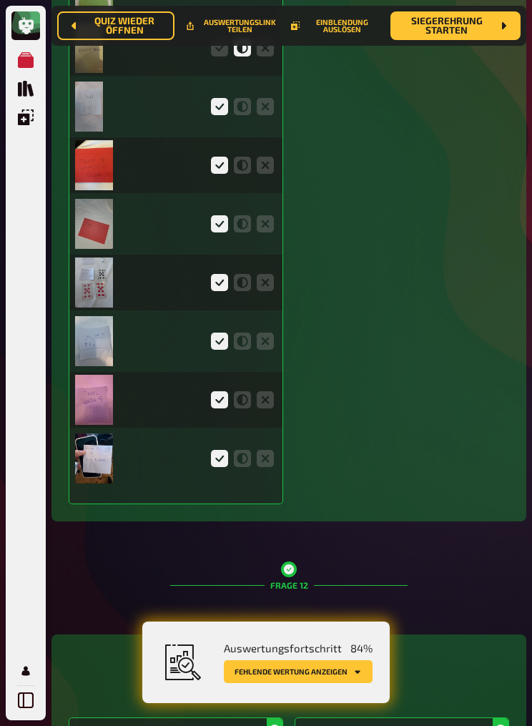
click at [98, 366] on img at bounding box center [94, 341] width 38 height 50
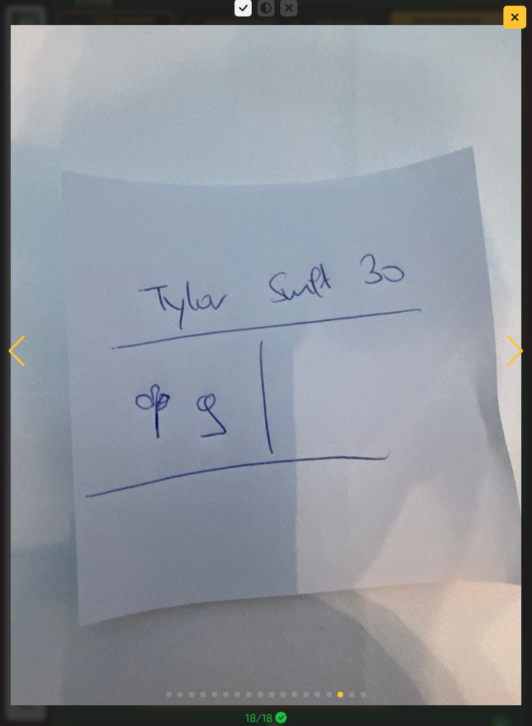
click at [519, 21] on button "button" at bounding box center [515, 17] width 23 height 23
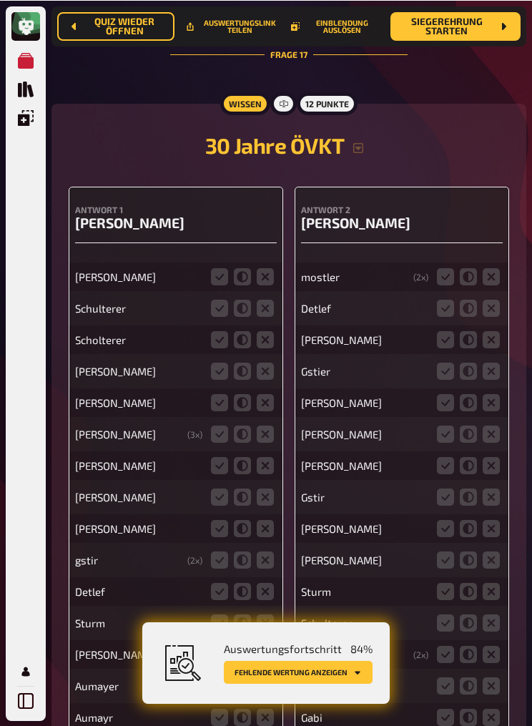
scroll to position [12020, 0]
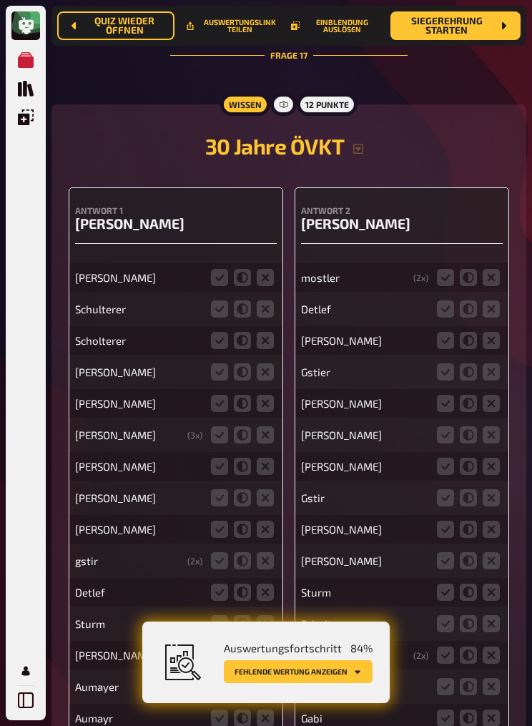
click at [248, 286] on icon at bounding box center [242, 277] width 17 height 17
click at [0, 0] on input "radio" at bounding box center [0, 0] width 0 height 0
click at [222, 318] on icon at bounding box center [219, 309] width 17 height 17
click at [0, 0] on input "radio" at bounding box center [0, 0] width 0 height 0
click at [220, 349] on icon at bounding box center [219, 340] width 17 height 17
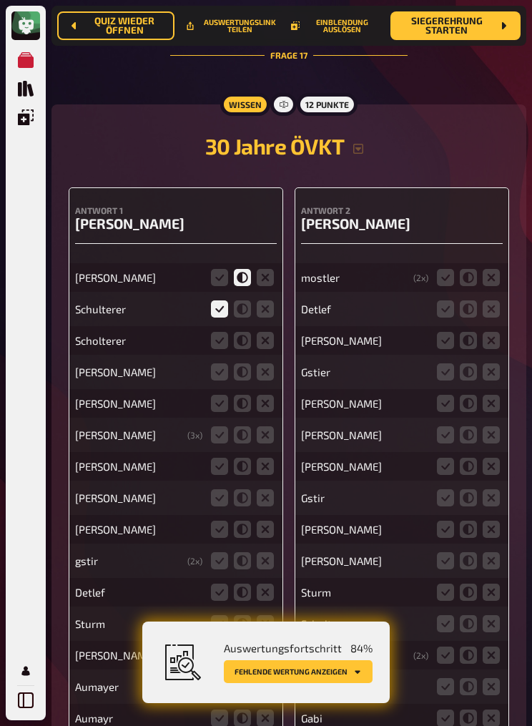
click at [0, 0] on input "radio" at bounding box center [0, 0] width 0 height 0
click at [241, 349] on icon at bounding box center [242, 340] width 17 height 17
click at [0, 0] on input "radio" at bounding box center [0, 0] width 0 height 0
click at [248, 381] on icon at bounding box center [242, 371] width 17 height 17
click at [0, 0] on input "radio" at bounding box center [0, 0] width 0 height 0
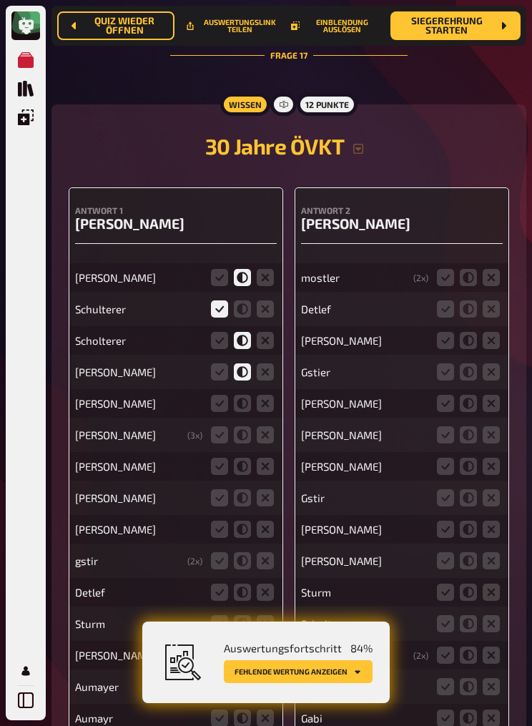
click at [225, 412] on icon at bounding box center [219, 403] width 17 height 17
click at [0, 0] on input "radio" at bounding box center [0, 0] width 0 height 0
click at [223, 444] on icon at bounding box center [219, 434] width 17 height 17
click at [0, 0] on input "radio" at bounding box center [0, 0] width 0 height 0
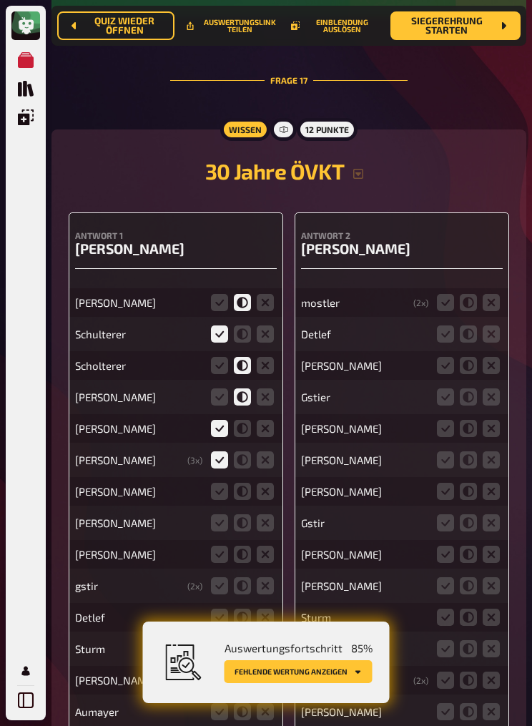
scroll to position [11994, 0]
click at [222, 447] on icon at bounding box center [219, 492] width 17 height 17
click at [0, 0] on input "radio" at bounding box center [0, 0] width 0 height 0
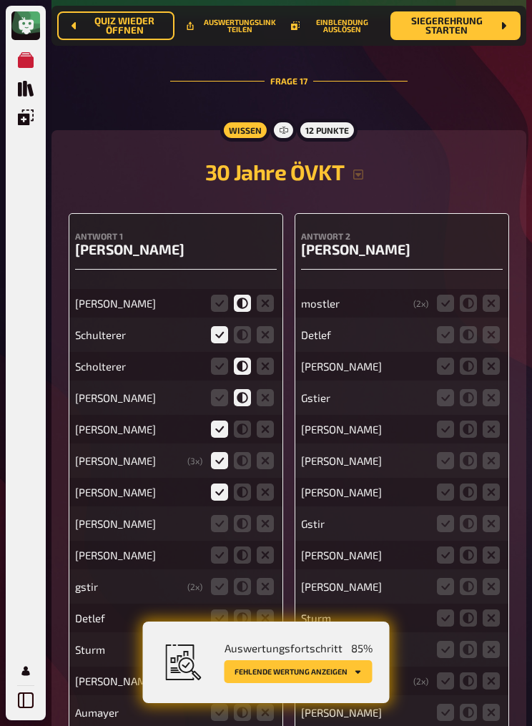
click at [222, 447] on icon at bounding box center [219, 523] width 17 height 17
click at [0, 0] on input "radio" at bounding box center [0, 0] width 0 height 0
click at [221, 447] on icon at bounding box center [219, 555] width 17 height 17
click at [0, 0] on input "radio" at bounding box center [0, 0] width 0 height 0
click at [248, 447] on icon at bounding box center [242, 555] width 17 height 17
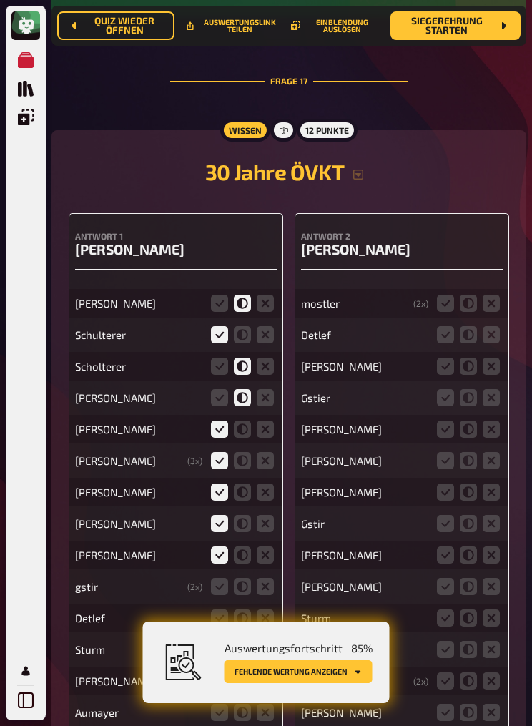
click at [0, 0] on input "radio" at bounding box center [0, 0] width 0 height 0
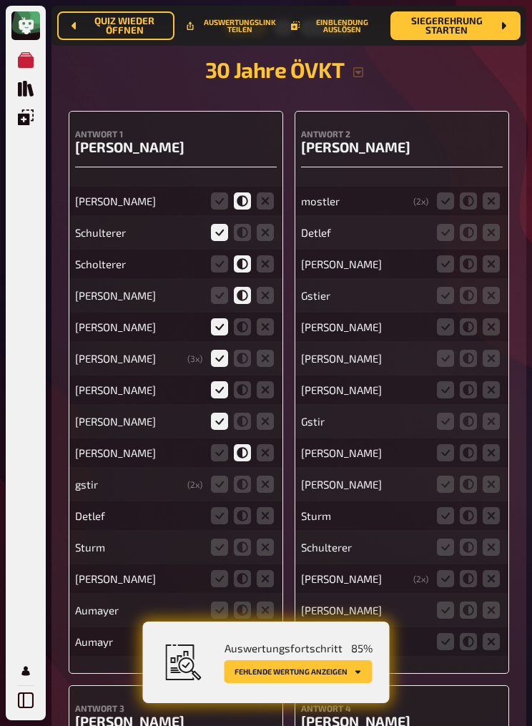
scroll to position [12097, 0]
click at [228, 447] on icon at bounding box center [219, 483] width 17 height 17
click at [0, 0] on input "radio" at bounding box center [0, 0] width 0 height 0
click at [248, 447] on icon at bounding box center [242, 515] width 17 height 17
click at [0, 0] on input "radio" at bounding box center [0, 0] width 0 height 0
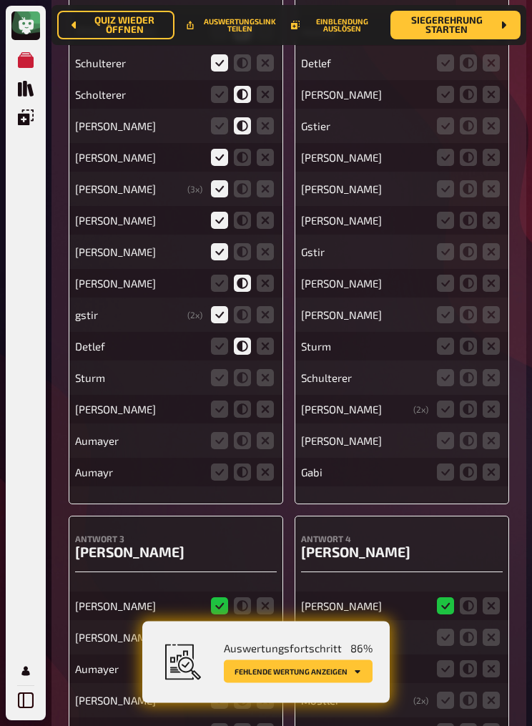
scroll to position [12274, 0]
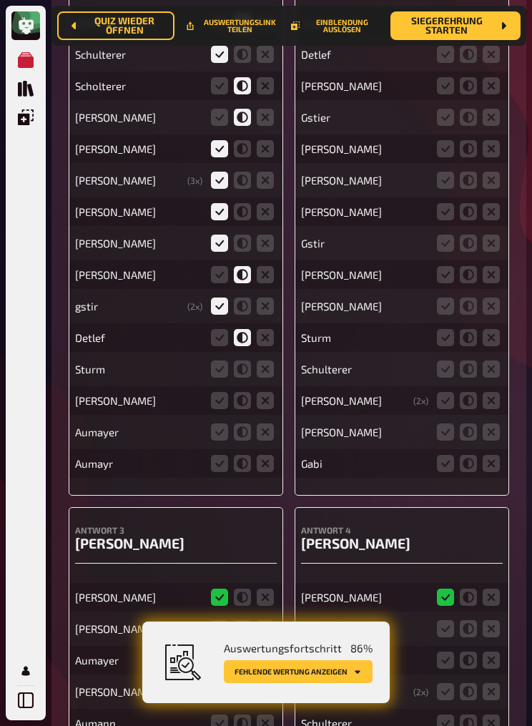
click at [269, 409] on icon at bounding box center [265, 400] width 17 height 17
click at [0, 0] on input "radio" at bounding box center [0, 0] width 0 height 0
click at [222, 378] on icon at bounding box center [219, 369] width 17 height 17
click at [0, 0] on input "radio" at bounding box center [0, 0] width 0 height 0
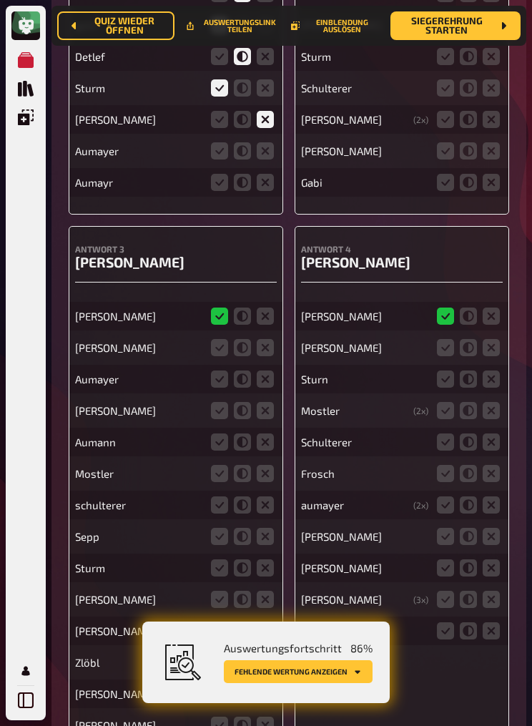
scroll to position [12527, 0]
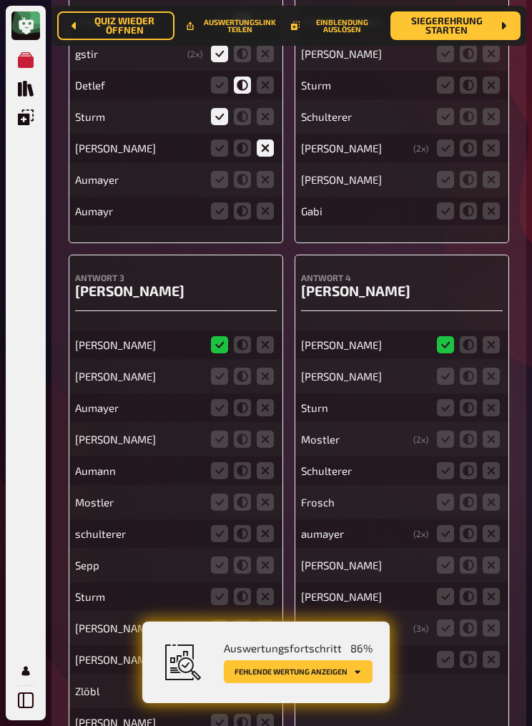
click at [218, 220] on icon at bounding box center [219, 210] width 17 height 17
click at [0, 0] on input "radio" at bounding box center [0, 0] width 0 height 0
click at [226, 188] on icon at bounding box center [219, 179] width 17 height 17
click at [0, 0] on input "radio" at bounding box center [0, 0] width 0 height 0
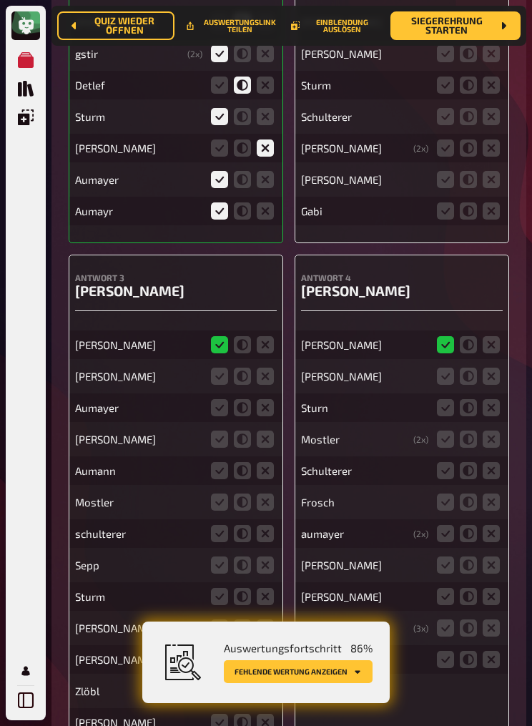
click at [243, 220] on icon at bounding box center [242, 210] width 17 height 17
click at [0, 0] on input "radio" at bounding box center [0, 0] width 0 height 0
click at [227, 220] on icon at bounding box center [219, 210] width 17 height 17
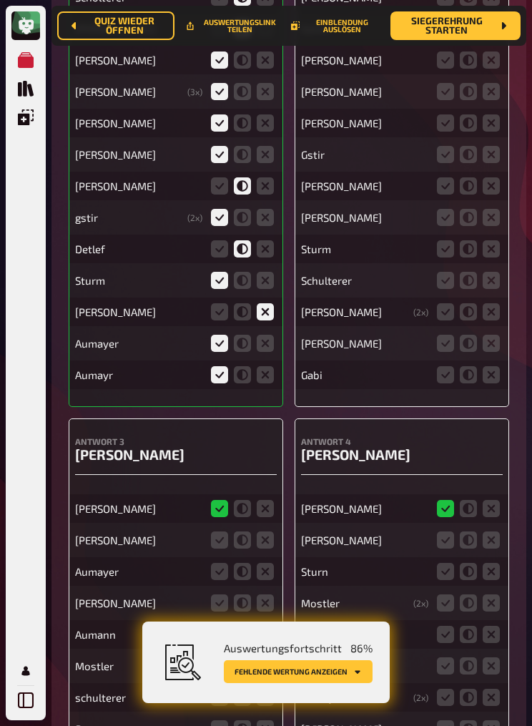
scroll to position [12359, 0]
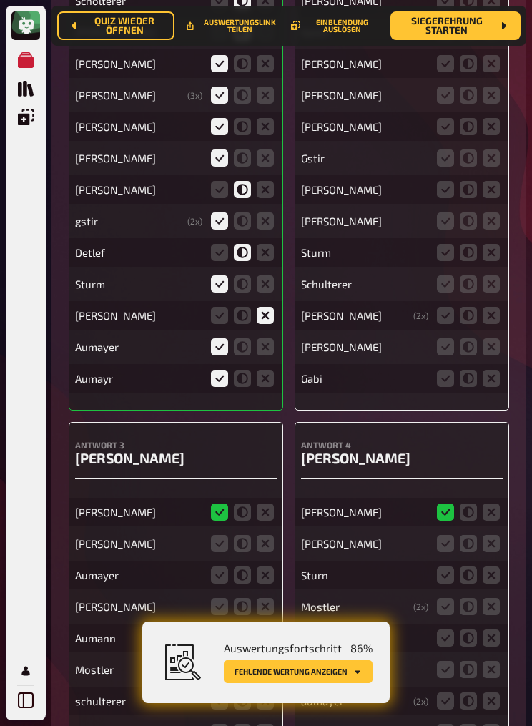
click at [245, 293] on icon at bounding box center [242, 283] width 17 height 17
click at [0, 0] on input "radio" at bounding box center [0, 0] width 0 height 0
click at [243, 356] on icon at bounding box center [242, 346] width 17 height 17
click at [0, 0] on input "radio" at bounding box center [0, 0] width 0 height 0
click at [244, 387] on icon at bounding box center [242, 378] width 17 height 17
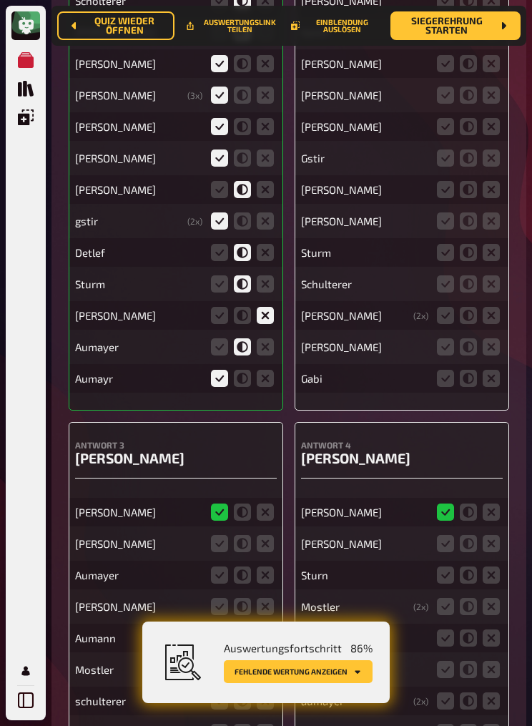
click at [0, 0] on input "radio" at bounding box center [0, 0] width 0 height 0
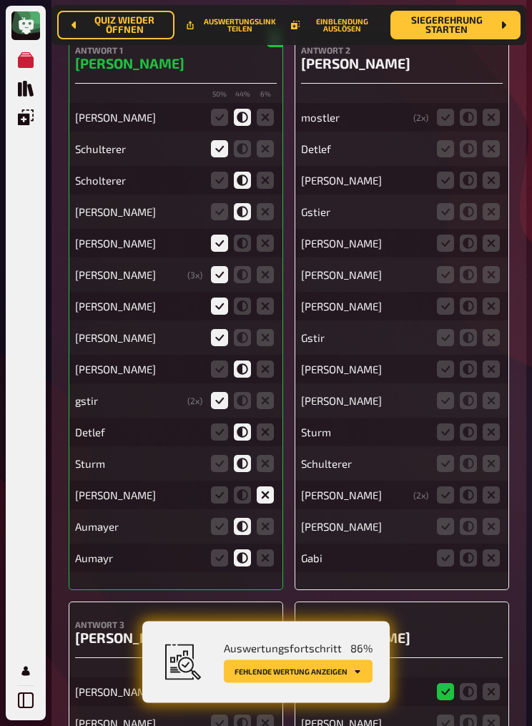
scroll to position [12178, 0]
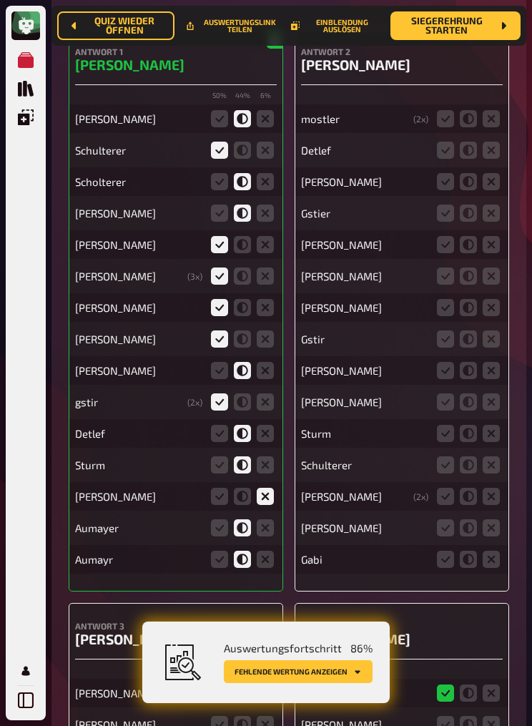
click at [249, 285] on icon at bounding box center [242, 276] width 17 height 17
click at [0, 0] on input "radio" at bounding box center [0, 0] width 0 height 0
click at [247, 316] on icon at bounding box center [242, 307] width 17 height 17
click at [0, 0] on input "radio" at bounding box center [0, 0] width 0 height 0
click at [220, 285] on icon at bounding box center [219, 276] width 17 height 17
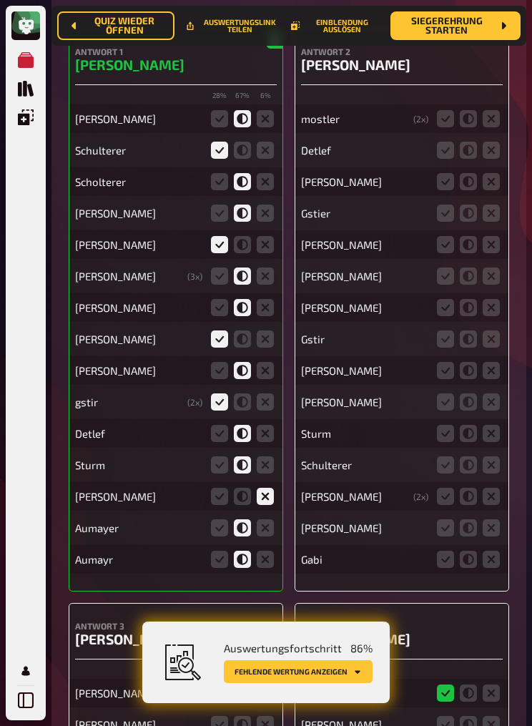
click at [0, 0] on input "radio" at bounding box center [0, 0] width 0 height 0
click at [248, 253] on icon at bounding box center [242, 244] width 17 height 17
click at [0, 0] on input "radio" at bounding box center [0, 0] width 0 height 0
click at [248, 159] on icon at bounding box center [242, 150] width 17 height 17
click at [0, 0] on input "radio" at bounding box center [0, 0] width 0 height 0
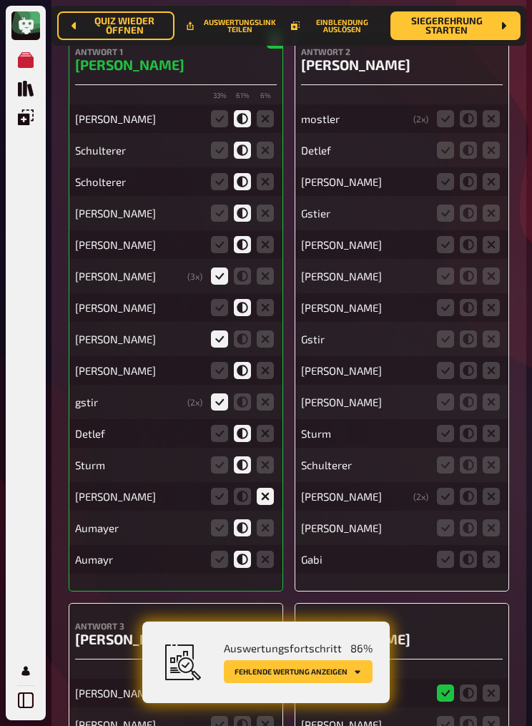
click at [469, 127] on icon at bounding box center [468, 118] width 17 height 17
click at [0, 0] on input "radio" at bounding box center [0, 0] width 0 height 0
click at [469, 159] on icon at bounding box center [468, 150] width 17 height 17
click at [0, 0] on input "radio" at bounding box center [0, 0] width 0 height 0
click at [443, 190] on icon at bounding box center [445, 181] width 17 height 17
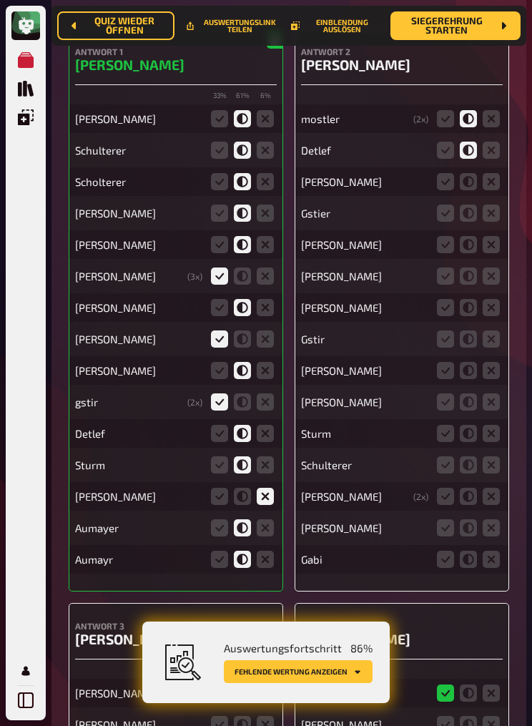
click at [0, 0] on input "radio" at bounding box center [0, 0] width 0 height 0
click at [472, 222] on icon at bounding box center [468, 213] width 17 height 17
click at [0, 0] on input "radio" at bounding box center [0, 0] width 0 height 0
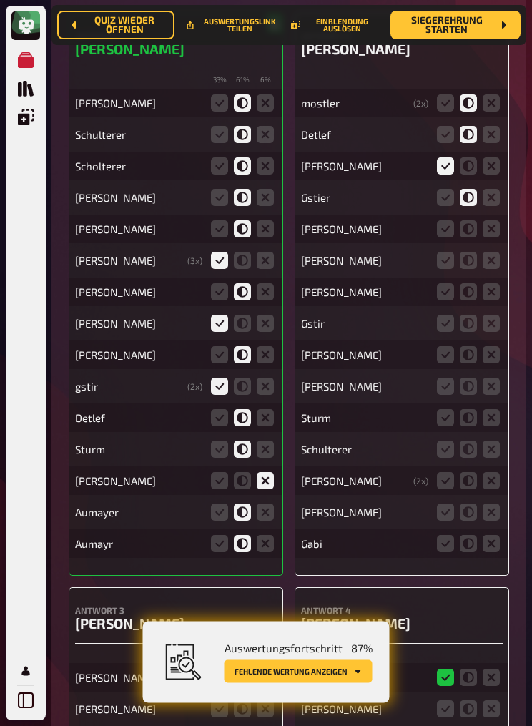
scroll to position [12191, 0]
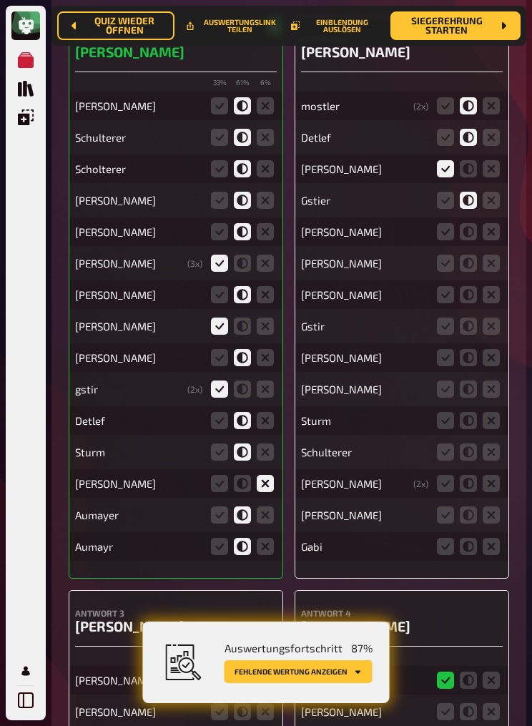
click at [499, 240] on icon at bounding box center [491, 231] width 17 height 17
click at [0, 0] on input "radio" at bounding box center [0, 0] width 0 height 0
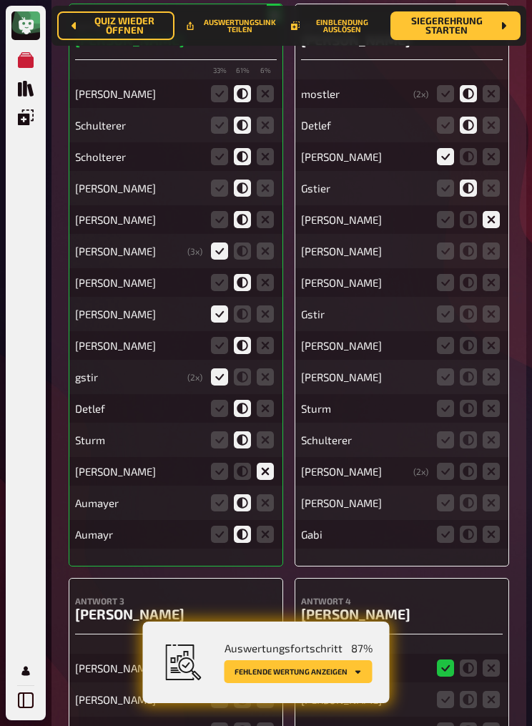
scroll to position [12203, 0]
click at [474, 260] on icon at bounding box center [468, 251] width 17 height 17
click at [0, 0] on input "radio" at bounding box center [0, 0] width 0 height 0
click at [441, 292] on icon at bounding box center [445, 283] width 17 height 17
click at [0, 0] on input "radio" at bounding box center [0, 0] width 0 height 0
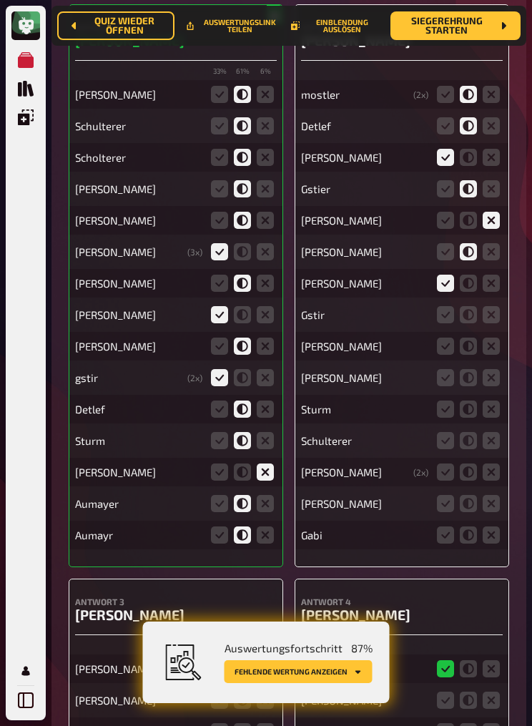
click at [471, 323] on icon at bounding box center [468, 314] width 17 height 17
click at [0, 0] on input "radio" at bounding box center [0, 0] width 0 height 0
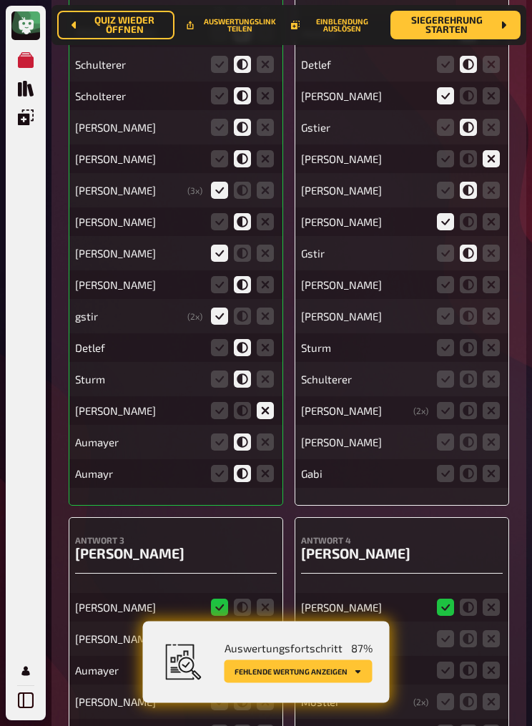
scroll to position [12250, 0]
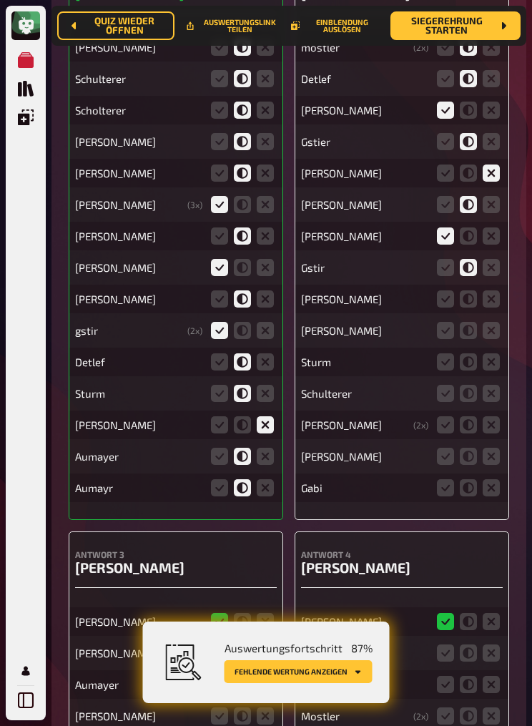
click at [499, 308] on icon at bounding box center [491, 299] width 17 height 17
click at [0, 0] on input "radio" at bounding box center [0, 0] width 0 height 0
click at [449, 339] on icon at bounding box center [445, 330] width 17 height 17
click at [0, 0] on input "radio" at bounding box center [0, 0] width 0 height 0
click at [325, 400] on div "Schulterer" at bounding box center [364, 393] width 127 height 13
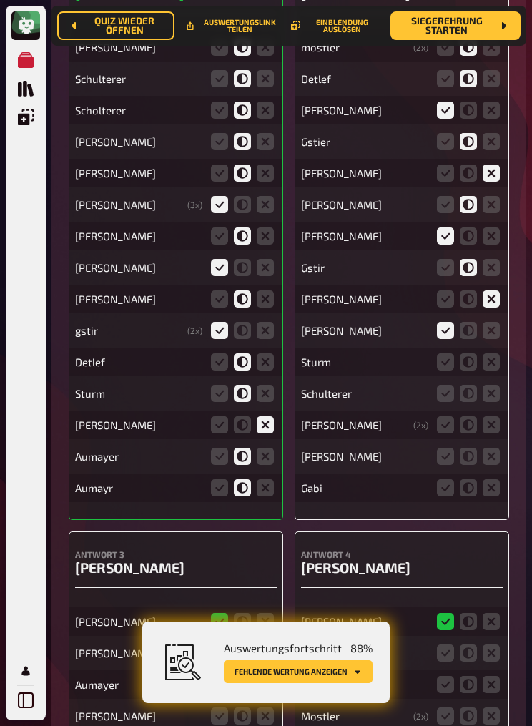
click at [477, 402] on icon at bounding box center [468, 393] width 17 height 17
click at [0, 0] on input "radio" at bounding box center [0, 0] width 0 height 0
click at [499, 371] on icon at bounding box center [491, 361] width 17 height 17
click at [0, 0] on input "radio" at bounding box center [0, 0] width 0 height 0
click at [444, 434] on icon at bounding box center [445, 424] width 17 height 17
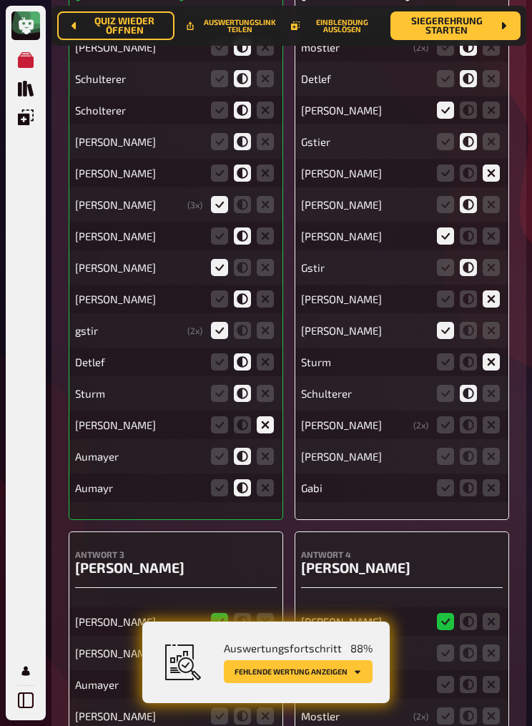
click at [0, 0] on input "radio" at bounding box center [0, 0] width 0 height 0
click at [497, 447] on icon at bounding box center [491, 456] width 17 height 17
click at [0, 0] on input "radio" at bounding box center [0, 0] width 0 height 0
click at [497, 447] on icon at bounding box center [491, 487] width 17 height 17
click at [0, 0] on input "radio" at bounding box center [0, 0] width 0 height 0
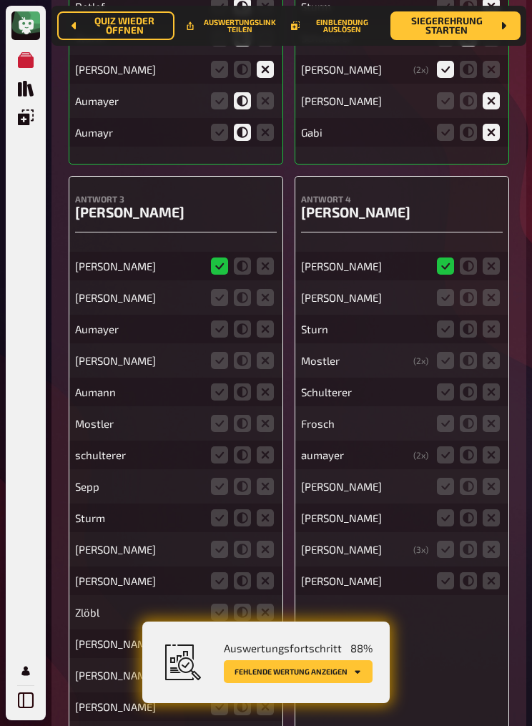
scroll to position [12619, 0]
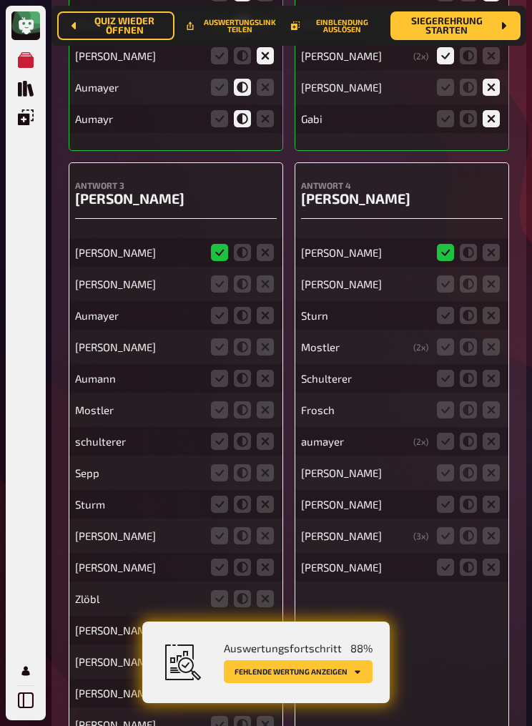
click at [214, 293] on icon at bounding box center [219, 283] width 17 height 17
click at [0, 0] on input "radio" at bounding box center [0, 0] width 0 height 0
click at [244, 324] on icon at bounding box center [242, 315] width 17 height 17
click at [0, 0] on input "radio" at bounding box center [0, 0] width 0 height 0
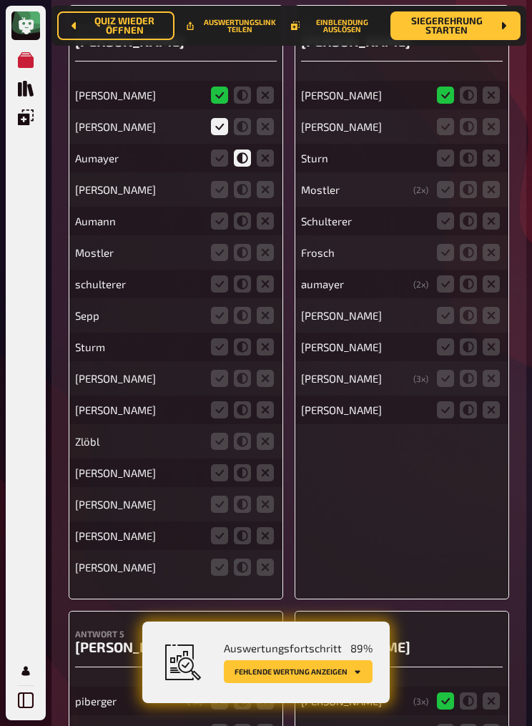
scroll to position [12774, 0]
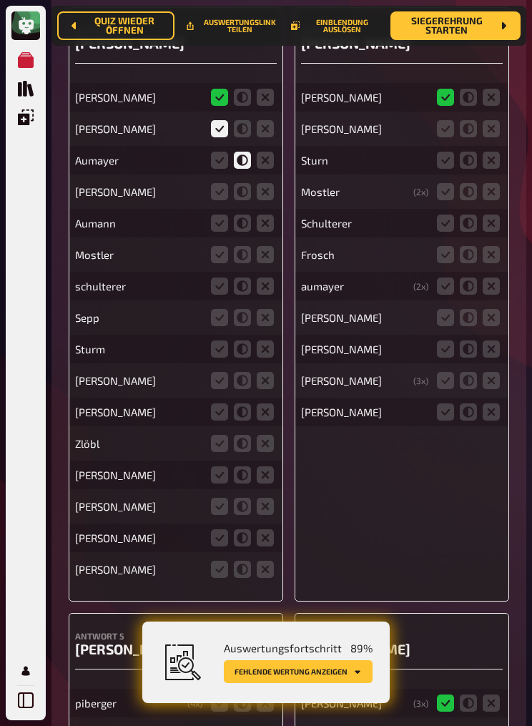
click at [266, 200] on icon at bounding box center [265, 191] width 17 height 17
click at [0, 0] on input "radio" at bounding box center [0, 0] width 0 height 0
click at [260, 232] on icon at bounding box center [265, 223] width 17 height 17
click at [0, 0] on input "radio" at bounding box center [0, 0] width 0 height 0
click at [242, 263] on icon at bounding box center [242, 254] width 17 height 17
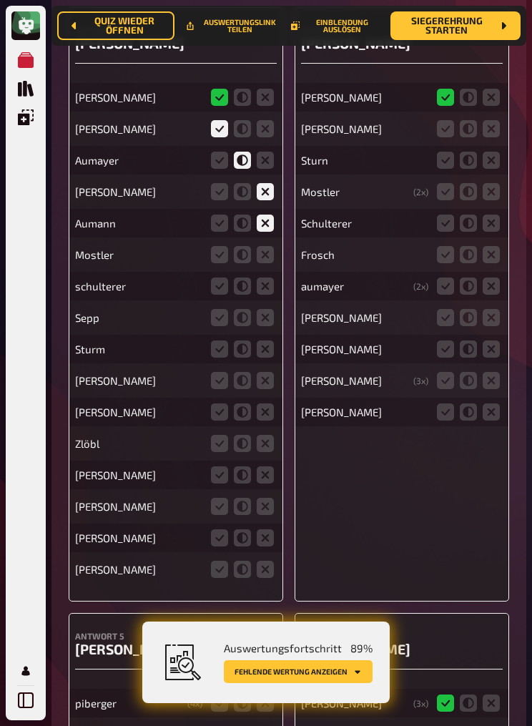
click at [0, 0] on input "radio" at bounding box center [0, 0] width 0 height 0
click at [240, 295] on icon at bounding box center [242, 286] width 17 height 17
click at [0, 0] on input "radio" at bounding box center [0, 0] width 0 height 0
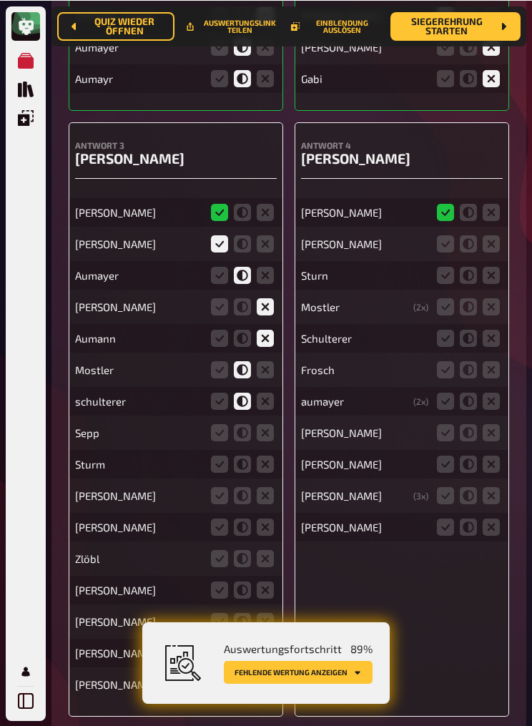
scroll to position [12657, 0]
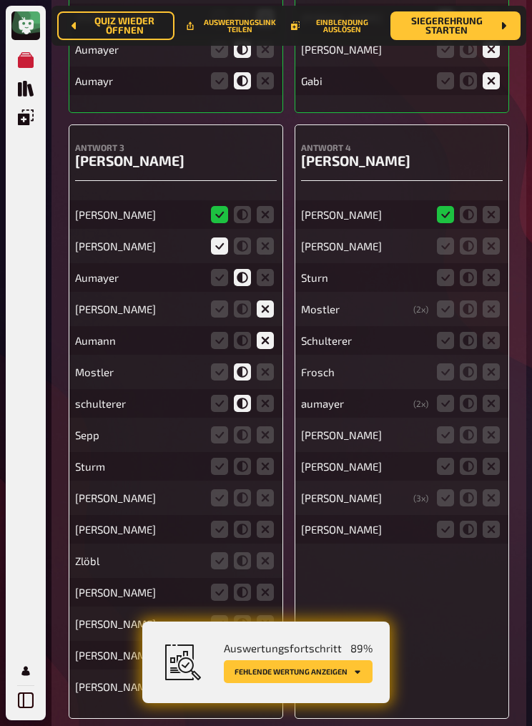
click at [241, 444] on icon at bounding box center [242, 434] width 17 height 17
click at [0, 0] on input "radio" at bounding box center [0, 0] width 0 height 0
click at [259, 447] on icon at bounding box center [265, 466] width 17 height 17
click at [261, 447] on icon at bounding box center [265, 497] width 17 height 17
click at [0, 0] on input "radio" at bounding box center [0, 0] width 0 height 0
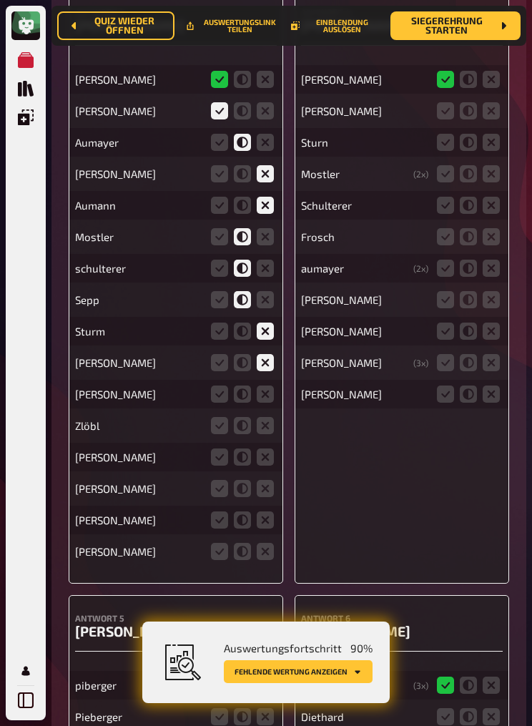
scroll to position [12759, 0]
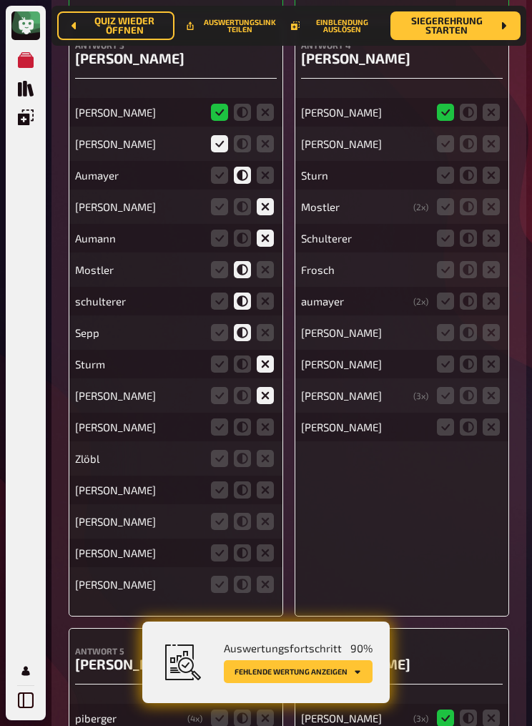
click at [237, 436] on icon at bounding box center [242, 427] width 17 height 17
click at [0, 0] on input "radio" at bounding box center [0, 0] width 0 height 0
click at [258, 447] on icon at bounding box center [265, 458] width 17 height 17
click at [0, 0] on input "radio" at bounding box center [0, 0] width 0 height 0
click at [239, 447] on icon at bounding box center [242, 490] width 17 height 17
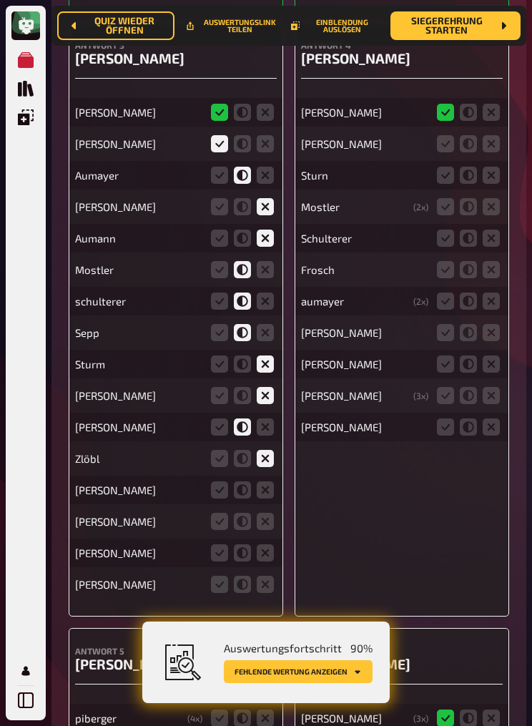
click at [0, 0] on input "radio" at bounding box center [0, 0] width 0 height 0
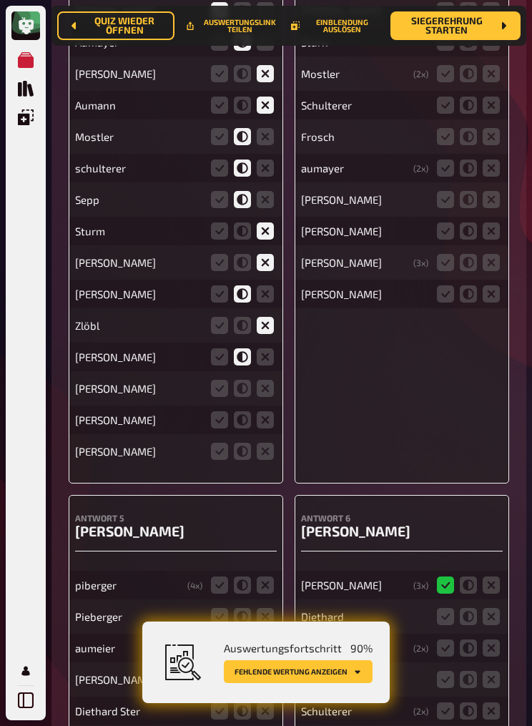
scroll to position [12891, 0]
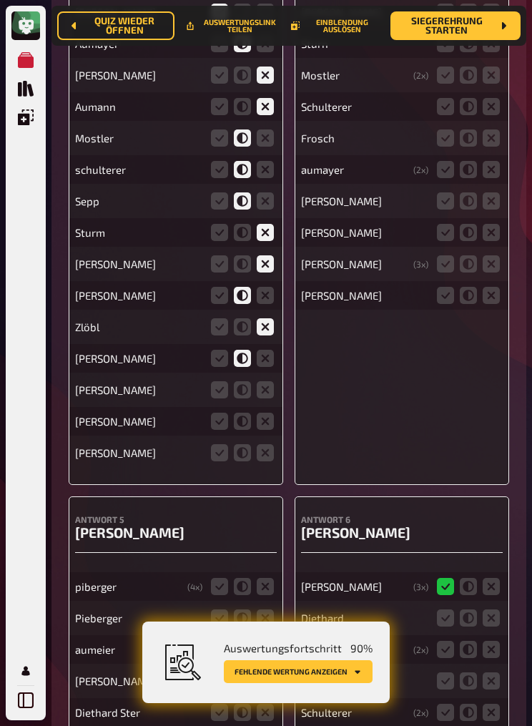
click at [239, 399] on icon at bounding box center [242, 389] width 17 height 17
click at [0, 0] on input "radio" at bounding box center [0, 0] width 0 height 0
click at [216, 430] on icon at bounding box center [219, 421] width 17 height 17
click at [0, 0] on input "radio" at bounding box center [0, 0] width 0 height 0
click at [215, 447] on icon at bounding box center [219, 452] width 17 height 17
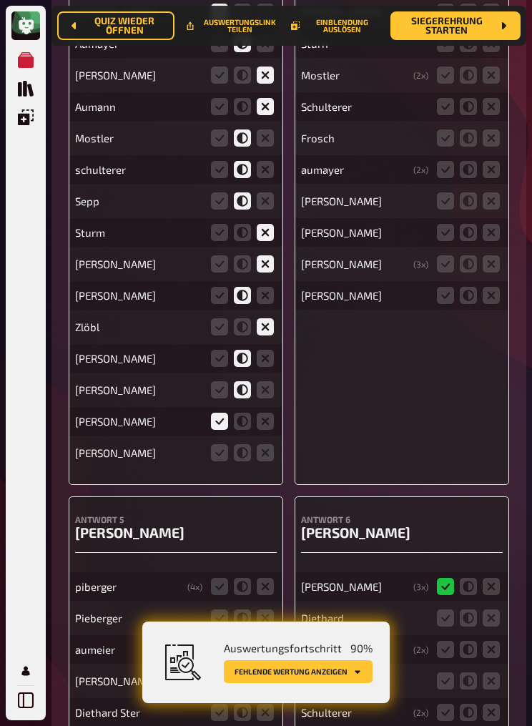
click at [0, 0] on input "radio" at bounding box center [0, 0] width 0 height 0
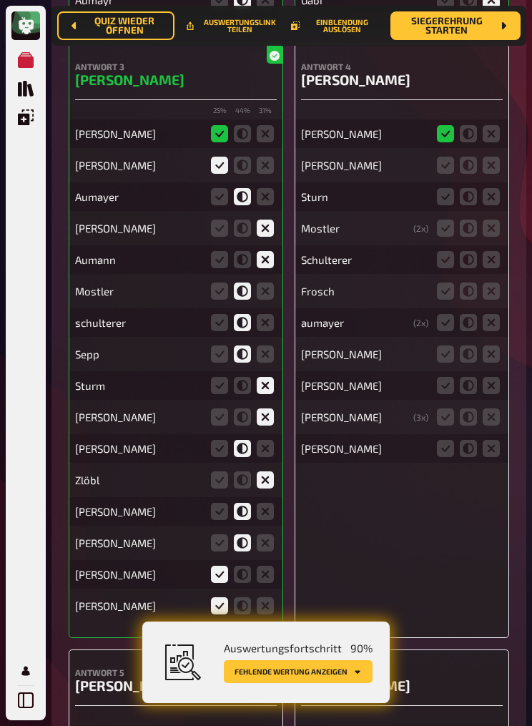
scroll to position [12739, 0]
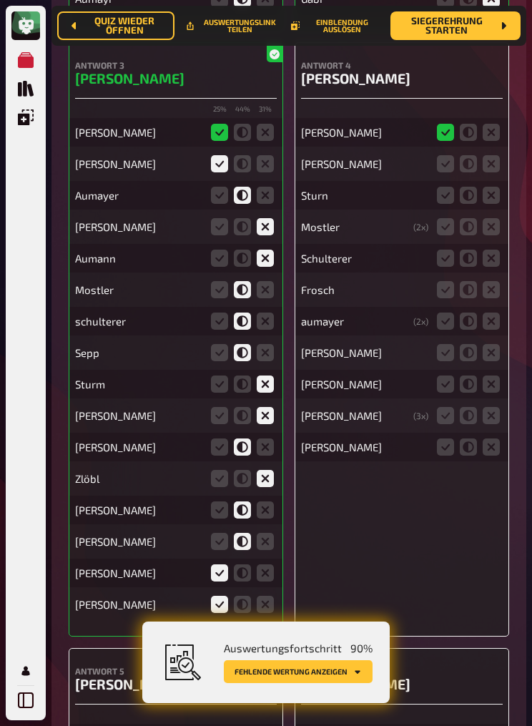
click at [472, 172] on icon at bounding box center [468, 163] width 17 height 17
click at [0, 0] on input "radio" at bounding box center [0, 0] width 0 height 0
click at [471, 204] on icon at bounding box center [468, 195] width 17 height 17
click at [0, 0] on input "radio" at bounding box center [0, 0] width 0 height 0
click at [473, 235] on icon at bounding box center [468, 226] width 17 height 17
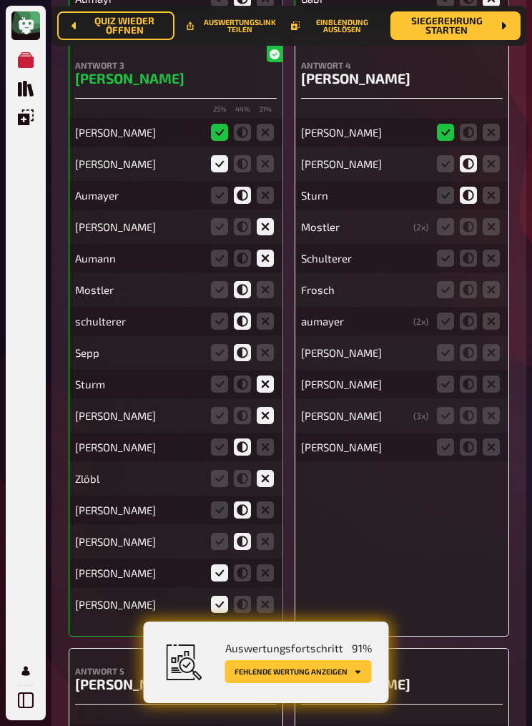
click at [0, 0] on input "radio" at bounding box center [0, 0] width 0 height 0
click at [472, 267] on icon at bounding box center [468, 258] width 17 height 17
click at [0, 0] on input "radio" at bounding box center [0, 0] width 0 height 0
click at [499, 298] on icon at bounding box center [491, 289] width 17 height 17
click at [0, 0] on input "radio" at bounding box center [0, 0] width 0 height 0
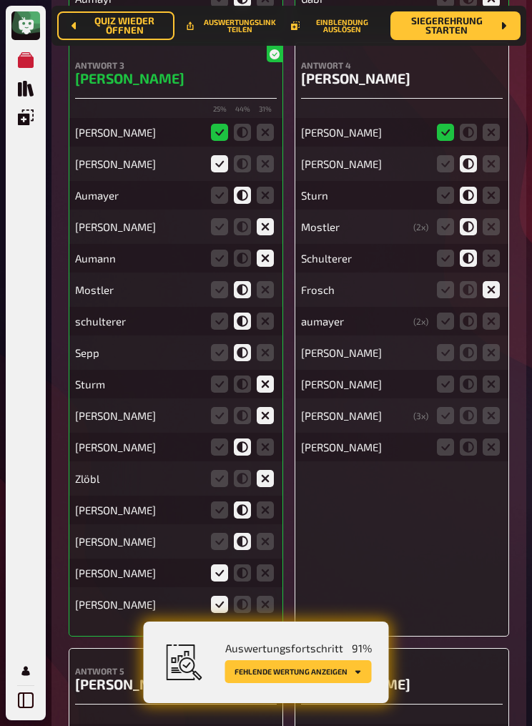
click at [472, 330] on icon at bounding box center [468, 321] width 17 height 17
click at [0, 0] on input "radio" at bounding box center [0, 0] width 0 height 0
click at [474, 361] on icon at bounding box center [468, 352] width 17 height 17
click at [0, 0] on input "radio" at bounding box center [0, 0] width 0 height 0
click at [497, 393] on icon at bounding box center [491, 384] width 17 height 17
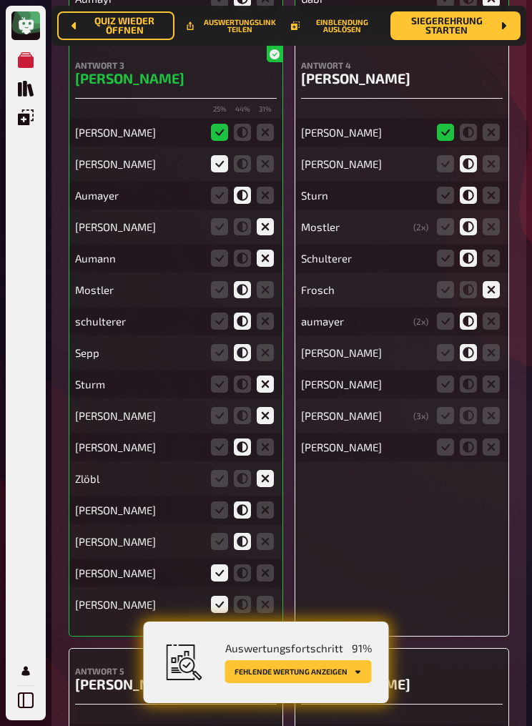
click at [0, 0] on input "radio" at bounding box center [0, 0] width 0 height 0
click at [452, 424] on icon at bounding box center [445, 415] width 17 height 17
click at [0, 0] on input "radio" at bounding box center [0, 0] width 0 height 0
click at [446, 447] on icon at bounding box center [445, 447] width 17 height 17
click at [0, 0] on input "radio" at bounding box center [0, 0] width 0 height 0
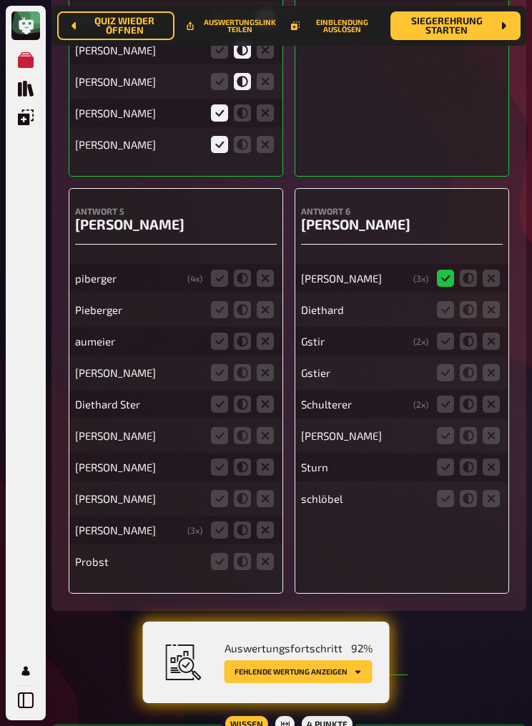
scroll to position [13195, 0]
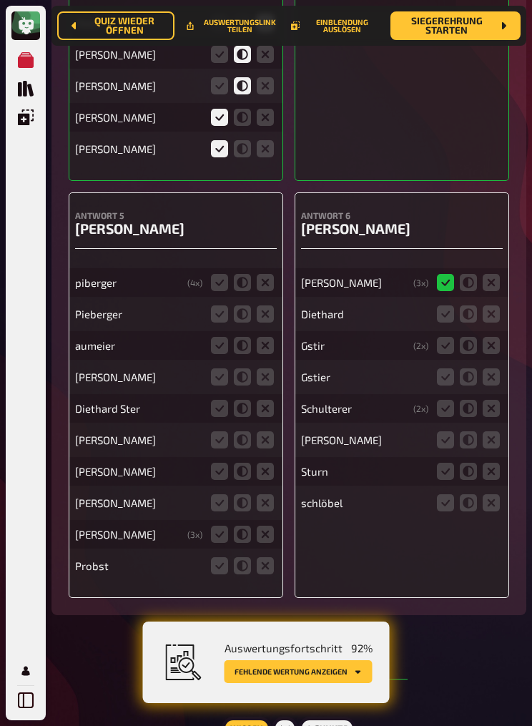
click at [235, 291] on icon at bounding box center [242, 282] width 17 height 17
click at [0, 0] on input "radio" at bounding box center [0, 0] width 0 height 0
click at [240, 323] on icon at bounding box center [242, 314] width 17 height 17
click at [0, 0] on input "radio" at bounding box center [0, 0] width 0 height 0
click at [238, 354] on icon at bounding box center [242, 345] width 17 height 17
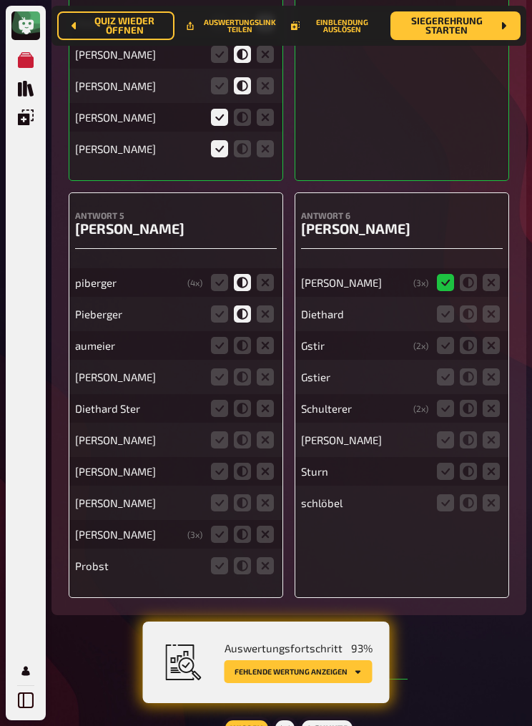
click at [0, 0] on input "radio" at bounding box center [0, 0] width 0 height 0
click at [249, 386] on icon at bounding box center [242, 377] width 17 height 17
click at [0, 0] on input "radio" at bounding box center [0, 0] width 0 height 0
click at [265, 386] on icon at bounding box center [265, 377] width 17 height 17
click at [0, 0] on input "radio" at bounding box center [0, 0] width 0 height 0
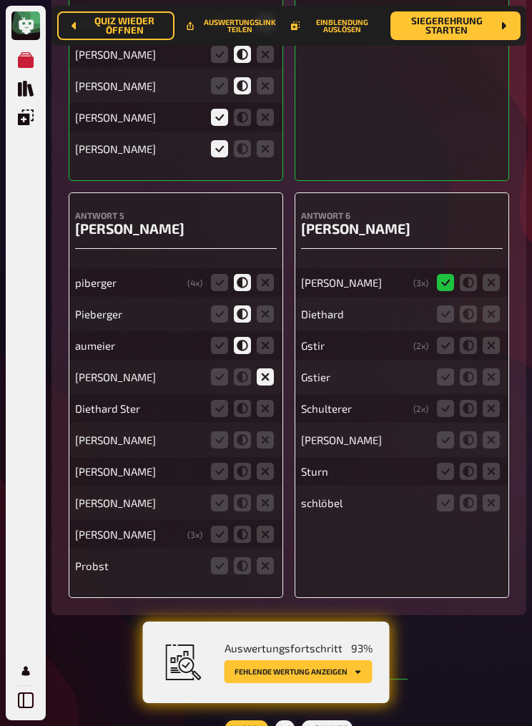
click at [241, 417] on icon at bounding box center [242, 408] width 17 height 17
click at [0, 0] on input "radio" at bounding box center [0, 0] width 0 height 0
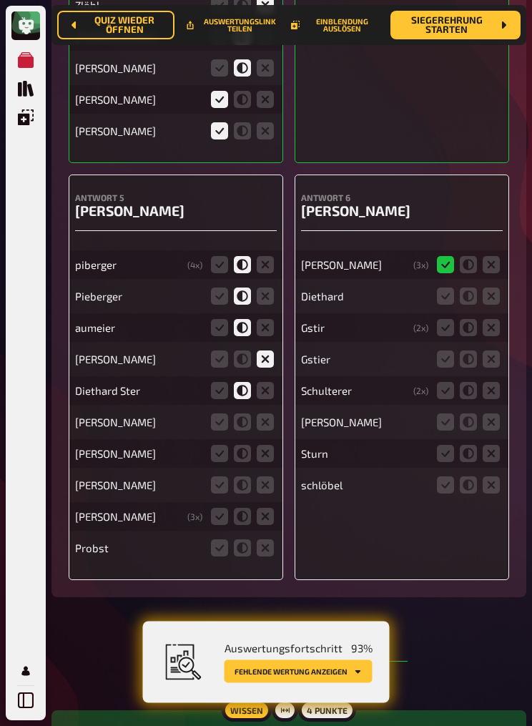
scroll to position [13214, 0]
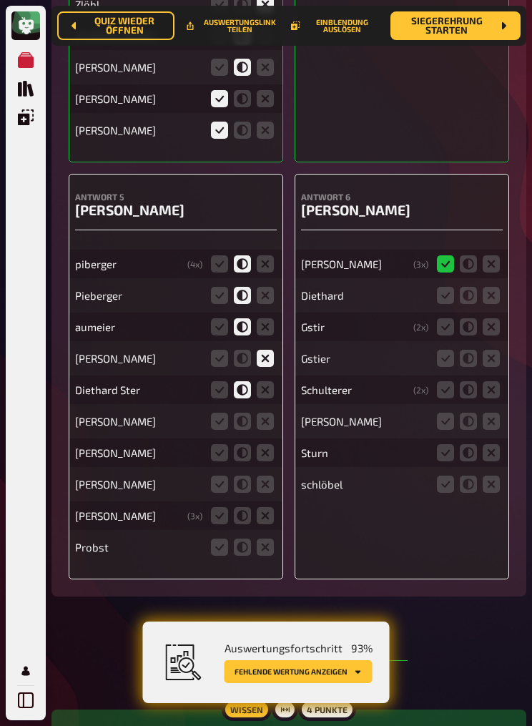
click at [245, 430] on icon at bounding box center [242, 421] width 17 height 17
click at [0, 0] on input "radio" at bounding box center [0, 0] width 0 height 0
click at [222, 447] on icon at bounding box center [219, 452] width 17 height 17
click at [0, 0] on input "radio" at bounding box center [0, 0] width 0 height 0
click at [272, 447] on icon at bounding box center [265, 484] width 17 height 17
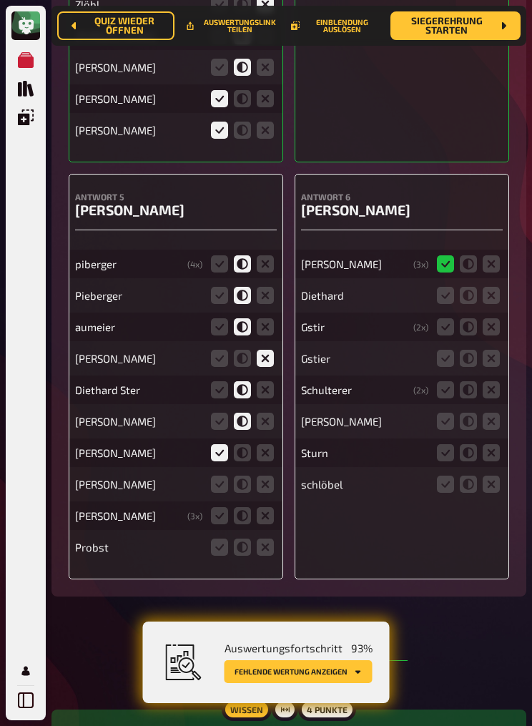
click at [0, 0] on input "radio" at bounding box center [0, 0] width 0 height 0
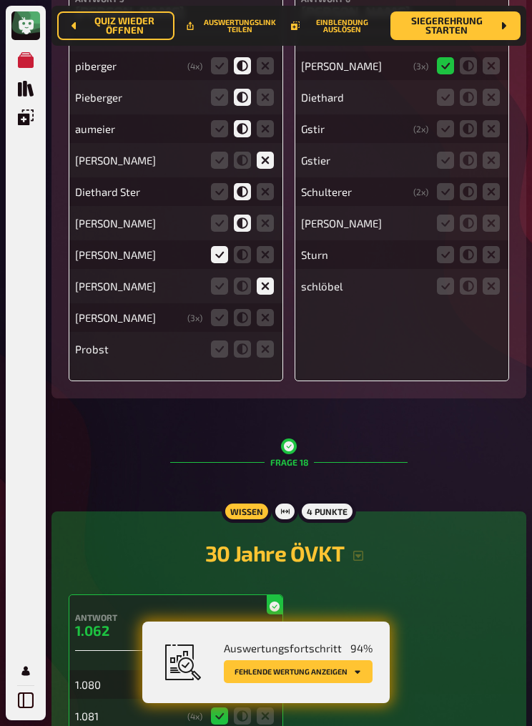
scroll to position [13420, 0]
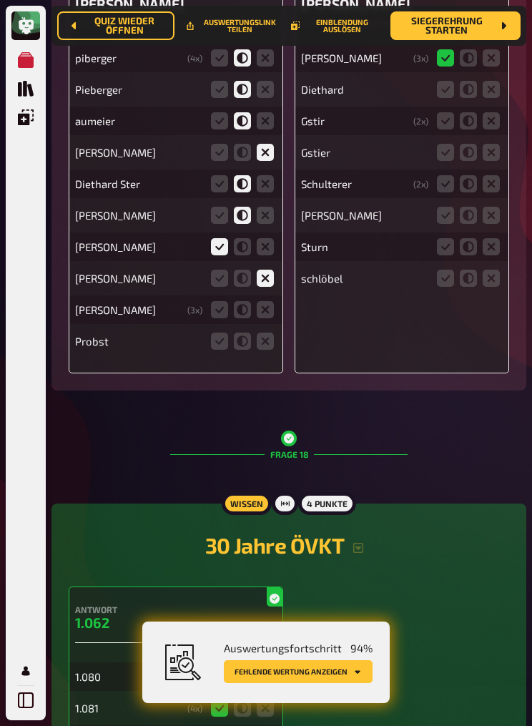
click at [223, 318] on icon at bounding box center [219, 309] width 17 height 17
click at [0, 0] on input "radio" at bounding box center [0, 0] width 0 height 0
click at [269, 350] on icon at bounding box center [265, 341] width 17 height 17
click at [0, 0] on input "radio" at bounding box center [0, 0] width 0 height 0
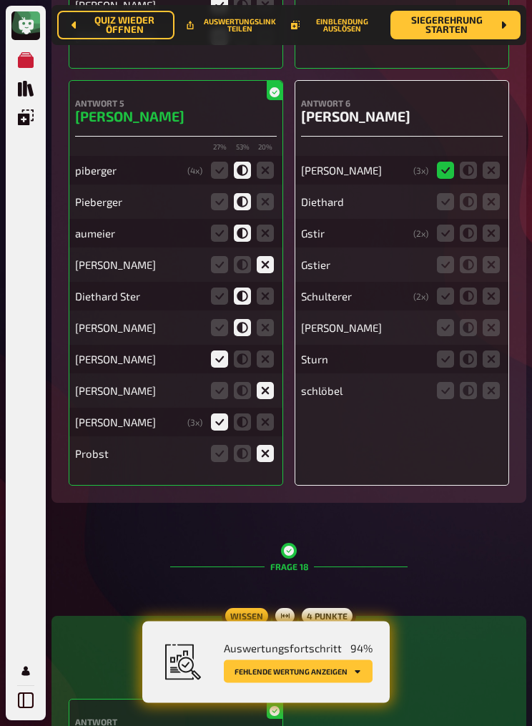
scroll to position [13306, 0]
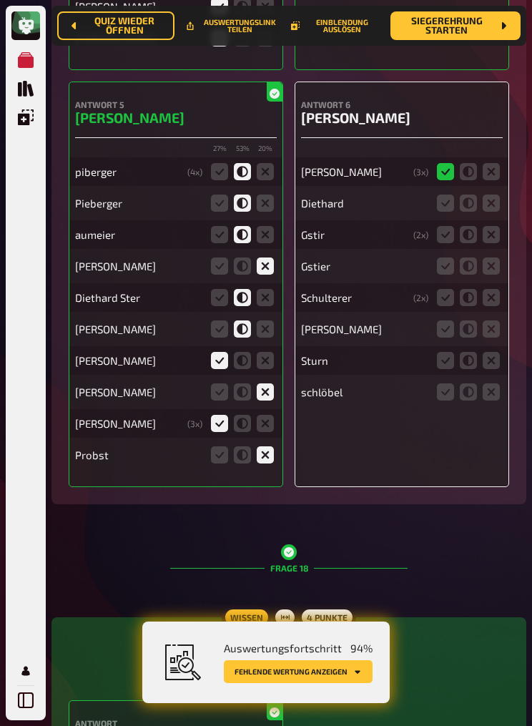
click at [494, 401] on icon at bounding box center [491, 392] width 17 height 17
click at [0, 0] on input "radio" at bounding box center [0, 0] width 0 height 0
click at [464, 369] on icon at bounding box center [468, 360] width 17 height 17
click at [0, 0] on input "radio" at bounding box center [0, 0] width 0 height 0
click at [492, 338] on icon at bounding box center [491, 329] width 17 height 17
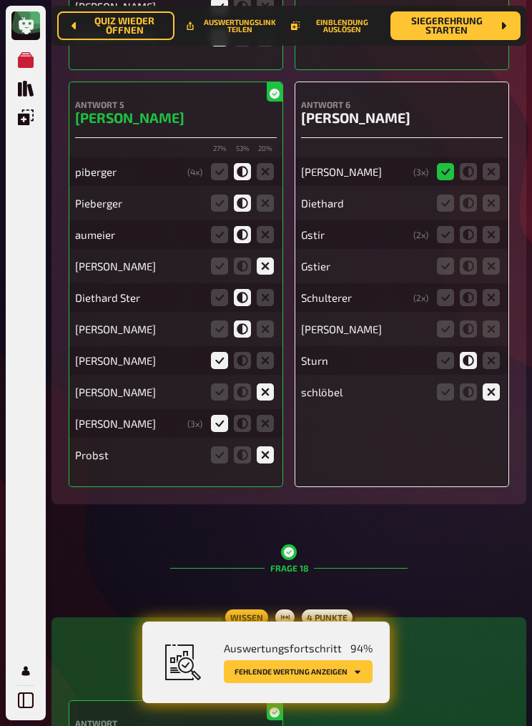
click at [0, 0] on input "radio" at bounding box center [0, 0] width 0 height 0
click at [469, 306] on icon at bounding box center [468, 297] width 17 height 17
click at [0, 0] on input "radio" at bounding box center [0, 0] width 0 height 0
click at [449, 275] on icon at bounding box center [445, 266] width 17 height 17
click at [0, 0] on input "radio" at bounding box center [0, 0] width 0 height 0
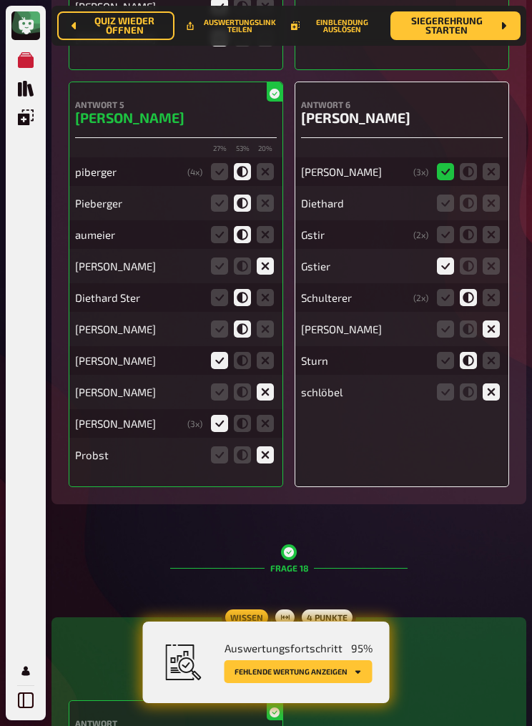
click at [461, 275] on icon at bounding box center [468, 266] width 17 height 17
click at [0, 0] on input "radio" at bounding box center [0, 0] width 0 height 0
click at [472, 243] on icon at bounding box center [468, 234] width 17 height 17
click at [0, 0] on input "radio" at bounding box center [0, 0] width 0 height 0
click at [476, 212] on icon at bounding box center [468, 203] width 17 height 17
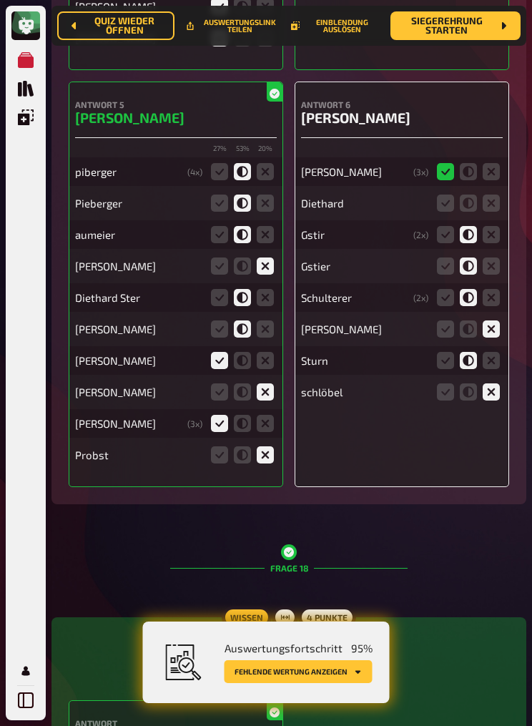
click at [0, 0] on input "radio" at bounding box center [0, 0] width 0 height 0
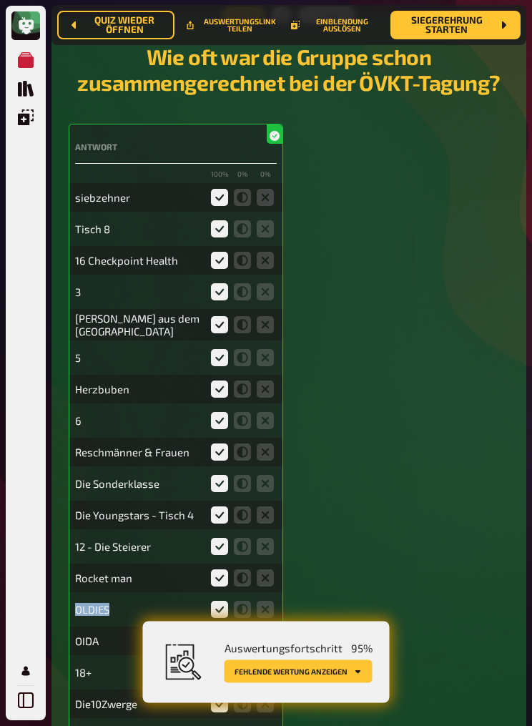
scroll to position [324, 0]
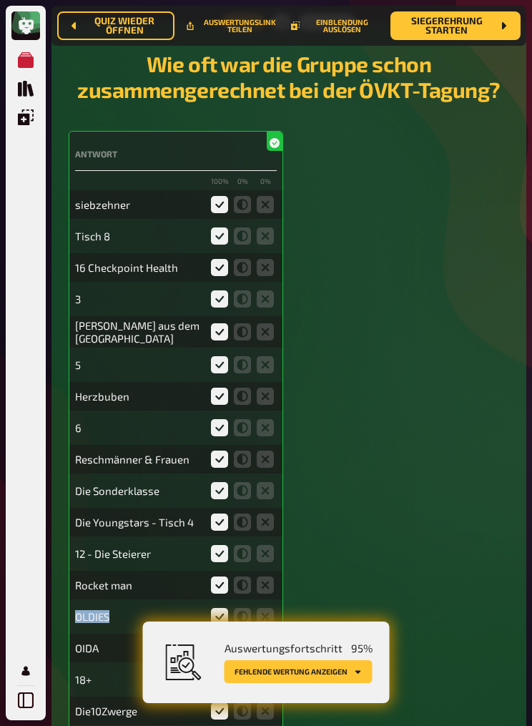
click at [393, 447] on div "Antwort 100 % 0 % 0 % siebzehner Tisch 8 16 Checkpoint Health 3 Klaus aus dem B…" at bounding box center [289, 516] width 441 height 770
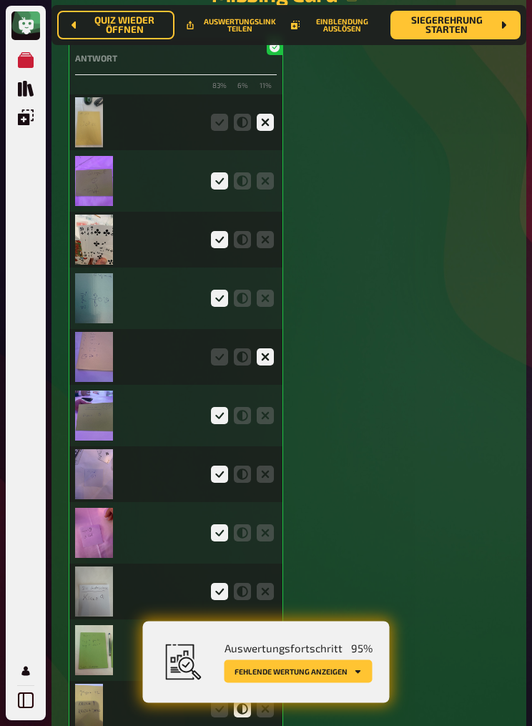
scroll to position [6379, 0]
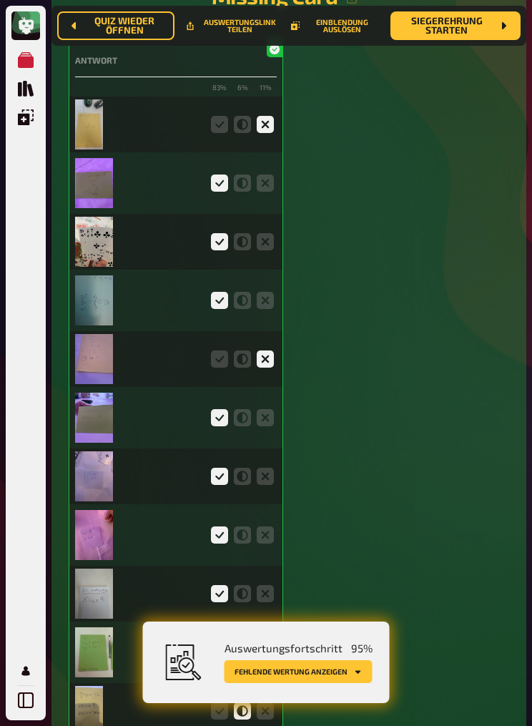
click at [93, 150] on img at bounding box center [89, 124] width 28 height 50
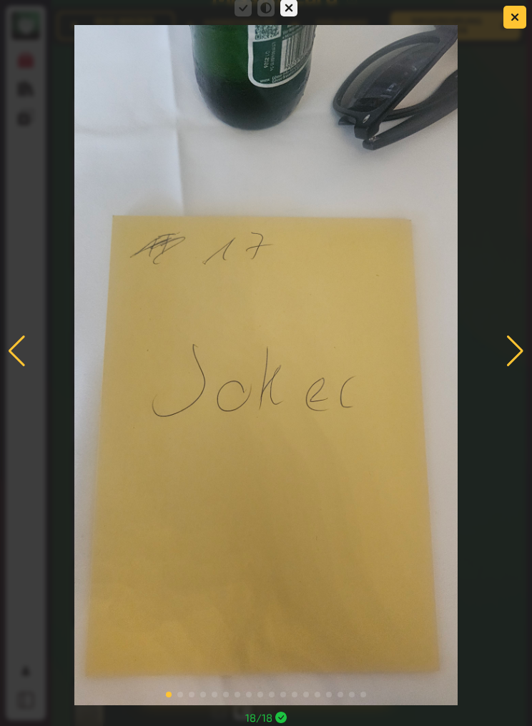
click at [521, 367] on div at bounding box center [515, 351] width 19 height 31
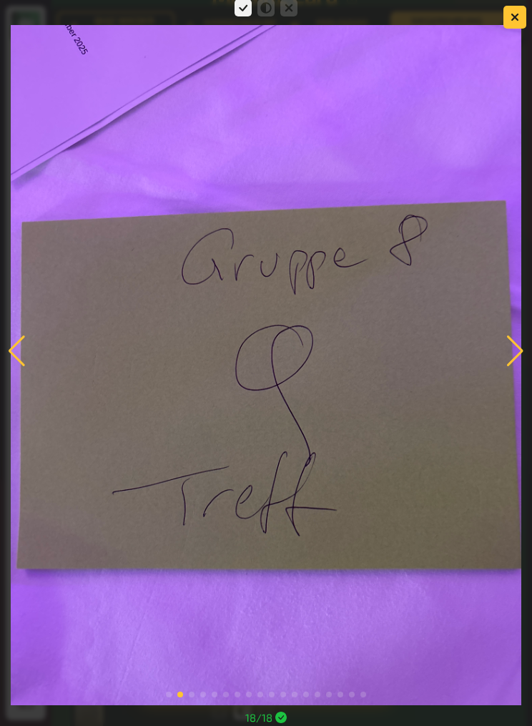
click at [521, 369] on img at bounding box center [266, 365] width 510 height 680
click at [519, 367] on div at bounding box center [515, 351] width 19 height 31
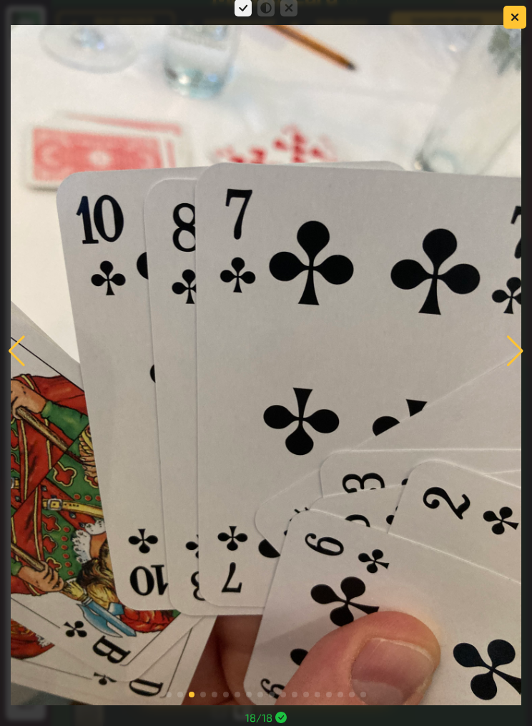
click at [517, 367] on div at bounding box center [515, 351] width 19 height 31
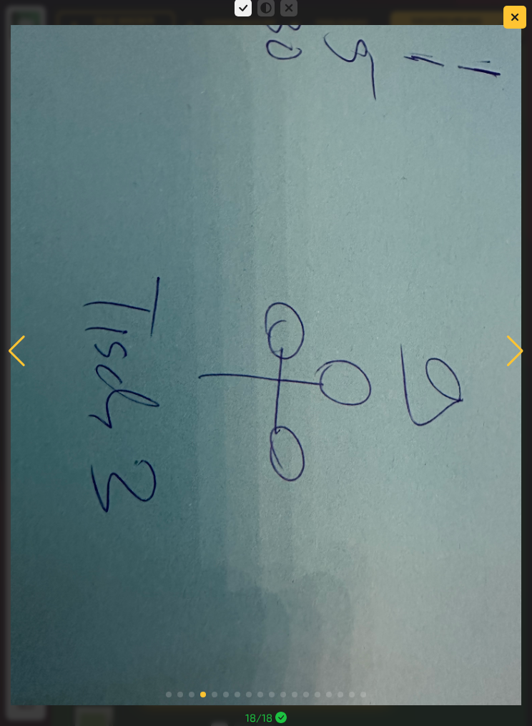
scroll to position [6297, 0]
click at [520, 367] on div at bounding box center [515, 351] width 19 height 31
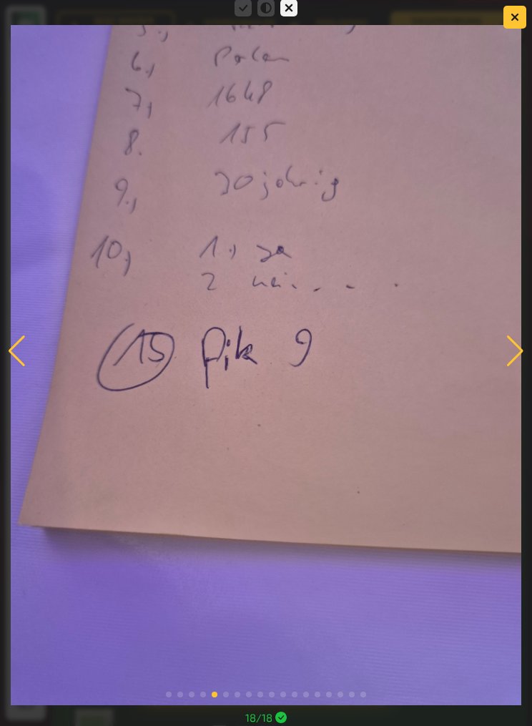
click at [507, 367] on div at bounding box center [515, 351] width 19 height 31
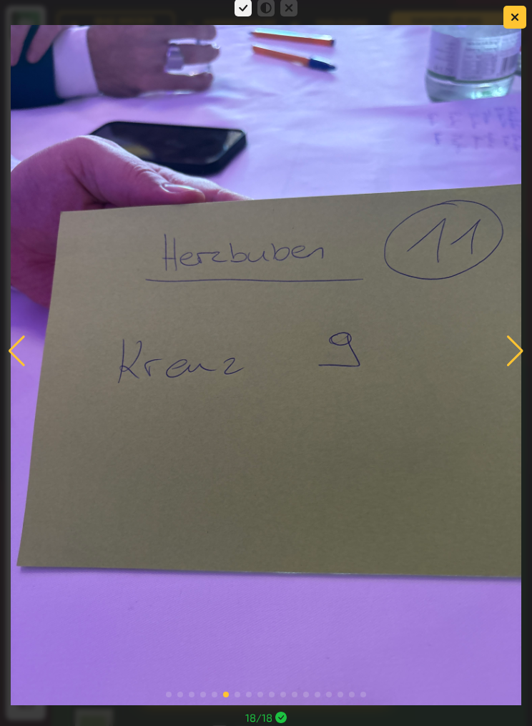
click at [521, 380] on img at bounding box center [266, 365] width 510 height 680
click at [505, 386] on img at bounding box center [266, 365] width 510 height 680
click at [517, 367] on div at bounding box center [515, 351] width 19 height 31
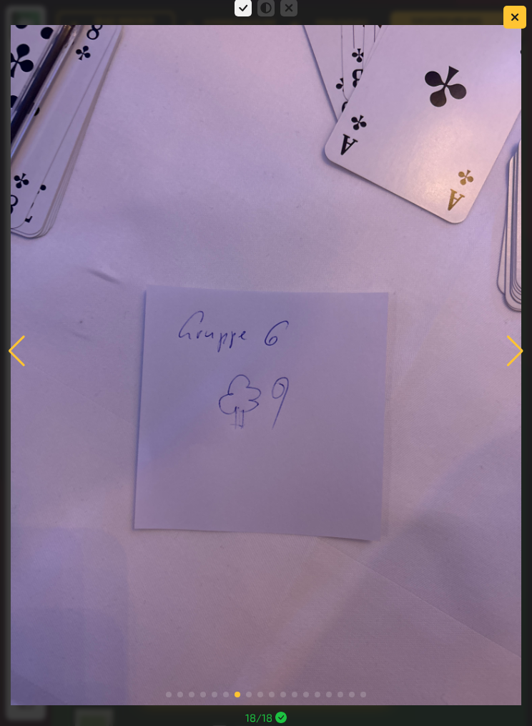
click at [524, 367] on div at bounding box center [515, 351] width 19 height 31
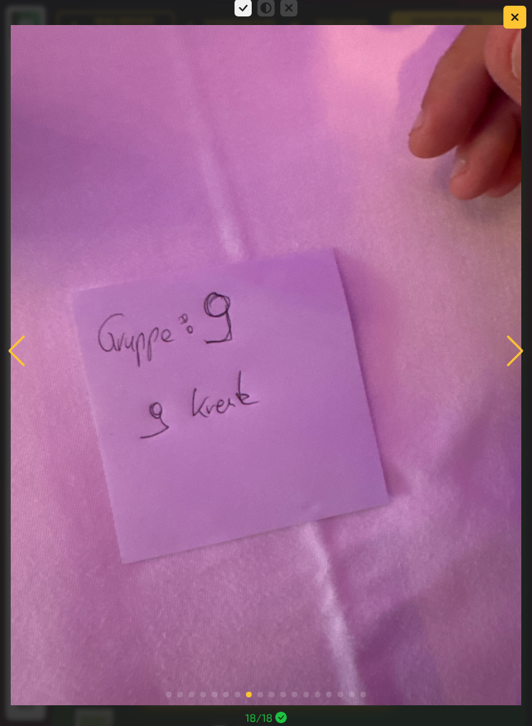
click at [521, 367] on div at bounding box center [515, 351] width 19 height 31
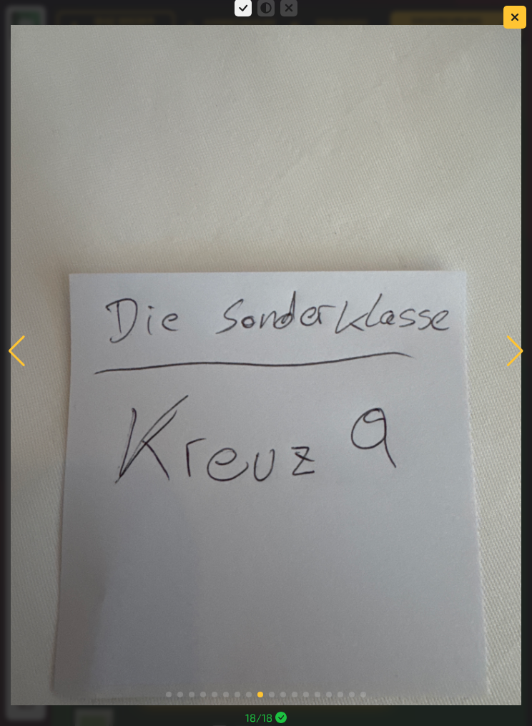
click at [519, 367] on div at bounding box center [515, 351] width 19 height 31
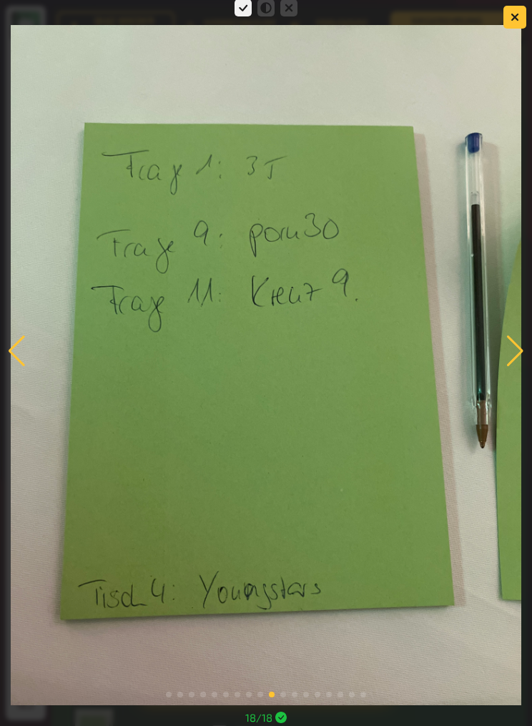
click at [517, 367] on div at bounding box center [515, 351] width 19 height 31
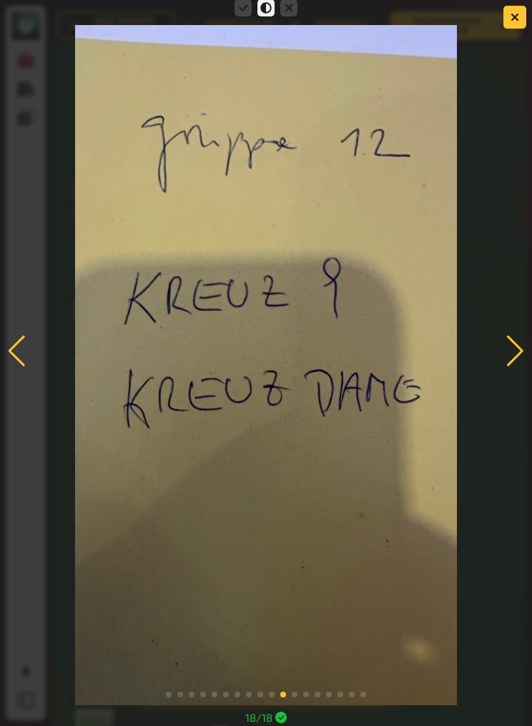
click at [522, 367] on div at bounding box center [515, 351] width 19 height 31
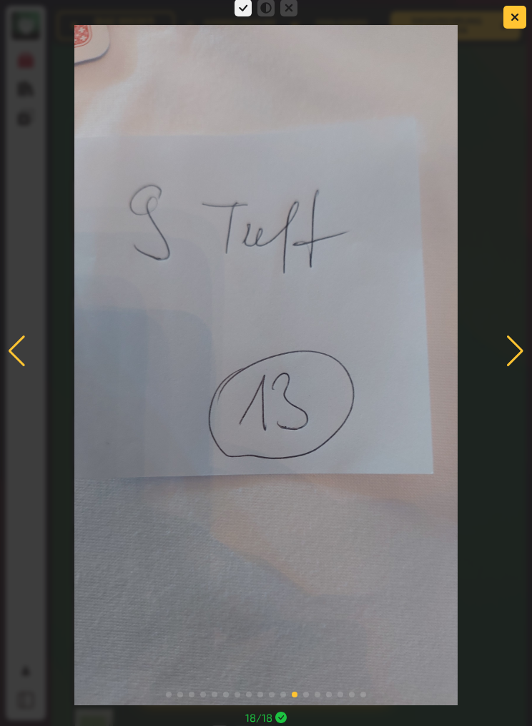
click at [514, 367] on div at bounding box center [515, 351] width 19 height 31
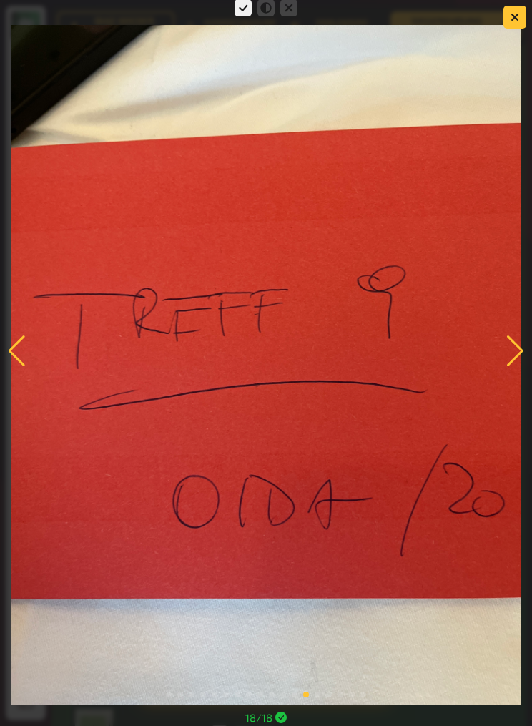
click at [521, 394] on img at bounding box center [266, 365] width 510 height 680
click at [519, 367] on div at bounding box center [515, 351] width 19 height 31
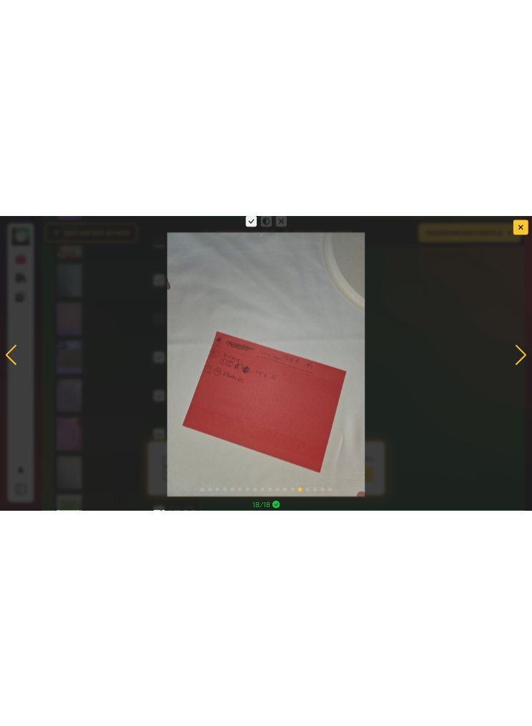
scroll to position [6275, 0]
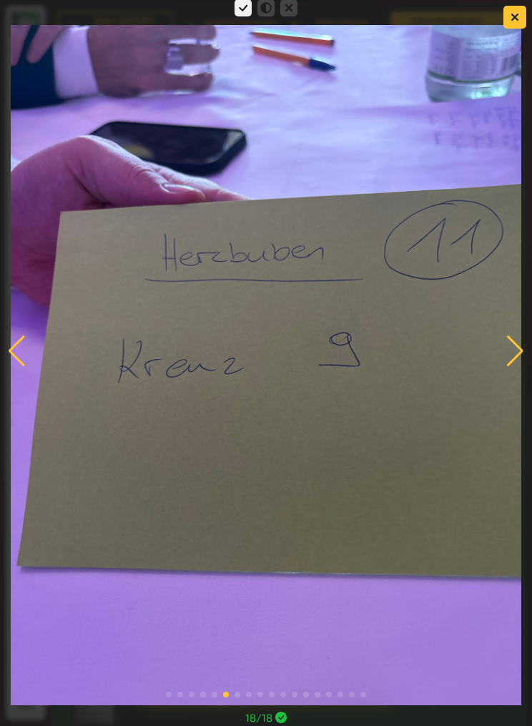
click at [12, 447] on img at bounding box center [266, 365] width 510 height 680
click at [497, 4] on div at bounding box center [266, 350] width 532 height 709
click at [508, 16] on button "button" at bounding box center [515, 17] width 23 height 23
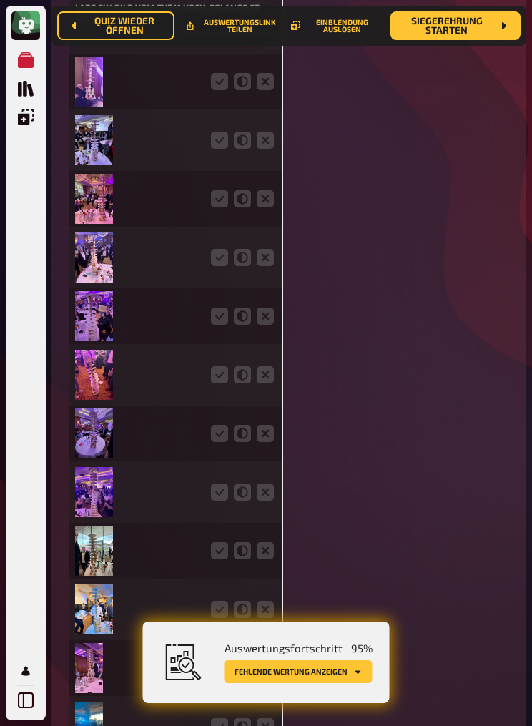
scroll to position [15318, 0]
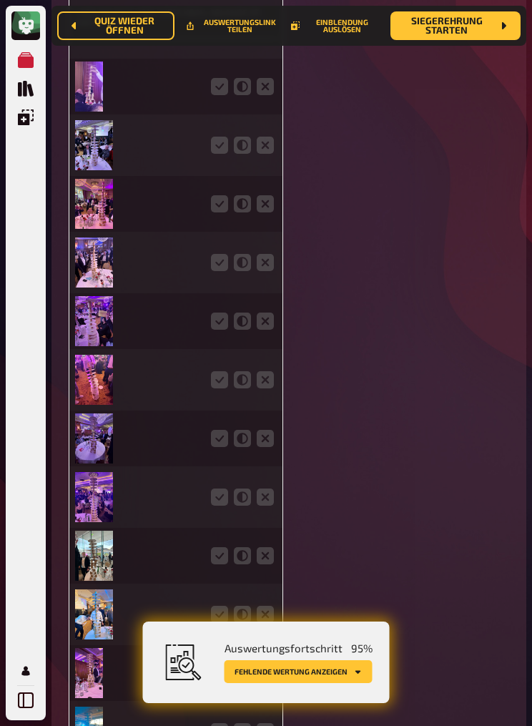
click at [86, 112] on img at bounding box center [89, 87] width 28 height 50
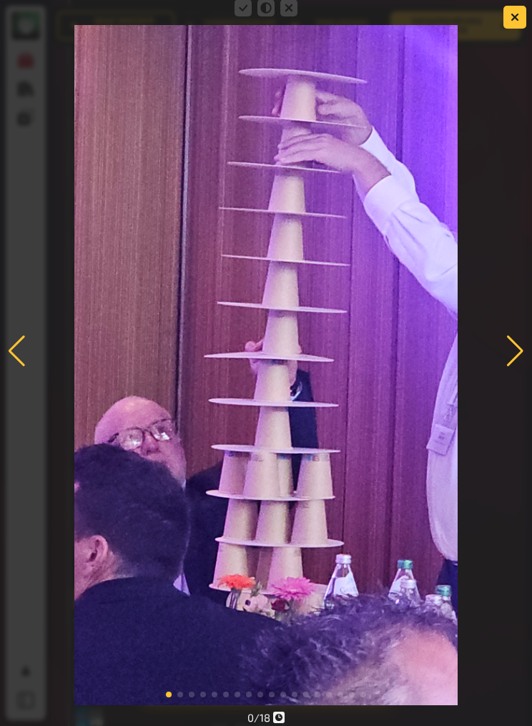
click at [512, 354] on div at bounding box center [515, 351] width 19 height 31
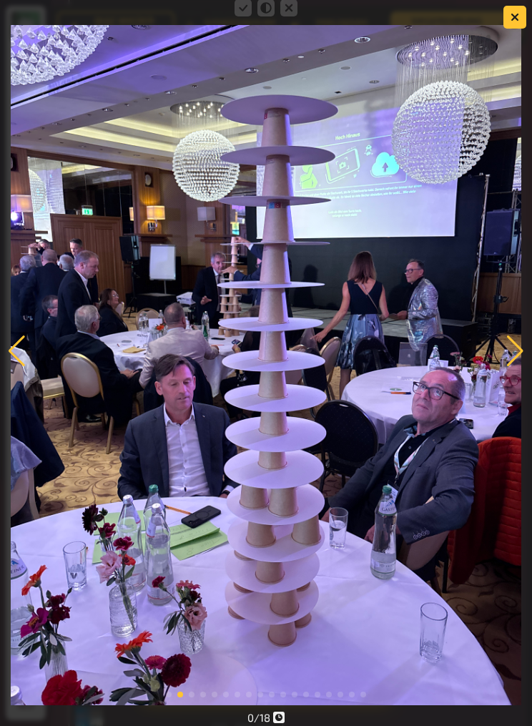
click at [506, 352] on div at bounding box center [515, 351] width 19 height 31
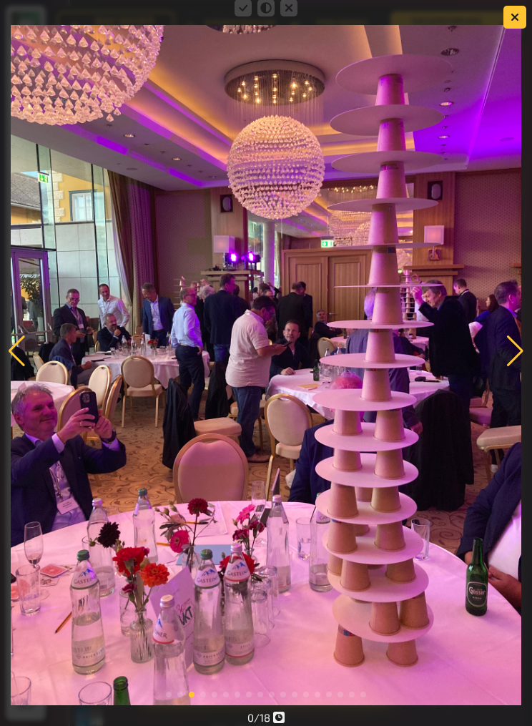
click at [521, 358] on div at bounding box center [515, 351] width 19 height 31
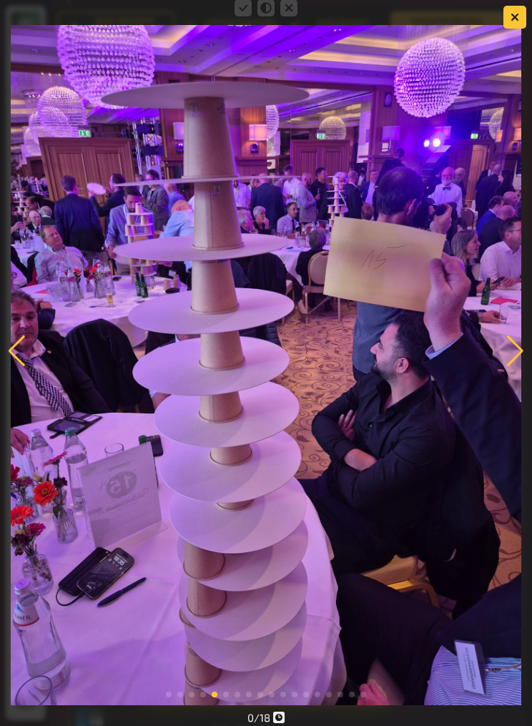
click at [512, 353] on div at bounding box center [515, 351] width 19 height 31
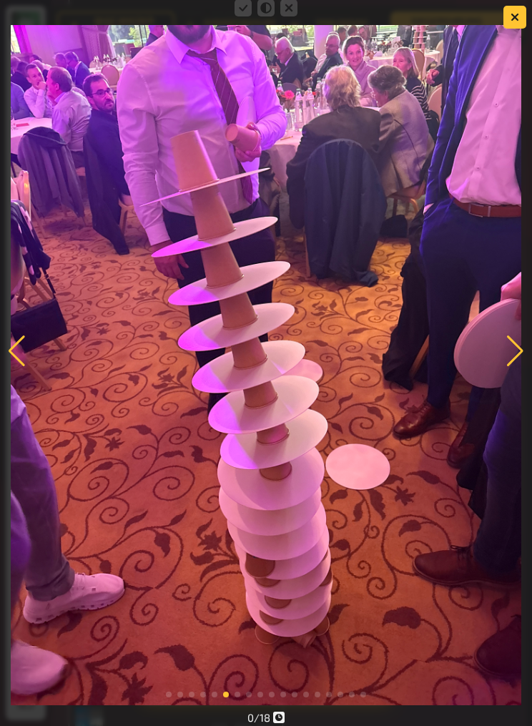
click at [519, 356] on div at bounding box center [515, 351] width 19 height 31
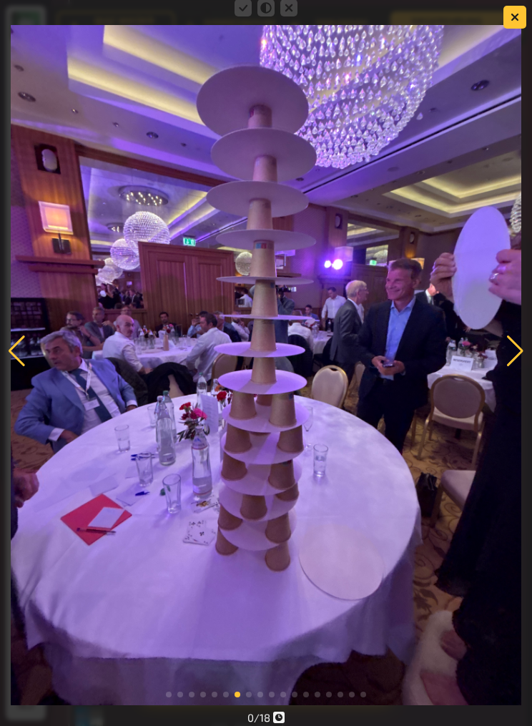
click at [507, 363] on div at bounding box center [515, 351] width 19 height 31
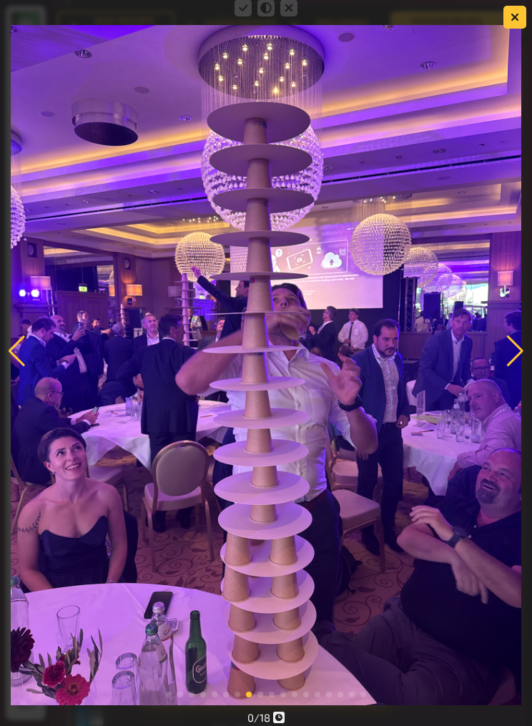
click at [518, 364] on div at bounding box center [515, 351] width 19 height 31
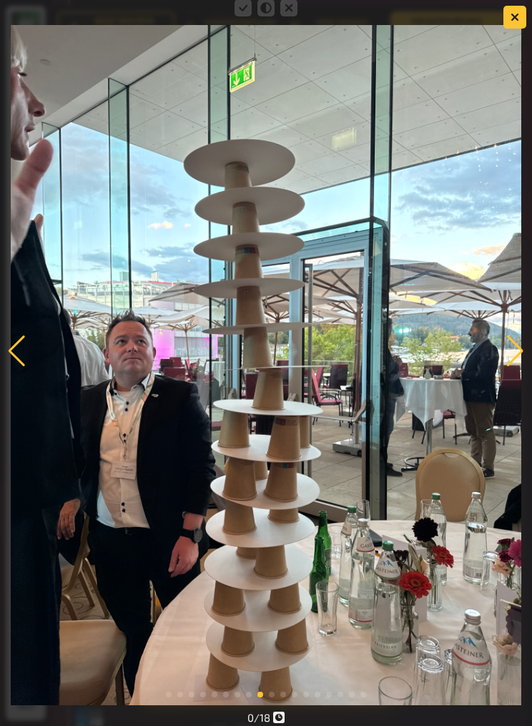
click at [508, 362] on div at bounding box center [515, 351] width 19 height 31
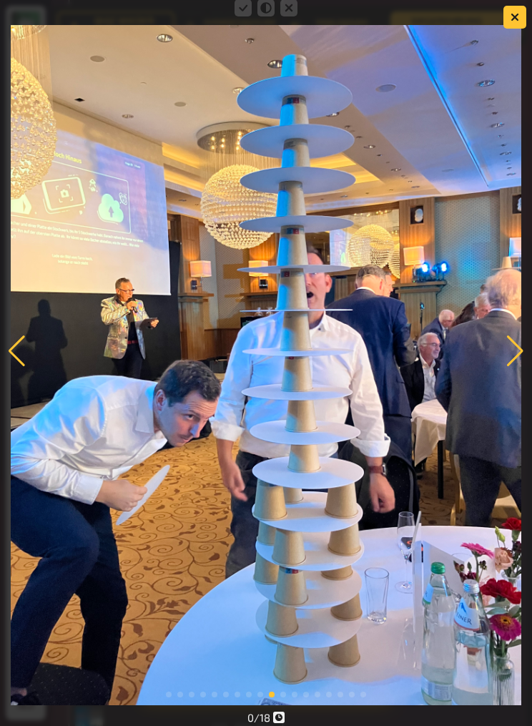
click at [518, 359] on div at bounding box center [515, 351] width 19 height 31
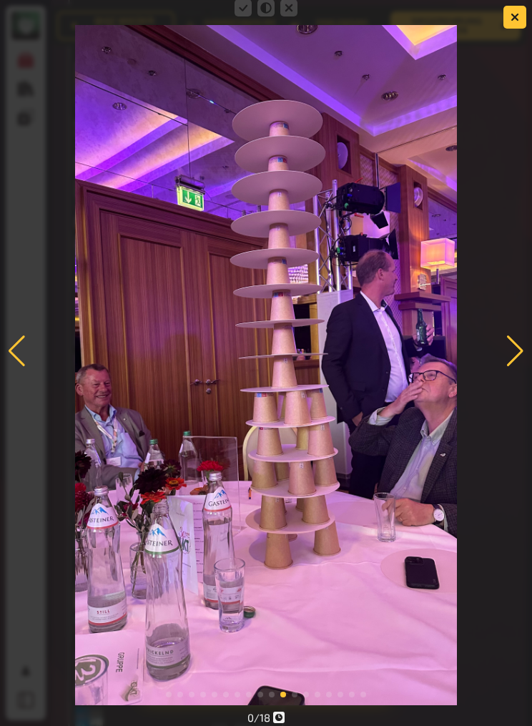
click at [507, 364] on div at bounding box center [515, 351] width 19 height 31
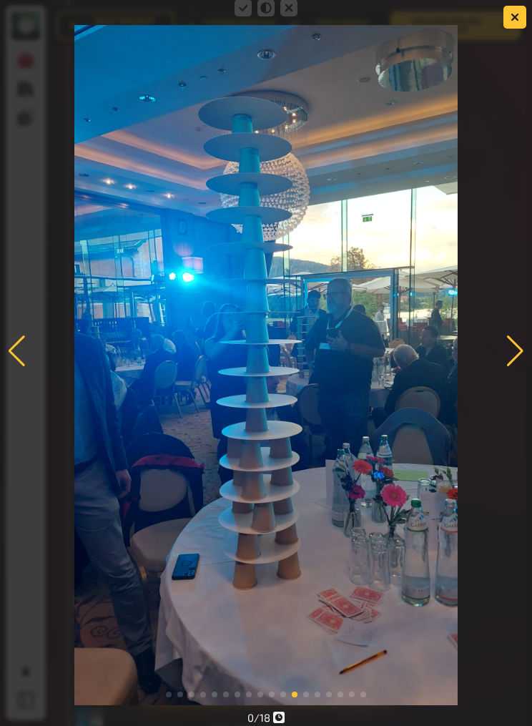
click at [517, 363] on div at bounding box center [515, 351] width 19 height 31
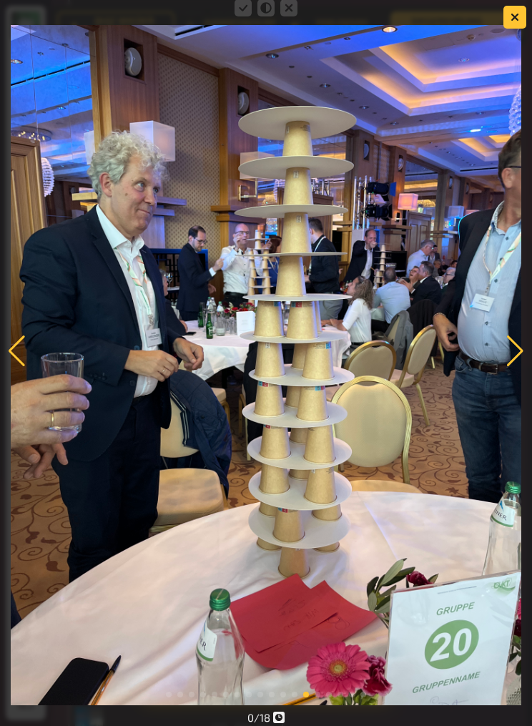
click at [519, 364] on div at bounding box center [515, 351] width 19 height 31
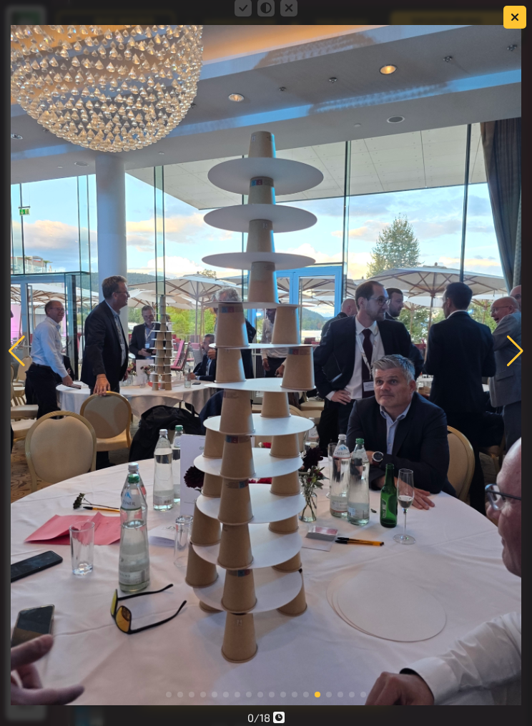
click at [517, 358] on div at bounding box center [515, 351] width 19 height 31
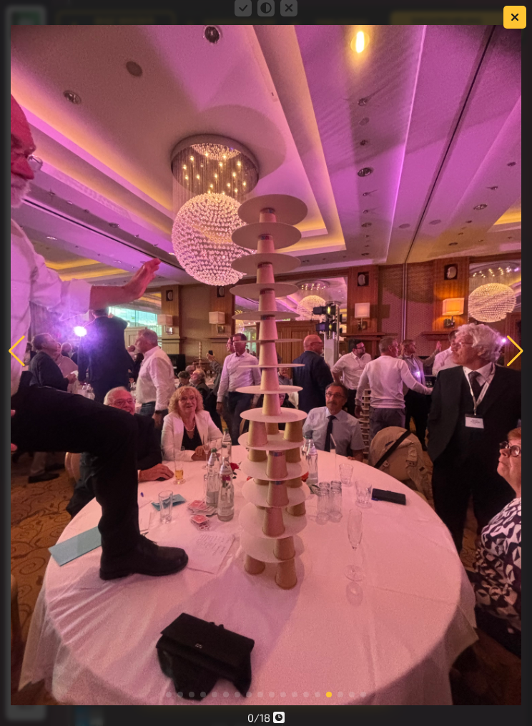
click at [518, 363] on div at bounding box center [515, 351] width 19 height 31
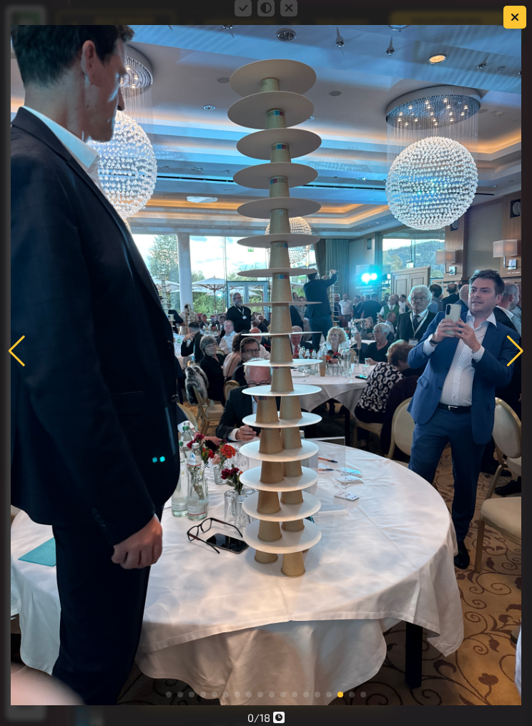
click at [33, 347] on img at bounding box center [266, 365] width 510 height 680
click at [32, 347] on img at bounding box center [266, 365] width 510 height 680
click at [519, 353] on div at bounding box center [515, 351] width 19 height 31
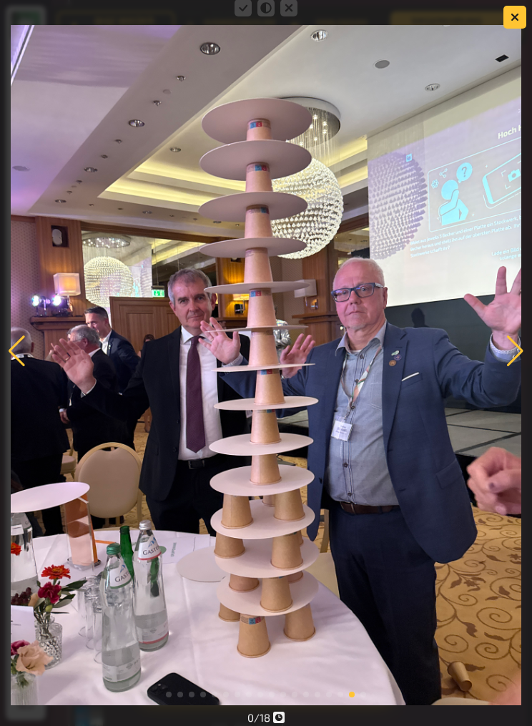
click at [519, 363] on div at bounding box center [515, 351] width 19 height 31
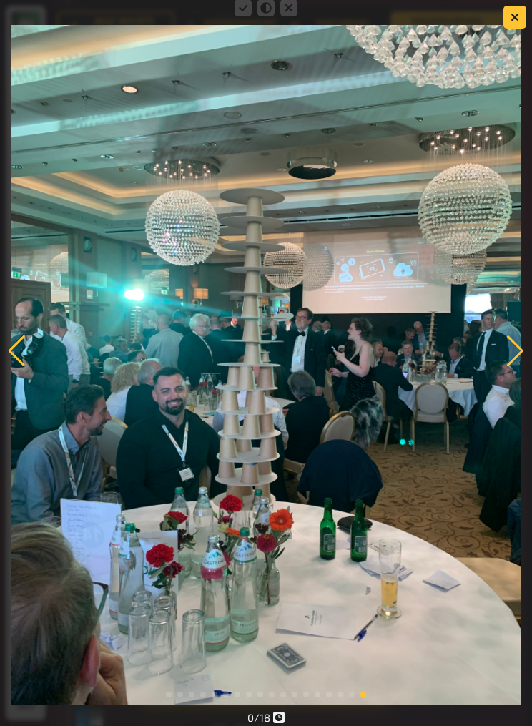
click at [506, 358] on div at bounding box center [515, 351] width 19 height 31
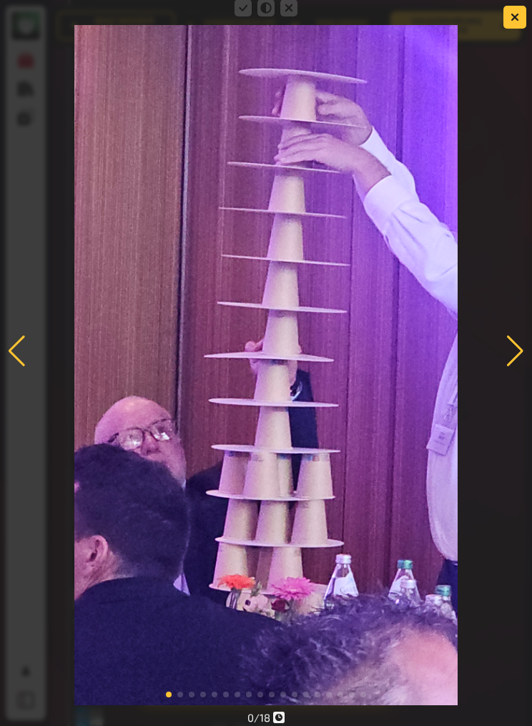
click at [518, 361] on div at bounding box center [515, 351] width 19 height 31
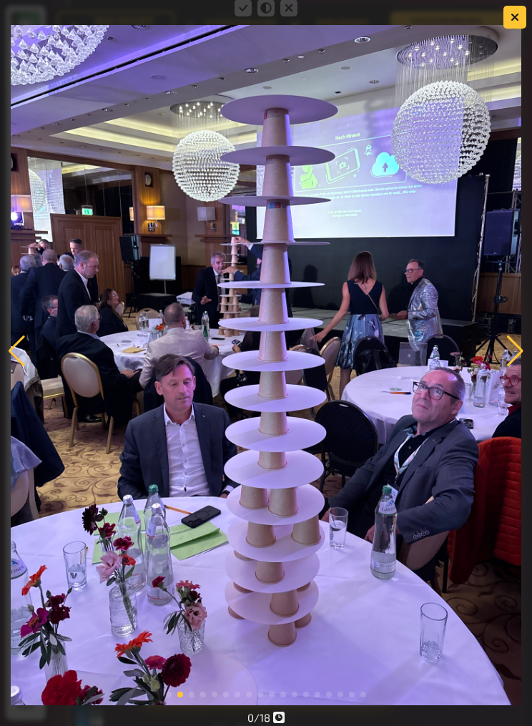
click at [519, 362] on div at bounding box center [515, 351] width 19 height 31
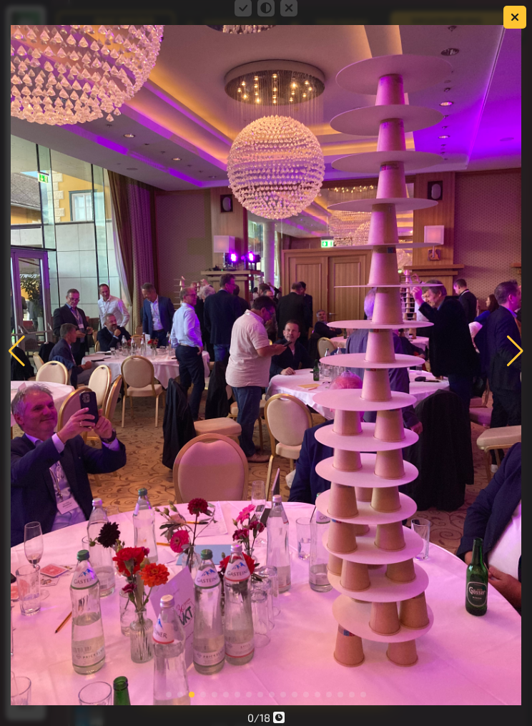
click at [519, 353] on div at bounding box center [515, 351] width 19 height 31
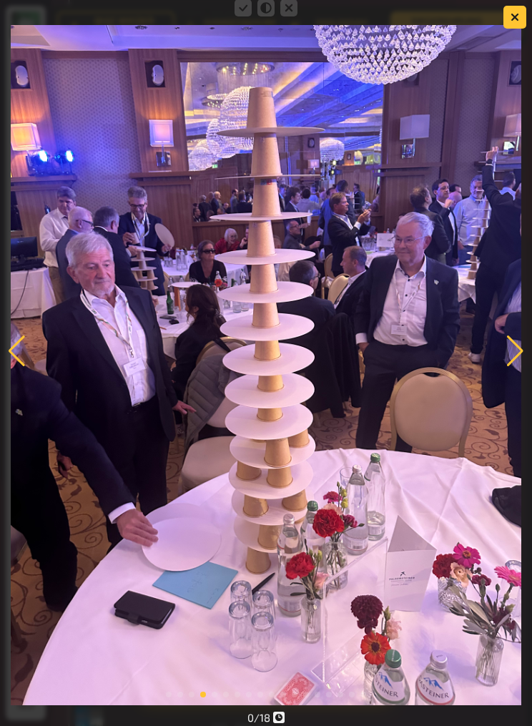
click at [517, 14] on icon "button" at bounding box center [515, 17] width 9 height 9
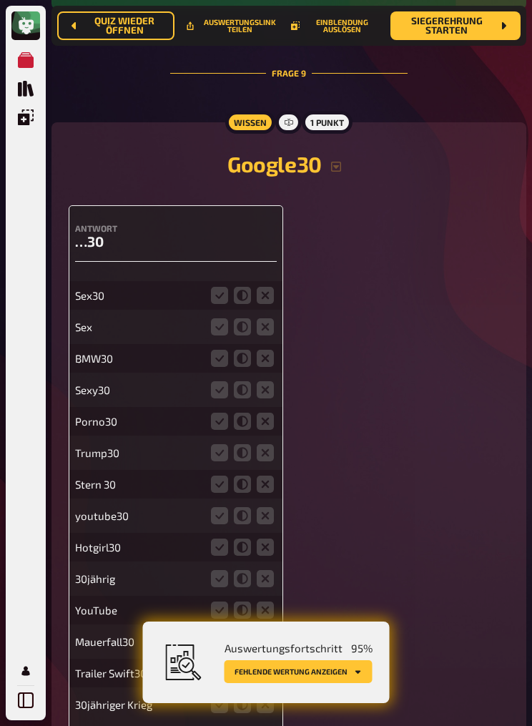
scroll to position [4436, 0]
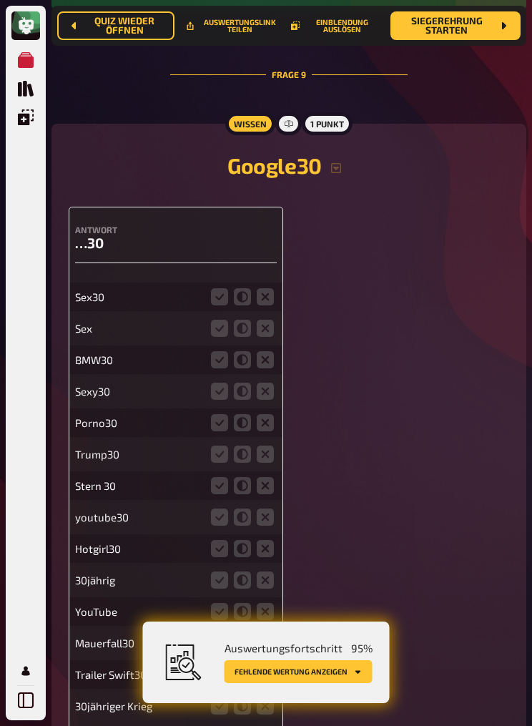
click at [334, 174] on icon "button" at bounding box center [336, 167] width 11 height 11
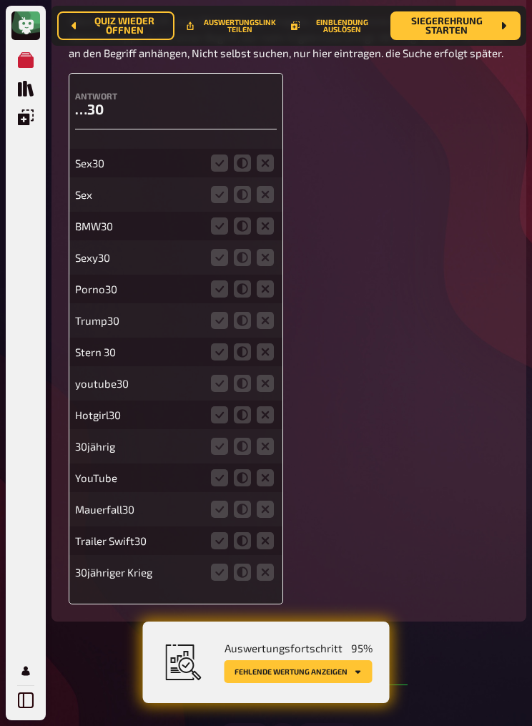
scroll to position [4620, 0]
click at [225, 171] on icon at bounding box center [219, 162] width 17 height 17
click at [0, 0] on input "radio" at bounding box center [0, 0] width 0 height 0
click at [224, 171] on icon at bounding box center [219, 162] width 17 height 17
click at [0, 0] on input "radio" at bounding box center [0, 0] width 0 height 0
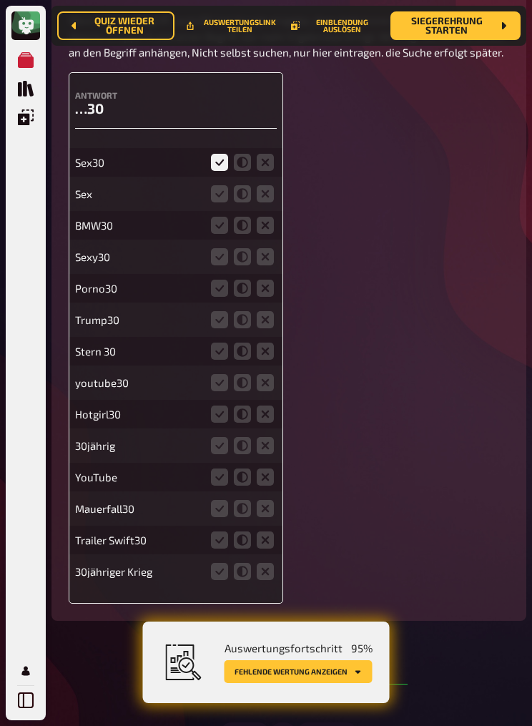
click at [225, 234] on icon at bounding box center [219, 225] width 17 height 17
click at [0, 0] on input "radio" at bounding box center [0, 0] width 0 height 0
click at [224, 234] on icon at bounding box center [219, 225] width 17 height 17
click at [0, 0] on input "radio" at bounding box center [0, 0] width 0 height 0
click at [225, 265] on icon at bounding box center [219, 256] width 17 height 17
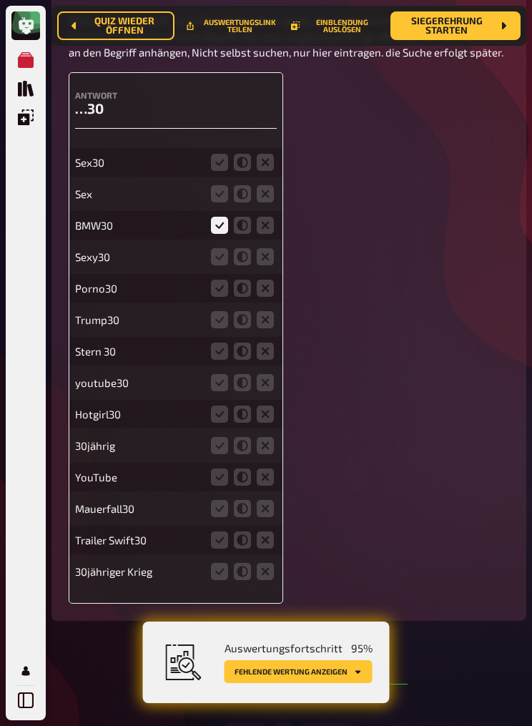
click at [0, 0] on input "radio" at bounding box center [0, 0] width 0 height 0
click at [223, 202] on icon at bounding box center [219, 193] width 17 height 17
click at [0, 0] on input "radio" at bounding box center [0, 0] width 0 height 0
click at [225, 171] on icon at bounding box center [219, 162] width 17 height 17
click at [0, 0] on input "radio" at bounding box center [0, 0] width 0 height 0
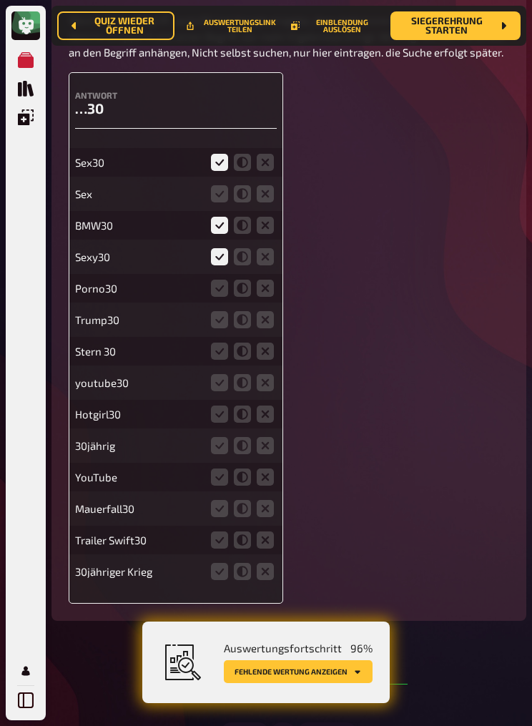
click at [225, 202] on icon at bounding box center [219, 193] width 17 height 17
click at [0, 0] on input "radio" at bounding box center [0, 0] width 0 height 0
click at [218, 297] on icon at bounding box center [219, 288] width 17 height 17
click at [0, 0] on input "radio" at bounding box center [0, 0] width 0 height 0
click at [226, 328] on icon at bounding box center [219, 319] width 17 height 17
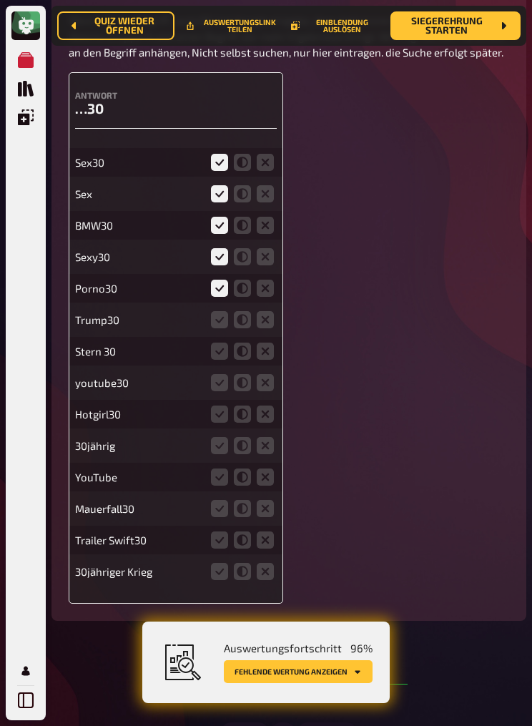
click at [0, 0] on input "radio" at bounding box center [0, 0] width 0 height 0
click at [227, 360] on icon at bounding box center [219, 351] width 17 height 17
click at [0, 0] on input "radio" at bounding box center [0, 0] width 0 height 0
click at [224, 328] on icon at bounding box center [219, 319] width 17 height 17
click at [0, 0] on input "radio" at bounding box center [0, 0] width 0 height 0
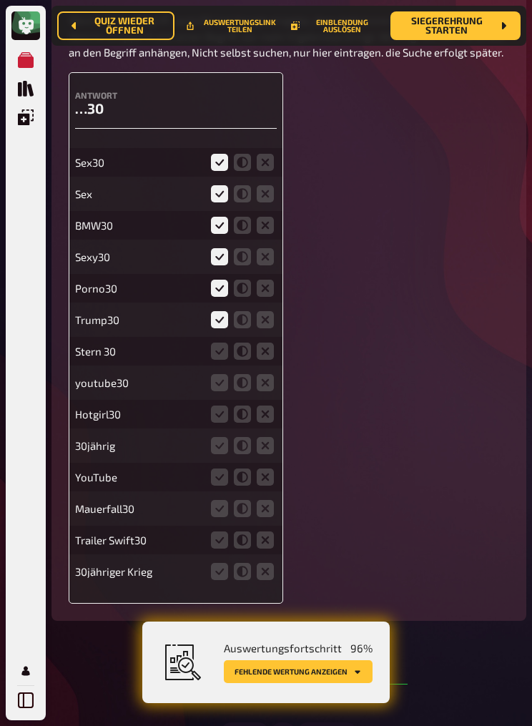
click at [223, 360] on icon at bounding box center [219, 351] width 17 height 17
click at [0, 0] on input "radio" at bounding box center [0, 0] width 0 height 0
click at [222, 391] on icon at bounding box center [219, 382] width 17 height 17
click at [226, 423] on icon at bounding box center [219, 414] width 17 height 17
click at [0, 0] on input "radio" at bounding box center [0, 0] width 0 height 0
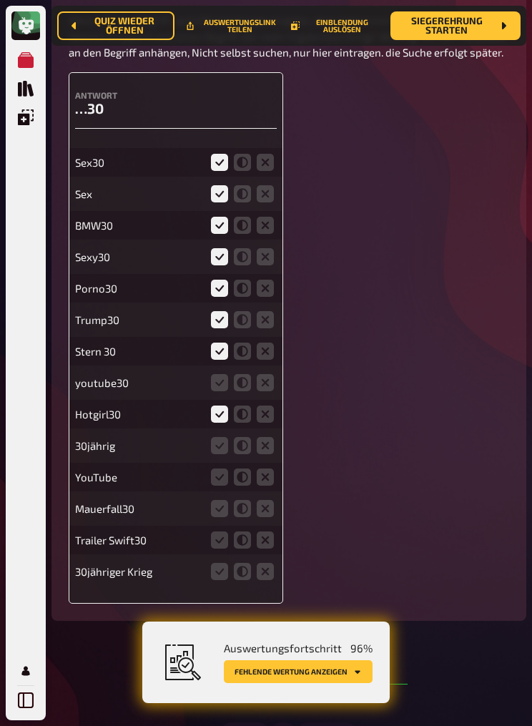
click at [228, 447] on icon at bounding box center [219, 445] width 17 height 17
click at [0, 0] on input "radio" at bounding box center [0, 0] width 0 height 0
click at [223, 391] on icon at bounding box center [219, 382] width 17 height 17
click at [0, 0] on input "radio" at bounding box center [0, 0] width 0 height 0
click at [223, 447] on icon at bounding box center [219, 445] width 17 height 17
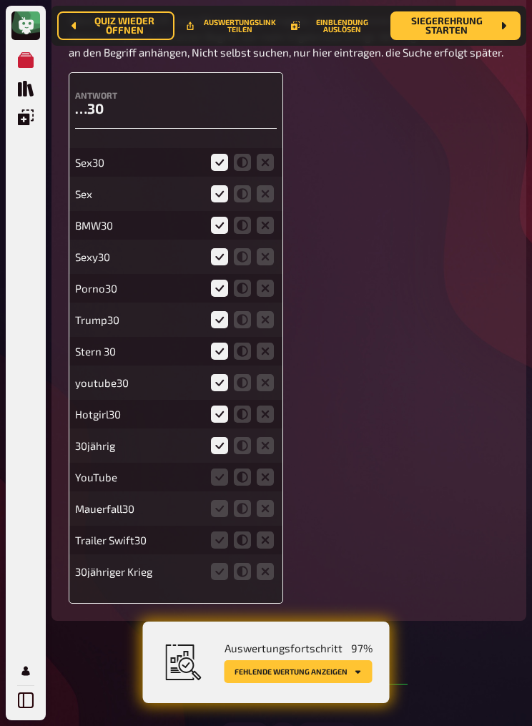
click at [0, 0] on input "radio" at bounding box center [0, 0] width 0 height 0
click at [225, 447] on icon at bounding box center [219, 477] width 17 height 17
click at [0, 0] on input "radio" at bounding box center [0, 0] width 0 height 0
click at [225, 447] on icon at bounding box center [219, 508] width 17 height 17
click at [0, 0] on input "radio" at bounding box center [0, 0] width 0 height 0
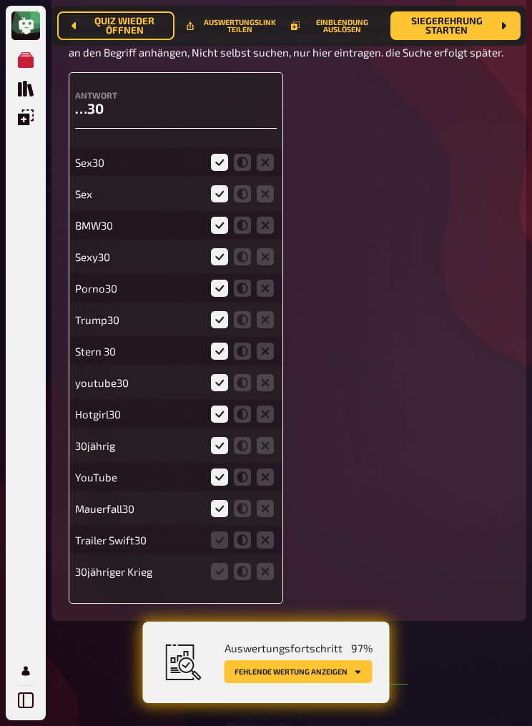
click at [228, 447] on icon at bounding box center [219, 540] width 17 height 17
click at [0, 0] on input "radio" at bounding box center [0, 0] width 0 height 0
click at [227, 447] on icon at bounding box center [219, 571] width 17 height 17
click at [0, 0] on input "radio" at bounding box center [0, 0] width 0 height 0
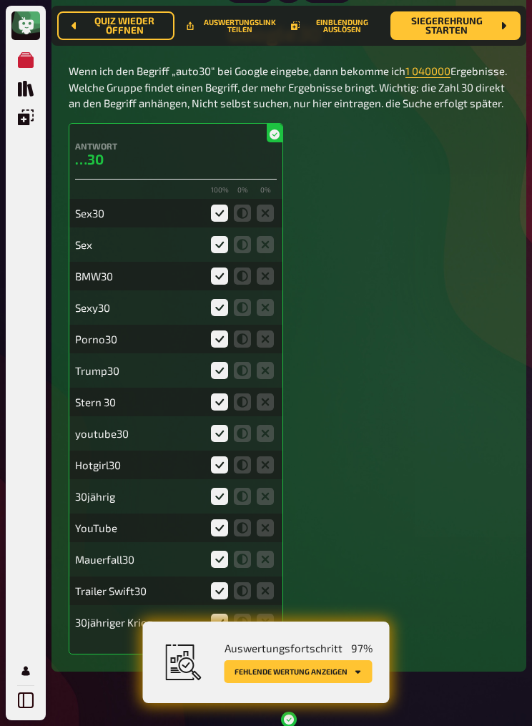
scroll to position [4567, 0]
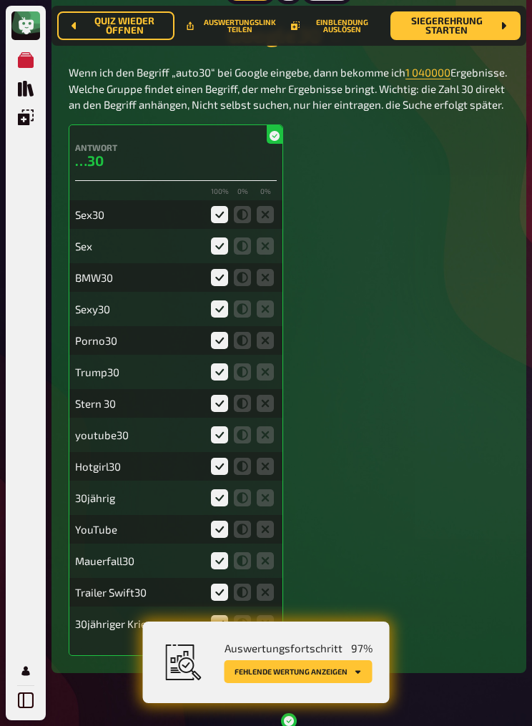
click at [96, 221] on div "Sex30" at bounding box center [138, 214] width 127 height 13
click at [152, 229] on div "Sex30" at bounding box center [176, 214] width 202 height 29
click at [415, 447] on div "Antwort …30 100 % 0 % 0 % Sex30 Sex BMW30 Sexy30 Porno30 Trump30 Stern 30 youtu…" at bounding box center [289, 391] width 441 height 532
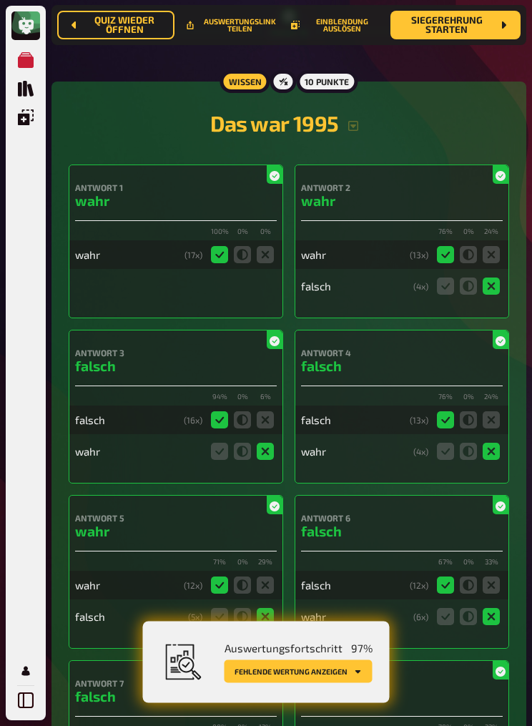
scroll to position [5275, 0]
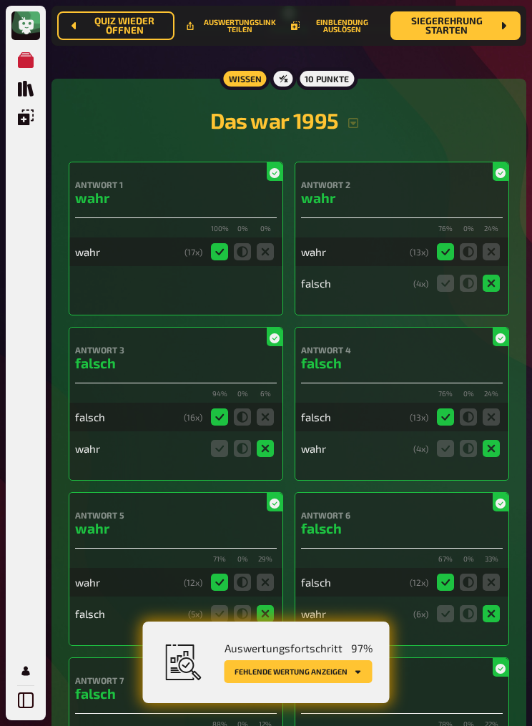
click at [343, 447] on button "Fehlende Wertung anzeigen" at bounding box center [299, 671] width 148 height 23
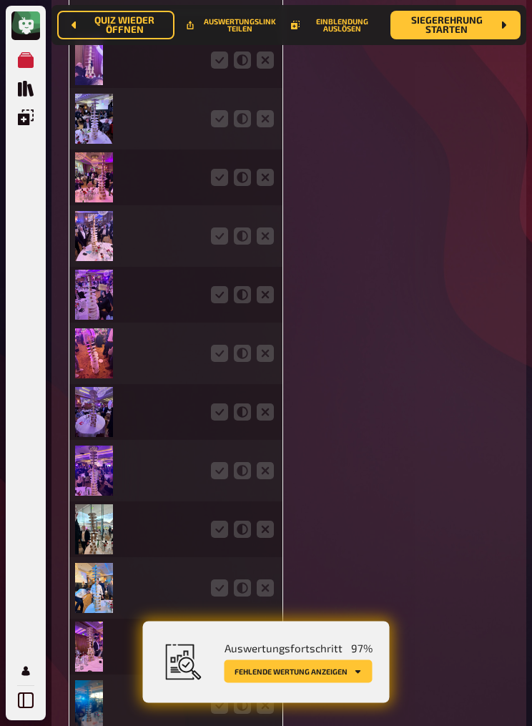
scroll to position [15400, 0]
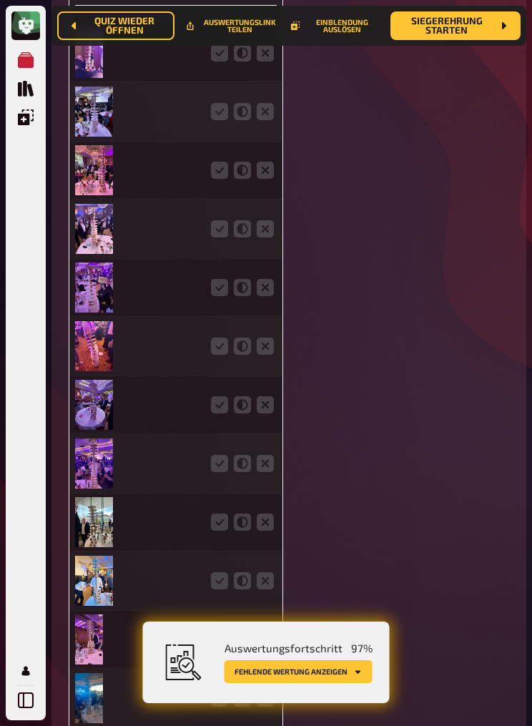
click at [89, 78] on img at bounding box center [89, 53] width 28 height 50
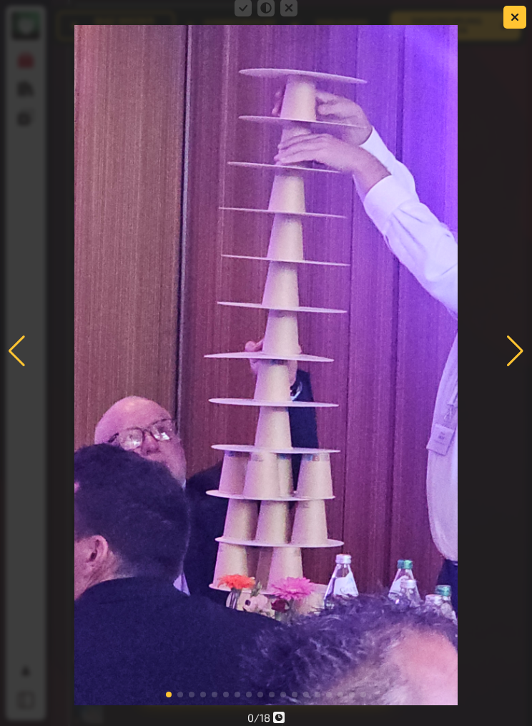
click at [519, 367] on div at bounding box center [515, 351] width 19 height 31
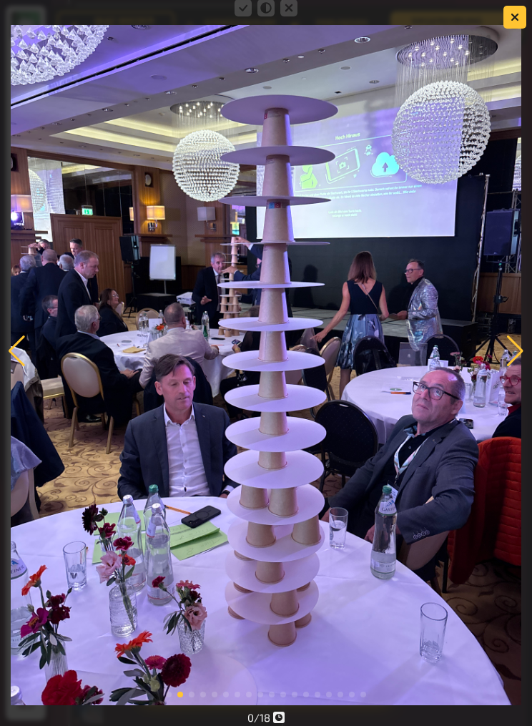
click at [519, 367] on div at bounding box center [515, 351] width 19 height 31
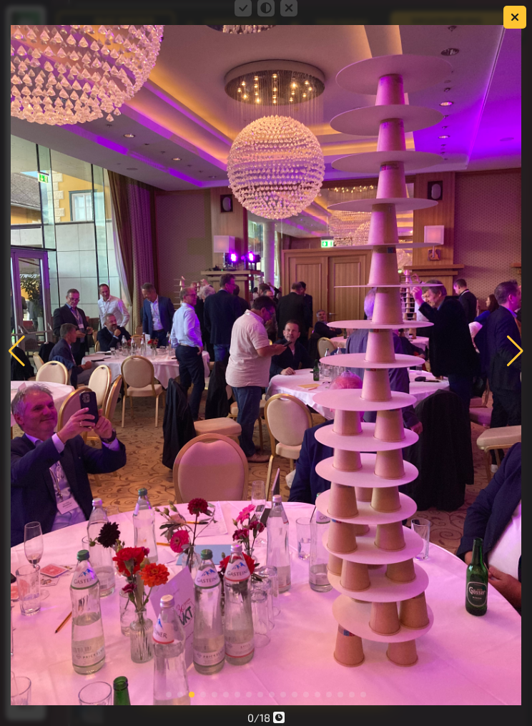
click at [514, 367] on div at bounding box center [515, 351] width 19 height 31
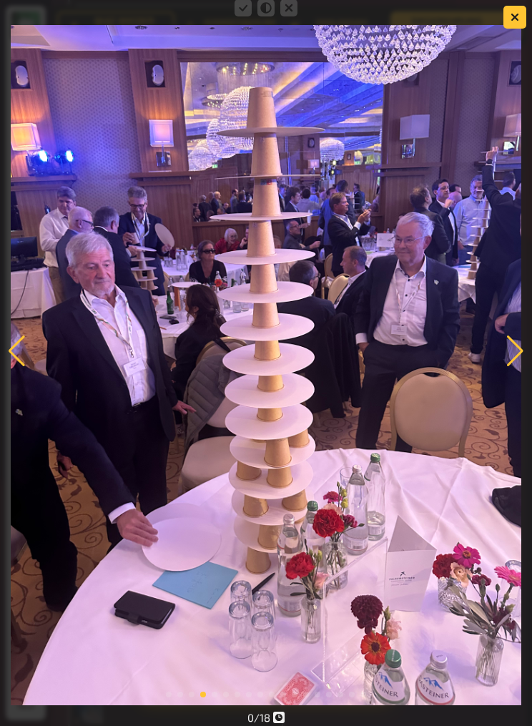
click at [517, 367] on div at bounding box center [515, 351] width 19 height 31
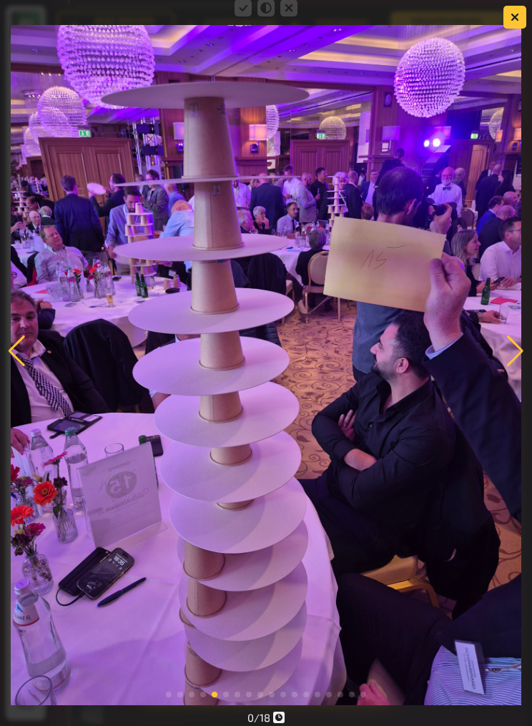
click at [517, 367] on div at bounding box center [515, 351] width 19 height 31
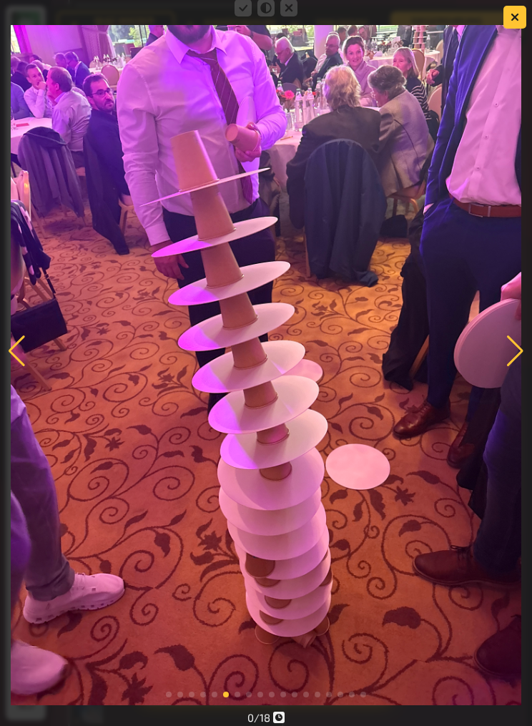
click at [24, 367] on div at bounding box center [16, 351] width 19 height 31
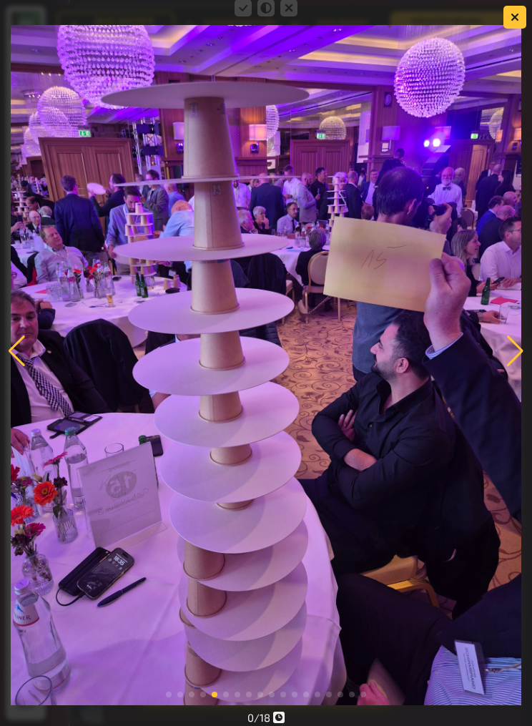
click at [521, 367] on div at bounding box center [515, 351] width 19 height 31
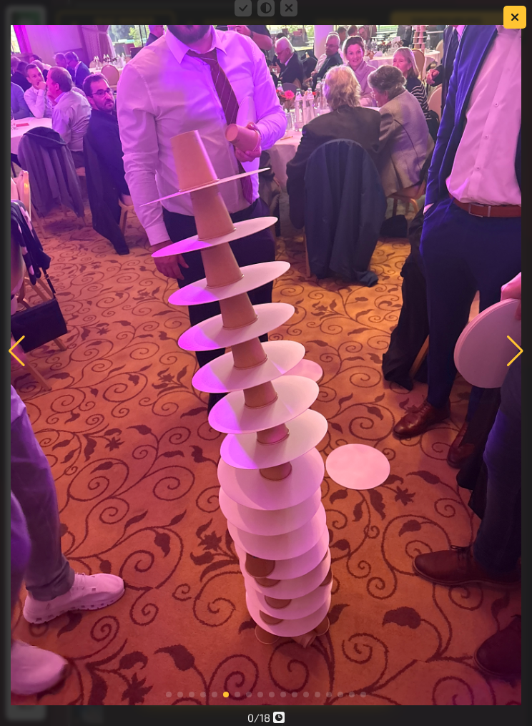
click at [519, 19] on button "button" at bounding box center [515, 17] width 23 height 23
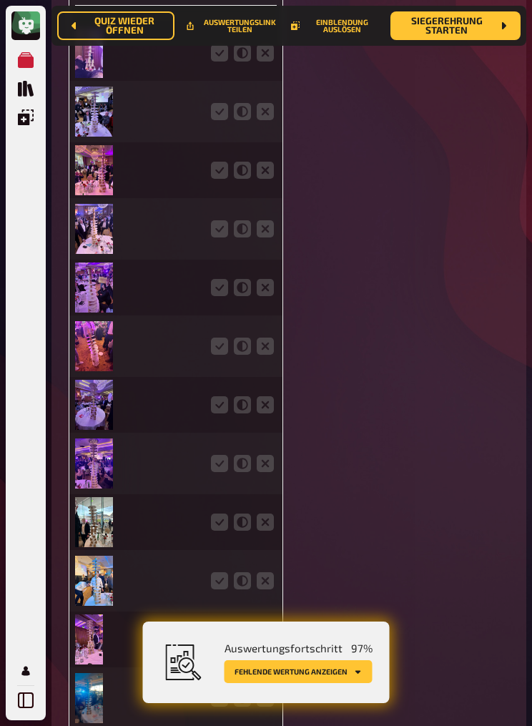
click at [226, 62] on icon at bounding box center [219, 52] width 17 height 17
click at [0, 0] on input "radio" at bounding box center [0, 0] width 0 height 0
click at [220, 120] on icon at bounding box center [219, 111] width 17 height 17
click at [0, 0] on input "radio" at bounding box center [0, 0] width 0 height 0
click at [217, 179] on icon at bounding box center [219, 170] width 17 height 17
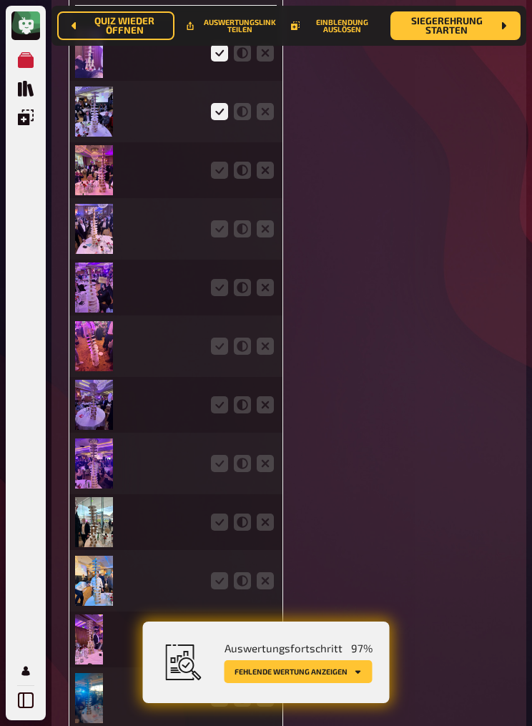
click at [0, 0] on input "radio" at bounding box center [0, 0] width 0 height 0
click at [218, 238] on icon at bounding box center [219, 228] width 17 height 17
click at [0, 0] on input "radio" at bounding box center [0, 0] width 0 height 0
click at [224, 296] on icon at bounding box center [219, 287] width 17 height 17
click at [0, 0] on input "radio" at bounding box center [0, 0] width 0 height 0
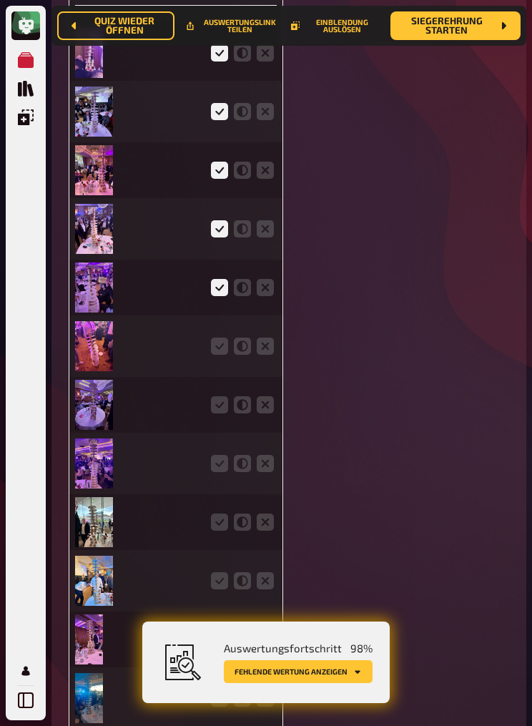
click at [225, 355] on icon at bounding box center [219, 346] width 17 height 17
click at [0, 0] on input "radio" at bounding box center [0, 0] width 0 height 0
click at [225, 414] on icon at bounding box center [219, 404] width 17 height 17
click at [0, 0] on input "radio" at bounding box center [0, 0] width 0 height 0
click at [224, 447] on icon at bounding box center [219, 463] width 17 height 17
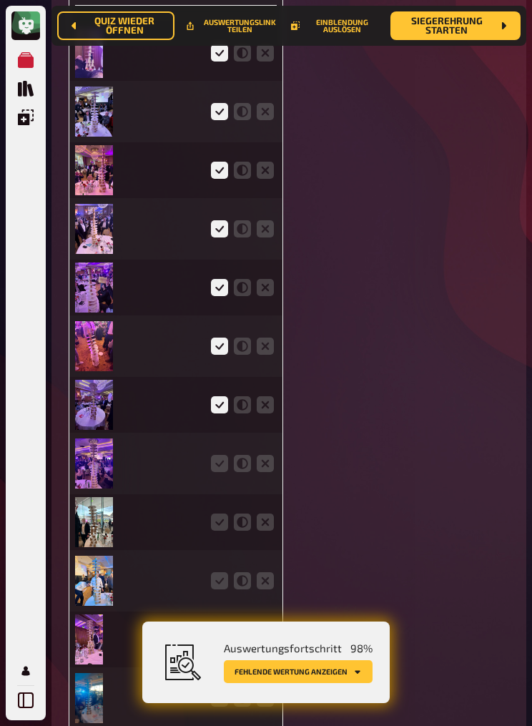
click at [0, 0] on input "radio" at bounding box center [0, 0] width 0 height 0
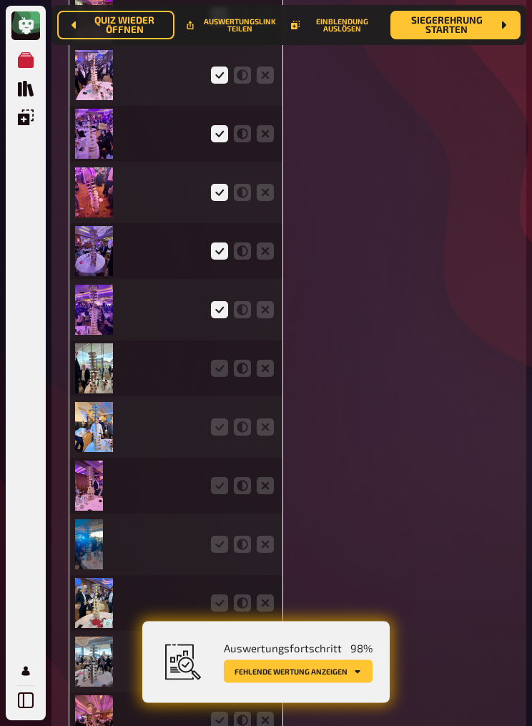
scroll to position [15556, 0]
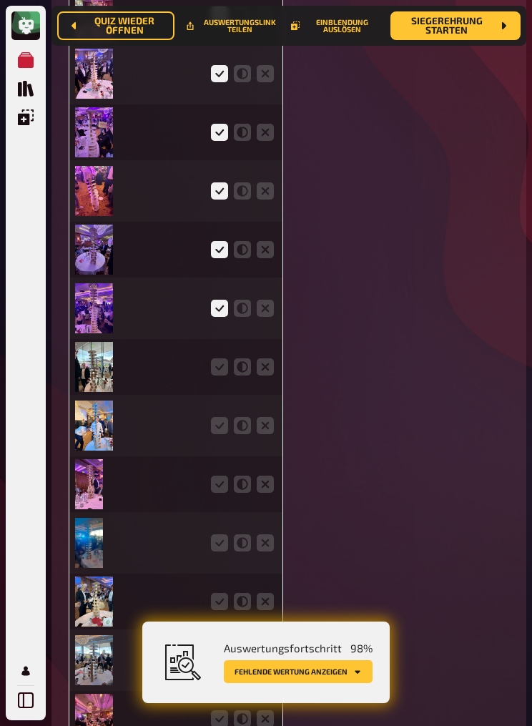
click at [216, 376] on icon at bounding box center [219, 366] width 17 height 17
click at [0, 0] on input "radio" at bounding box center [0, 0] width 0 height 0
click at [224, 434] on icon at bounding box center [219, 425] width 17 height 17
click at [0, 0] on input "radio" at bounding box center [0, 0] width 0 height 0
click at [225, 447] on icon at bounding box center [219, 484] width 17 height 17
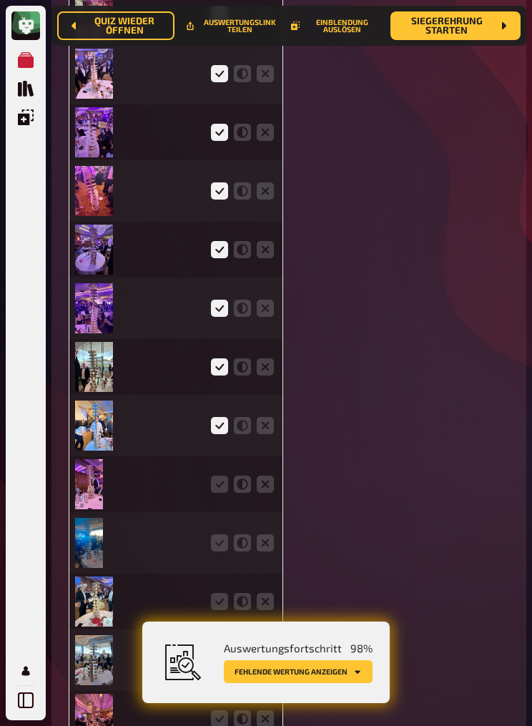
click at [0, 0] on input "radio" at bounding box center [0, 0] width 0 height 0
click at [225, 447] on icon at bounding box center [219, 543] width 17 height 17
click at [0, 0] on input "radio" at bounding box center [0, 0] width 0 height 0
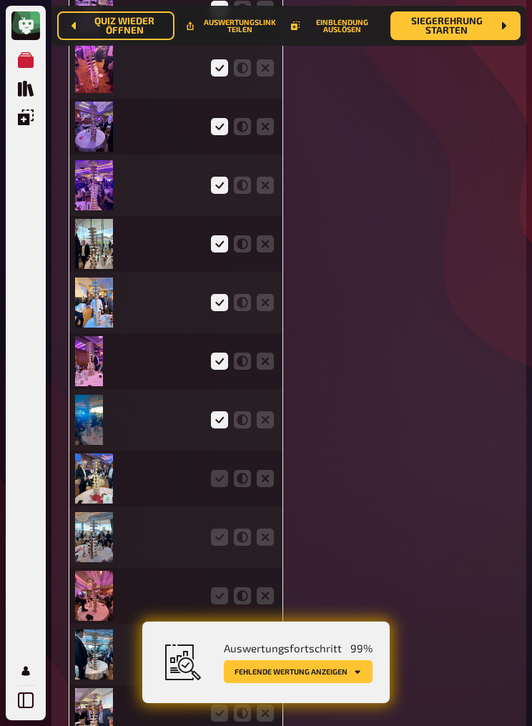
scroll to position [15692, 0]
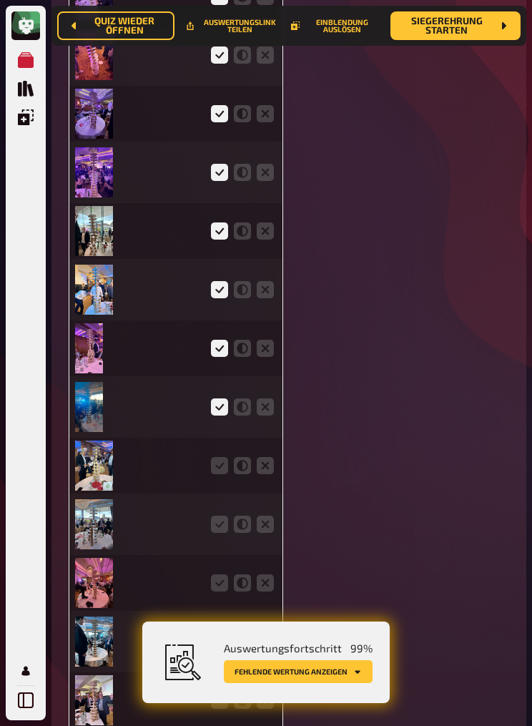
click at [216, 447] on icon at bounding box center [219, 465] width 17 height 17
click at [0, 0] on input "radio" at bounding box center [0, 0] width 0 height 0
click at [223, 447] on icon at bounding box center [219, 524] width 17 height 17
click at [0, 0] on input "radio" at bounding box center [0, 0] width 0 height 0
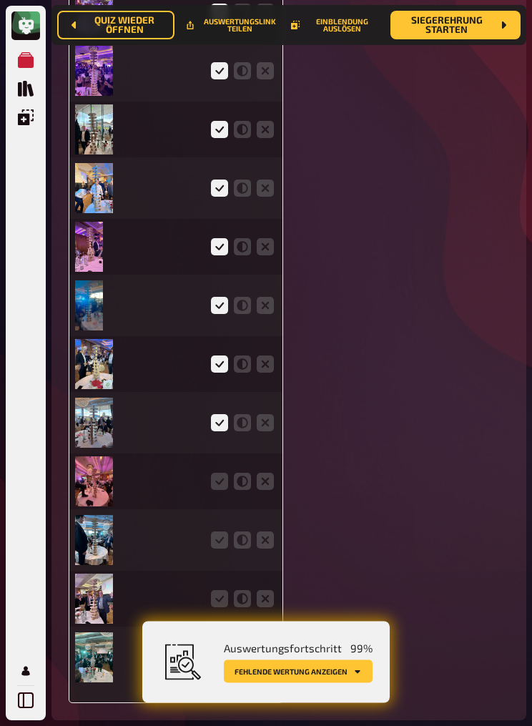
scroll to position [15793, 0]
click at [215, 447] on icon at bounding box center [219, 481] width 17 height 17
click at [0, 0] on input "radio" at bounding box center [0, 0] width 0 height 0
click at [222, 447] on icon at bounding box center [219, 540] width 17 height 17
click at [0, 0] on input "radio" at bounding box center [0, 0] width 0 height 0
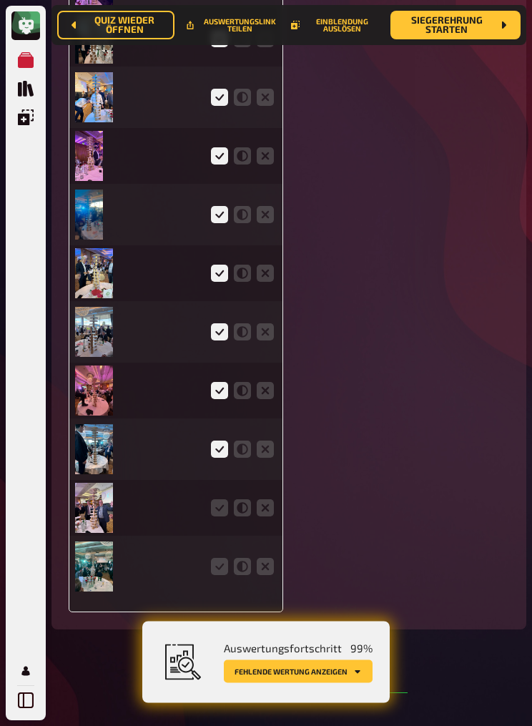
scroll to position [15886, 0]
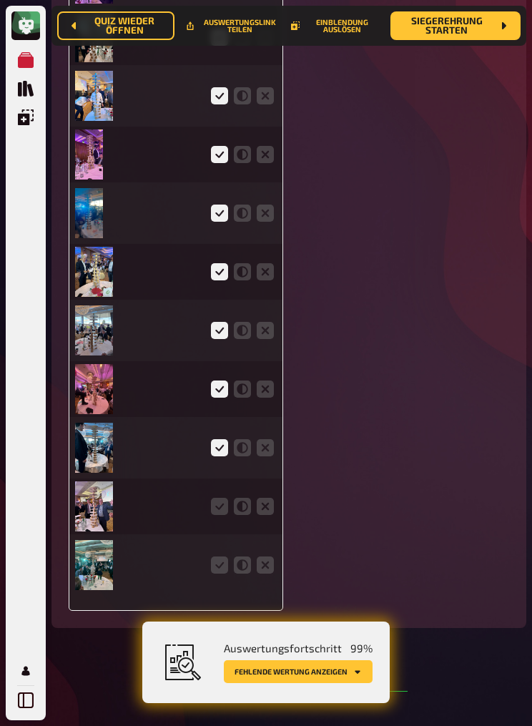
click at [220, 447] on icon at bounding box center [219, 506] width 17 height 17
click at [0, 0] on input "radio" at bounding box center [0, 0] width 0 height 0
click at [222, 447] on icon at bounding box center [219, 565] width 17 height 17
click at [0, 0] on input "radio" at bounding box center [0, 0] width 0 height 0
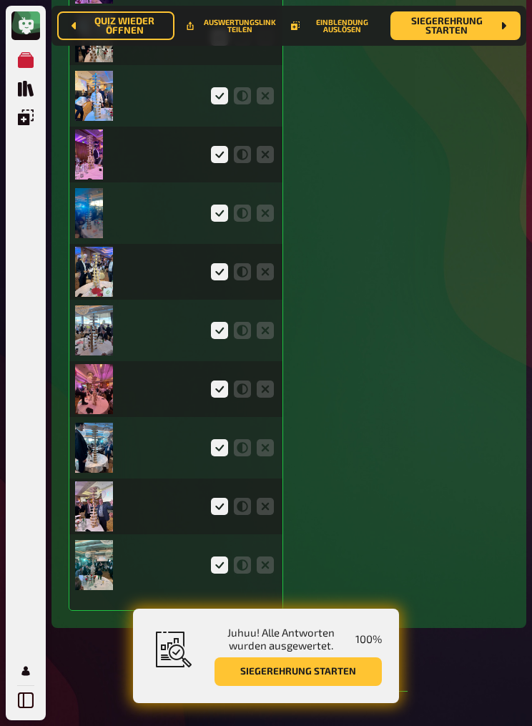
click at [324, 447] on button "Siegerehrung starten" at bounding box center [298, 672] width 167 height 29
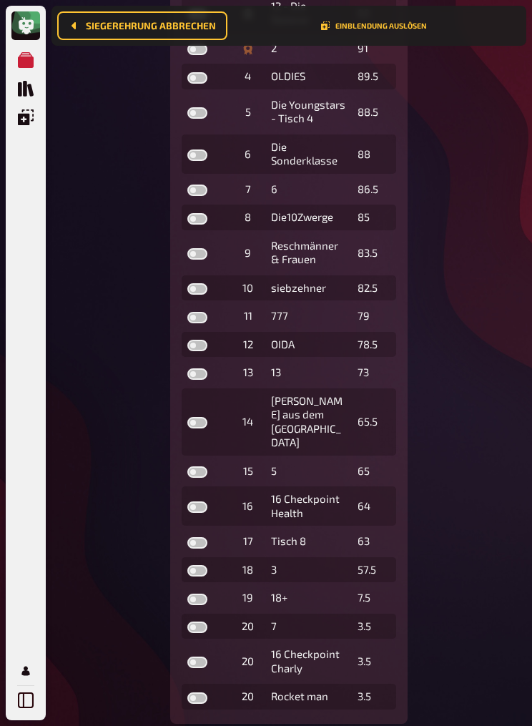
scroll to position [358, 0]
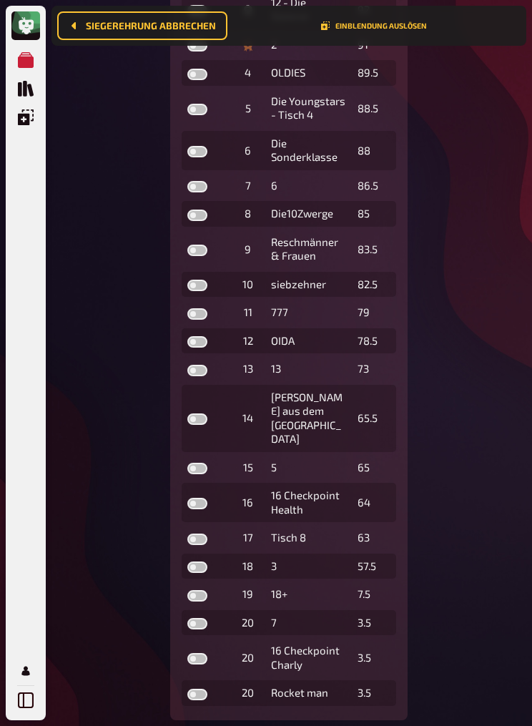
click at [320, 447] on div "Rocket man" at bounding box center [308, 693] width 75 height 14
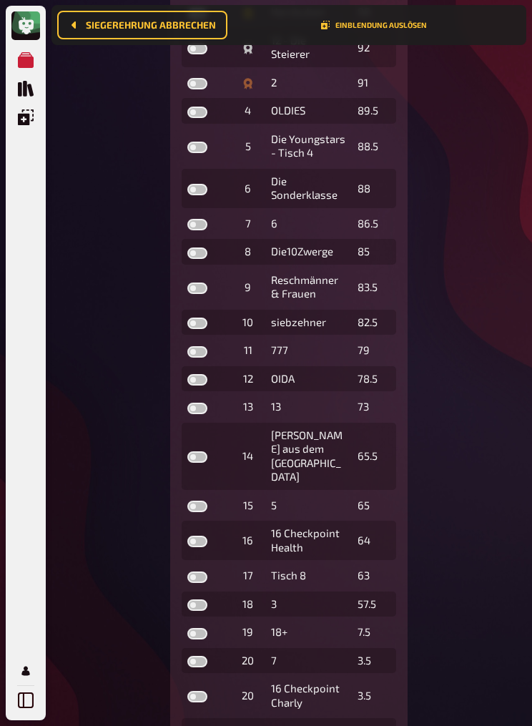
scroll to position [321, 0]
click at [323, 447] on div "Rocket man" at bounding box center [308, 730] width 75 height 14
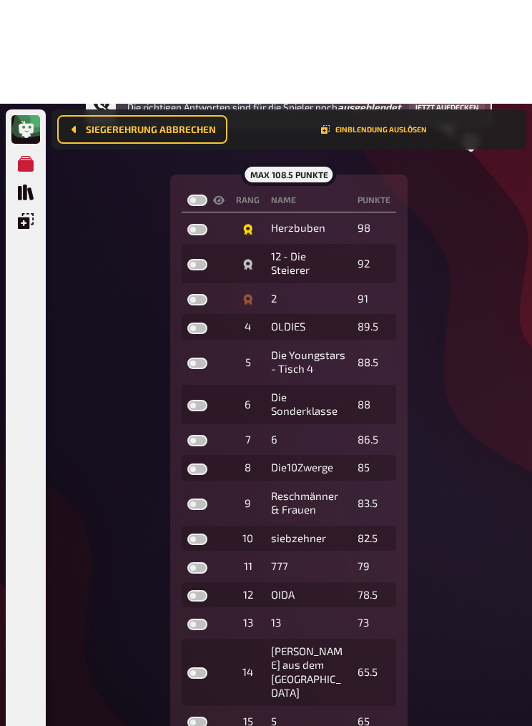
scroll to position [0, 0]
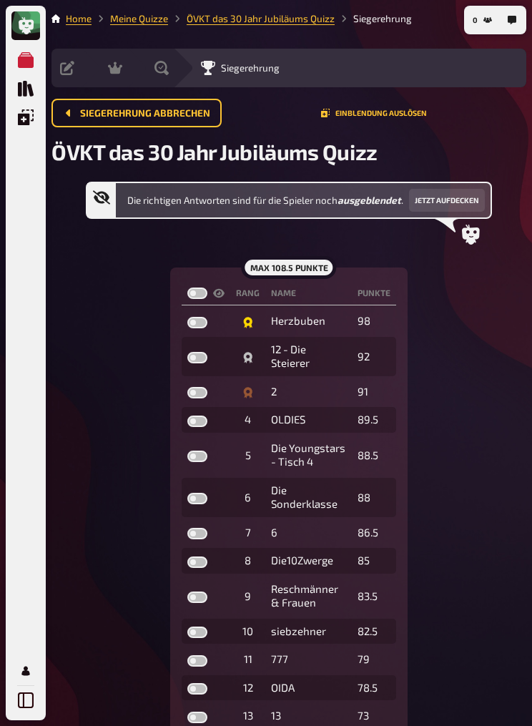
click at [26, 54] on icon "Meine Quizze" at bounding box center [26, 60] width 16 height 16
click at [21, 87] on icon "Quiz Sammlung" at bounding box center [26, 89] width 16 height 16
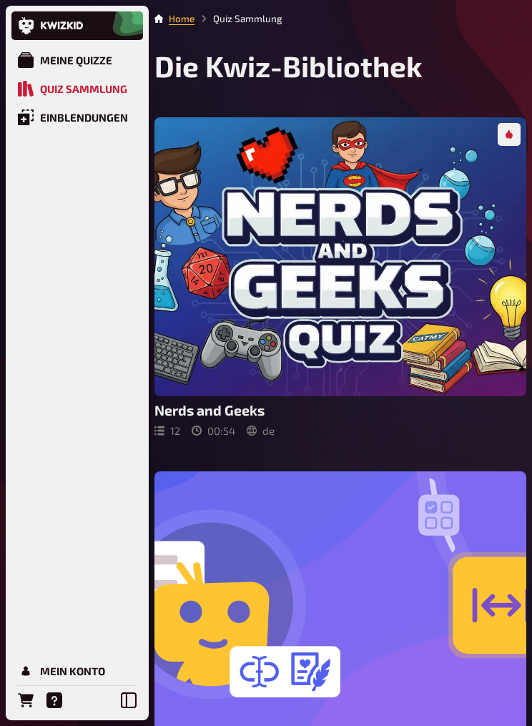
click at [31, 53] on icon "Meine Quizze" at bounding box center [26, 60] width 16 height 16
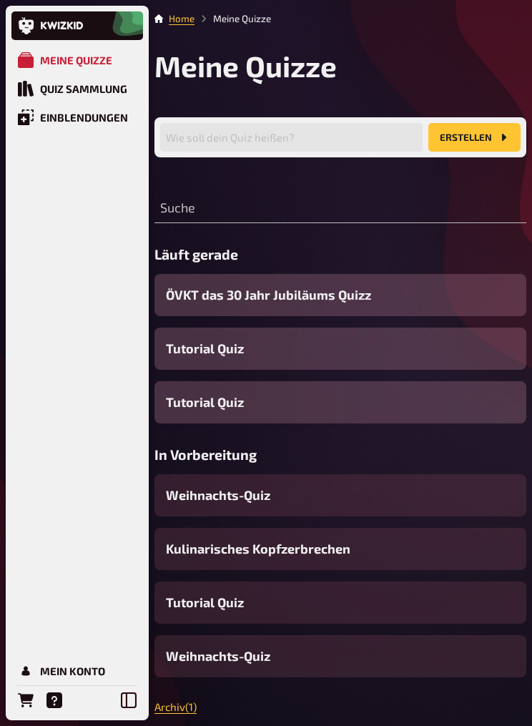
click at [341, 292] on span "ÖVKT das 30 Jahr Jubiläums Quizz" at bounding box center [268, 294] width 205 height 19
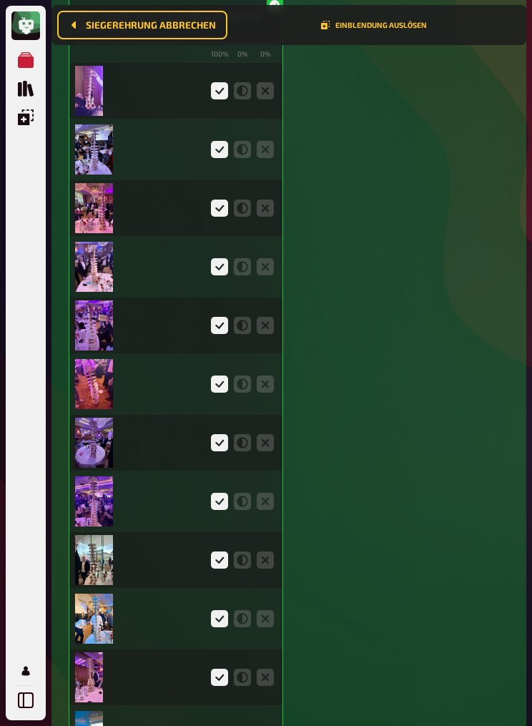
scroll to position [15338, 0]
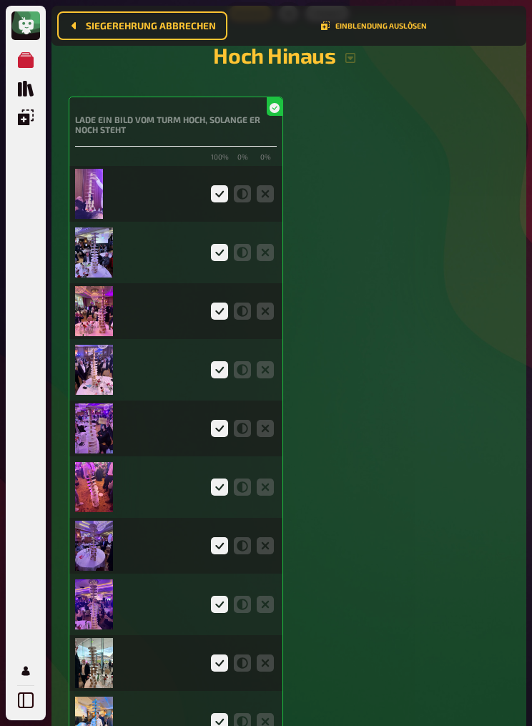
click at [87, 219] on img at bounding box center [89, 194] width 28 height 50
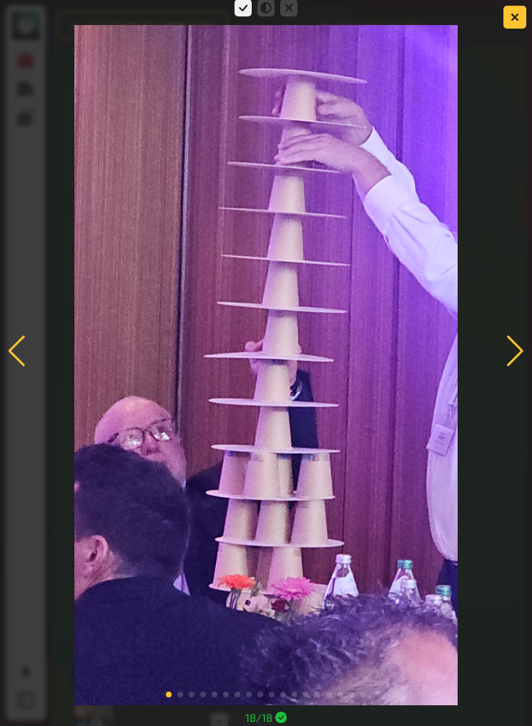
click at [519, 343] on div at bounding box center [515, 351] width 19 height 31
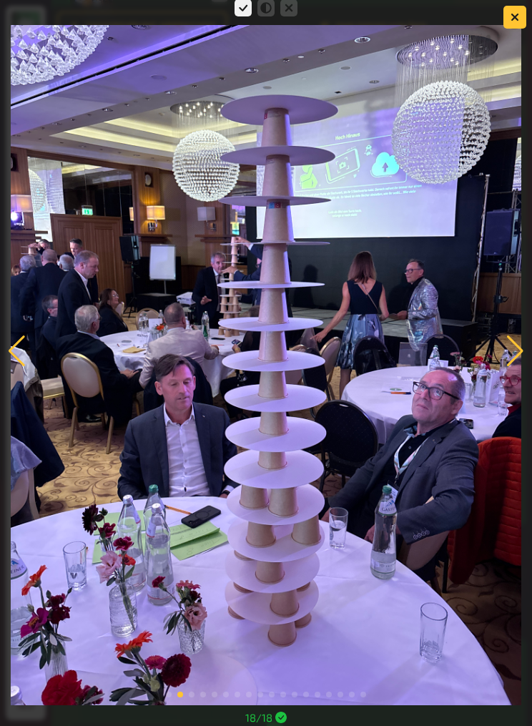
scroll to position [16075, 0]
click at [511, 367] on div at bounding box center [515, 351] width 19 height 31
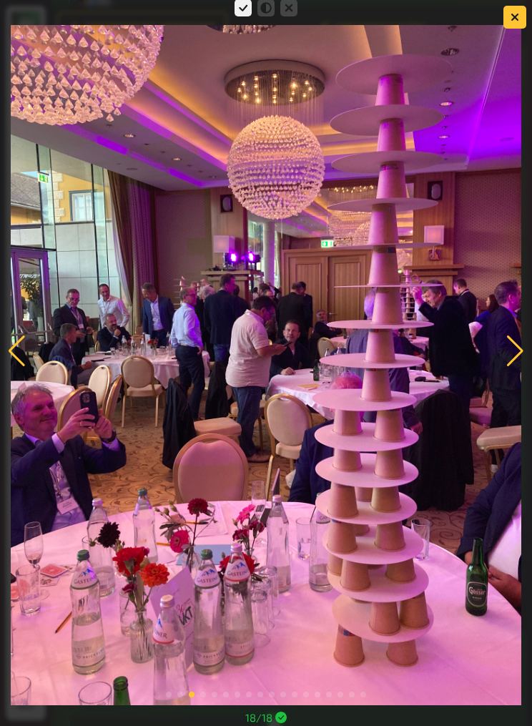
click at [285, 447] on img at bounding box center [266, 365] width 510 height 680
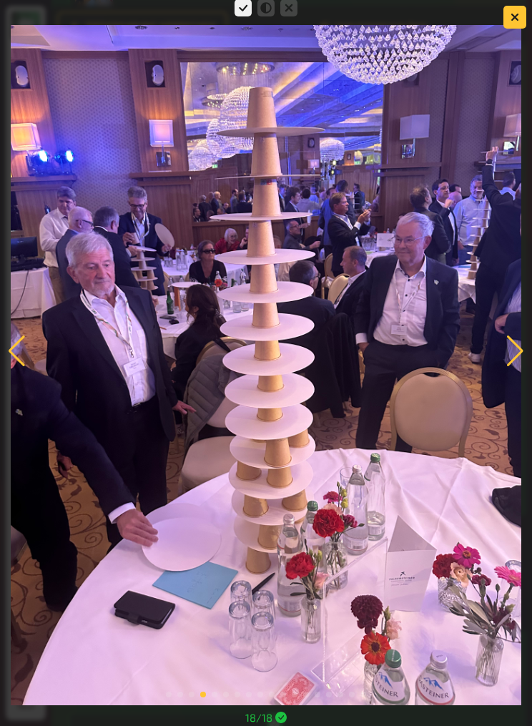
click at [519, 367] on div at bounding box center [515, 351] width 19 height 31
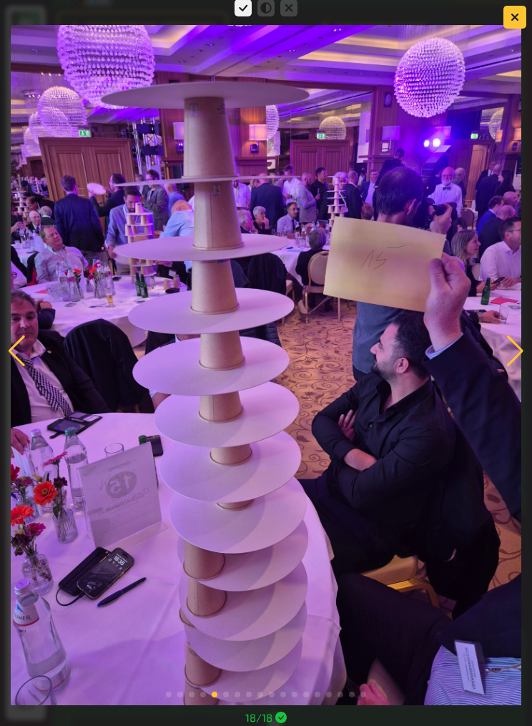
click at [501, 389] on img at bounding box center [266, 365] width 510 height 680
click at [501, 391] on img at bounding box center [266, 365] width 510 height 680
click at [512, 367] on div at bounding box center [515, 351] width 19 height 31
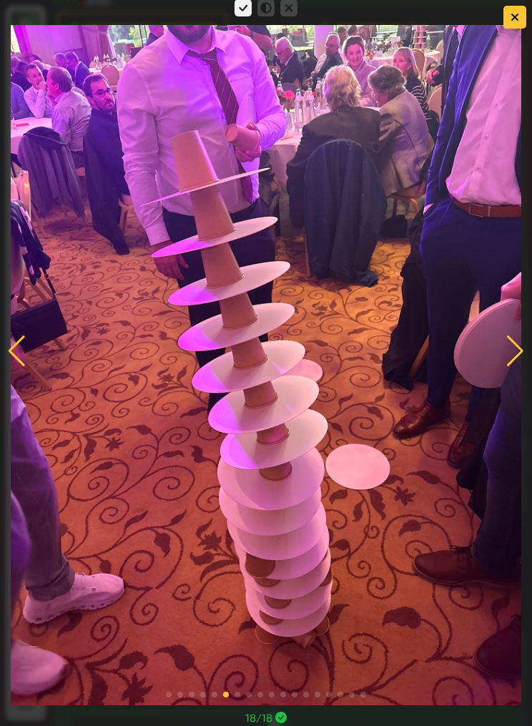
click at [517, 367] on div at bounding box center [515, 351] width 19 height 31
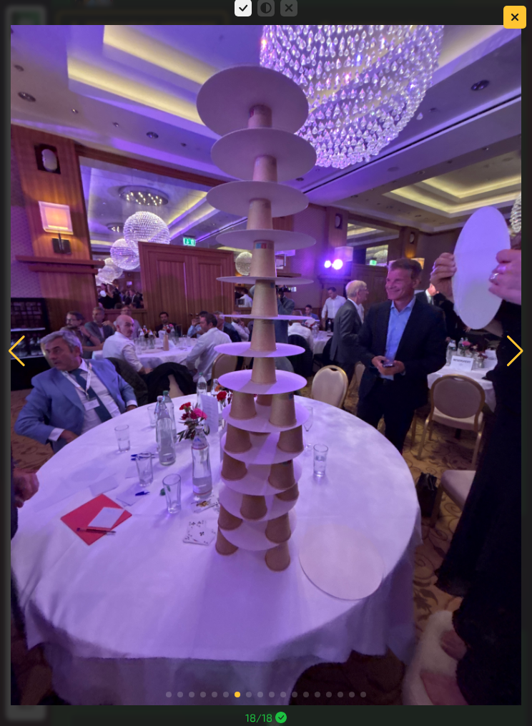
click at [507, 367] on div at bounding box center [515, 351] width 19 height 31
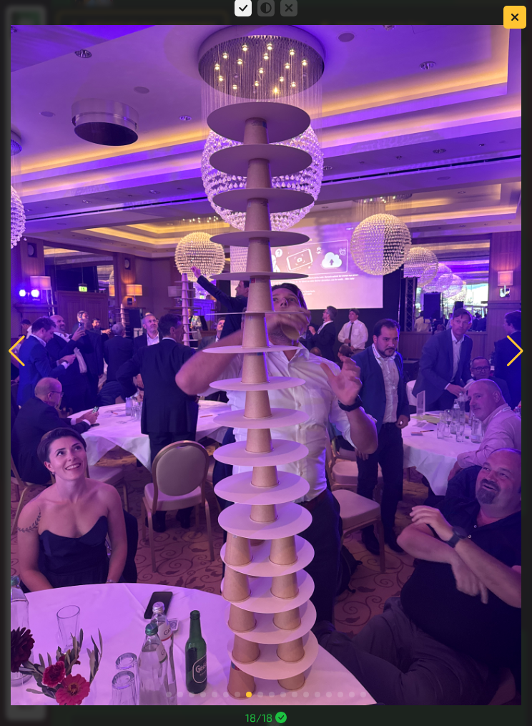
click at [300, 447] on img at bounding box center [266, 365] width 510 height 680
click at [283, 447] on img at bounding box center [266, 365] width 510 height 680
click at [517, 367] on div at bounding box center [515, 351] width 19 height 31
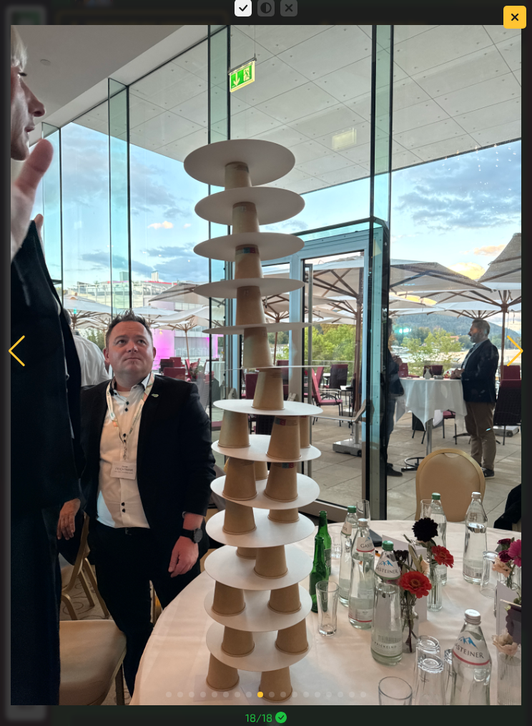
click at [519, 367] on div at bounding box center [515, 351] width 19 height 31
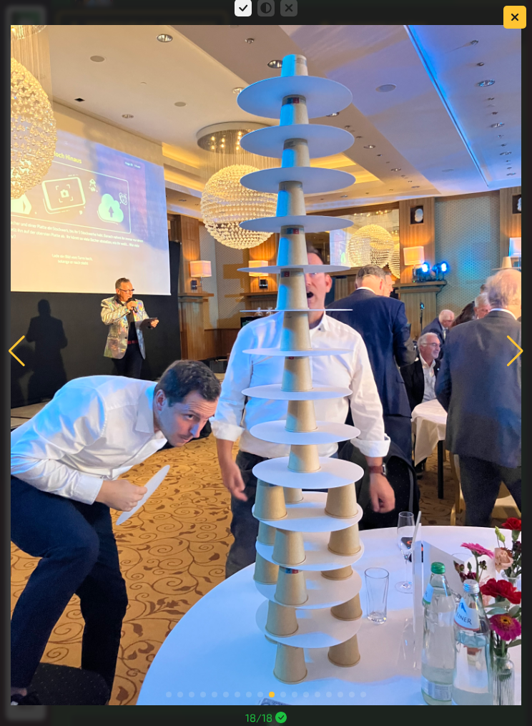
click at [519, 367] on div at bounding box center [515, 351] width 19 height 31
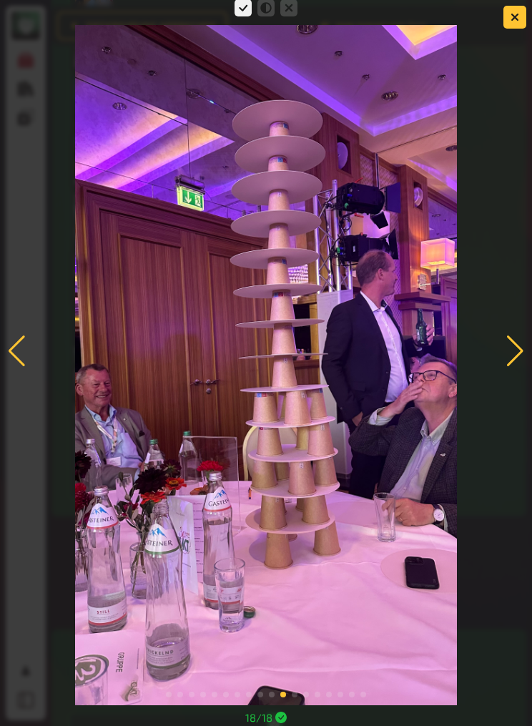
click at [519, 367] on div at bounding box center [515, 351] width 19 height 31
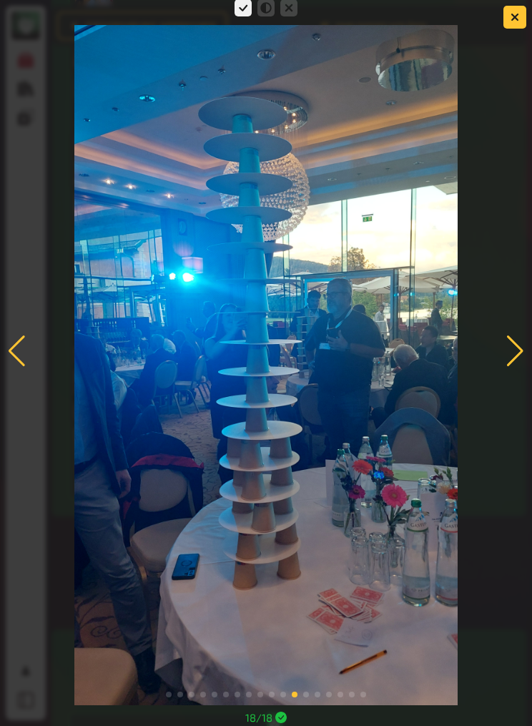
click at [509, 367] on div at bounding box center [515, 351] width 19 height 31
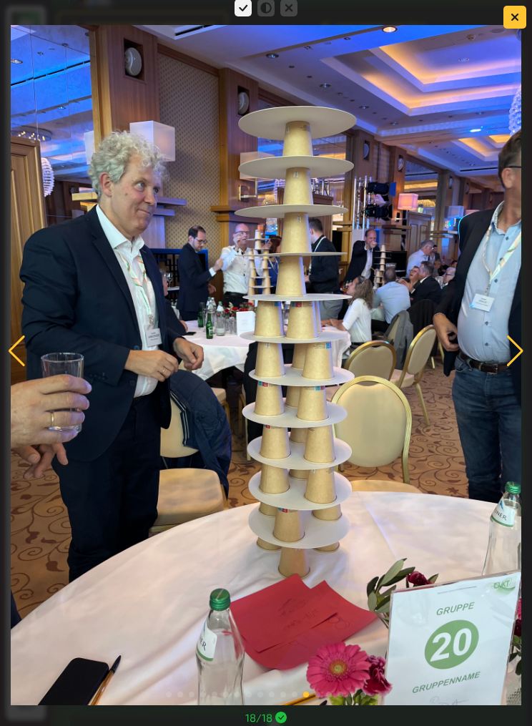
click at [520, 367] on div at bounding box center [515, 351] width 19 height 31
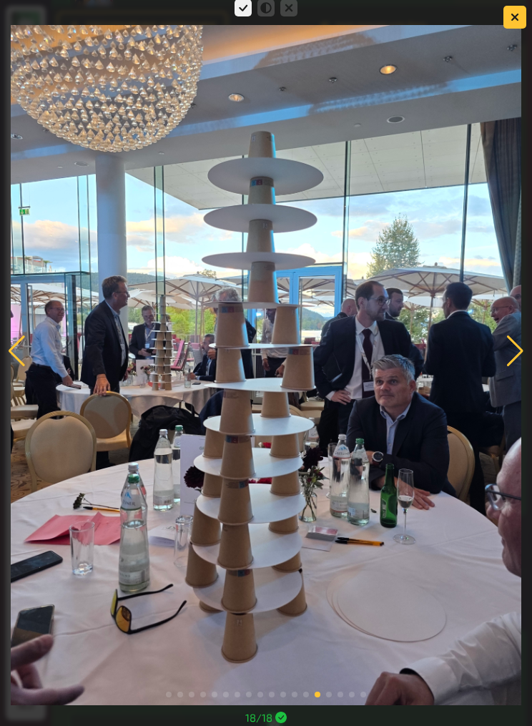
click at [503, 380] on img at bounding box center [266, 365] width 510 height 680
click at [519, 367] on div at bounding box center [515, 351] width 19 height 31
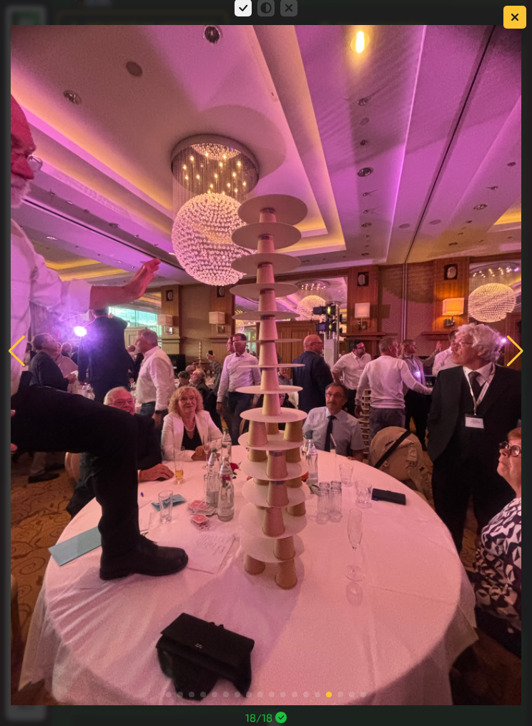
click at [514, 367] on div at bounding box center [515, 351] width 19 height 31
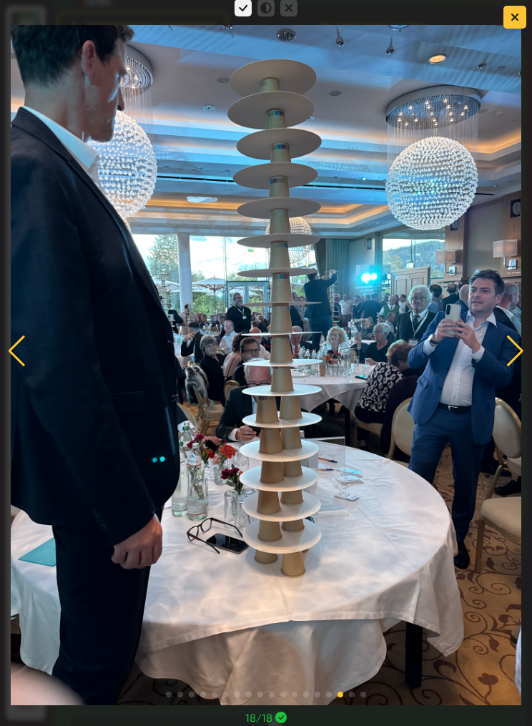
click at [517, 367] on div at bounding box center [515, 351] width 19 height 31
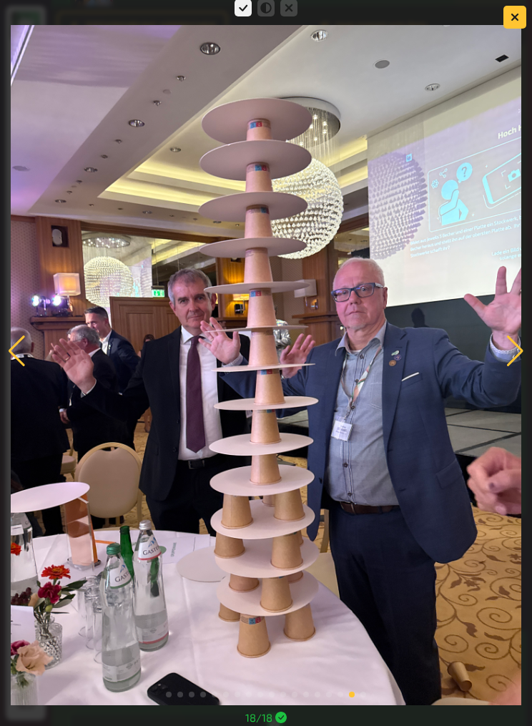
click at [28, 374] on img at bounding box center [266, 365] width 510 height 680
click at [18, 367] on div at bounding box center [16, 351] width 19 height 31
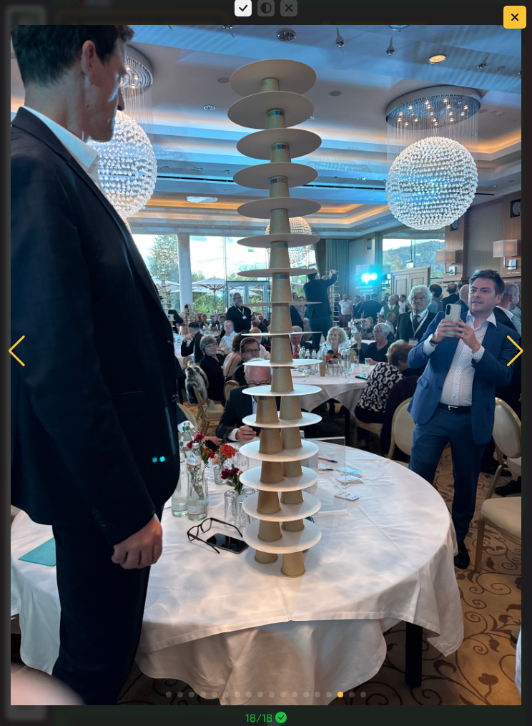
click at [518, 367] on div at bounding box center [515, 351] width 19 height 31
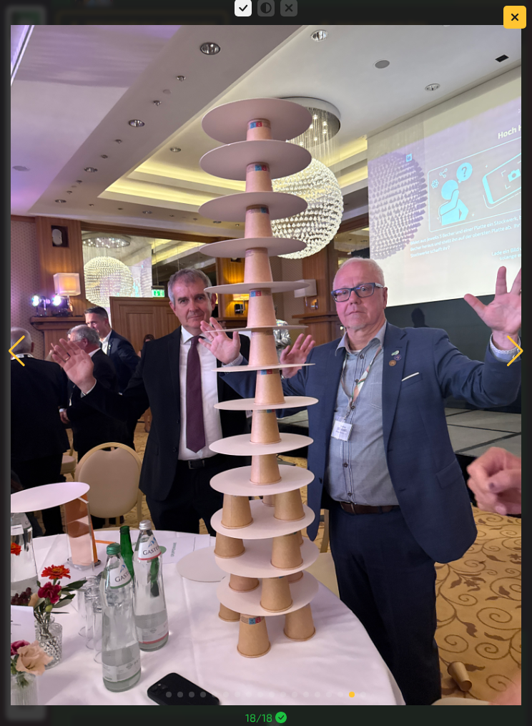
click at [512, 367] on div at bounding box center [515, 351] width 19 height 31
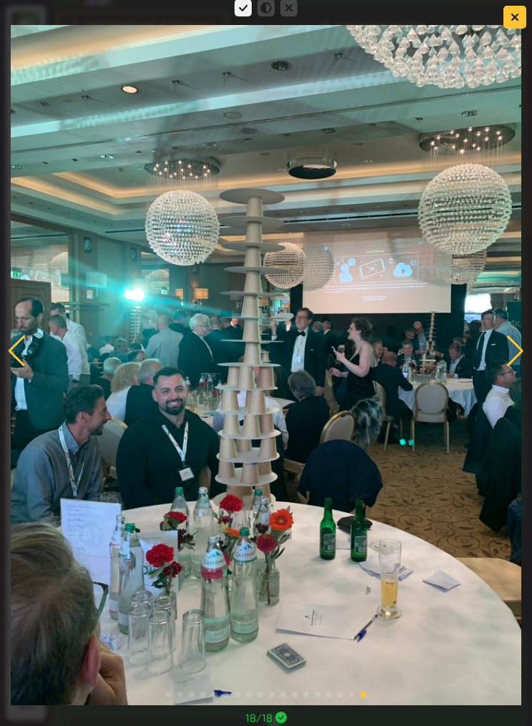
click at [515, 367] on div at bounding box center [515, 351] width 19 height 31
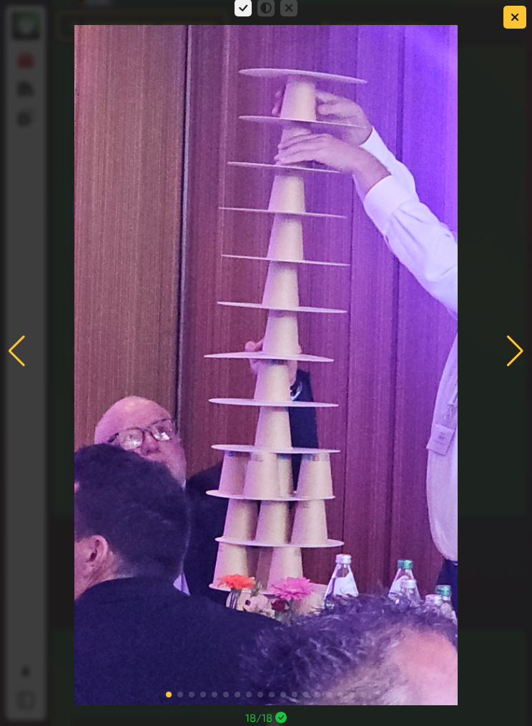
click at [517, 351] on div at bounding box center [266, 350] width 532 height 709
click at [519, 367] on div at bounding box center [515, 351] width 19 height 31
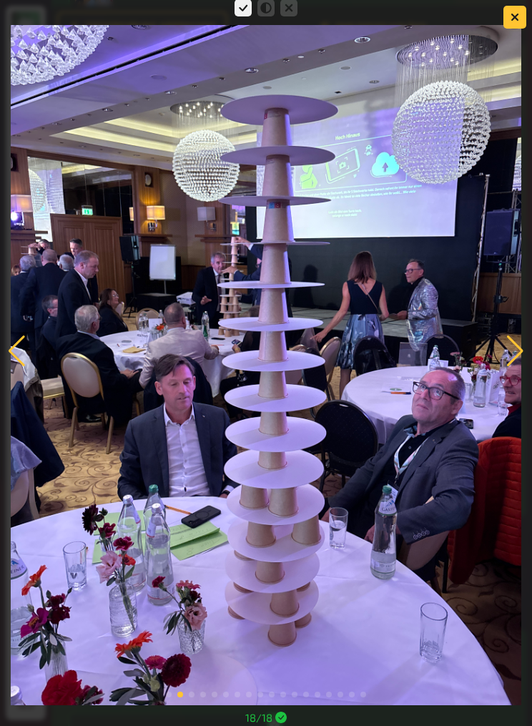
click at [521, 367] on div at bounding box center [515, 351] width 19 height 31
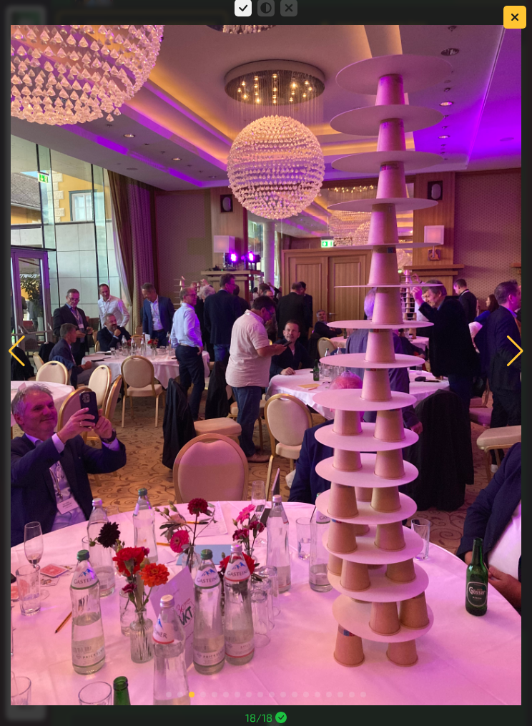
click at [523, 366] on div at bounding box center [515, 351] width 19 height 31
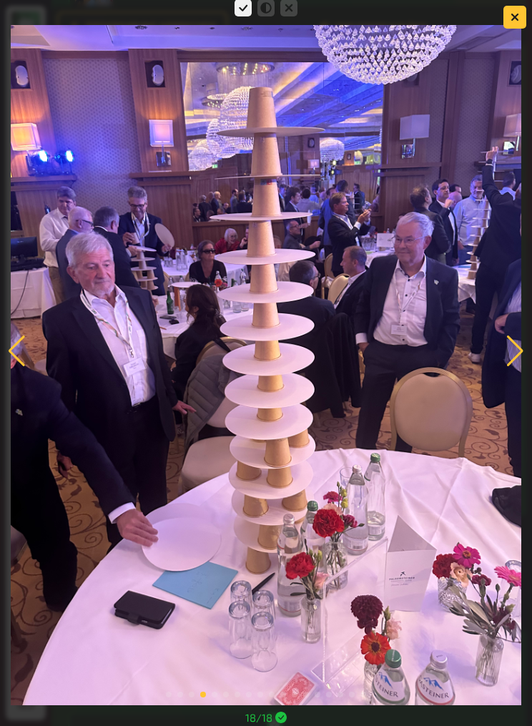
click at [512, 367] on div at bounding box center [515, 351] width 19 height 31
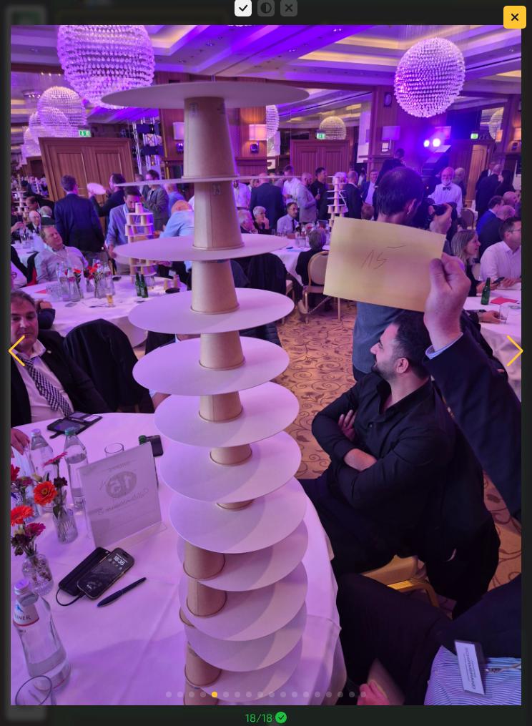
click at [515, 367] on div at bounding box center [515, 351] width 19 height 31
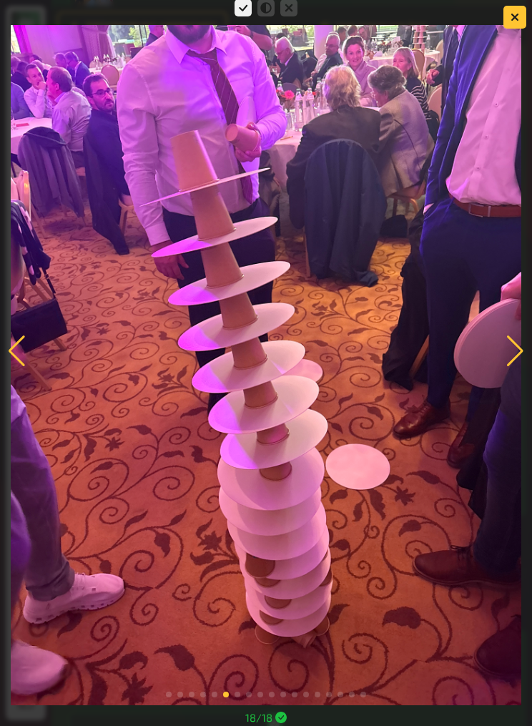
click at [517, 367] on div at bounding box center [515, 351] width 19 height 31
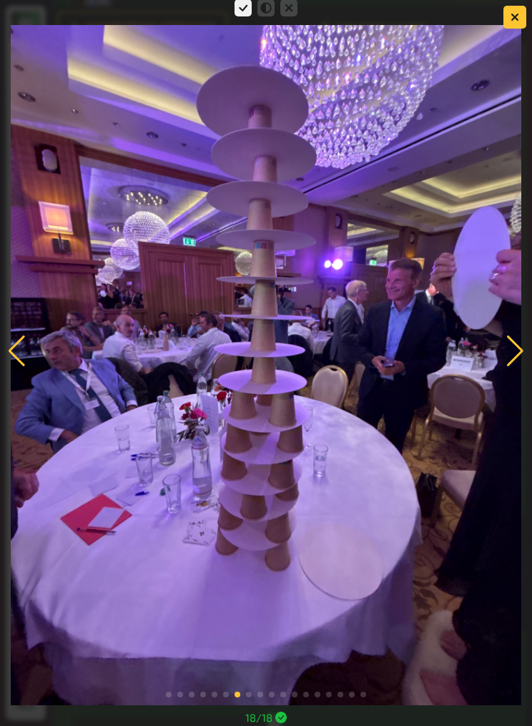
click at [518, 367] on div at bounding box center [515, 351] width 19 height 31
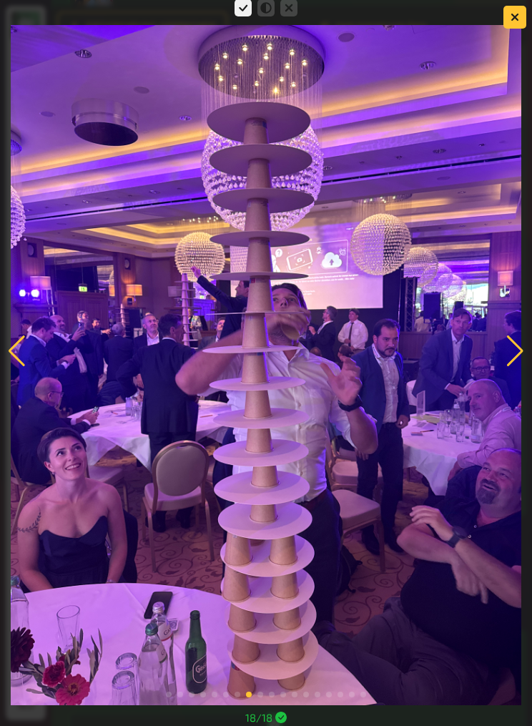
click at [519, 367] on div at bounding box center [515, 351] width 19 height 31
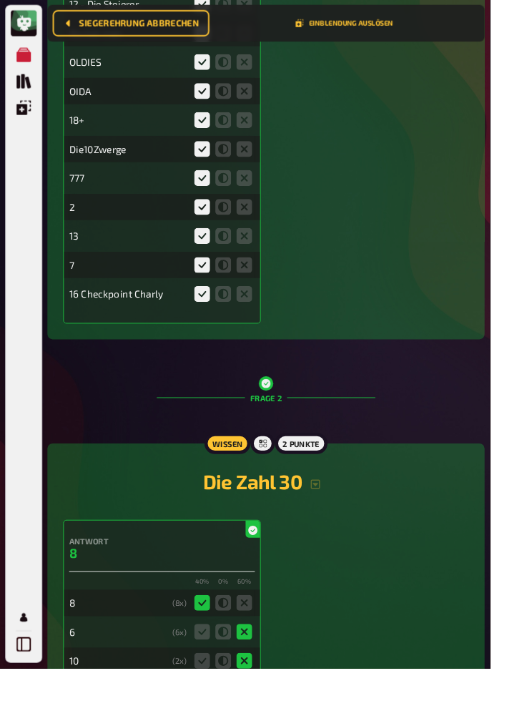
scroll to position [0, 0]
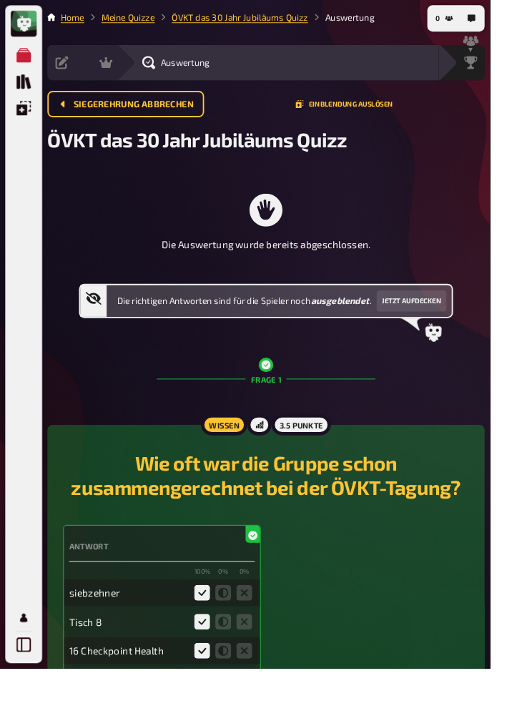
click at [527, 67] on div "Siegerehrung" at bounding box center [511, 68] width 31 height 14
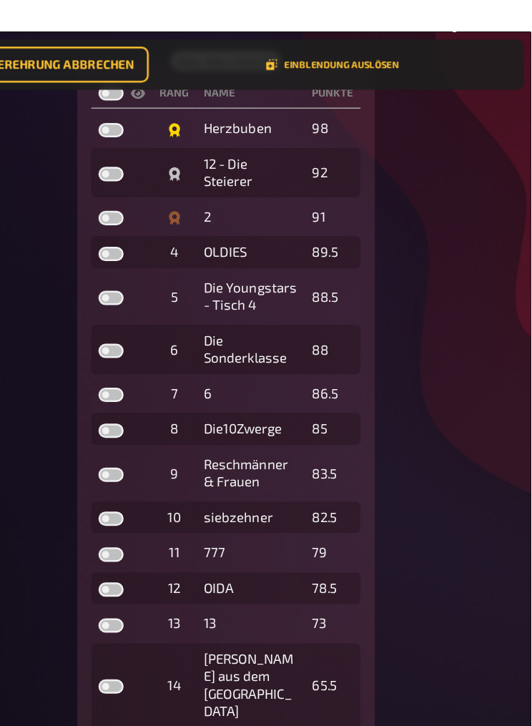
scroll to position [230, 0]
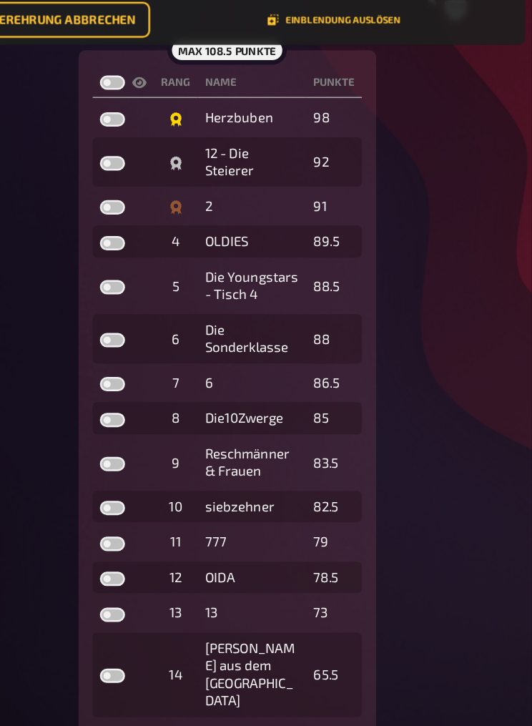
click at [423, 447] on div "1 Home Meine Quizze ÖVKT das 30 Jahr Jubiläums Quizz Siegerehrung Vorbereitung …" at bounding box center [289, 352] width 487 height 1165
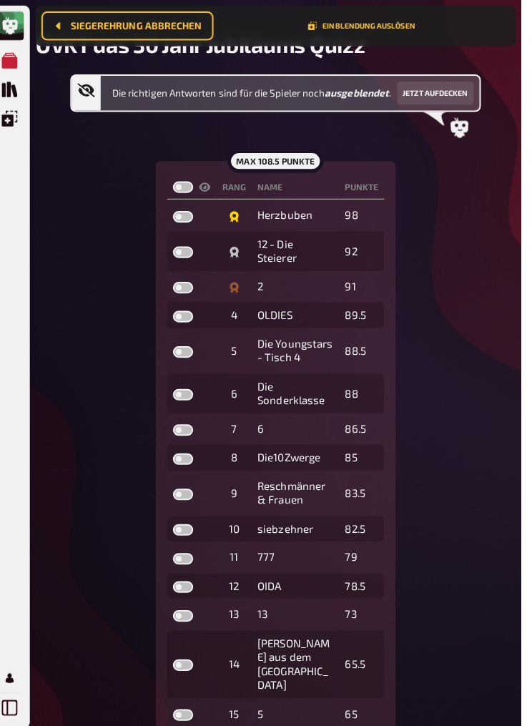
scroll to position [119, 0]
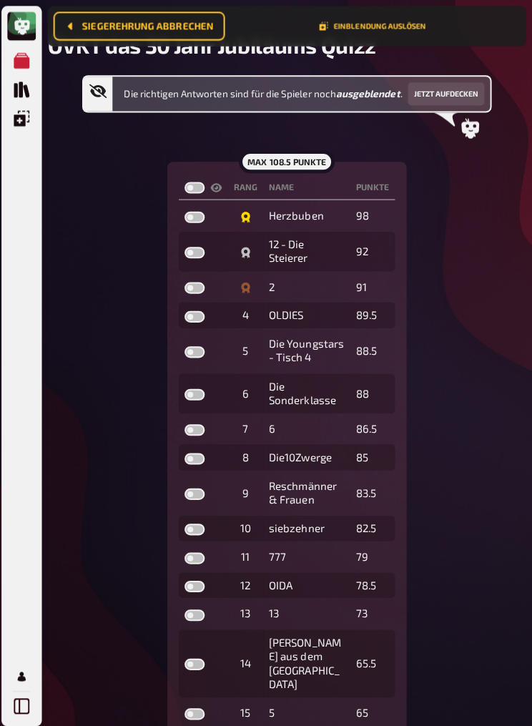
click at [52, 215] on div "Die richtigen Antworten sind für die Spieler noch ausgeblendet . Jetzt aufdecke…" at bounding box center [289, 525] width 475 height 903
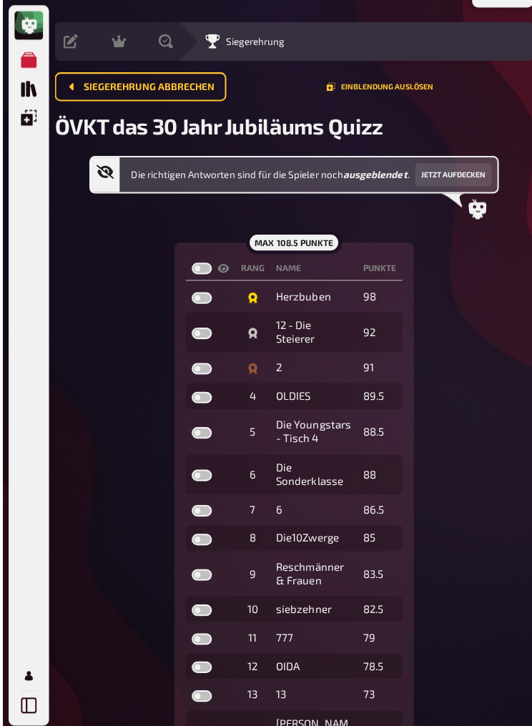
scroll to position [0, 0]
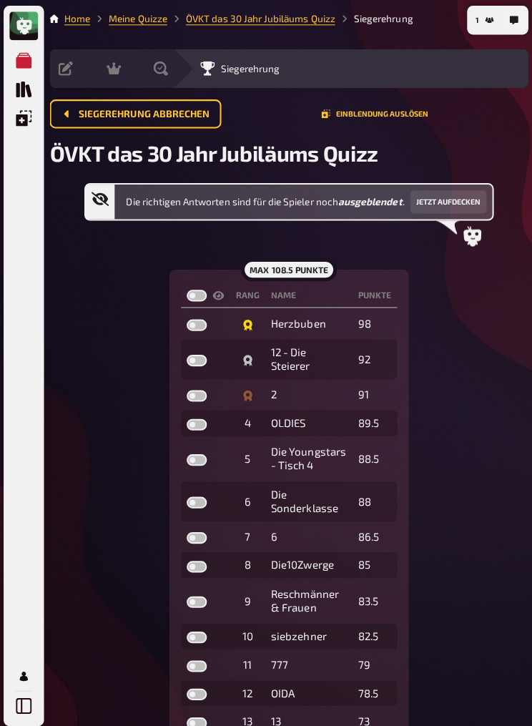
click at [103, 112] on span "Siegerehrung abbrechen" at bounding box center [145, 114] width 130 height 10
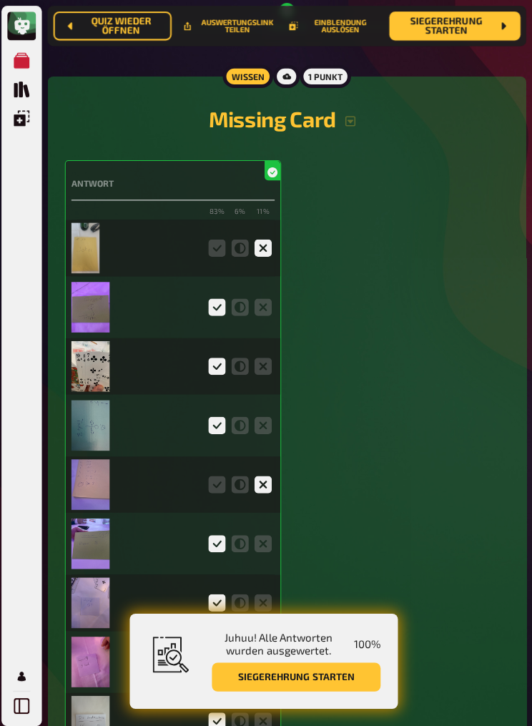
scroll to position [6257, 0]
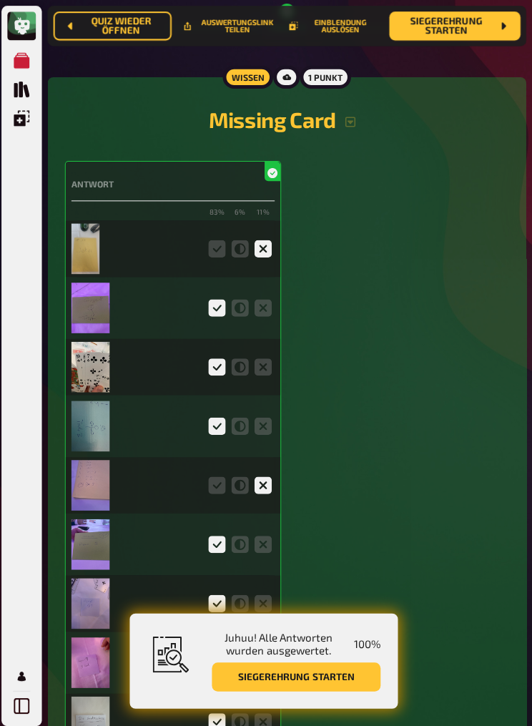
click at [110, 272] on div at bounding box center [138, 247] width 127 height 50
click at [94, 272] on img at bounding box center [89, 247] width 28 height 50
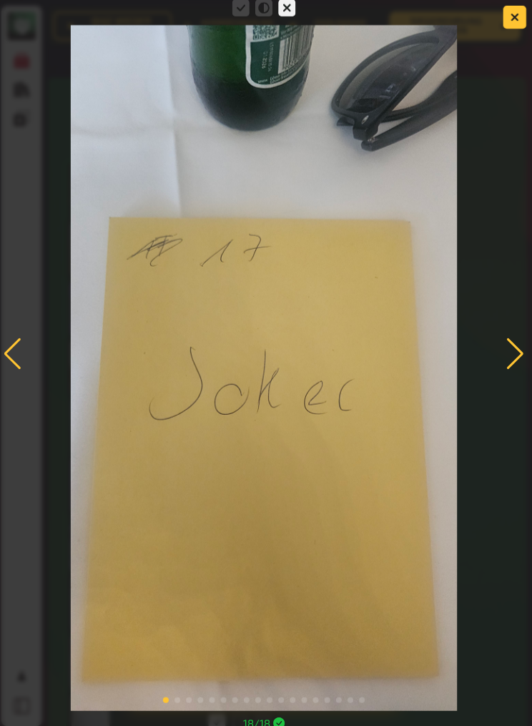
click at [511, 364] on div at bounding box center [515, 351] width 19 height 31
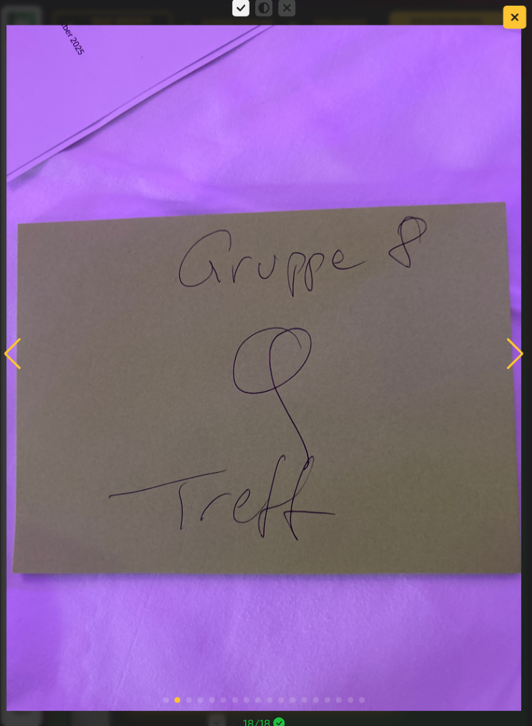
click at [519, 350] on div at bounding box center [515, 351] width 19 height 31
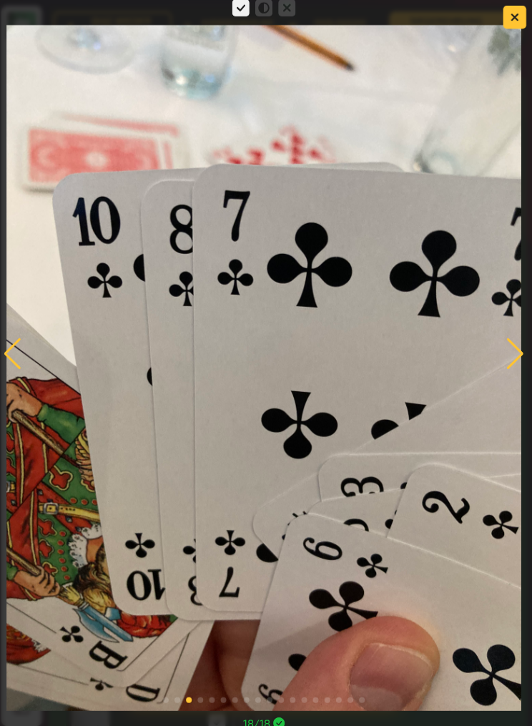
click at [519, 344] on div at bounding box center [515, 351] width 19 height 31
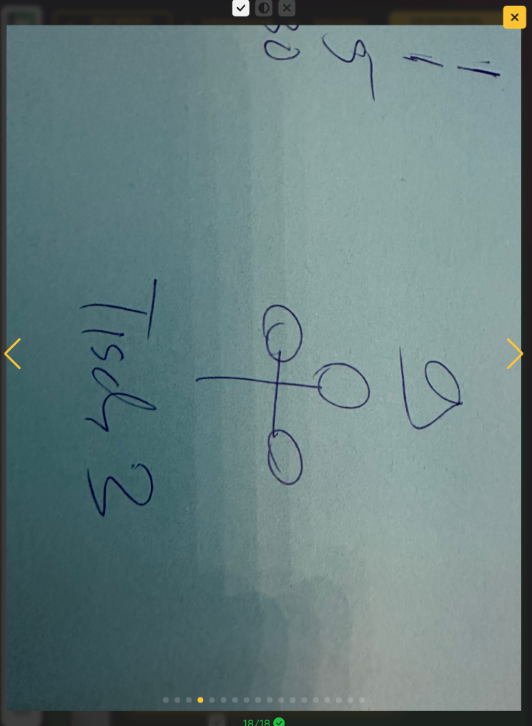
click at [516, 346] on div at bounding box center [515, 351] width 19 height 31
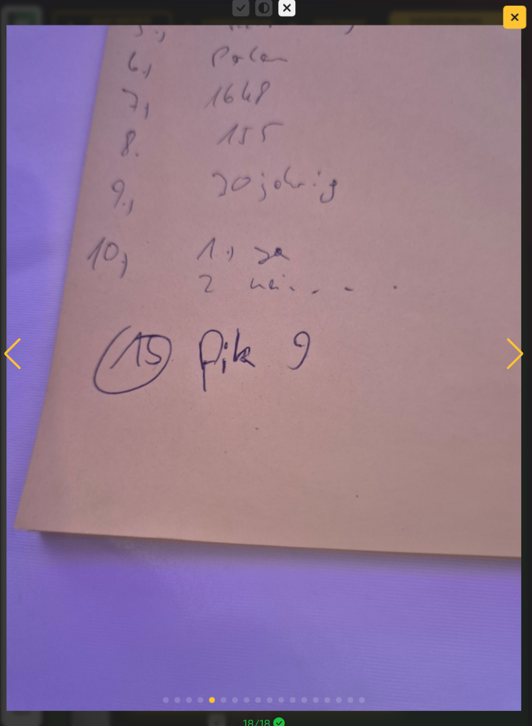
click at [520, 338] on div at bounding box center [515, 351] width 19 height 31
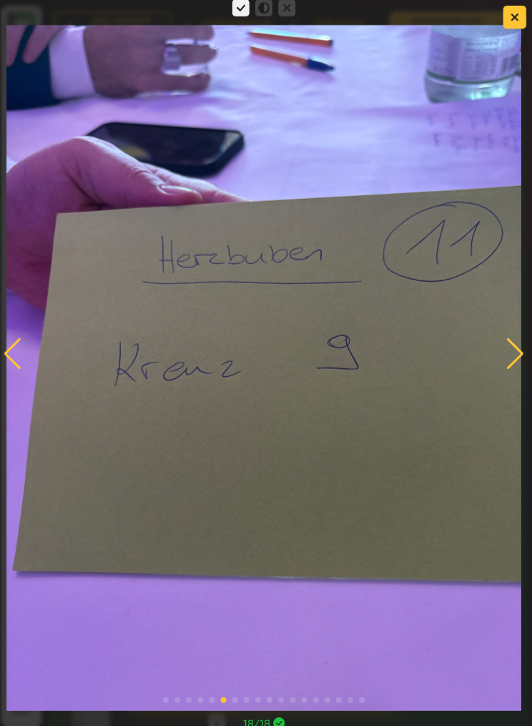
click at [520, 346] on div at bounding box center [515, 351] width 19 height 31
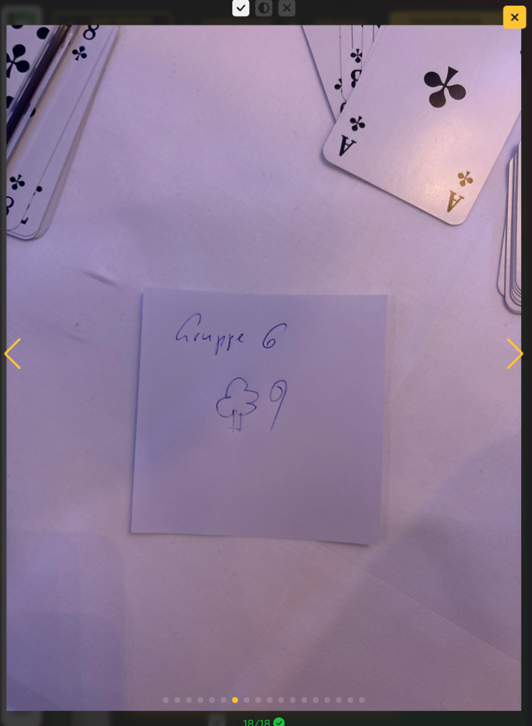
click at [520, 346] on div at bounding box center [515, 351] width 19 height 31
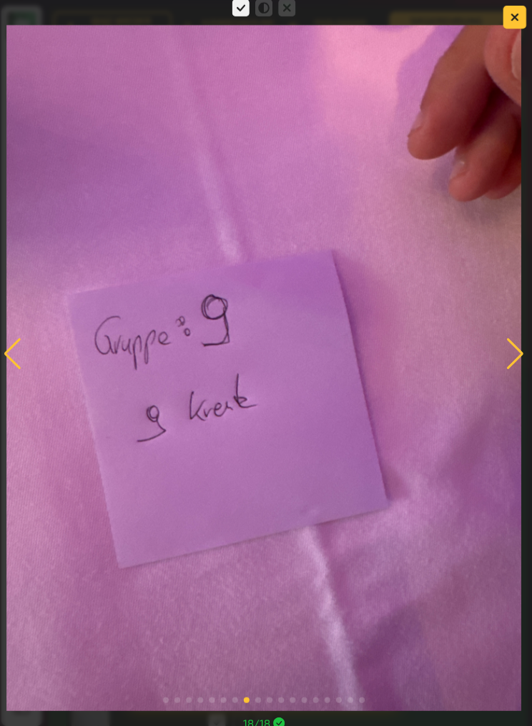
click at [519, 349] on div at bounding box center [515, 351] width 19 height 31
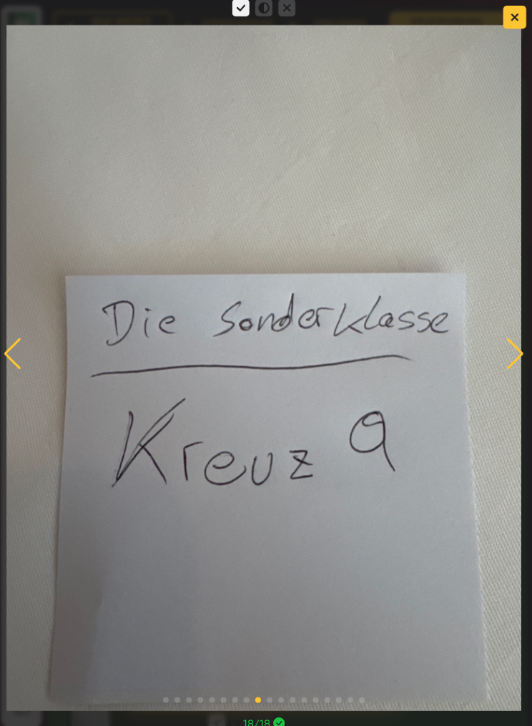
click at [519, 344] on div at bounding box center [515, 351] width 19 height 31
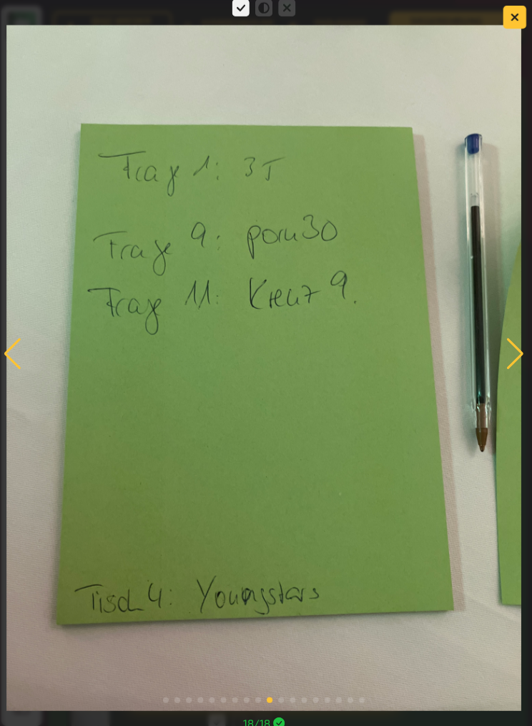
click at [519, 346] on div at bounding box center [515, 351] width 19 height 31
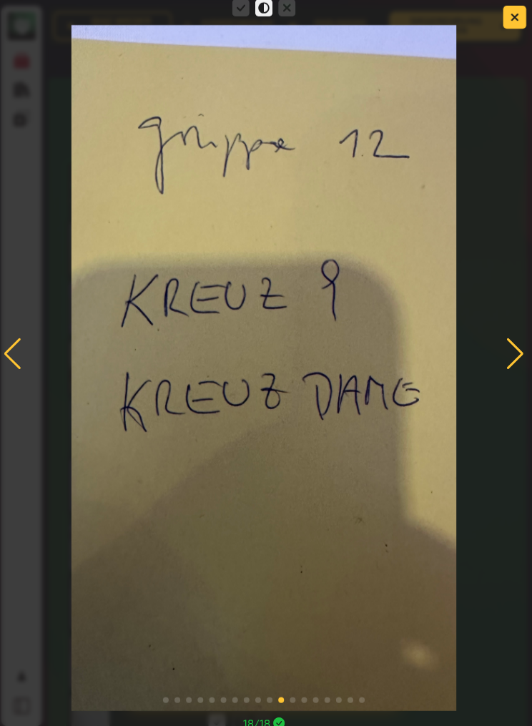
click at [519, 348] on div at bounding box center [515, 351] width 19 height 31
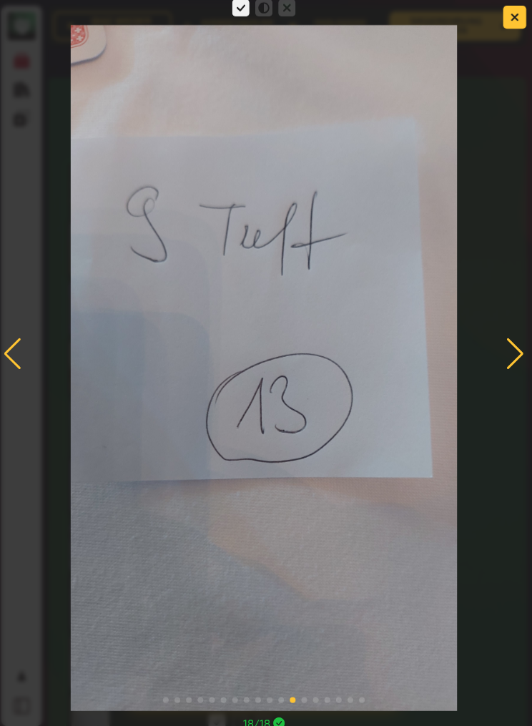
click at [519, 345] on div at bounding box center [515, 351] width 19 height 31
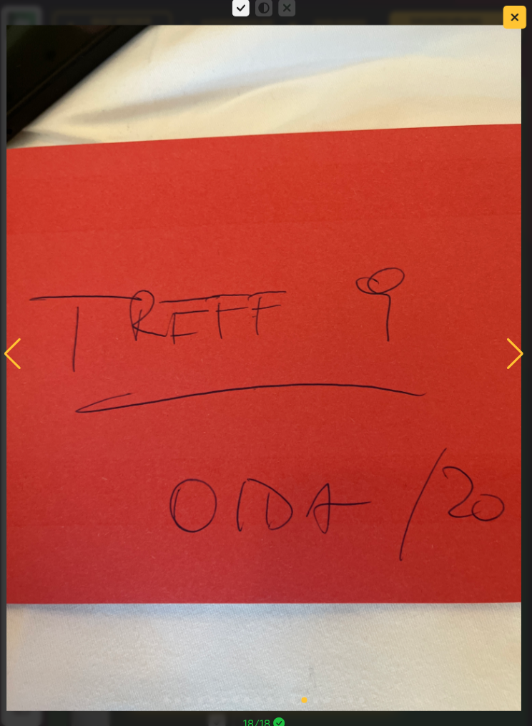
click at [518, 348] on div at bounding box center [515, 351] width 19 height 31
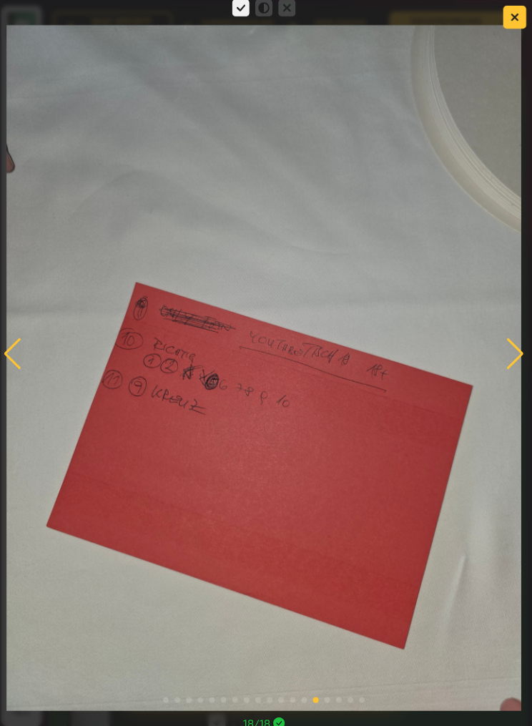
click at [519, 350] on div at bounding box center [515, 351] width 19 height 31
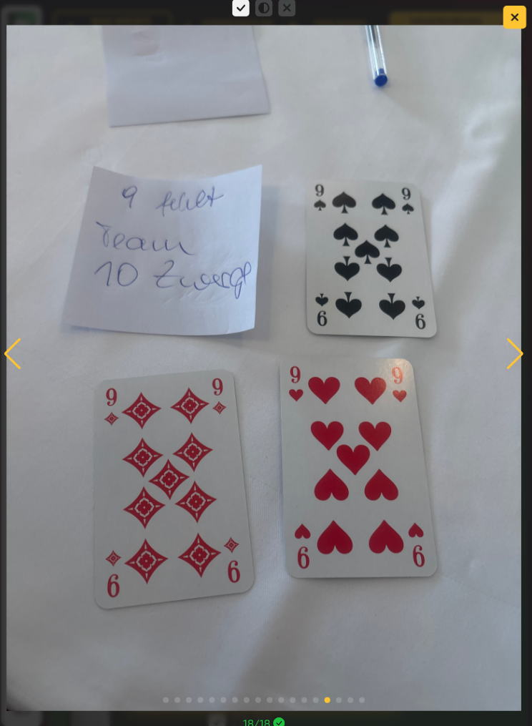
click at [519, 348] on div at bounding box center [515, 351] width 19 height 31
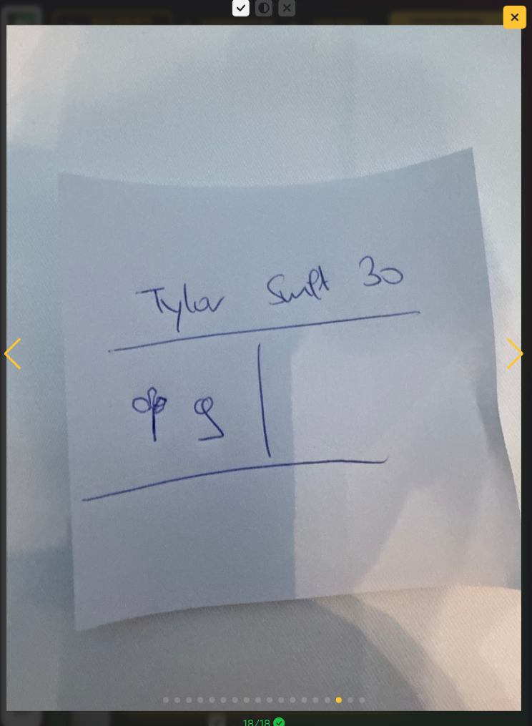
click at [520, 348] on div at bounding box center [515, 351] width 19 height 31
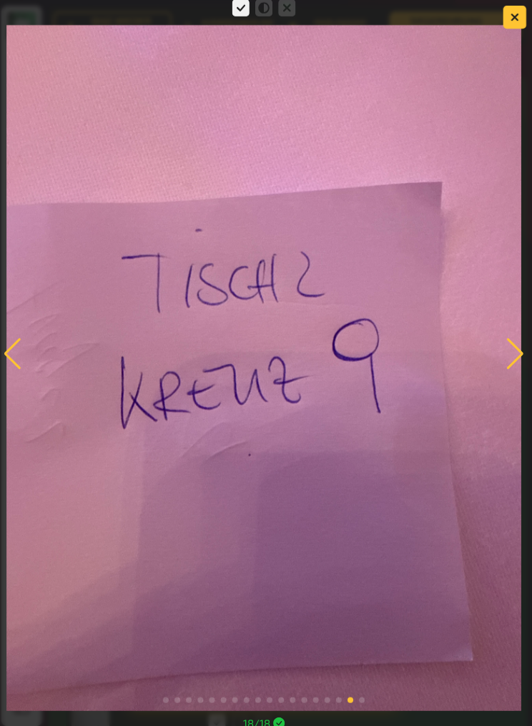
click at [519, 346] on div at bounding box center [515, 351] width 19 height 31
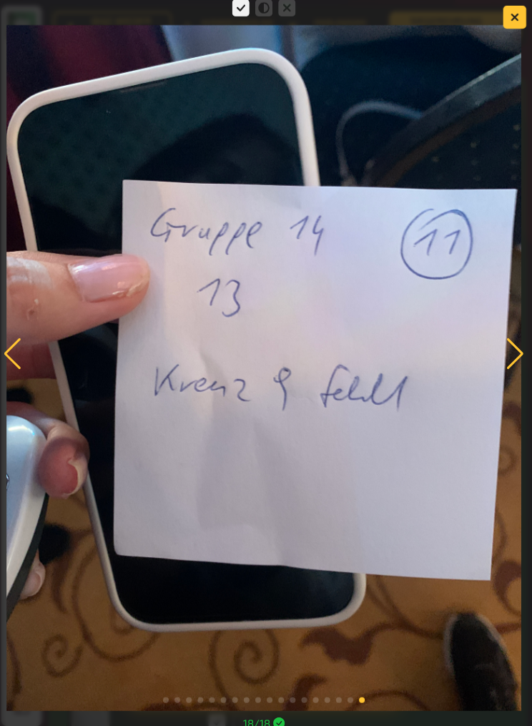
click at [519, 346] on div at bounding box center [515, 351] width 19 height 31
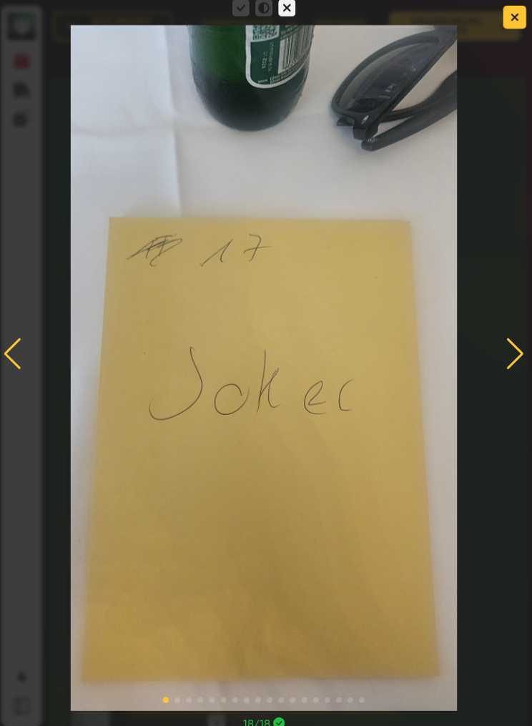
click at [519, 350] on div at bounding box center [515, 351] width 19 height 31
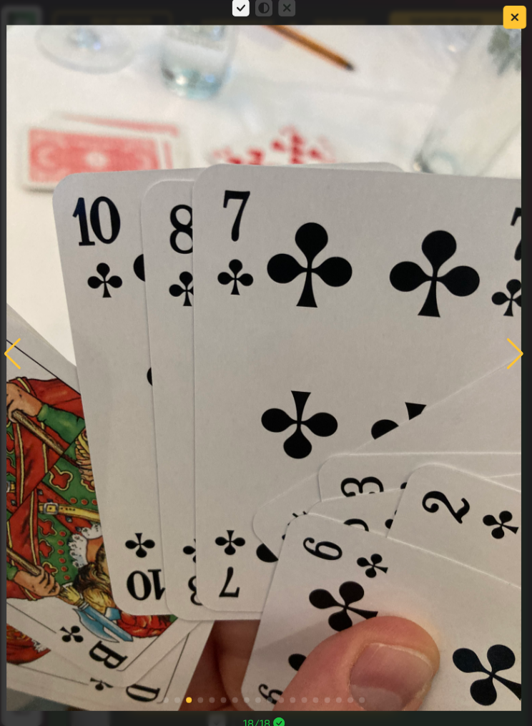
click at [519, 352] on div at bounding box center [515, 351] width 19 height 31
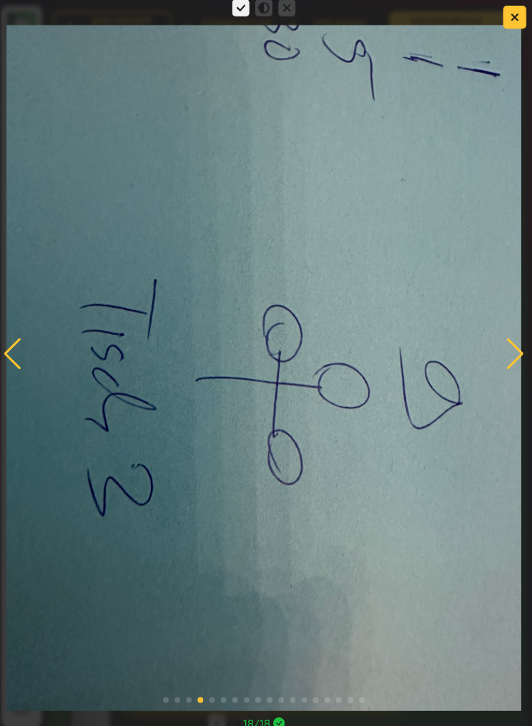
click at [520, 353] on div at bounding box center [515, 351] width 19 height 31
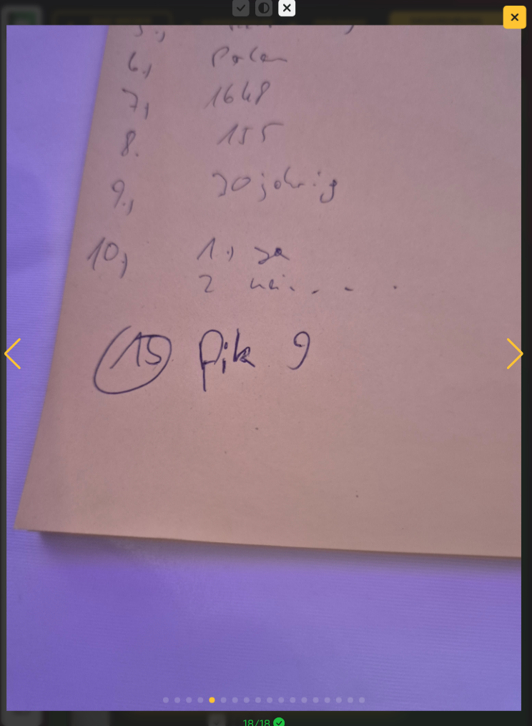
click at [519, 351] on div at bounding box center [515, 351] width 19 height 31
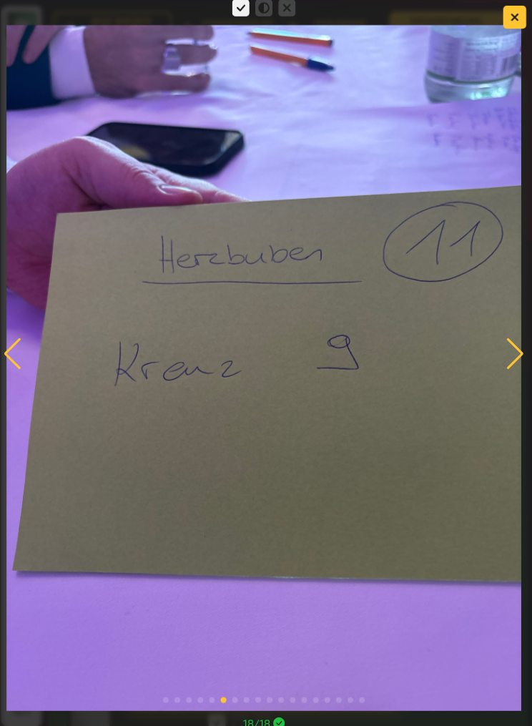
click at [520, 349] on div at bounding box center [515, 351] width 19 height 31
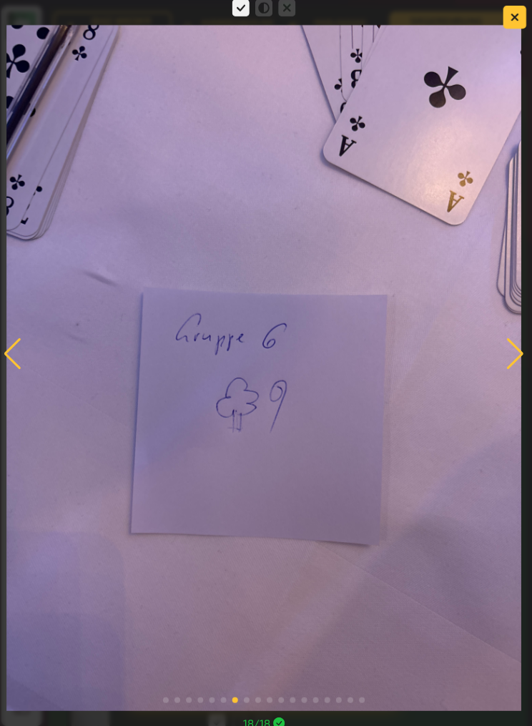
click at [518, 349] on div at bounding box center [515, 351] width 19 height 31
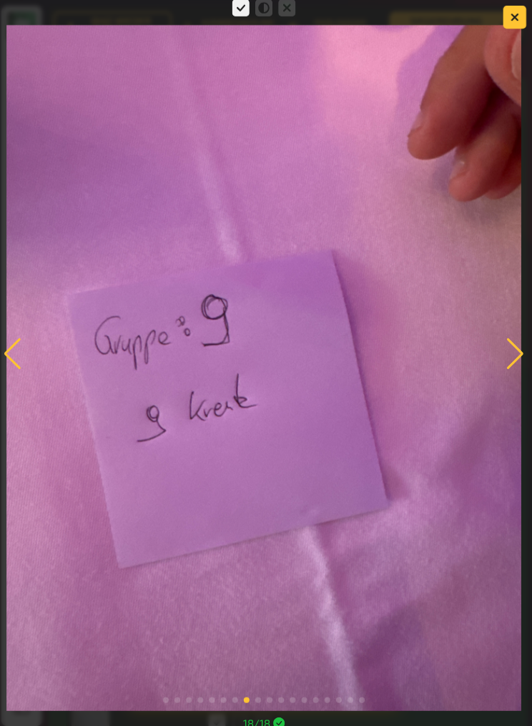
click at [518, 9] on button "button" at bounding box center [515, 17] width 23 height 23
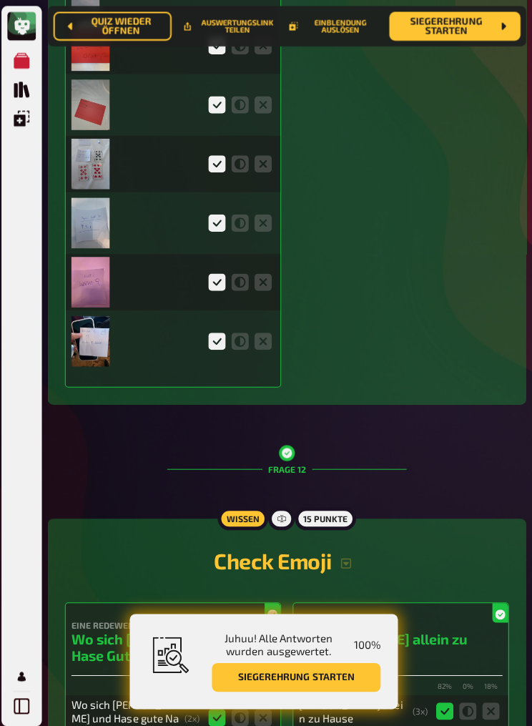
scroll to position [7172, 0]
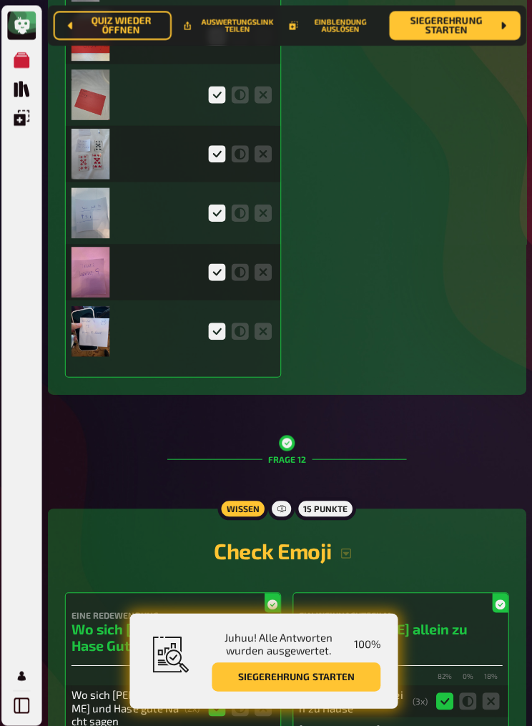
click at [104, 354] on img at bounding box center [94, 329] width 38 height 50
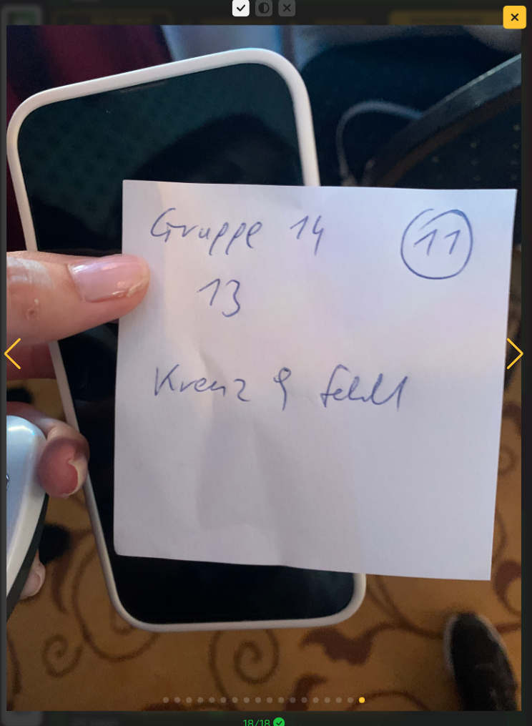
click at [515, 19] on button "button" at bounding box center [515, 17] width 23 height 23
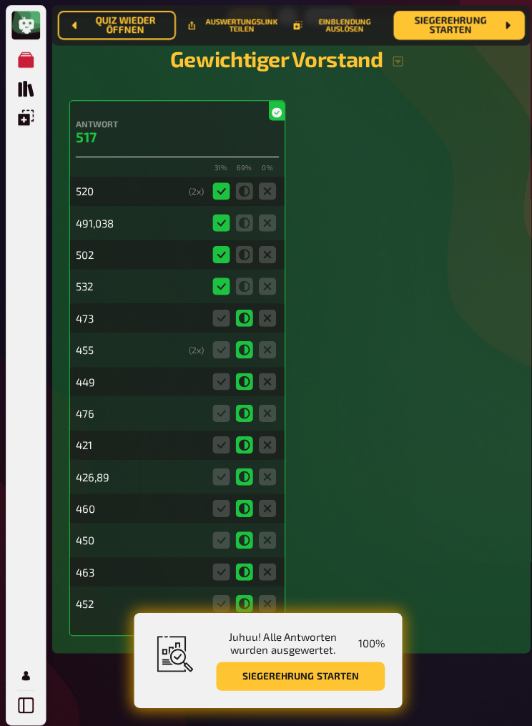
scroll to position [16560, 0]
